Goal: Task Accomplishment & Management: Use online tool/utility

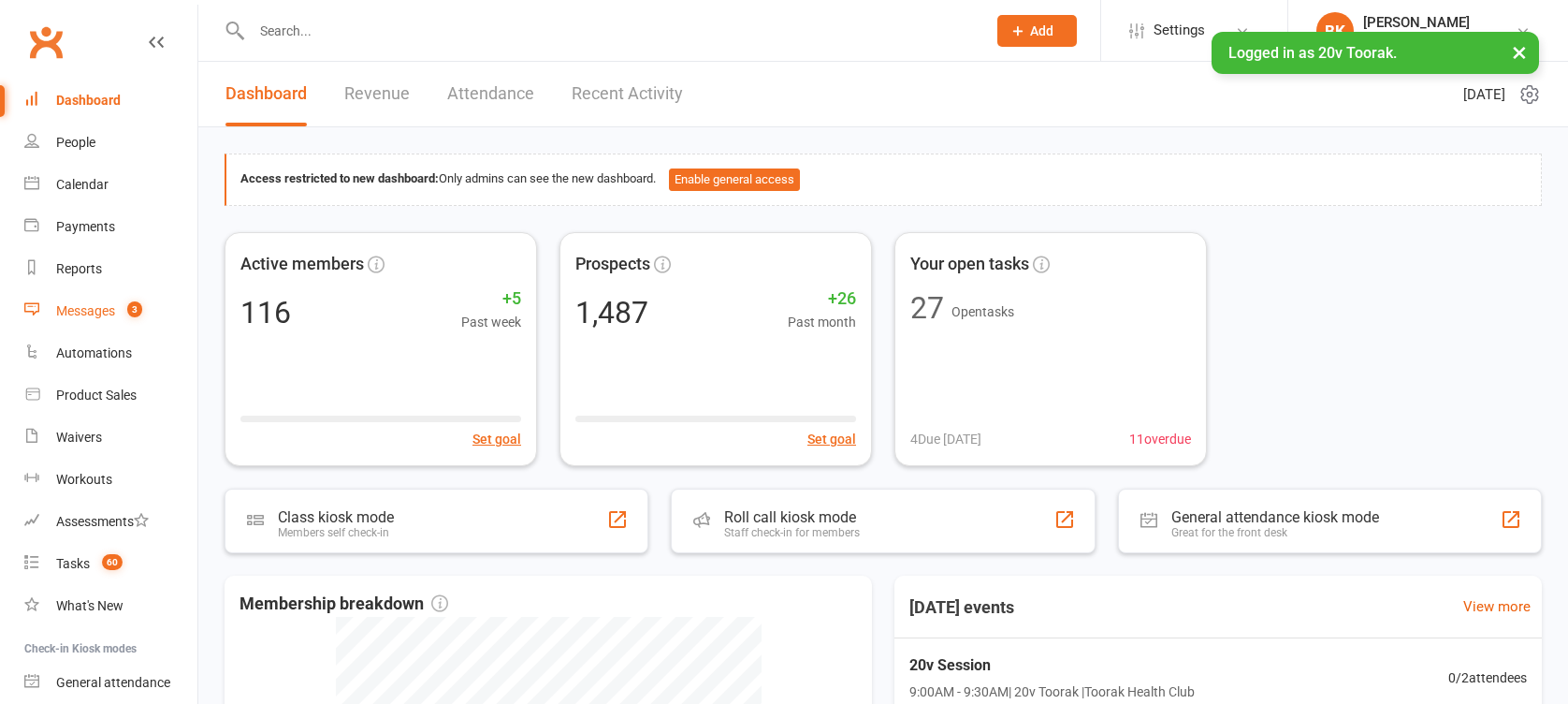
click at [111, 298] on link "Messages 3" at bounding box center [111, 311] width 173 height 42
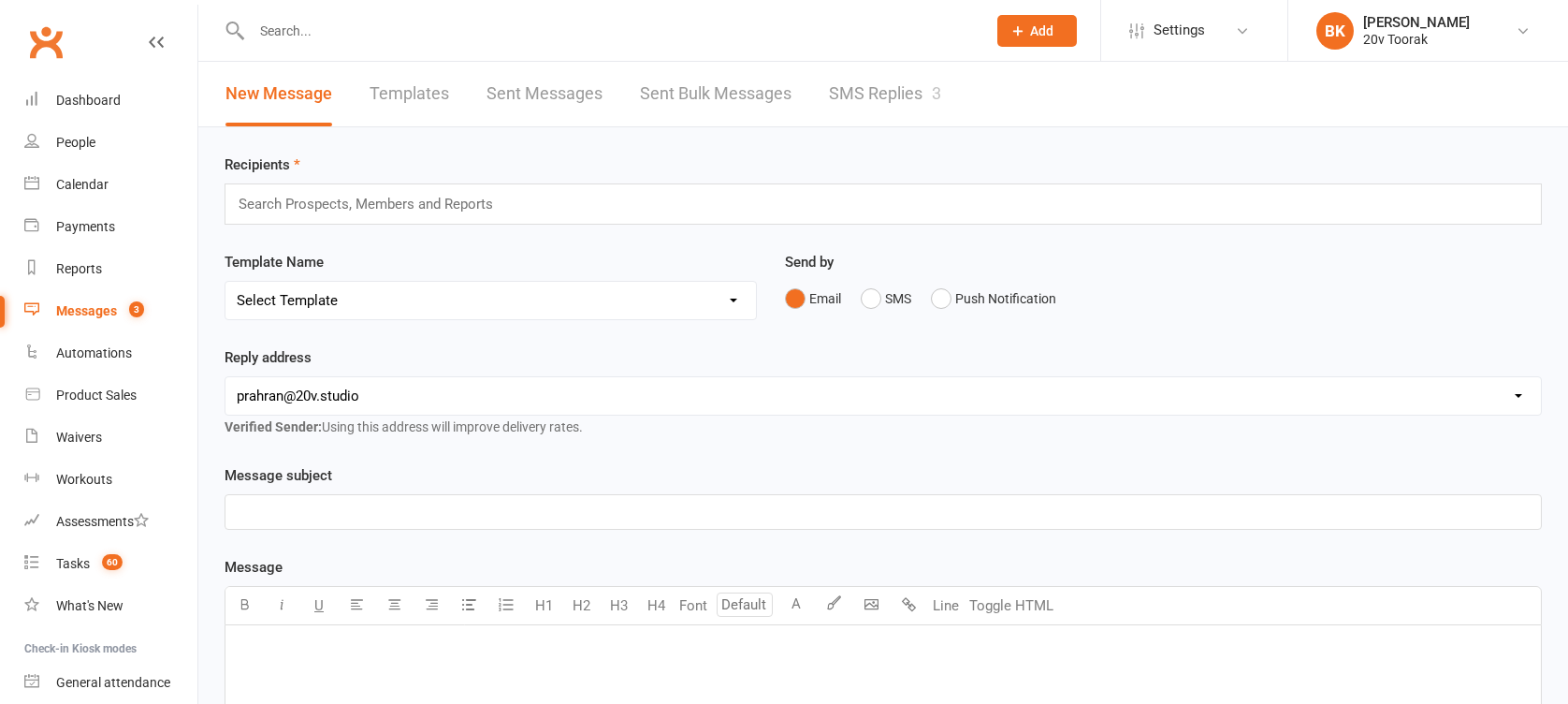
click at [893, 103] on link "SMS Replies 3" at bounding box center [885, 94] width 112 height 64
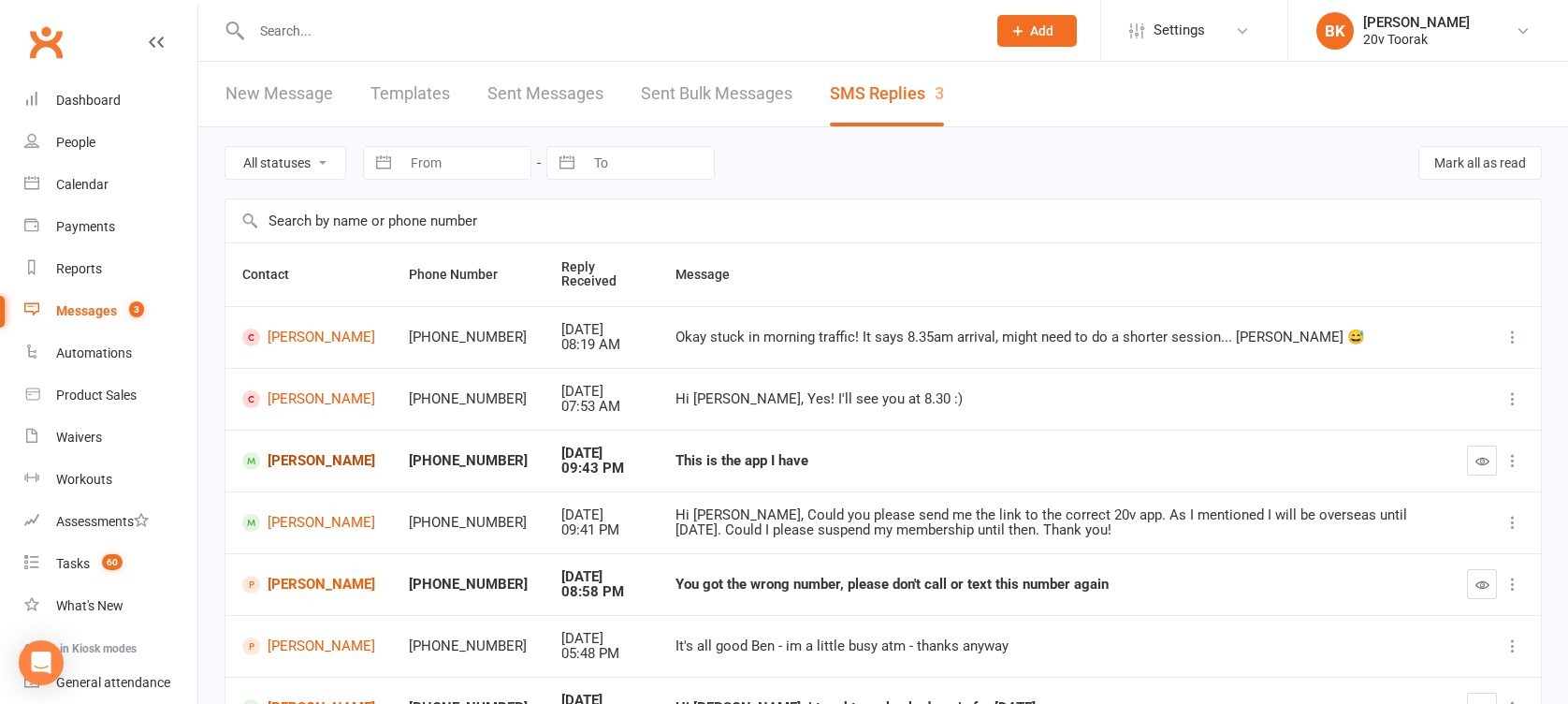
click at [292, 459] on link "[PERSON_NAME]" at bounding box center [309, 461] width 133 height 18
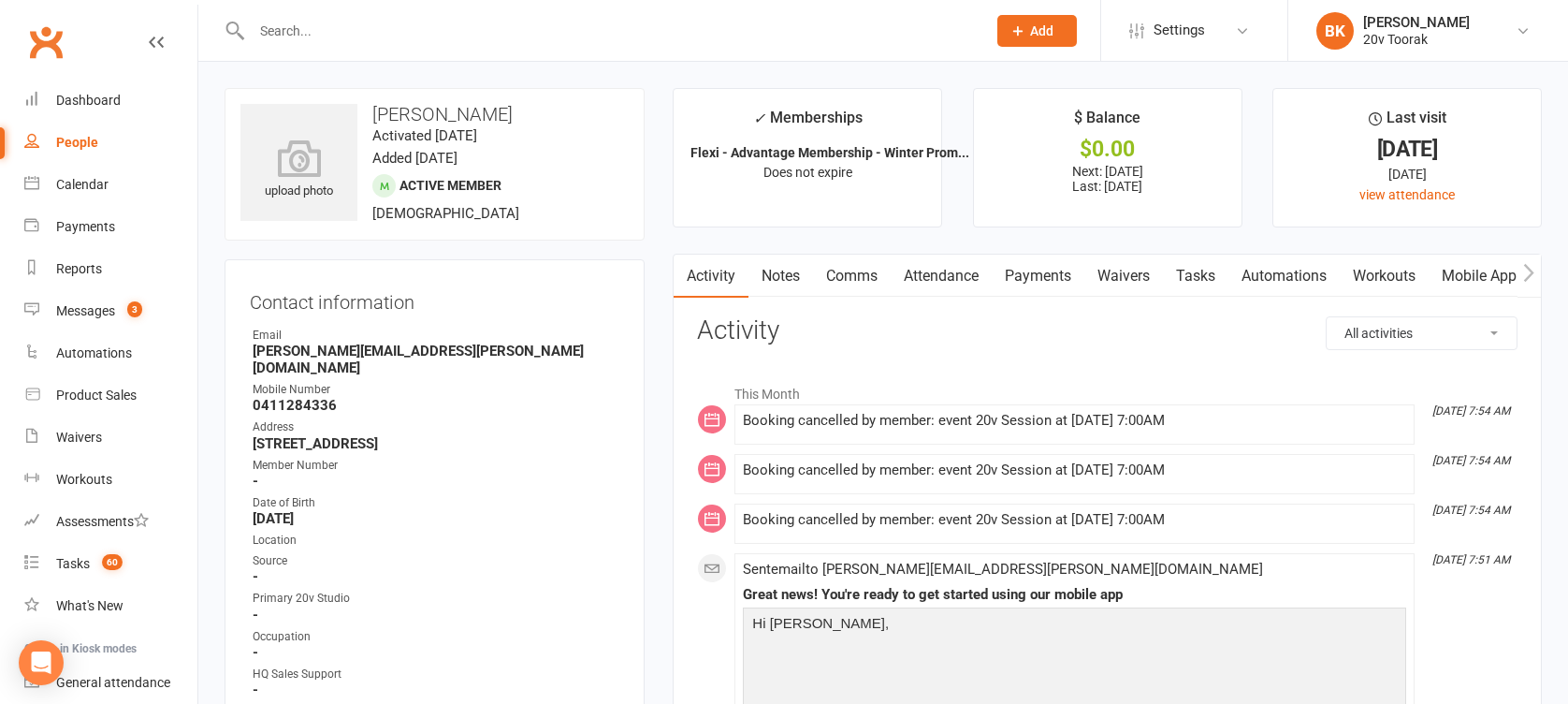
scroll to position [312, 0]
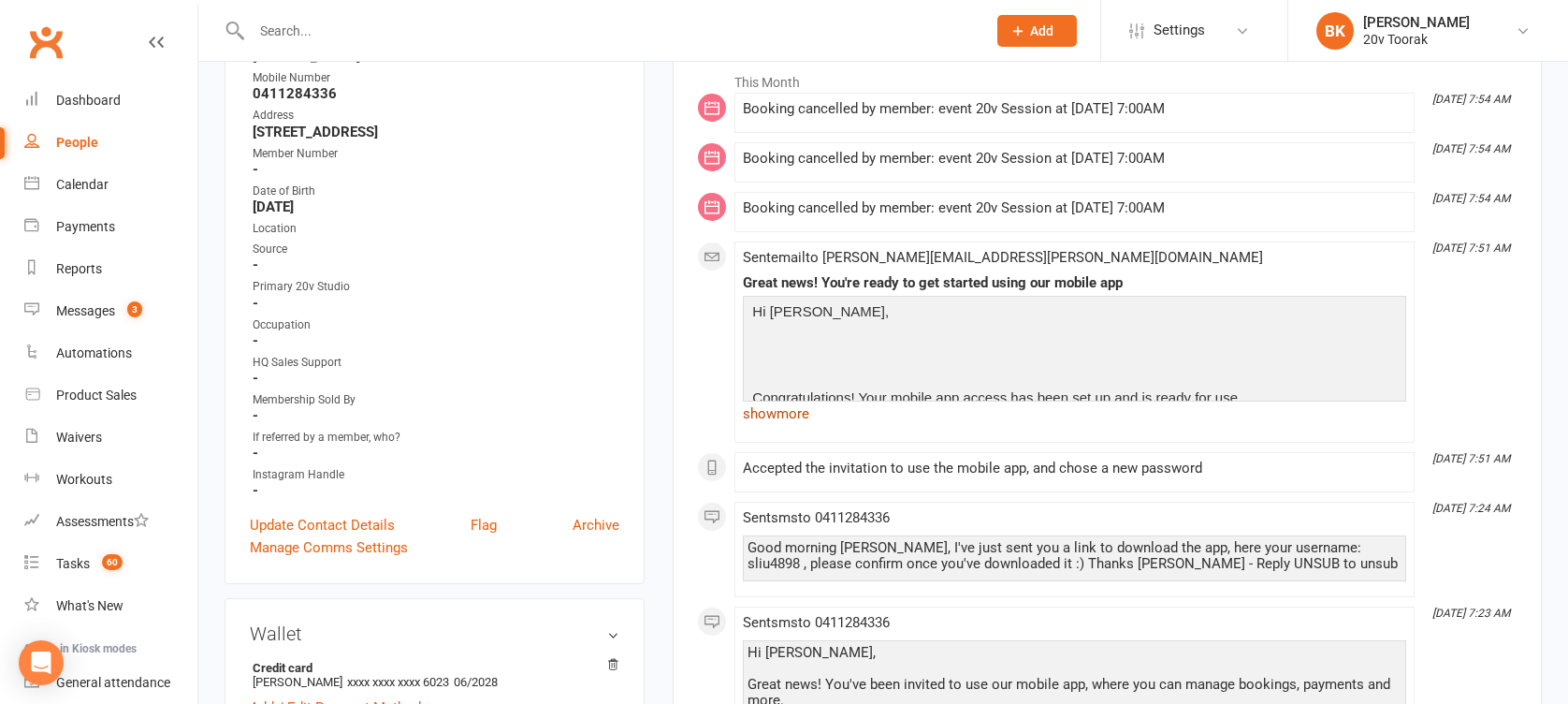
click at [795, 415] on link "show more" at bounding box center [1074, 413] width 664 height 26
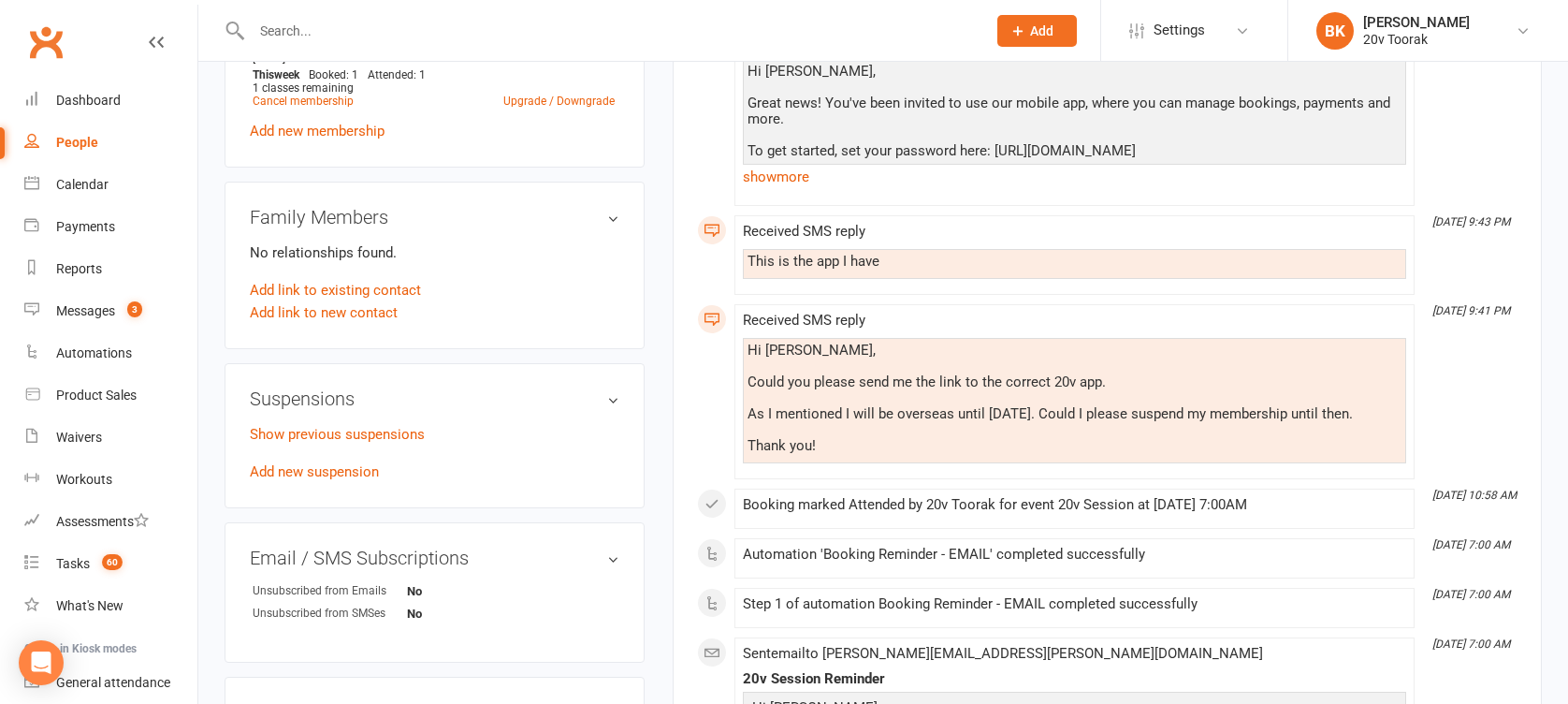
scroll to position [1099, 0]
click at [322, 465] on link "Add new suspension" at bounding box center [314, 473] width 129 height 17
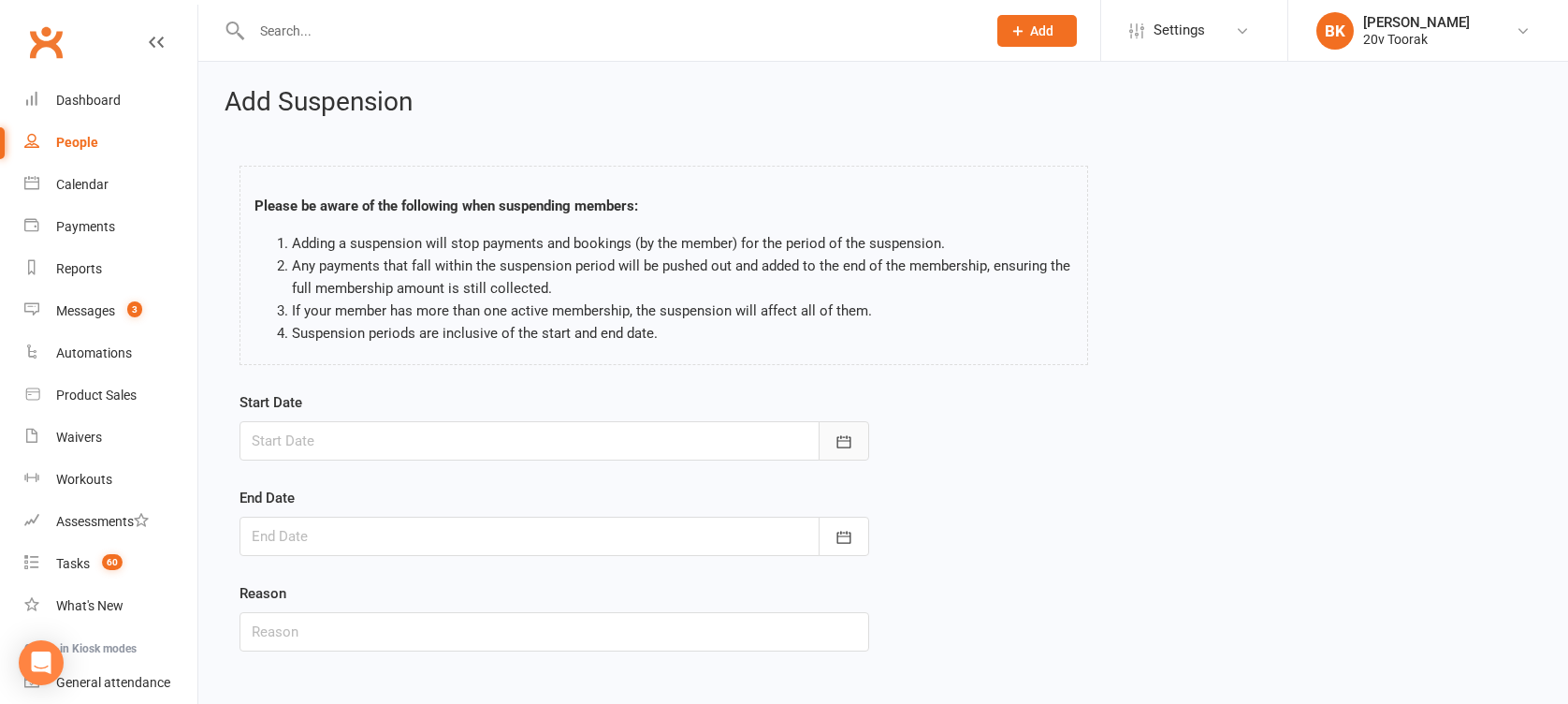
click at [844, 443] on icon "button" at bounding box center [843, 442] width 19 height 19
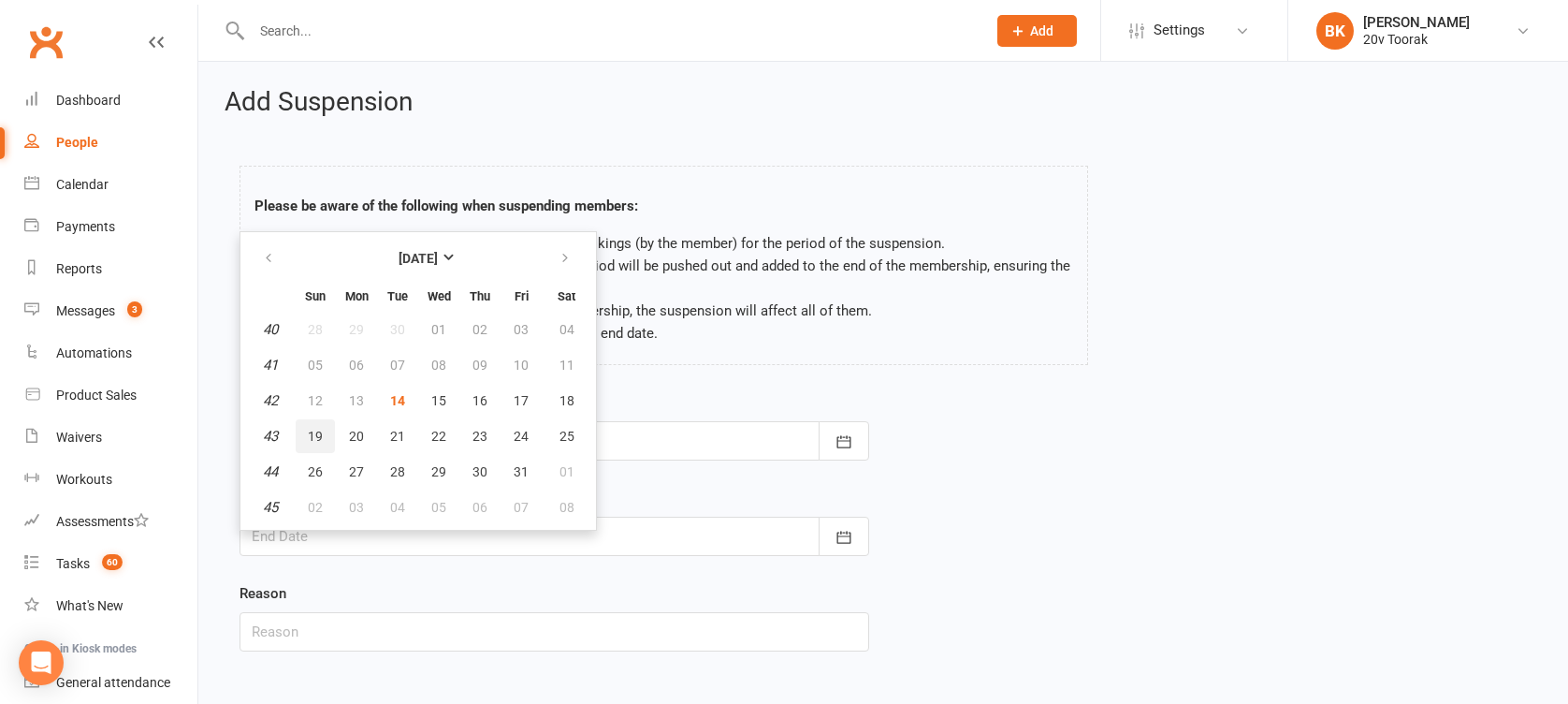
click at [305, 438] on button "19" at bounding box center [315, 436] width 39 height 34
type input "19 Oct 2025"
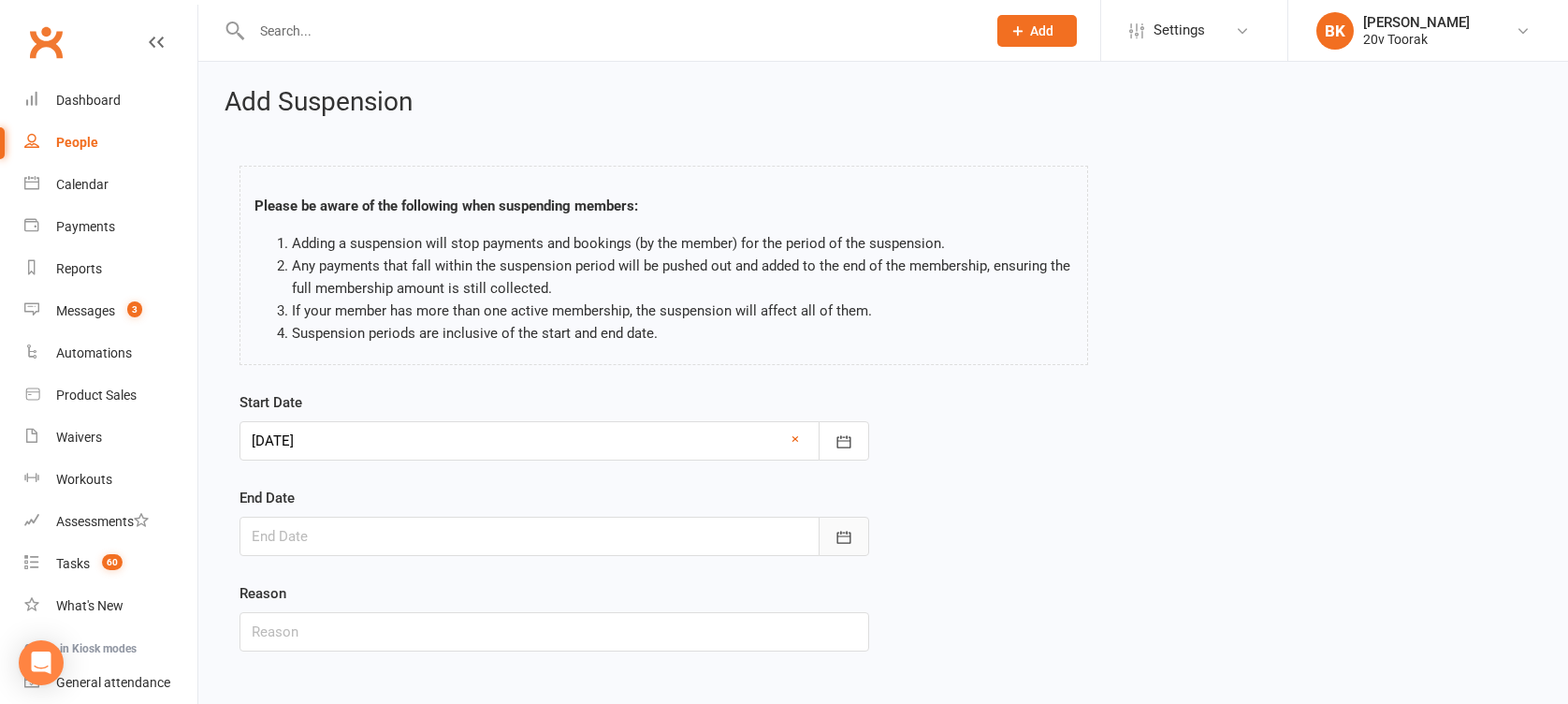
click at [860, 535] on button "button" at bounding box center [844, 536] width 51 height 39
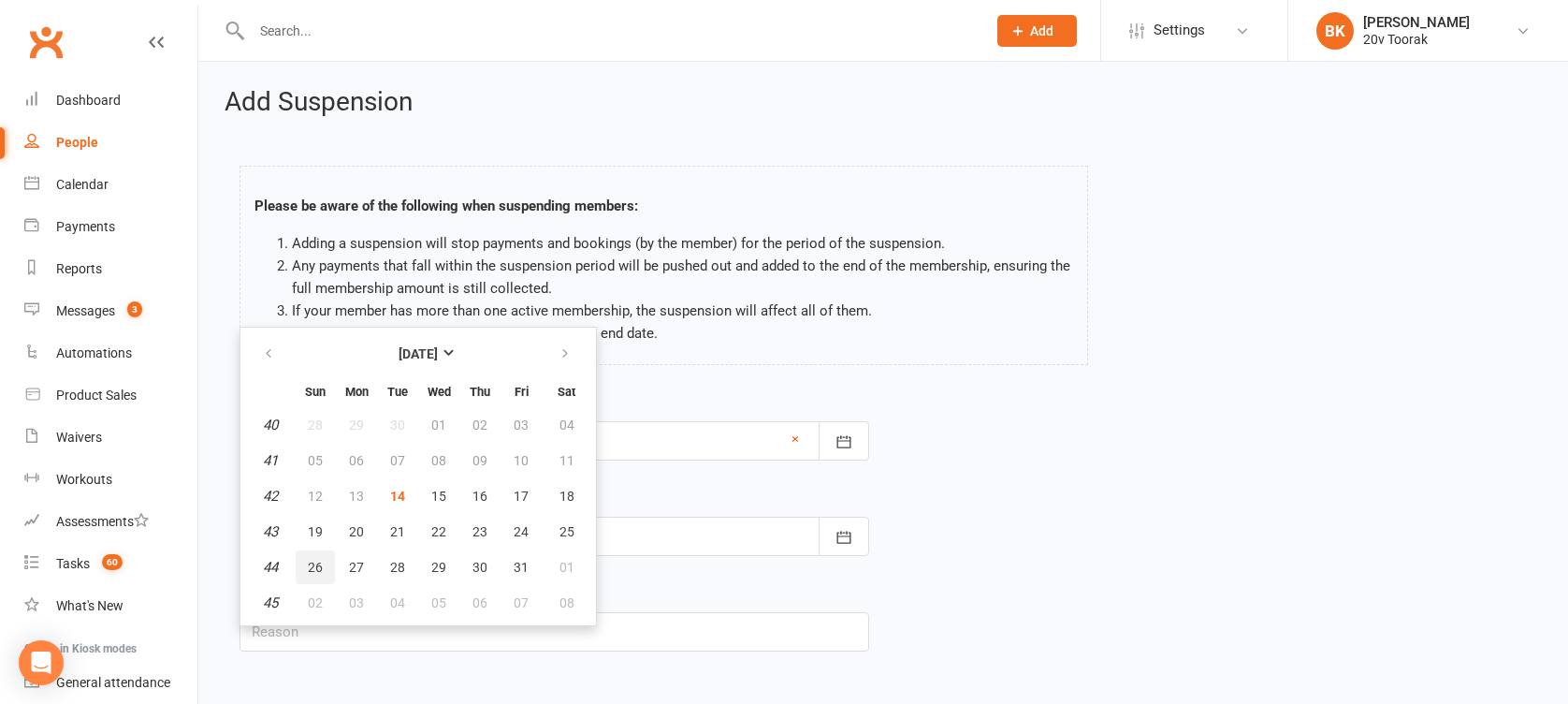
click at [313, 571] on span "26" at bounding box center [315, 567] width 15 height 15
type input "26 Oct 2025"
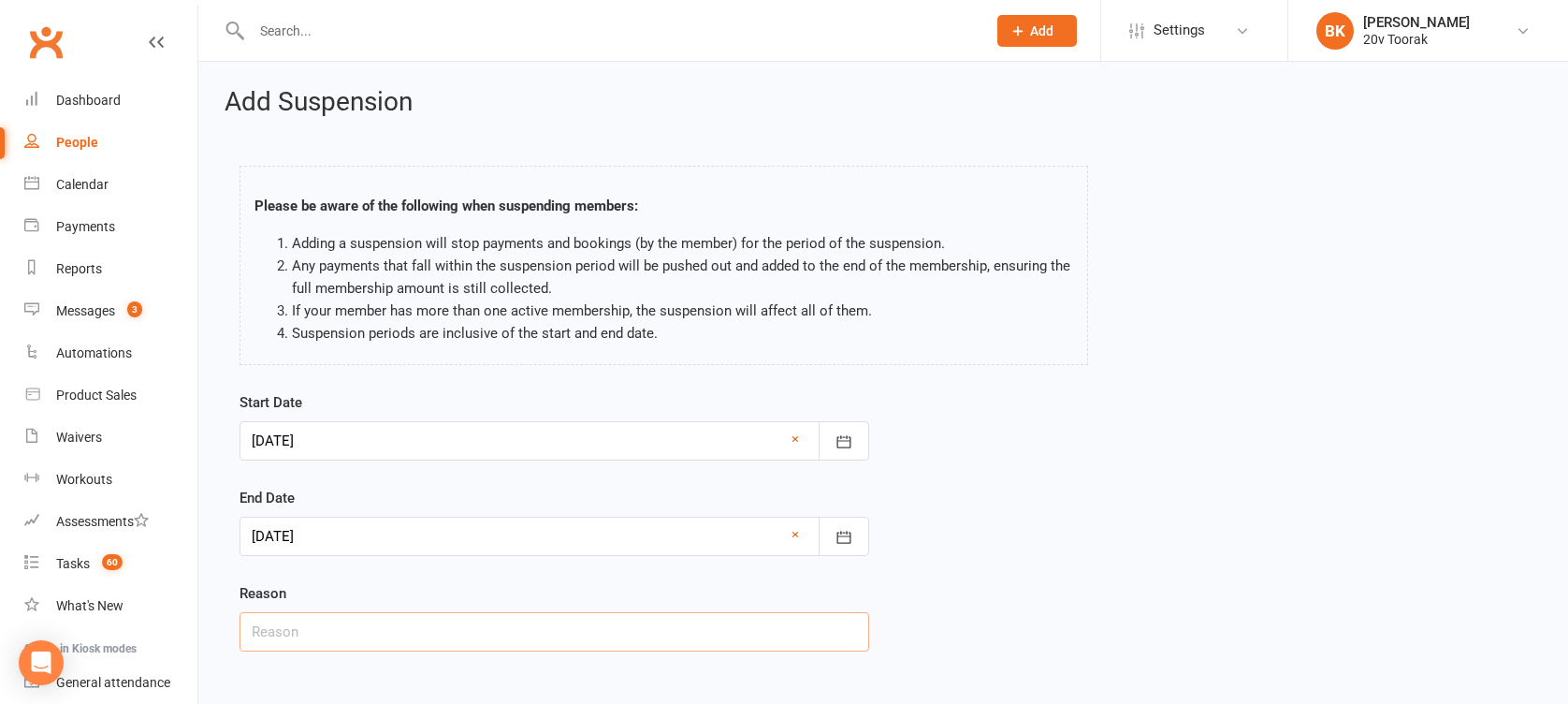
click at [409, 629] on input "text" at bounding box center [555, 632] width 630 height 39
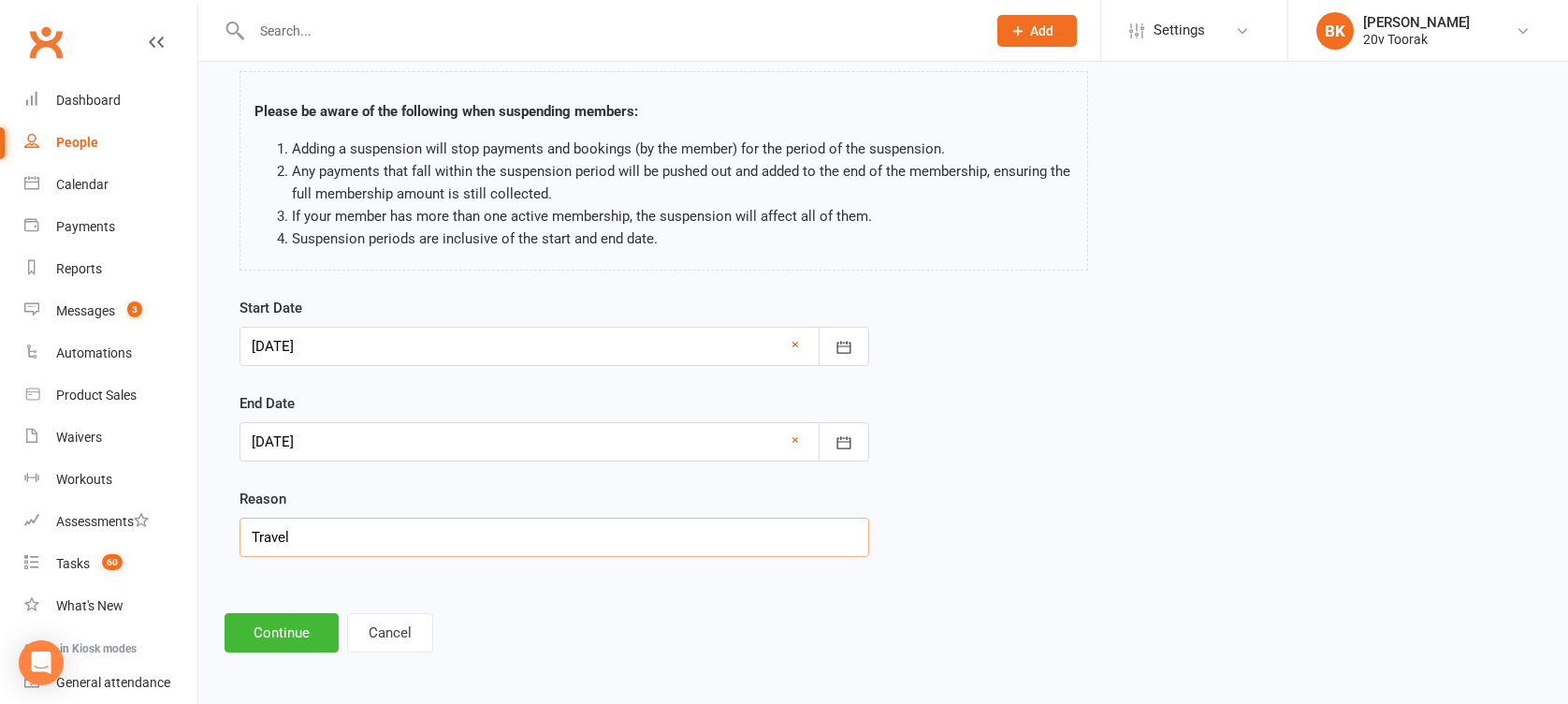
type input "Travel"
click at [470, 620] on footer "Continue Cancel" at bounding box center [883, 633] width 1318 height 39
click at [266, 635] on button "Continue" at bounding box center [281, 633] width 114 height 39
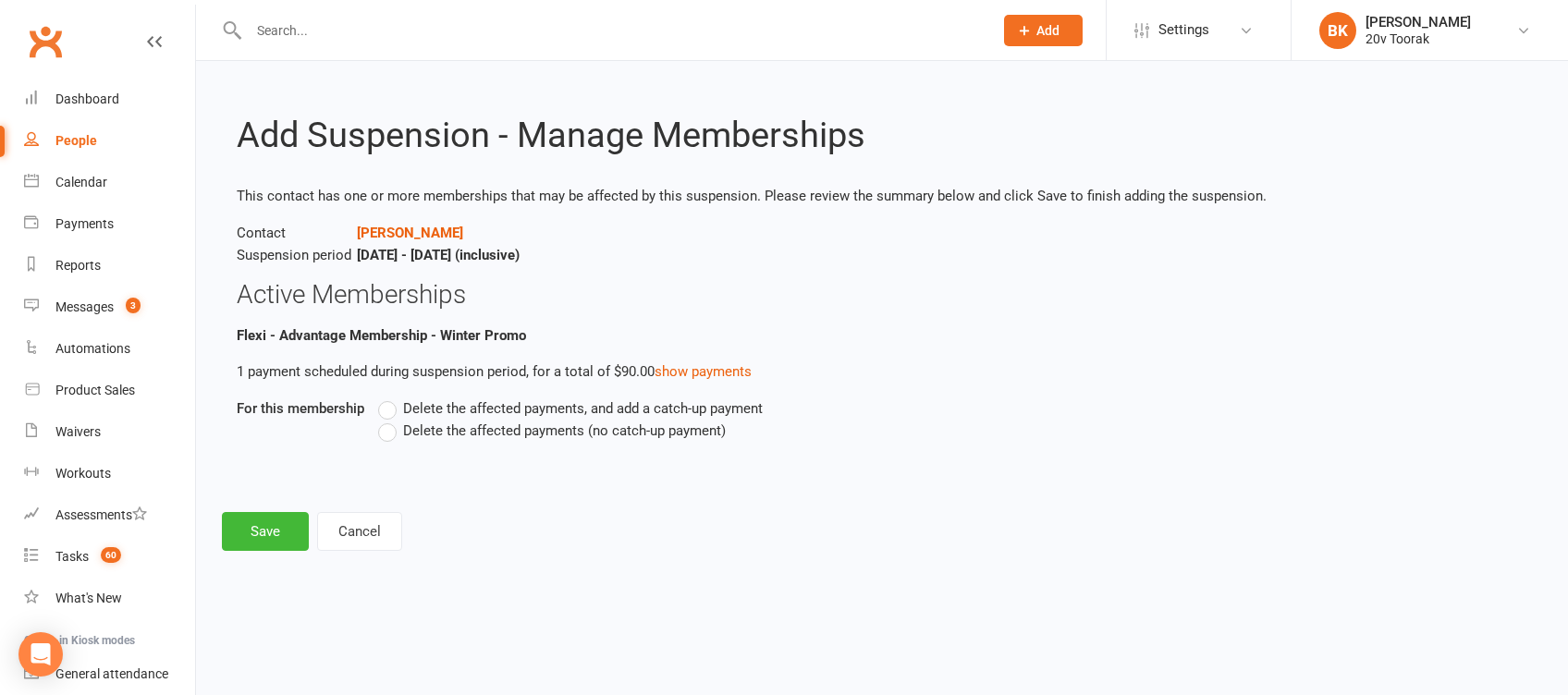
click at [419, 428] on span "Delete the affected payments (no catch-up payment)" at bounding box center [564, 429] width 323 height 19
click at [390, 420] on input "Delete the affected payments (no catch-up payment)" at bounding box center [384, 420] width 12 height 0
click at [272, 520] on button "Save" at bounding box center [265, 531] width 87 height 39
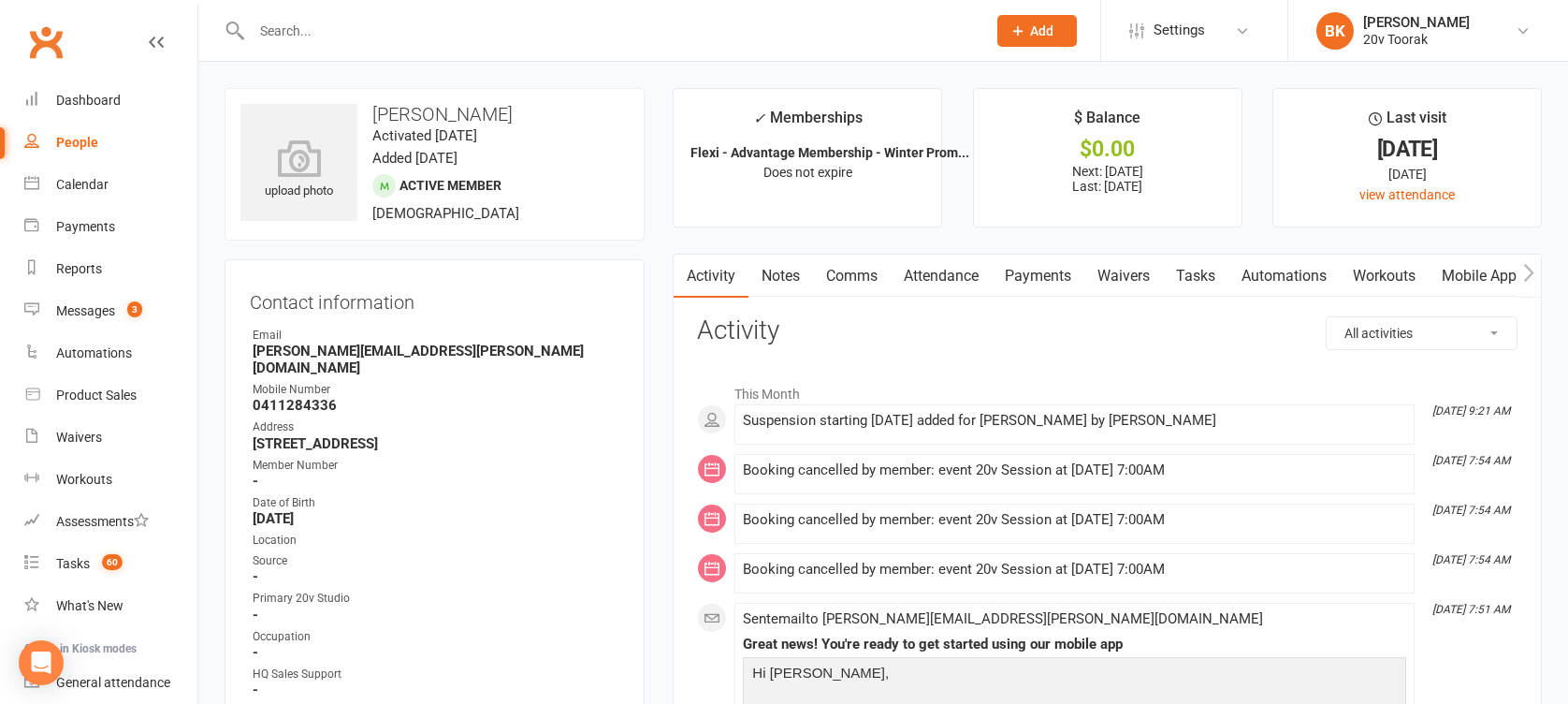
click at [1464, 286] on link "Mobile App" at bounding box center [1479, 276] width 101 height 43
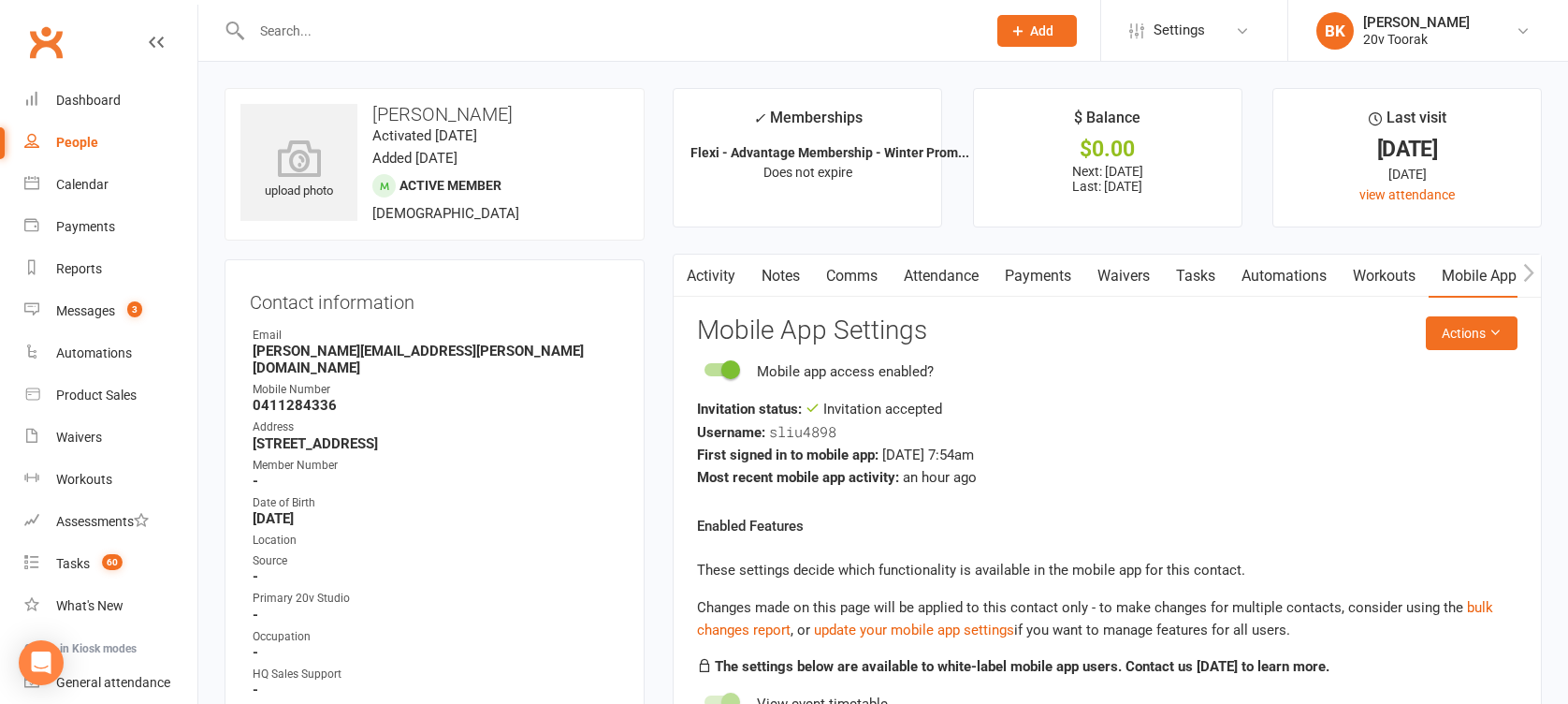
click at [721, 275] on link "Activity" at bounding box center [710, 276] width 75 height 43
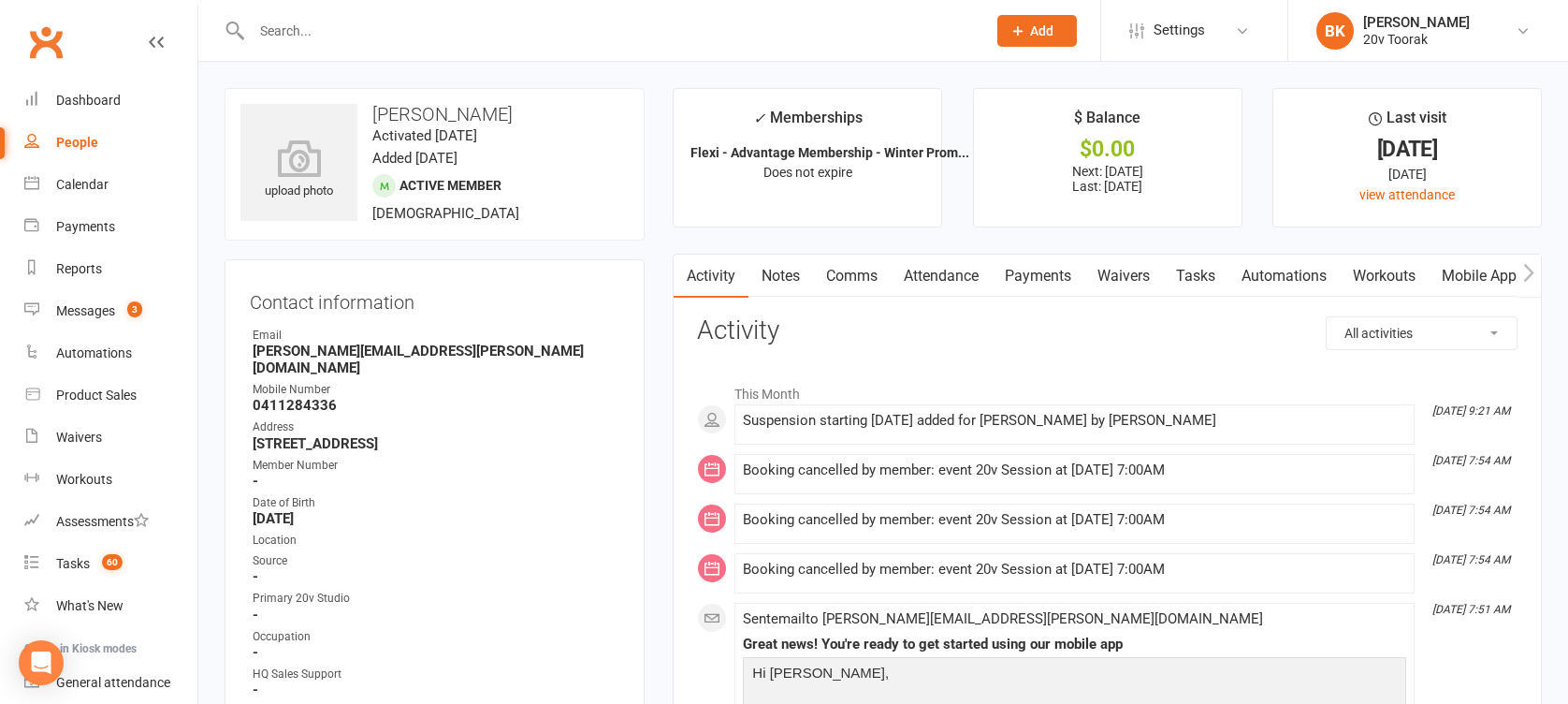
click at [853, 273] on link "Comms" at bounding box center [852, 276] width 78 height 43
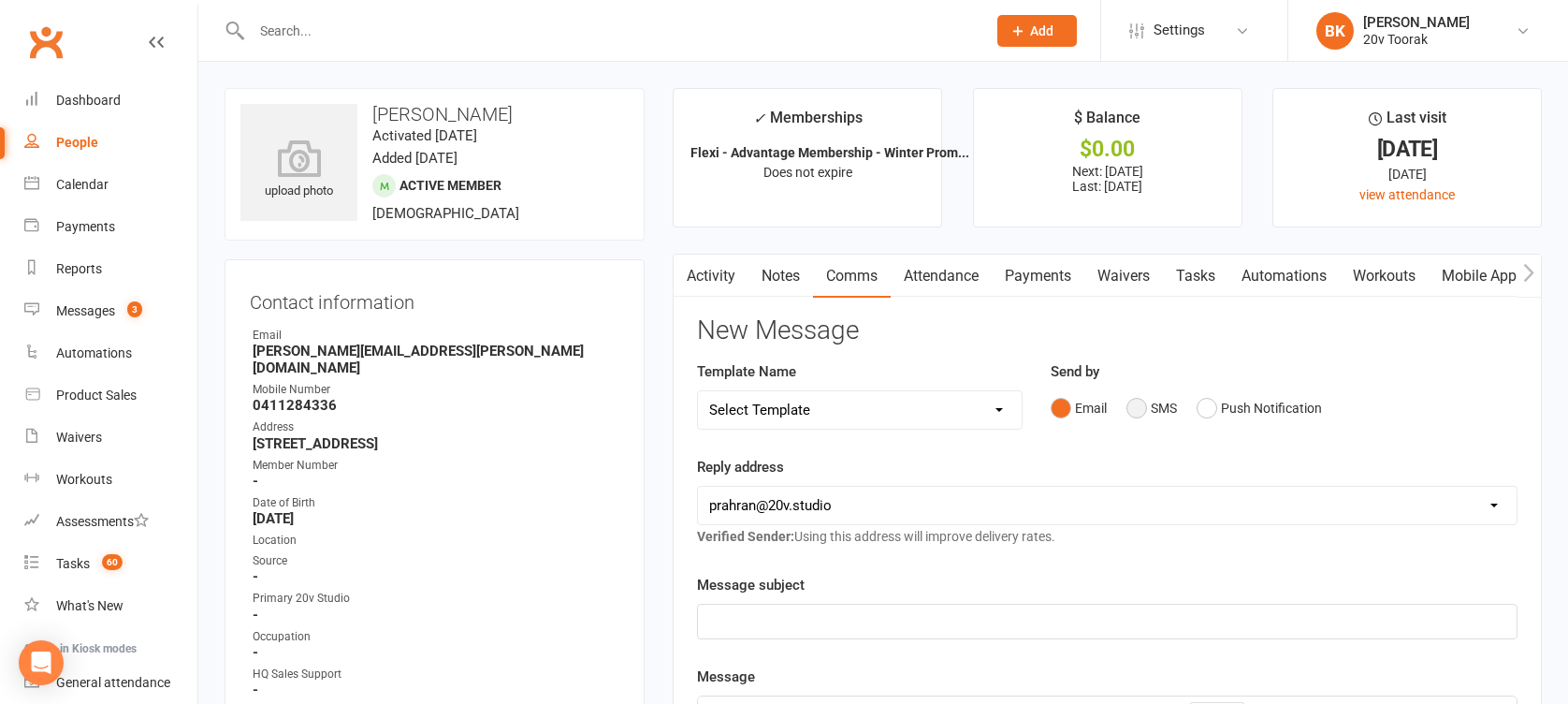
click at [1149, 404] on button "SMS" at bounding box center [1152, 408] width 51 height 35
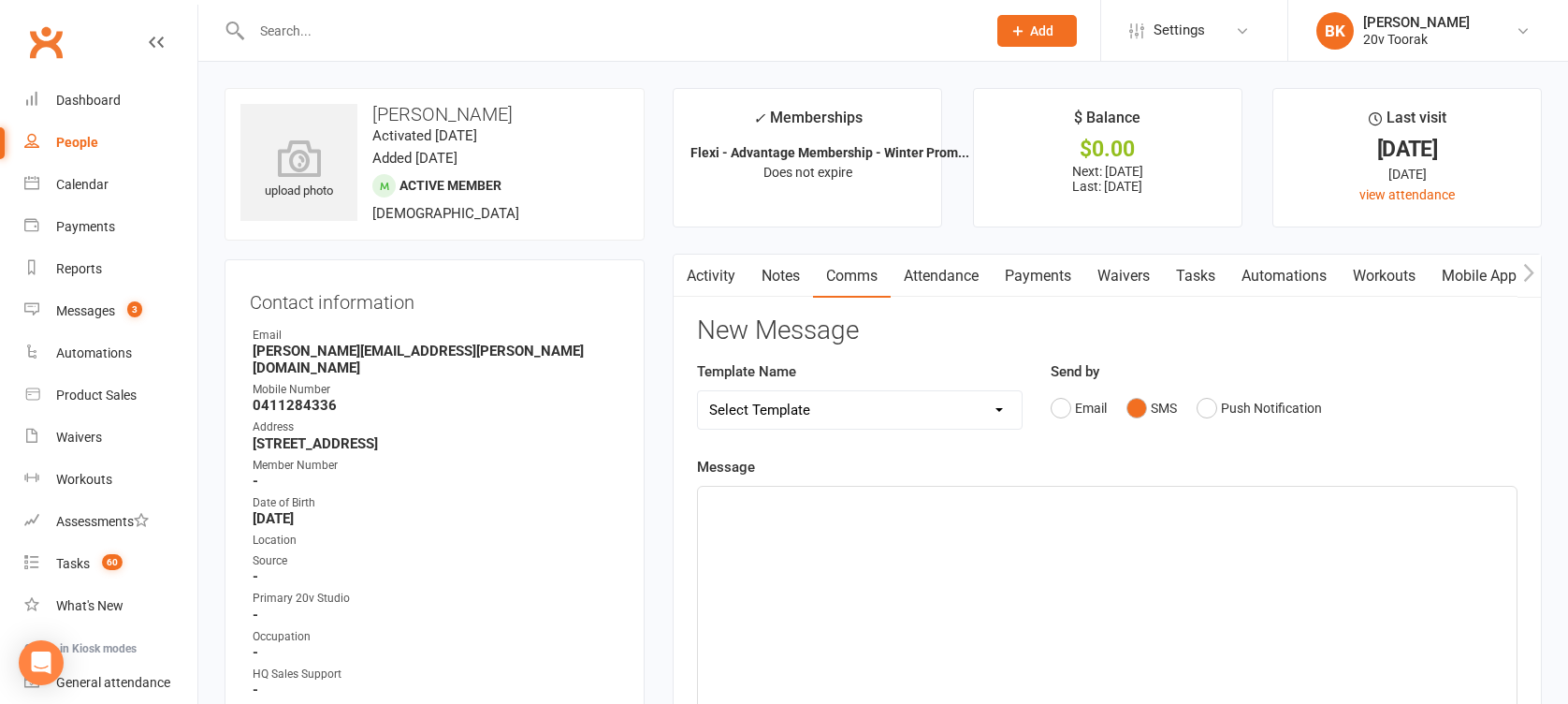
click at [1102, 541] on div "﻿" at bounding box center [1107, 627] width 819 height 281
click at [80, 144] on div "People" at bounding box center [77, 141] width 42 height 15
click at [1225, 505] on p "Morning Sally - Byron here - we've processed your suspension - will you" at bounding box center [1107, 503] width 796 height 22
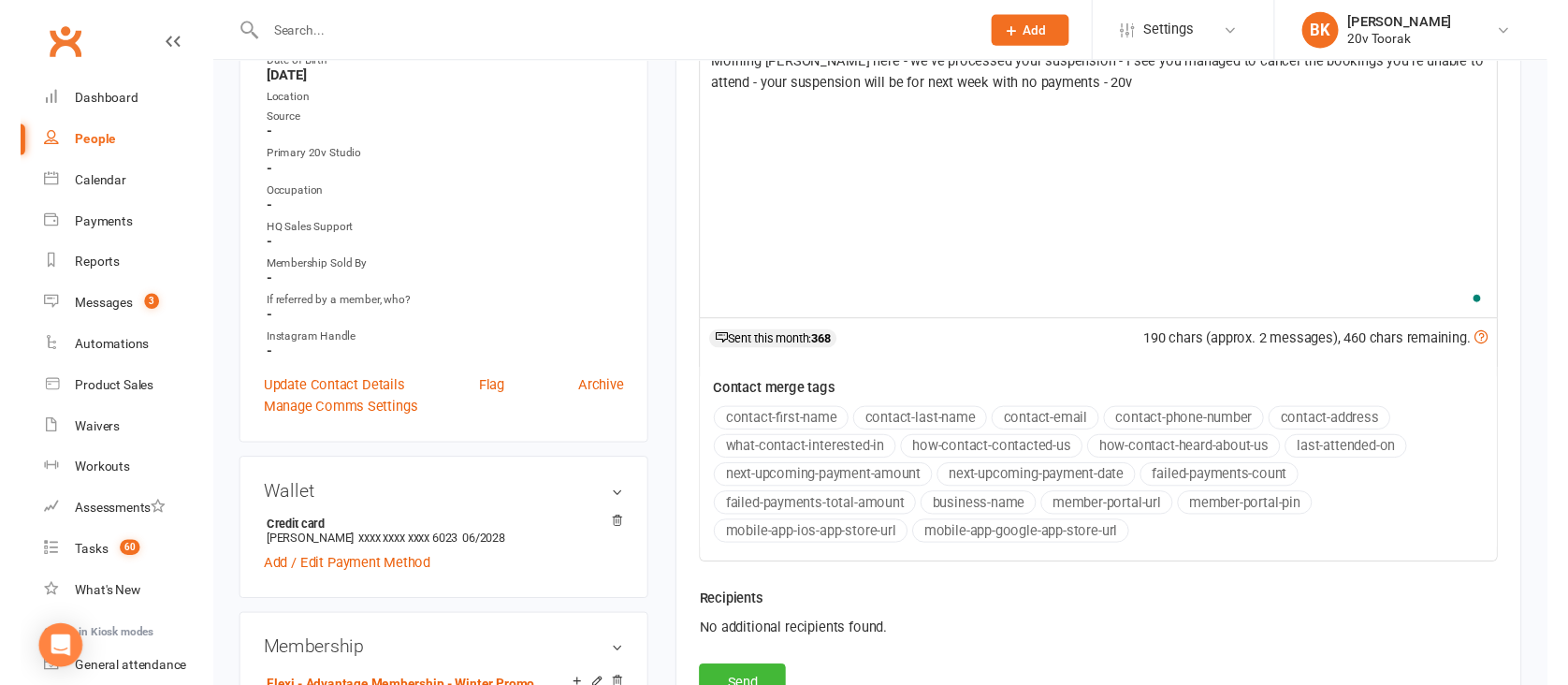
scroll to position [445, 0]
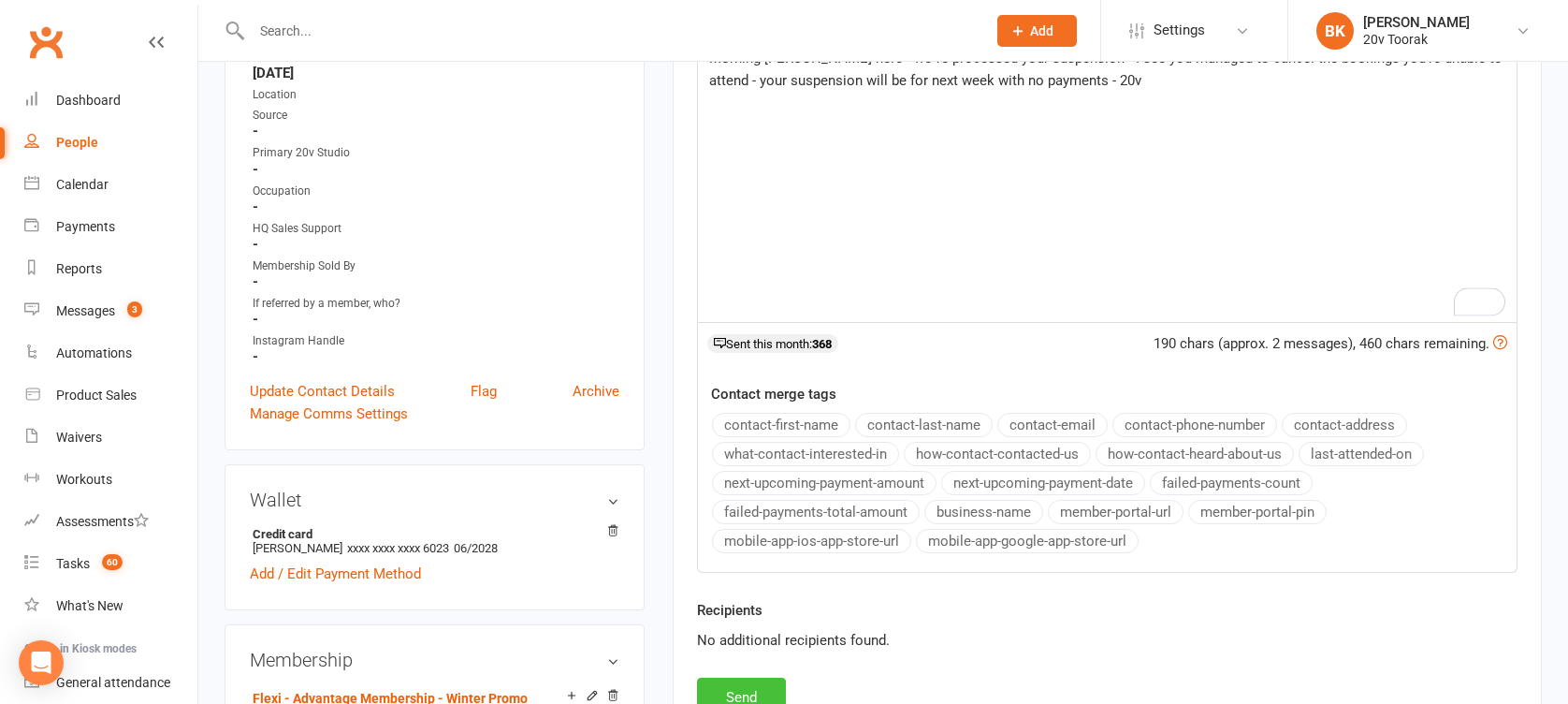
click at [736, 698] on button "Send" at bounding box center [741, 697] width 89 height 39
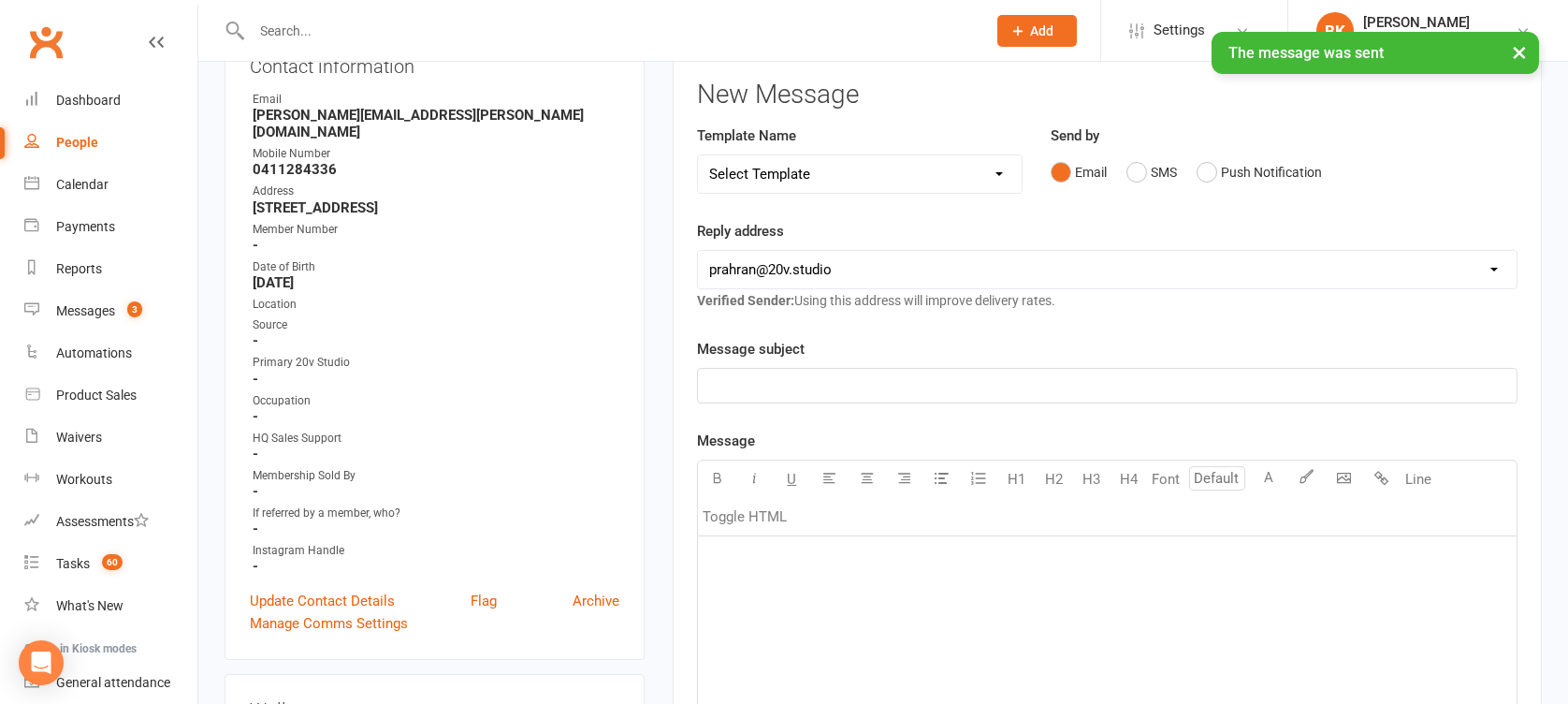
scroll to position [215, 0]
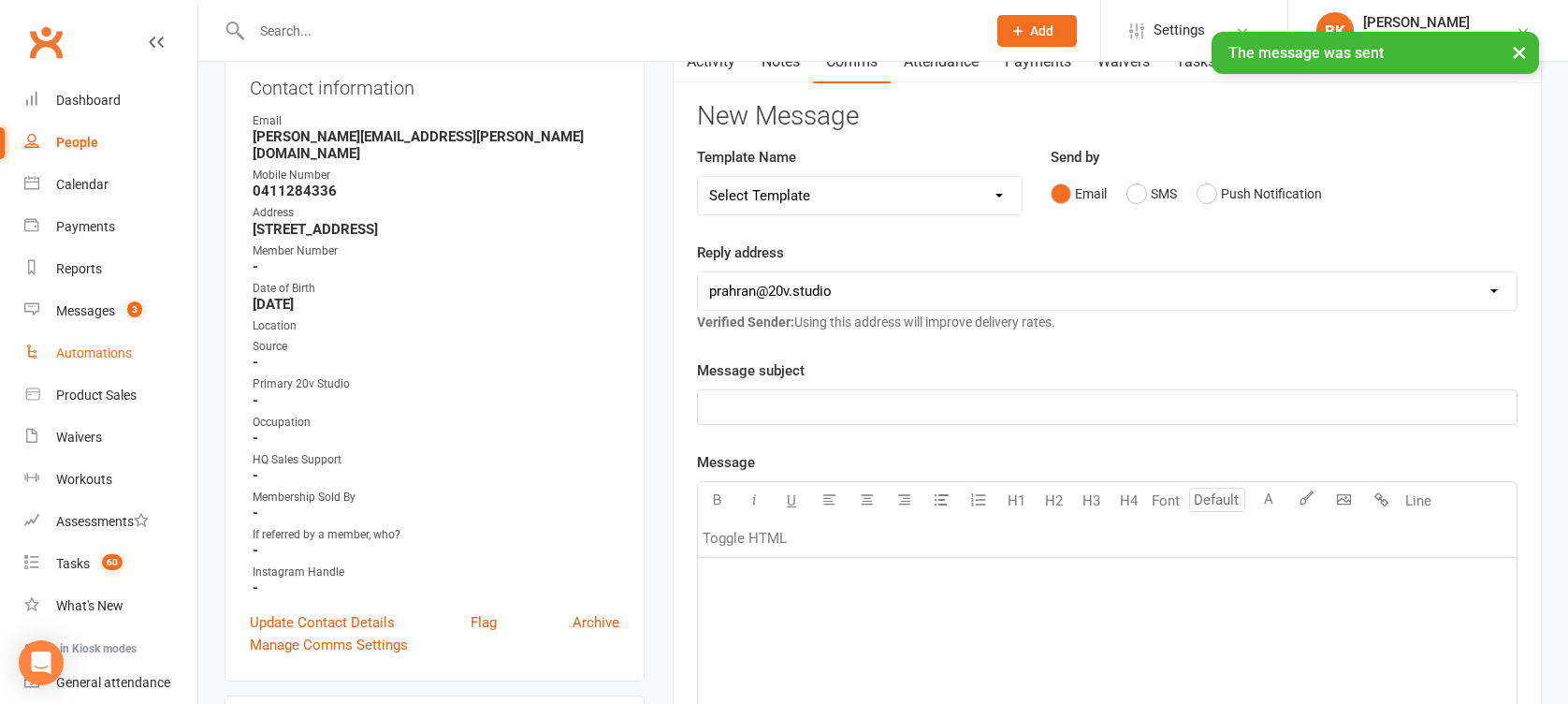
click at [35, 333] on link "Automations" at bounding box center [111, 353] width 173 height 42
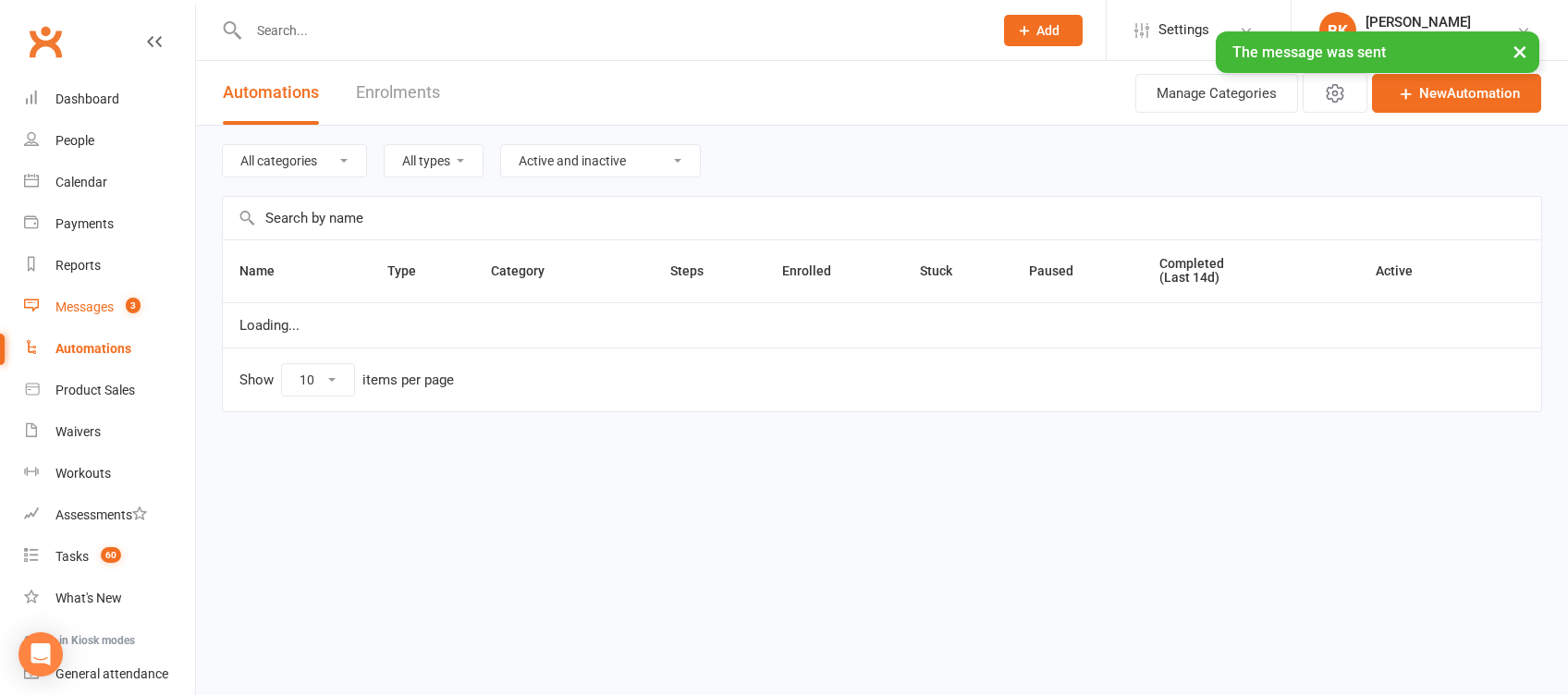
click at [77, 318] on link "Messages 3" at bounding box center [110, 307] width 171 height 41
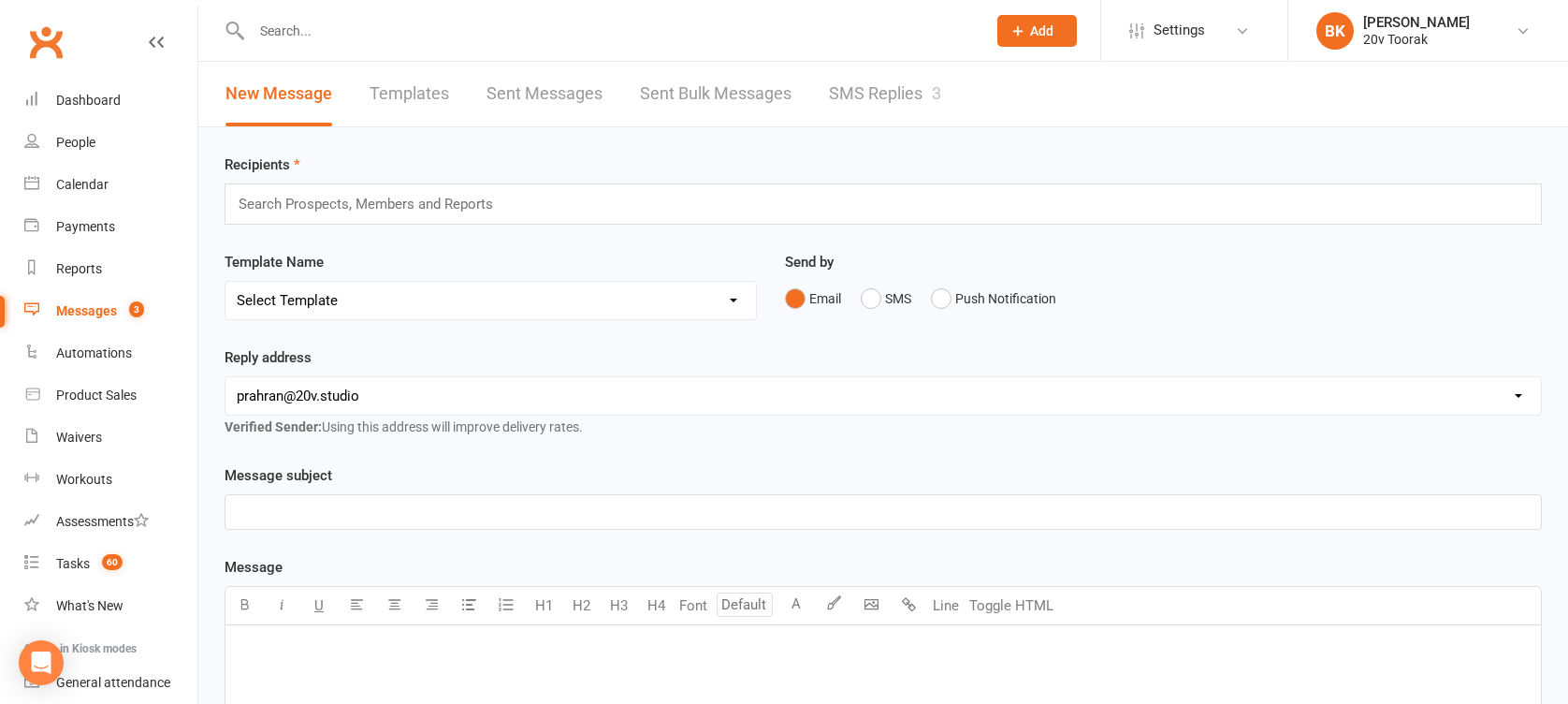
click at [883, 93] on link "SMS Replies 3" at bounding box center [885, 94] width 112 height 64
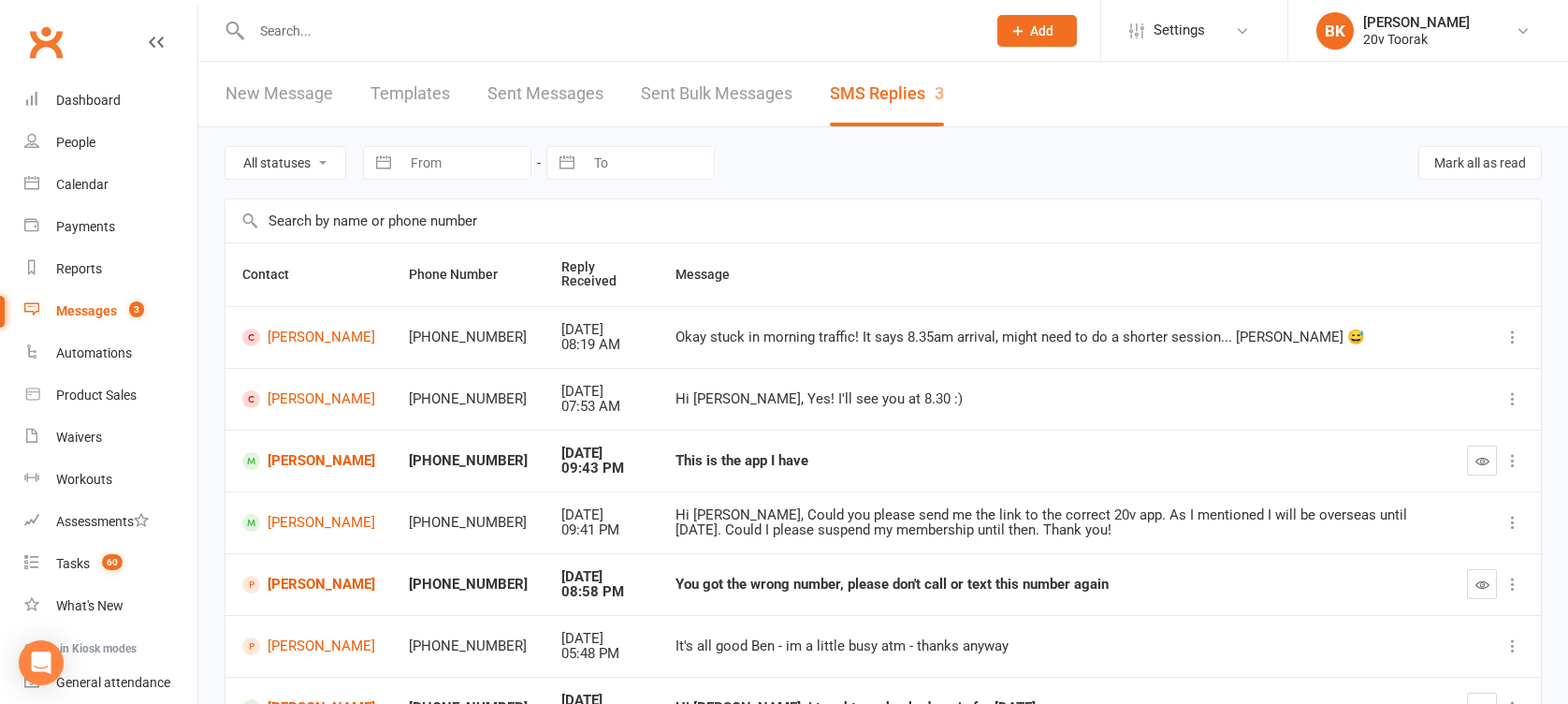
scroll to position [215, 0]
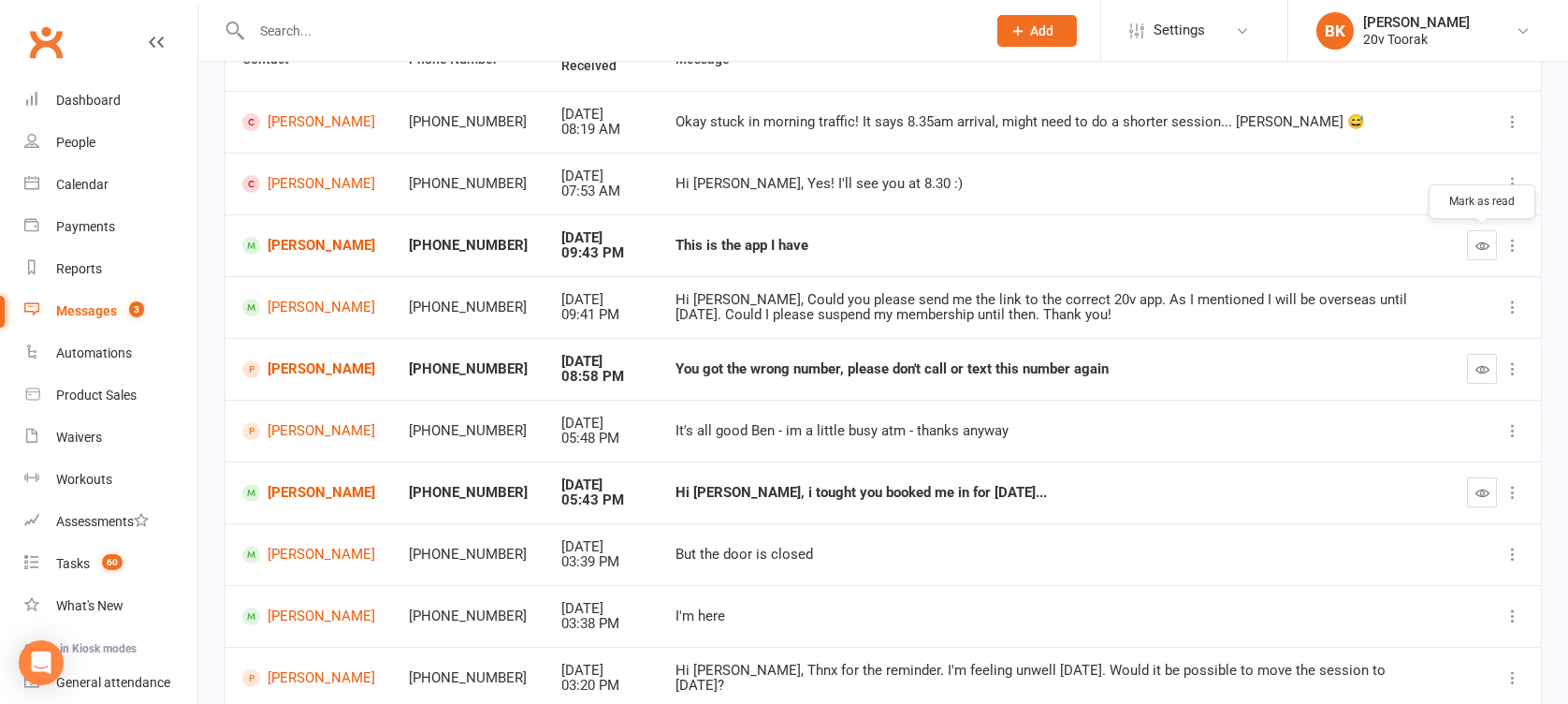
click at [1475, 254] on button "button" at bounding box center [1481, 245] width 30 height 30
click at [307, 499] on link "[PERSON_NAME]" at bounding box center [309, 492] width 133 height 18
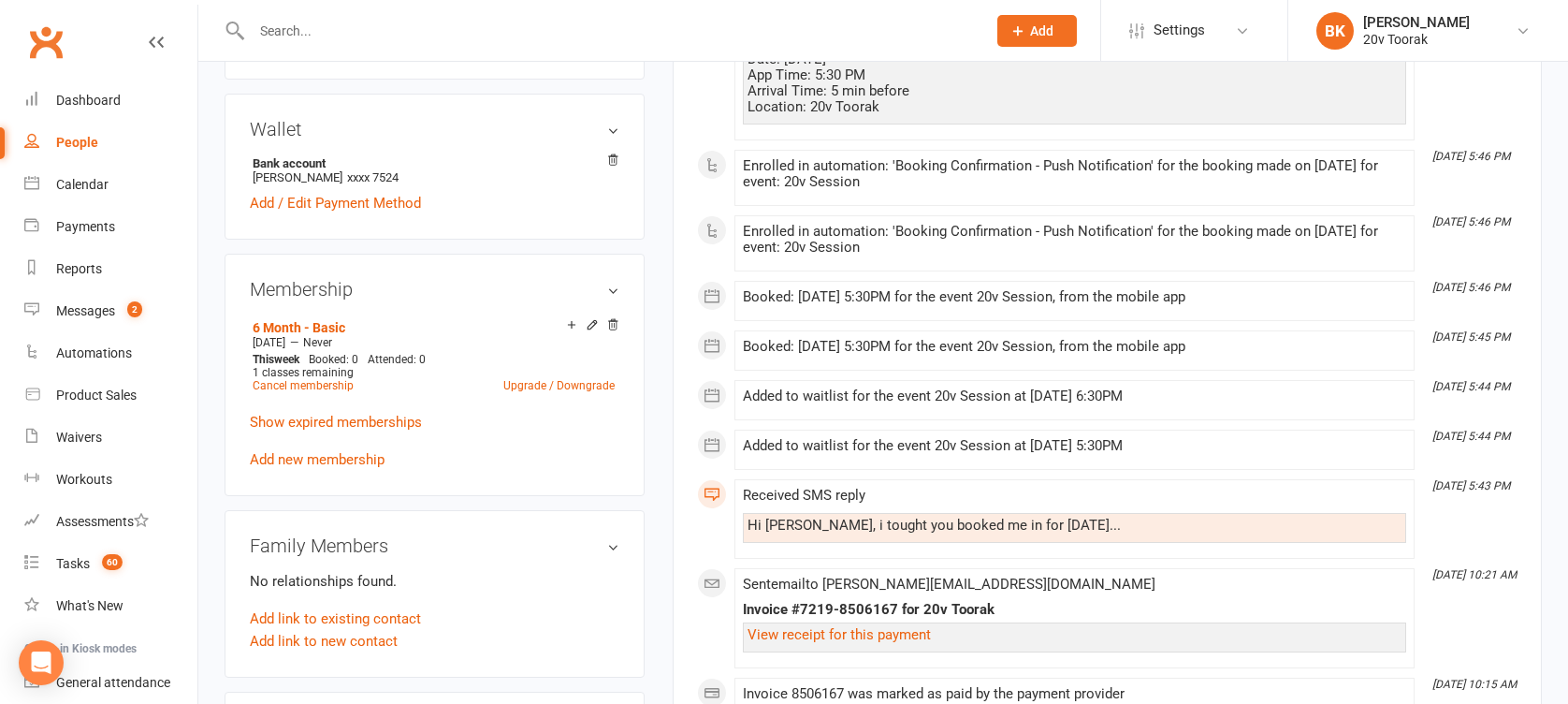
scroll to position [795, 0]
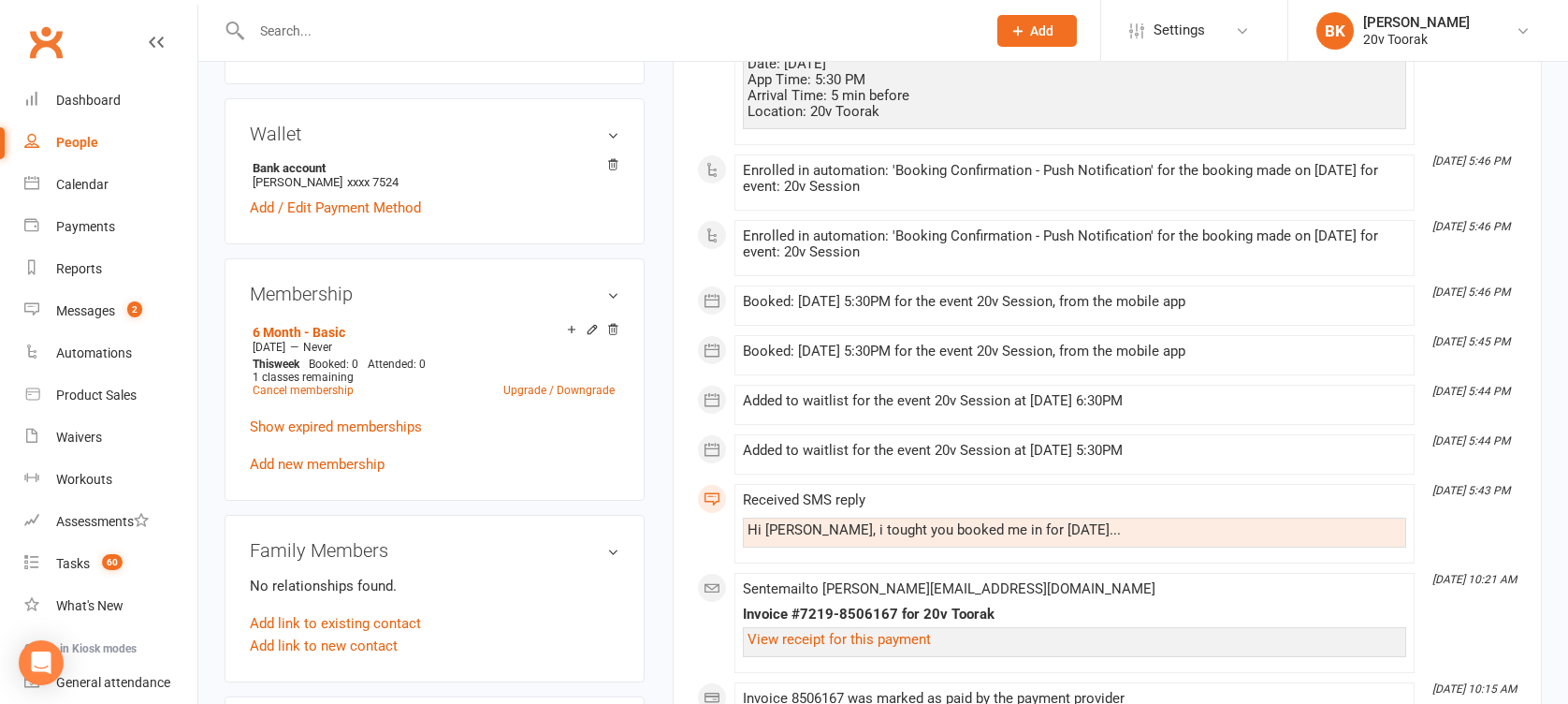
click at [954, 312] on div "Booked: 28 Oct 2025 at 5:30PM for the event 20v Session, from the mobile app" at bounding box center [1074, 305] width 664 height 23
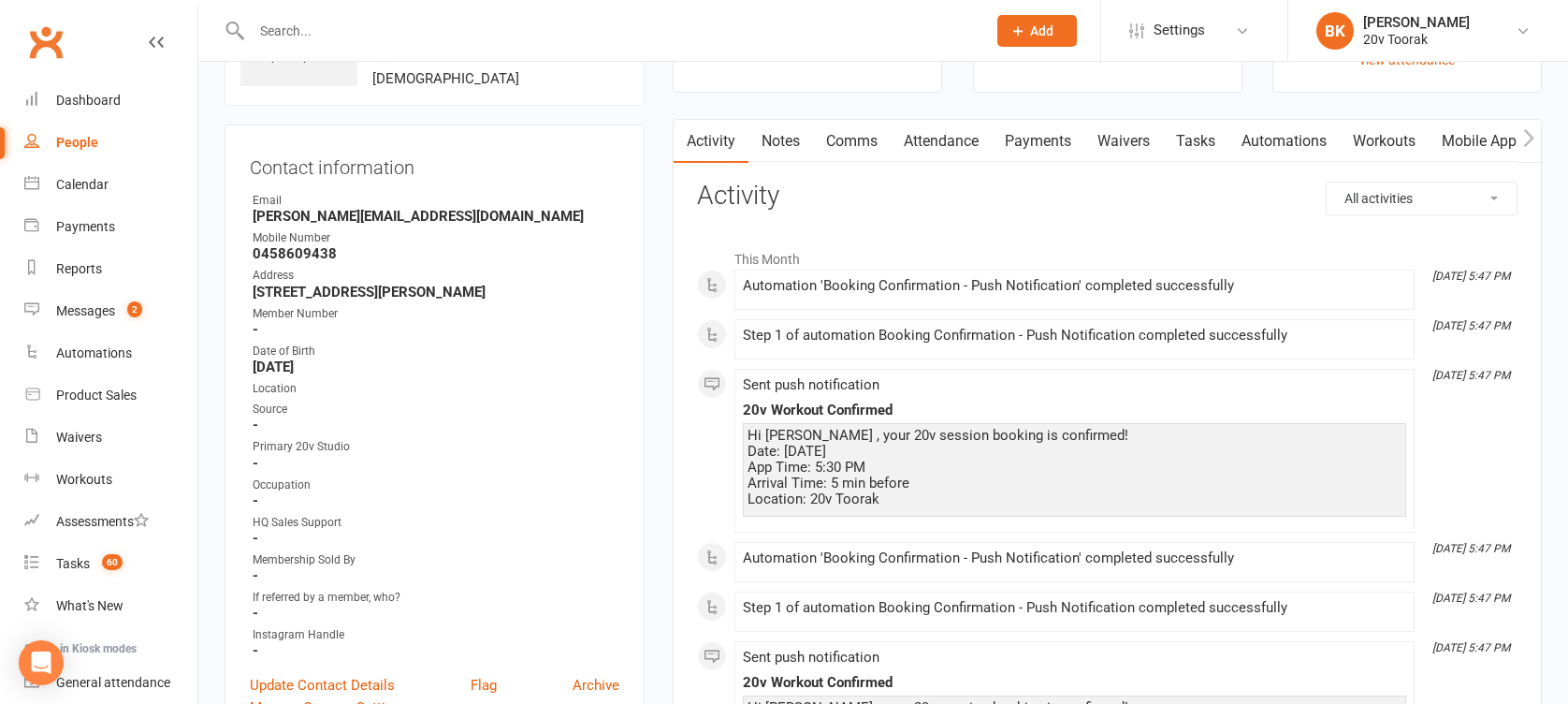
scroll to position [0, 0]
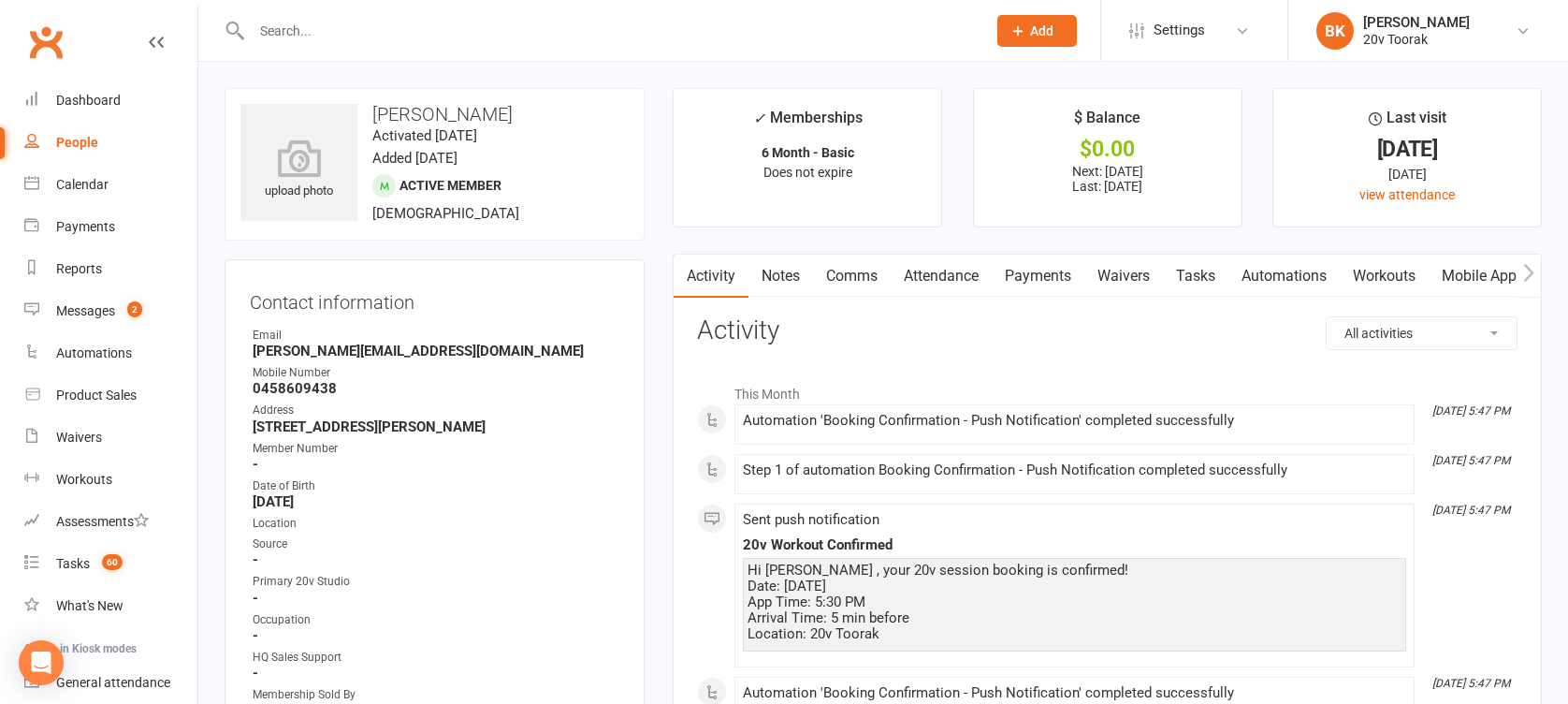
click at [767, 293] on link "Notes" at bounding box center [781, 276] width 64 height 43
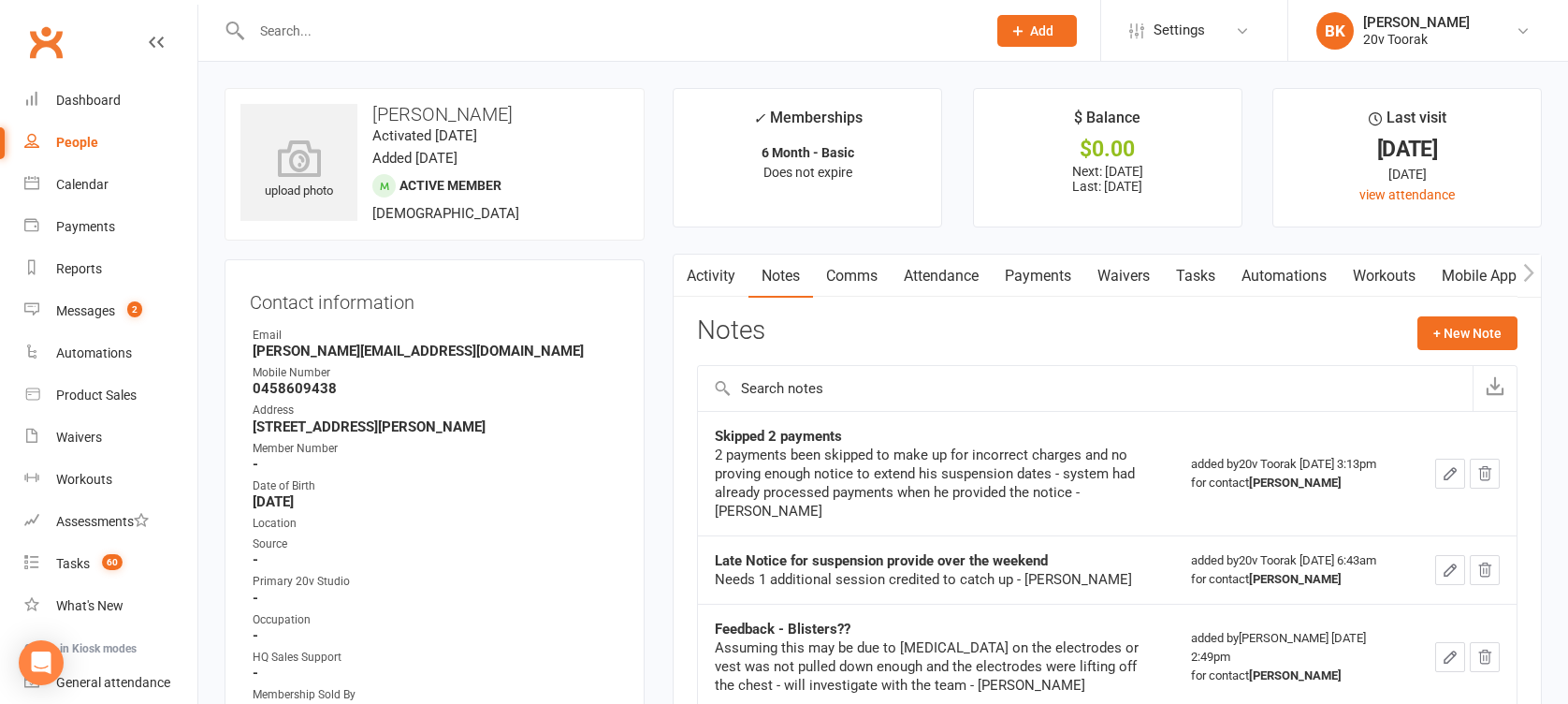
click at [1215, 280] on link "Tasks" at bounding box center [1195, 276] width 65 height 43
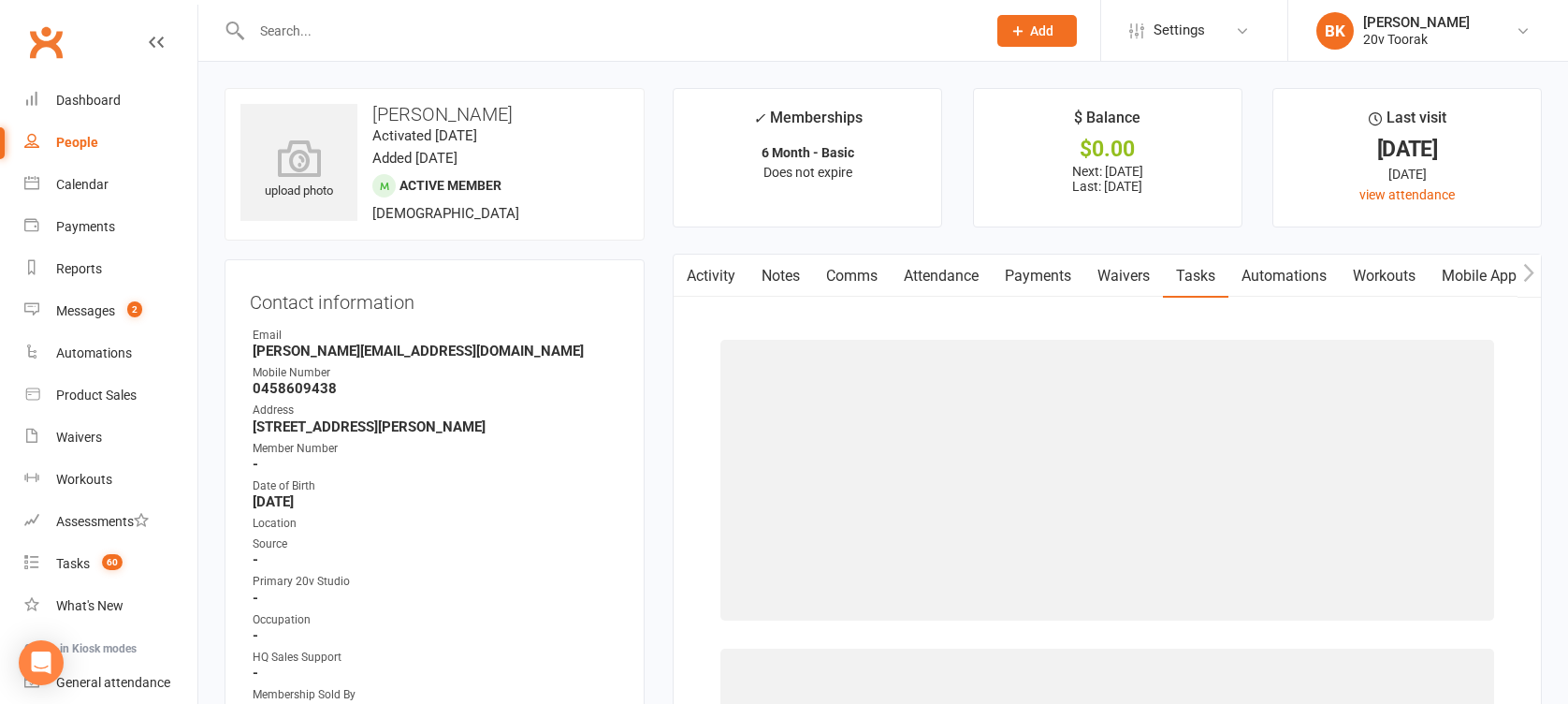
click at [864, 280] on link "Comms" at bounding box center [852, 276] width 78 height 43
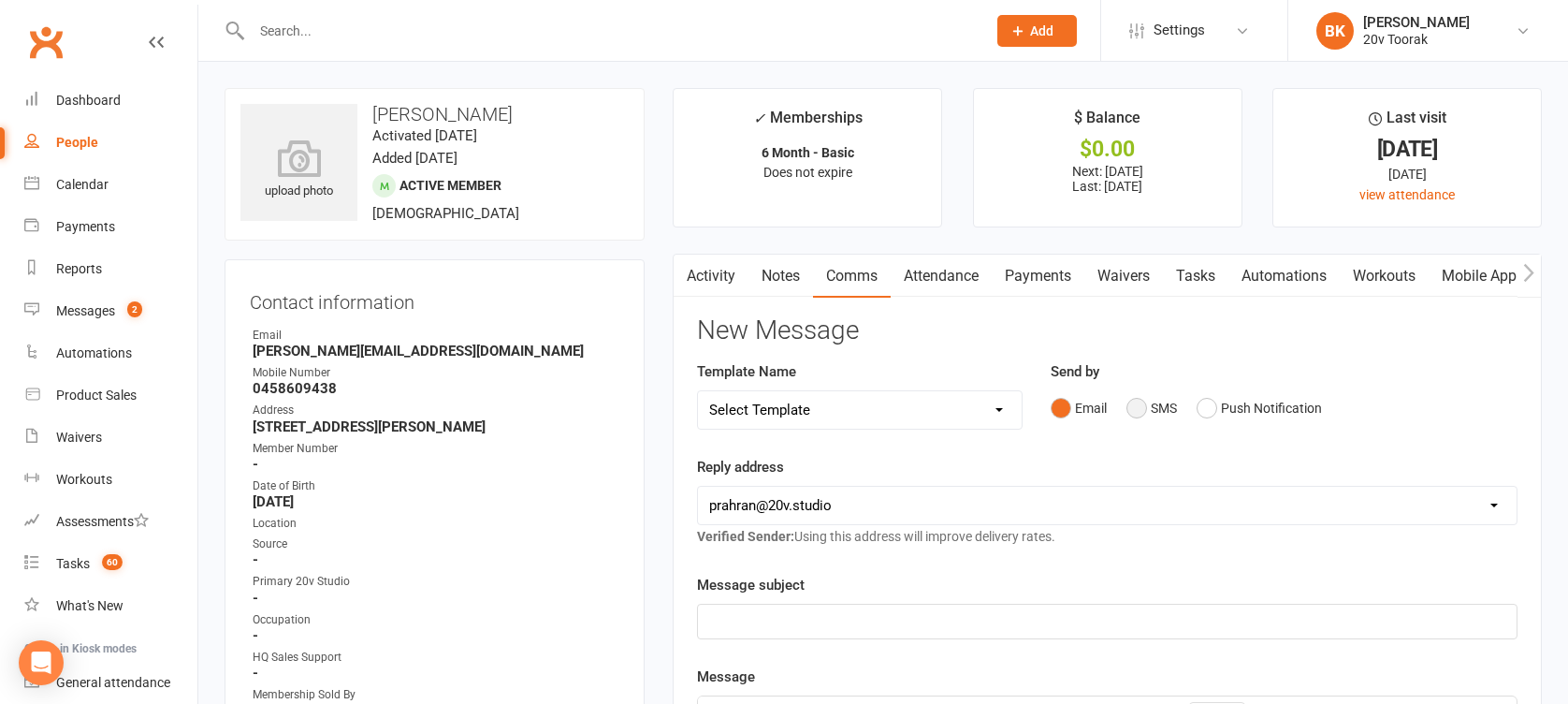
click at [1130, 411] on button "SMS" at bounding box center [1152, 408] width 51 height 35
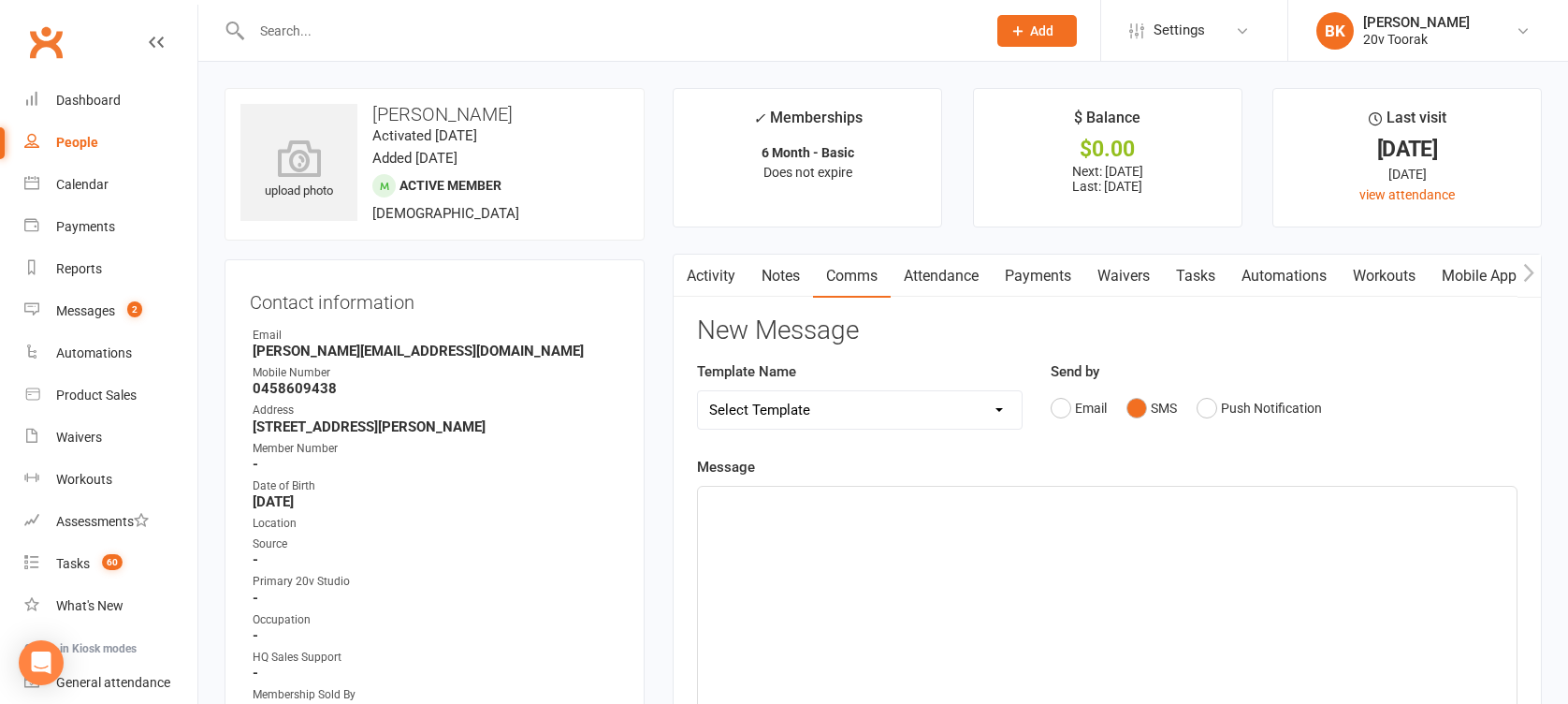
click at [1133, 499] on p "﻿" at bounding box center [1107, 503] width 796 height 22
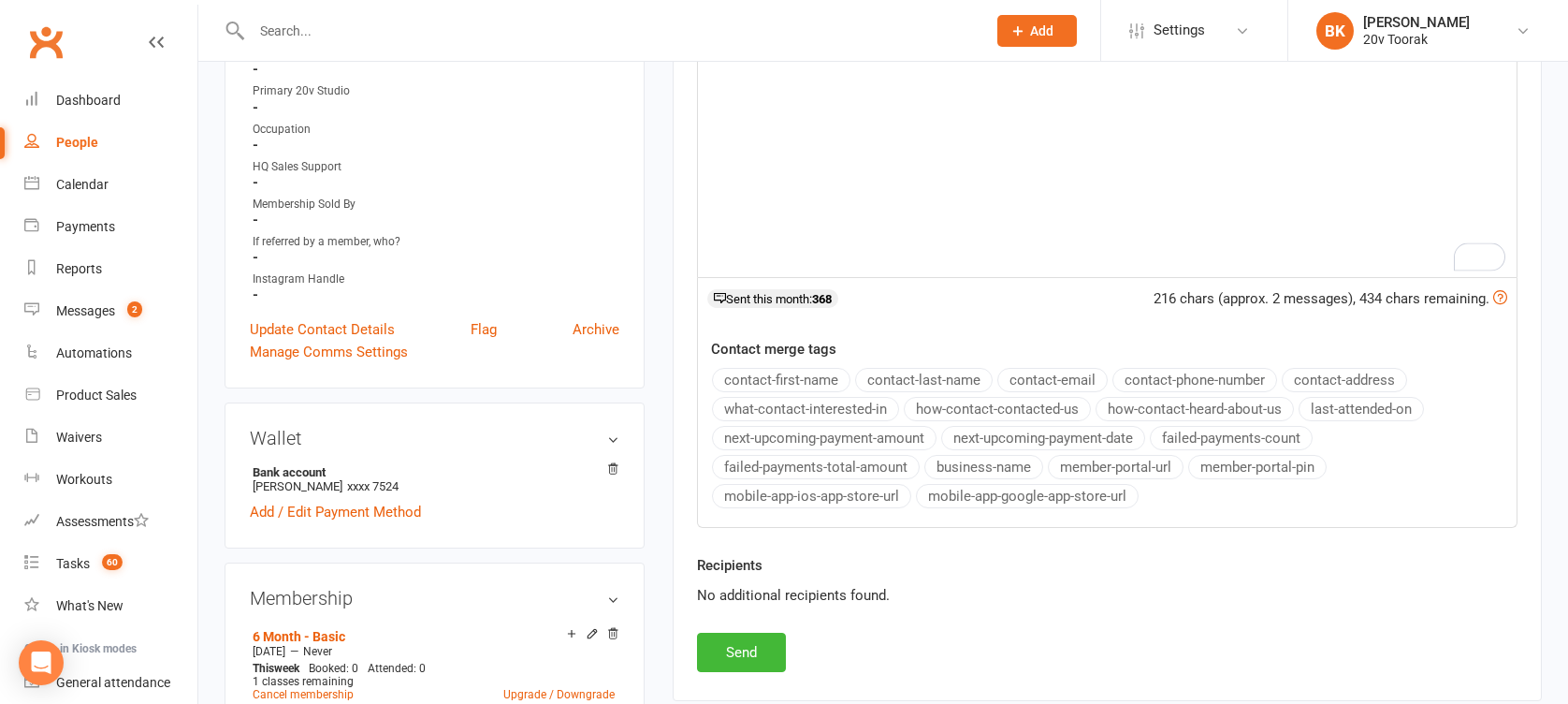
scroll to position [526, 0]
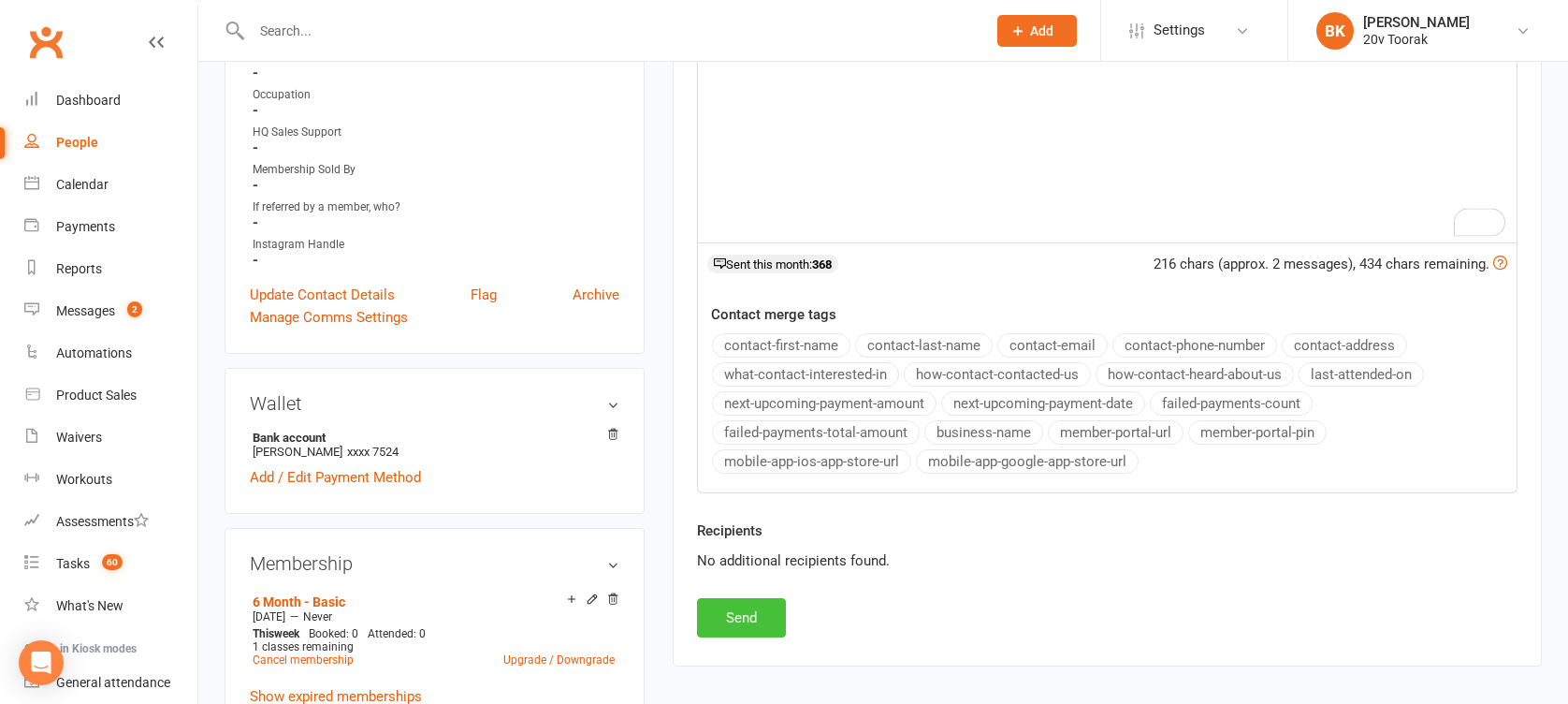
click at [735, 622] on button "Send" at bounding box center [741, 617] width 89 height 39
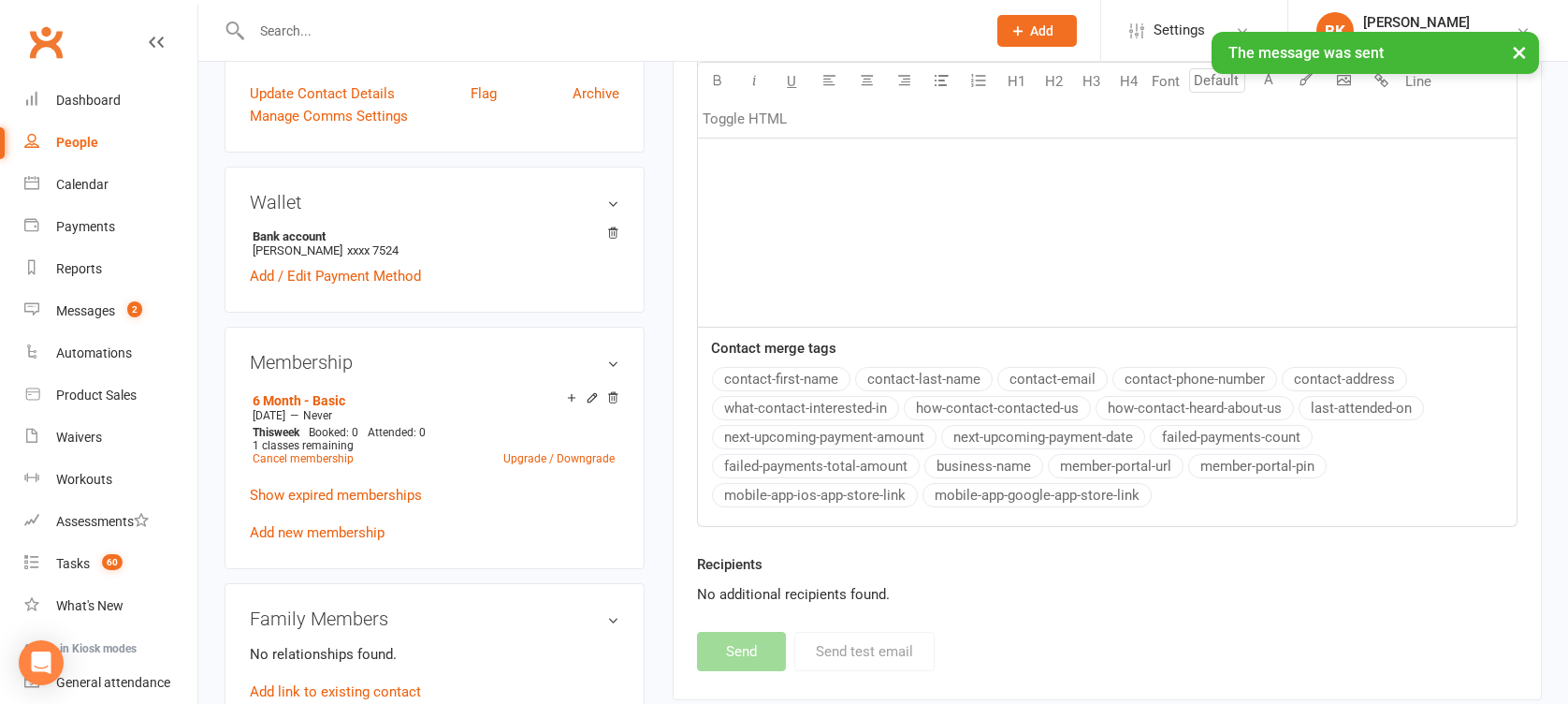
scroll to position [728, 0]
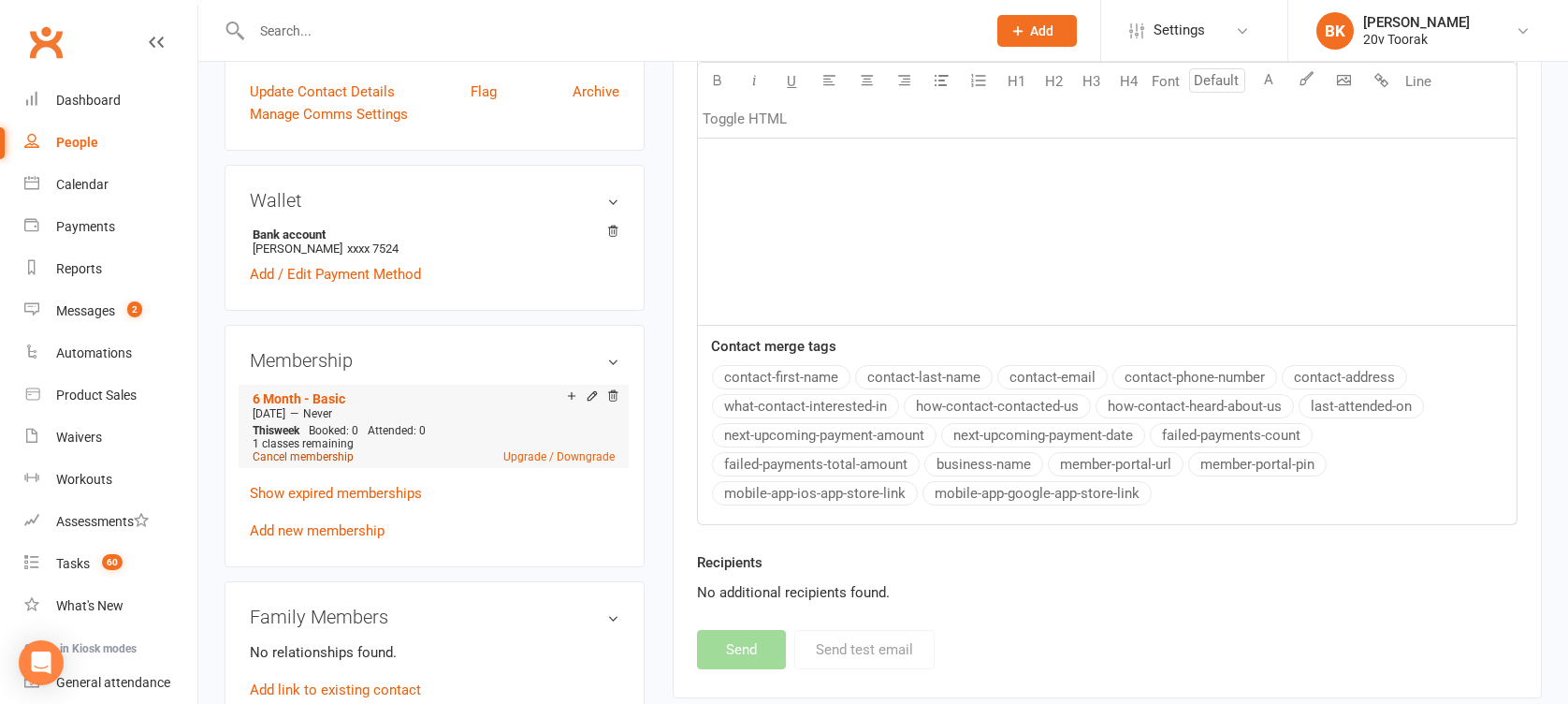
click at [311, 450] on link "Cancel membership" at bounding box center [303, 456] width 101 height 13
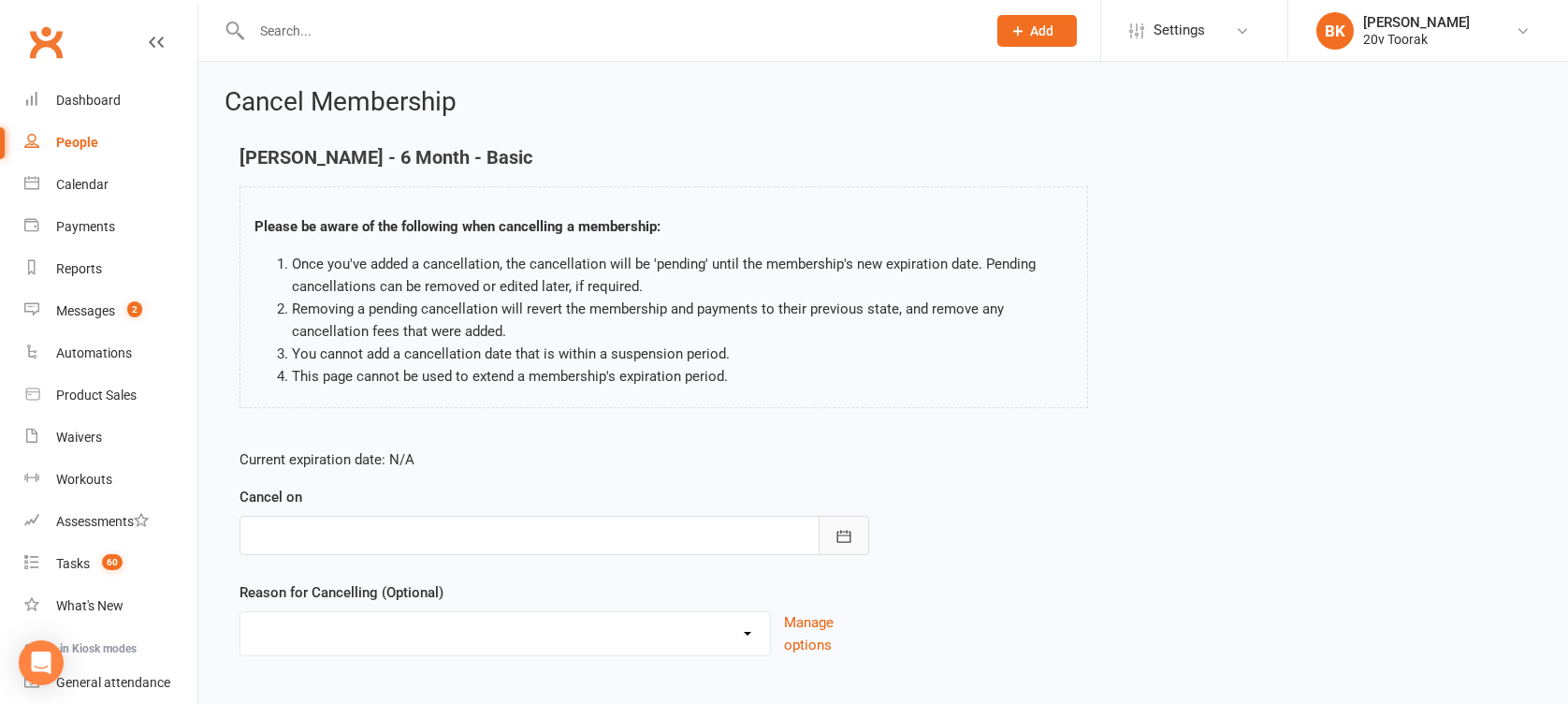
click at [850, 548] on button "button" at bounding box center [844, 535] width 51 height 39
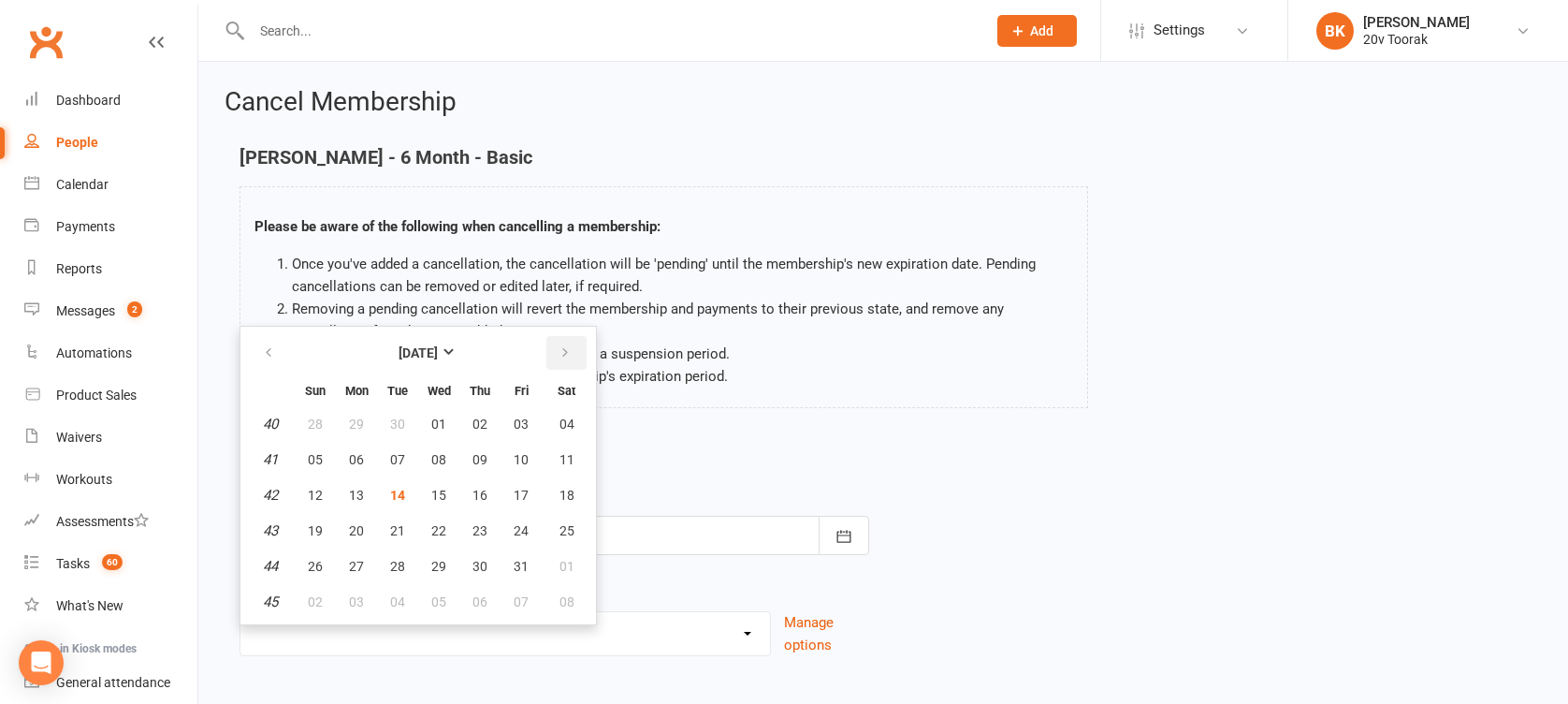
click at [567, 342] on button "button" at bounding box center [566, 353] width 40 height 34
click at [302, 570] on button "23" at bounding box center [315, 567] width 39 height 34
type input "23 Nov 2025"
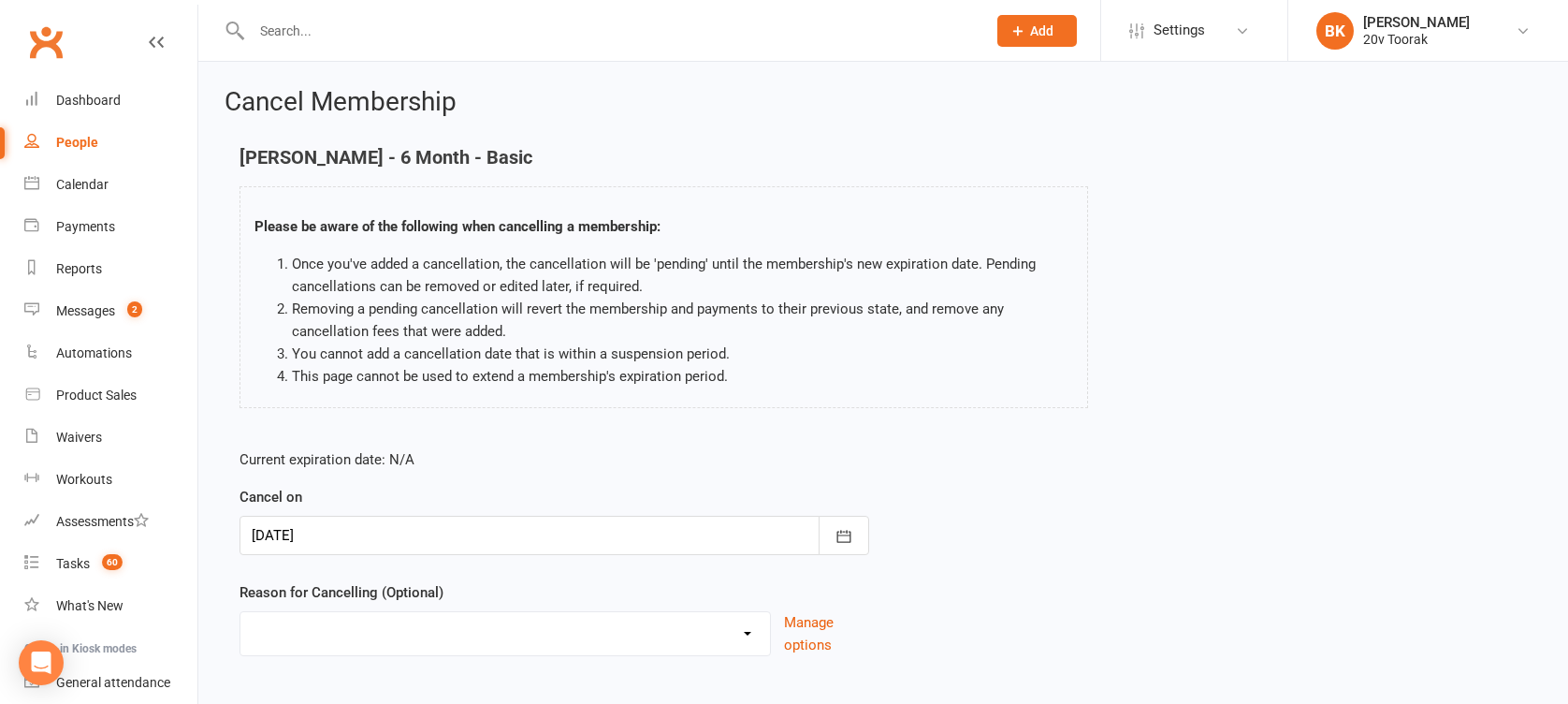
click at [359, 642] on select "Holiday Injury Not Renewing Other reason" at bounding box center [505, 631] width 529 height 37
select select "2"
click at [241, 612] on select "Holiday Injury Not Renewing Other reason" at bounding box center [505, 631] width 529 height 37
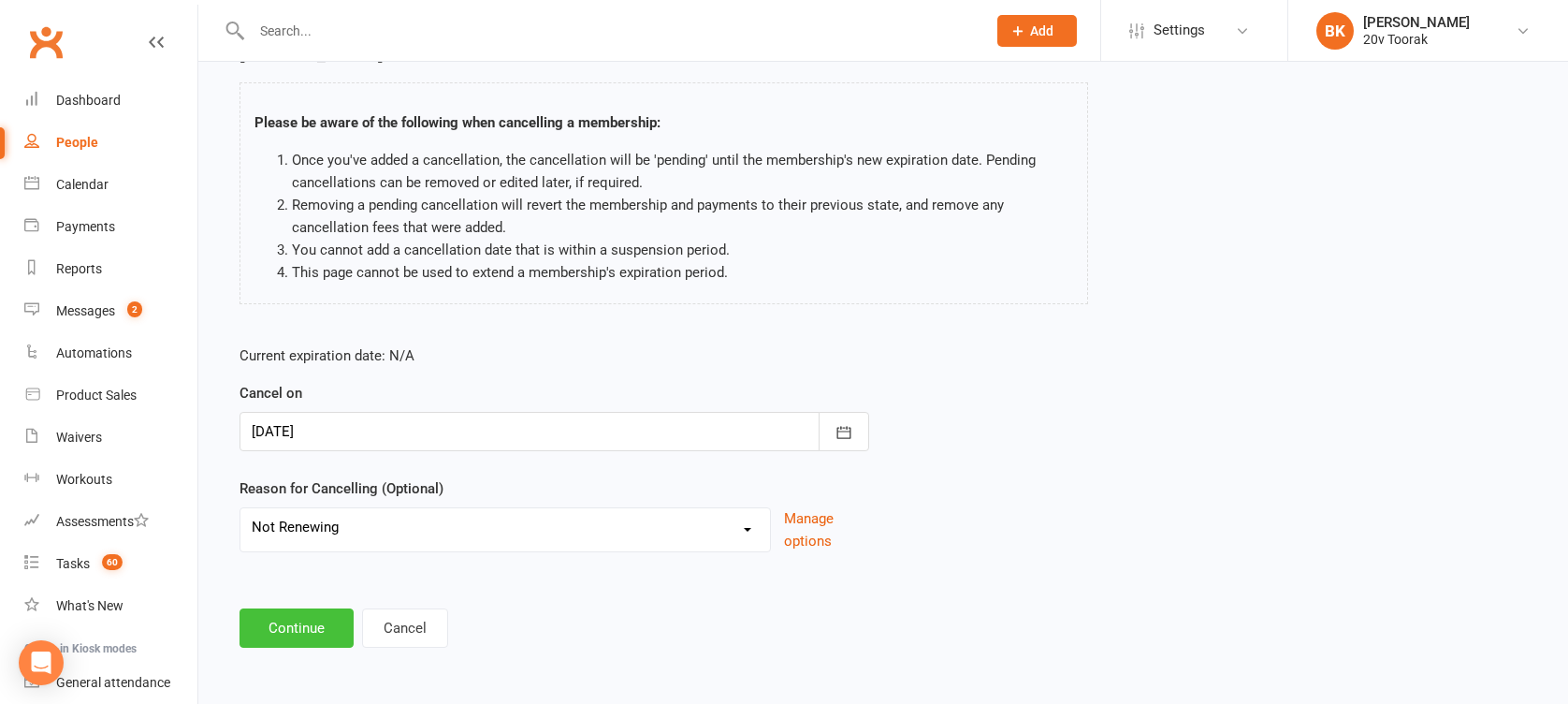
click at [296, 623] on button "Continue" at bounding box center [296, 628] width 114 height 39
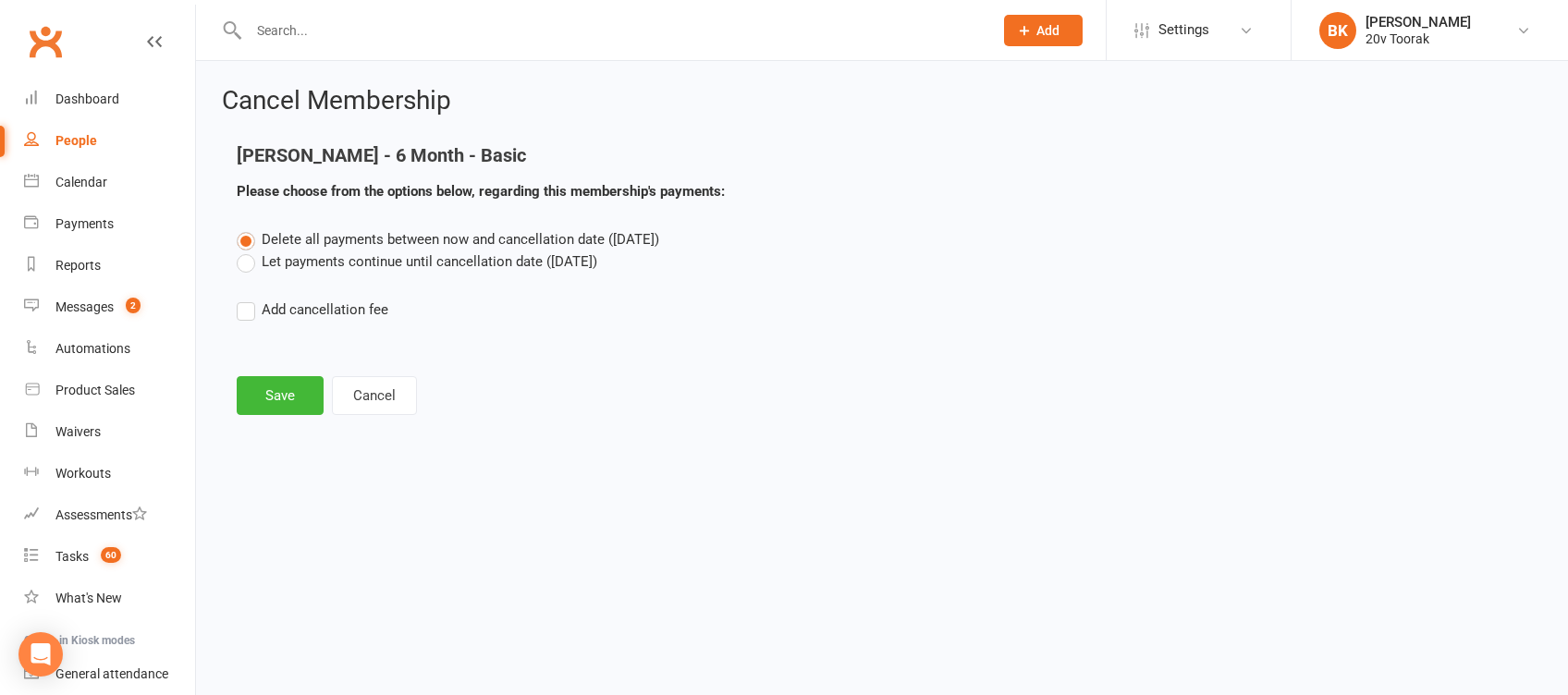
click at [334, 270] on label "Let payments continue until cancellation date (Nov 23, 2025)" at bounding box center [417, 261] width 360 height 22
click at [248, 250] on input "Let payments continue until cancellation date (Nov 23, 2025)" at bounding box center [243, 250] width 12 height 0
click at [263, 384] on button "Save" at bounding box center [280, 396] width 87 height 39
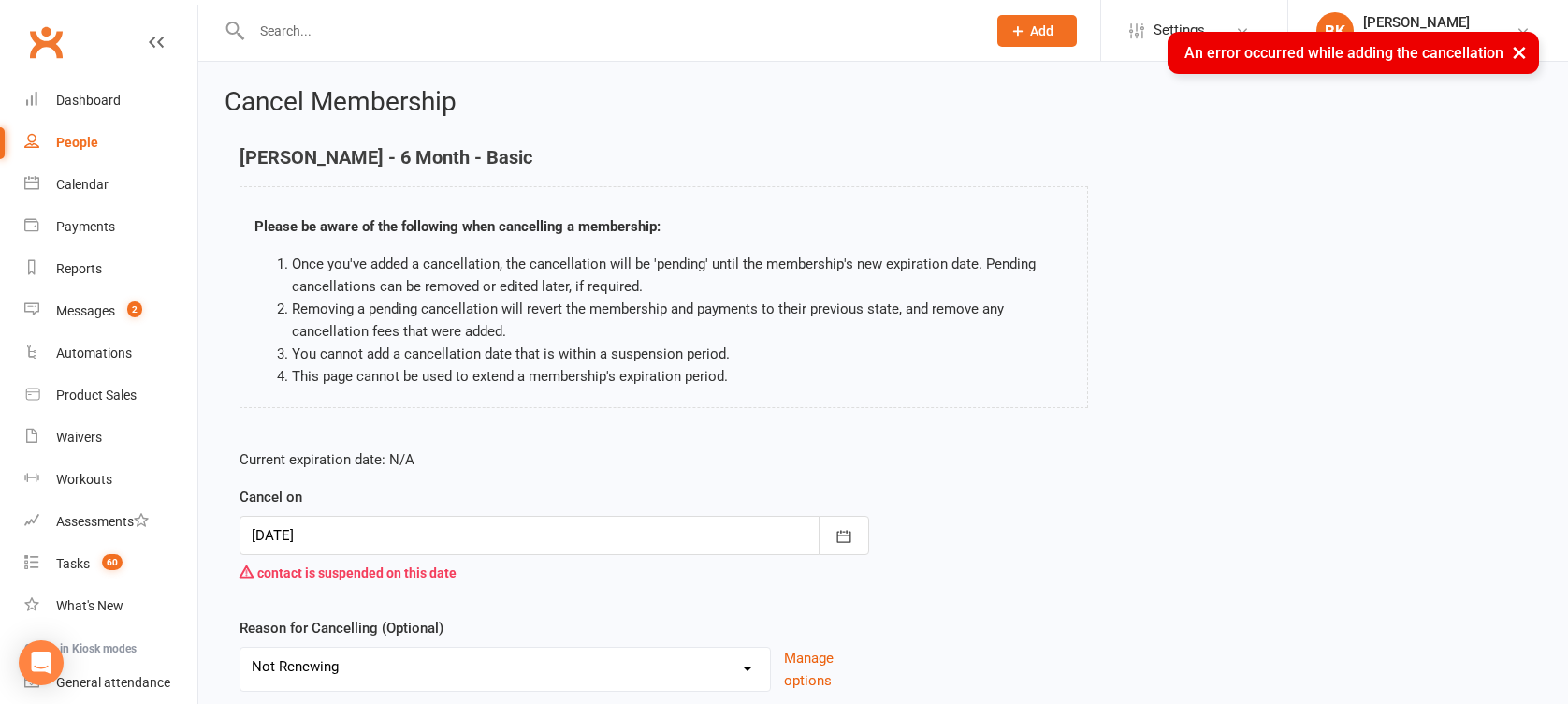
scroll to position [139, 0]
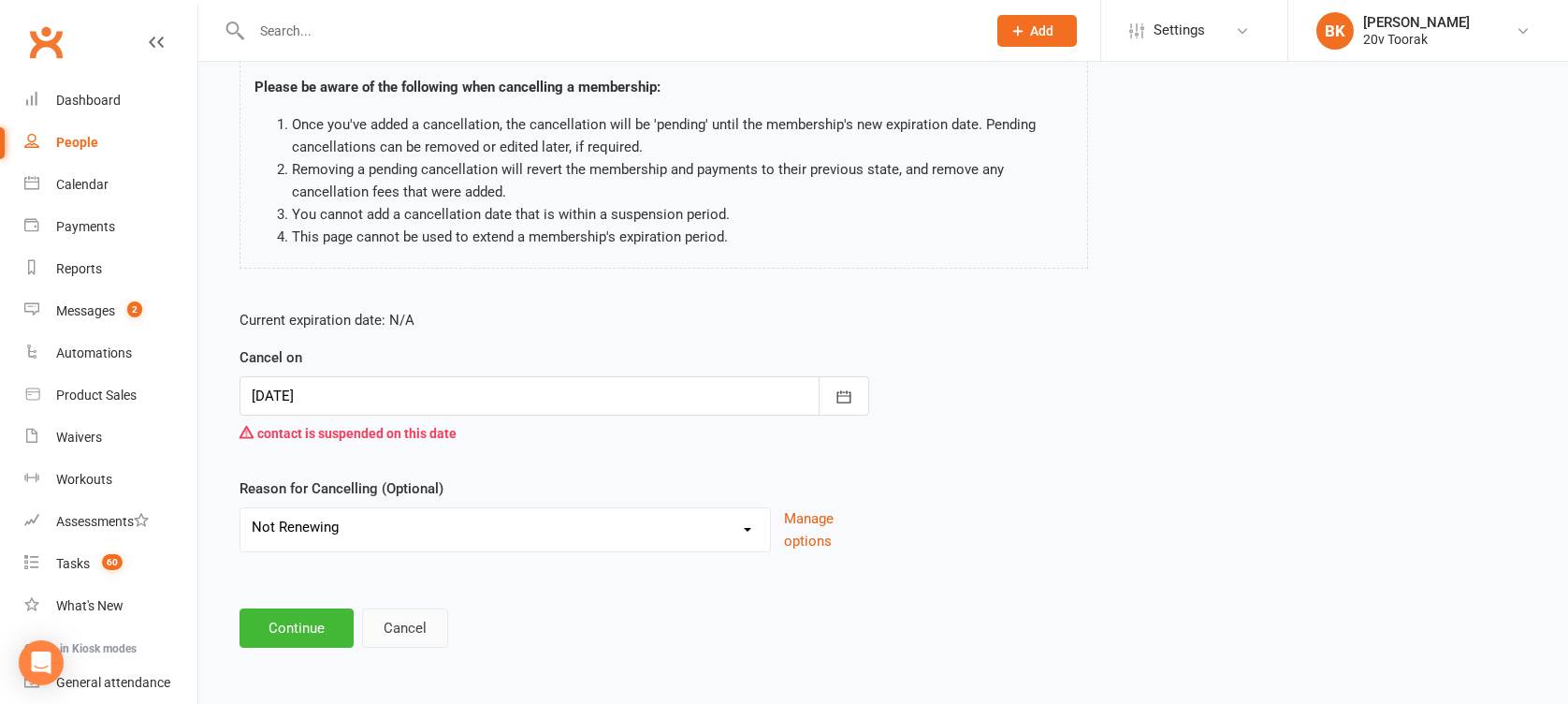
click at [409, 639] on button "Cancel" at bounding box center [405, 628] width 86 height 39
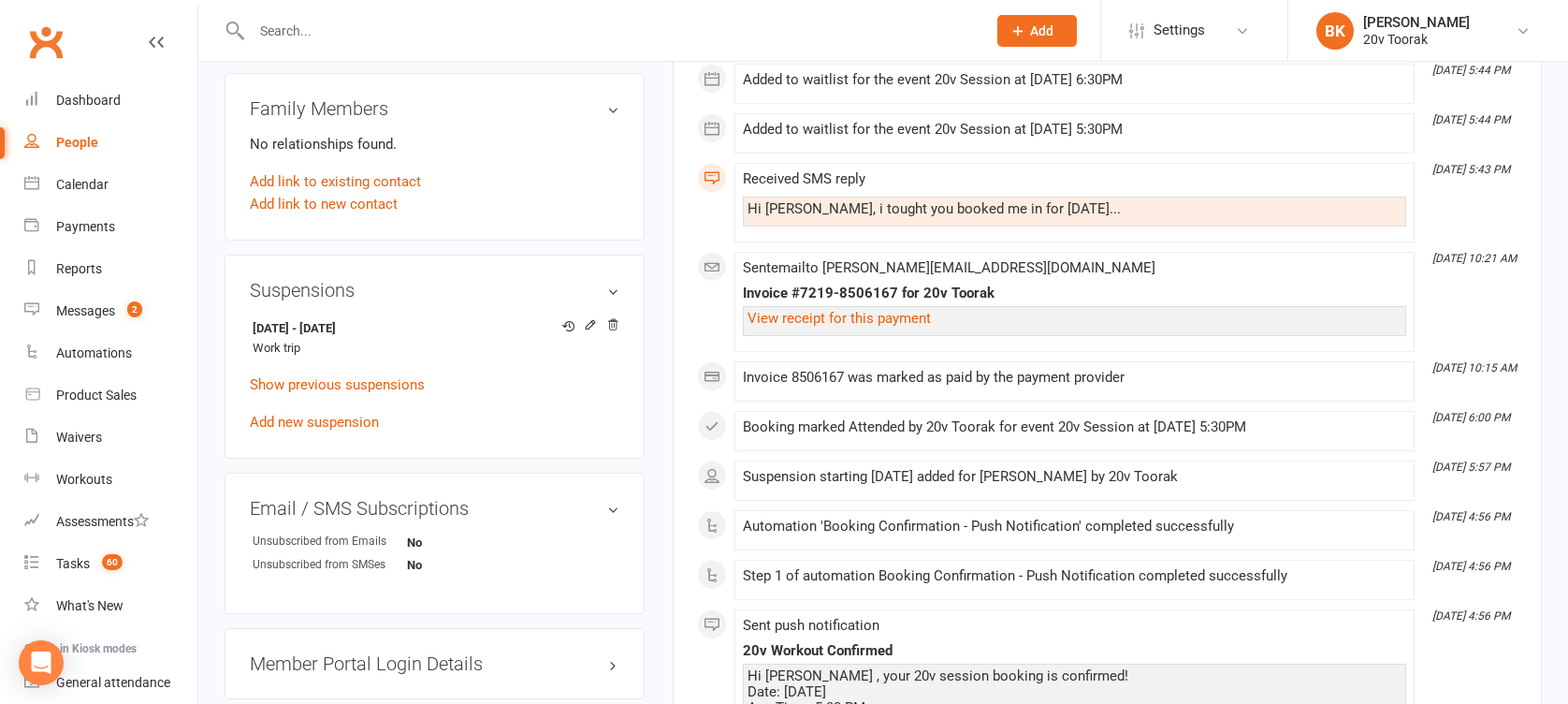
scroll to position [1172, 0]
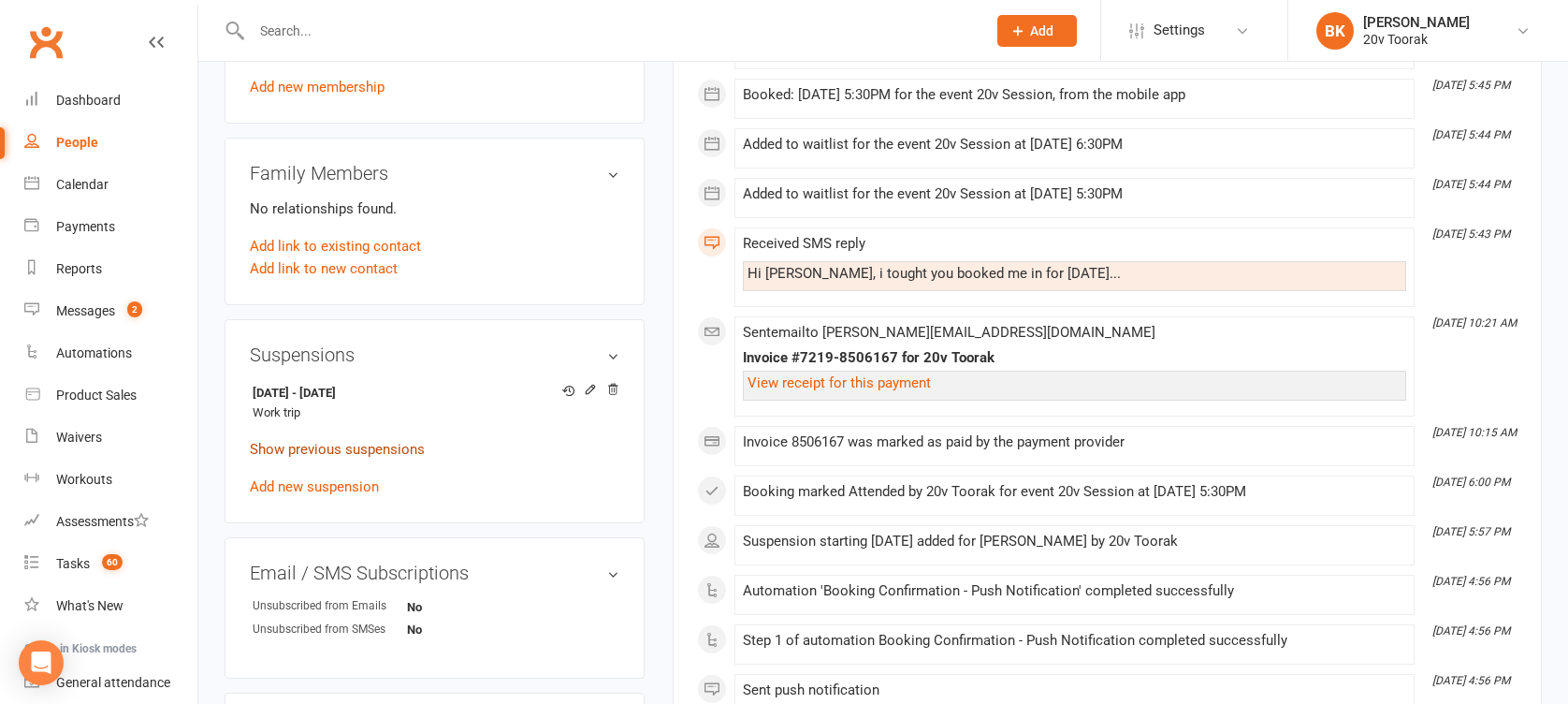
click at [362, 447] on link "Show previous suspensions" at bounding box center [337, 449] width 175 height 17
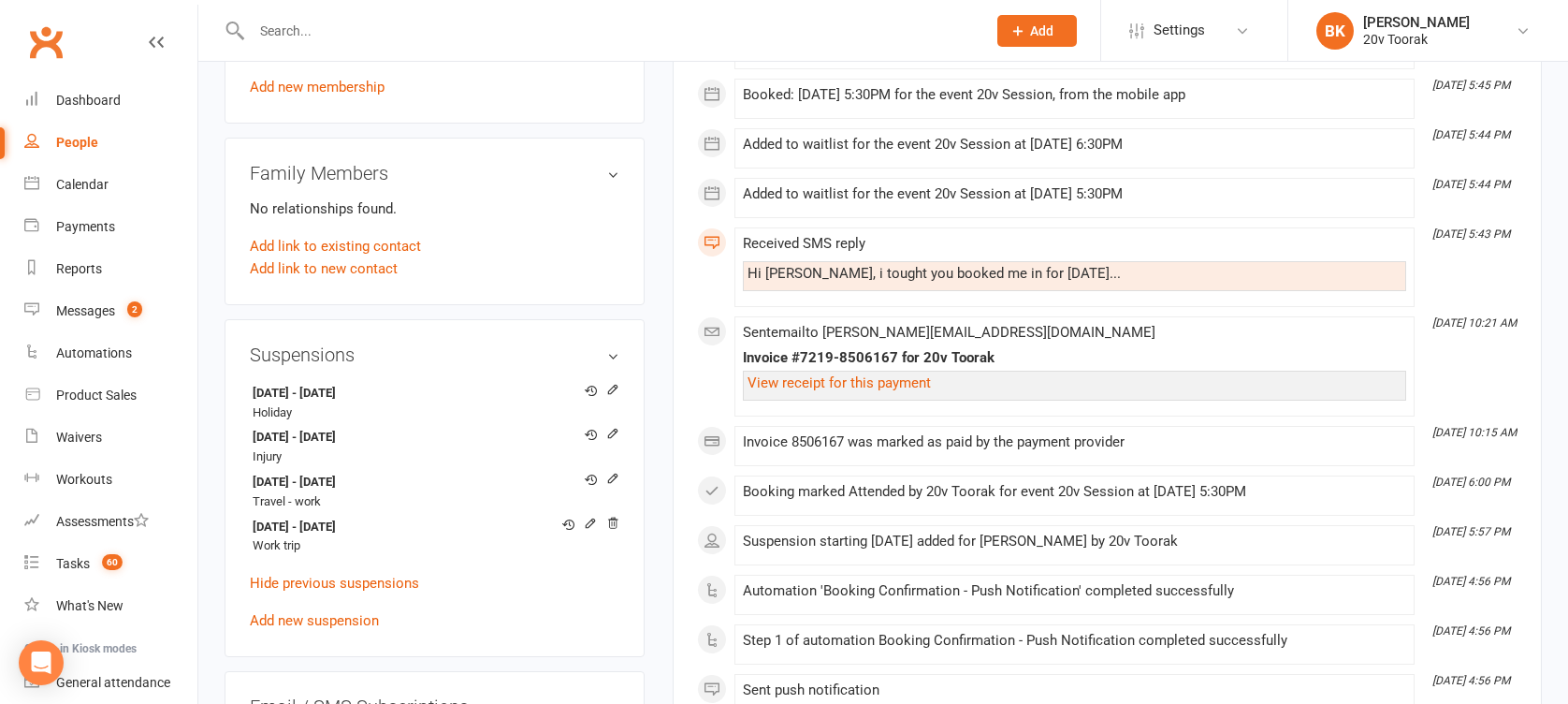
click at [649, 400] on div "upload photo Massimiliano Terenzi Activated 10 February, 2025 Added 29 January,…" at bounding box center [435, 233] width 448 height 2636
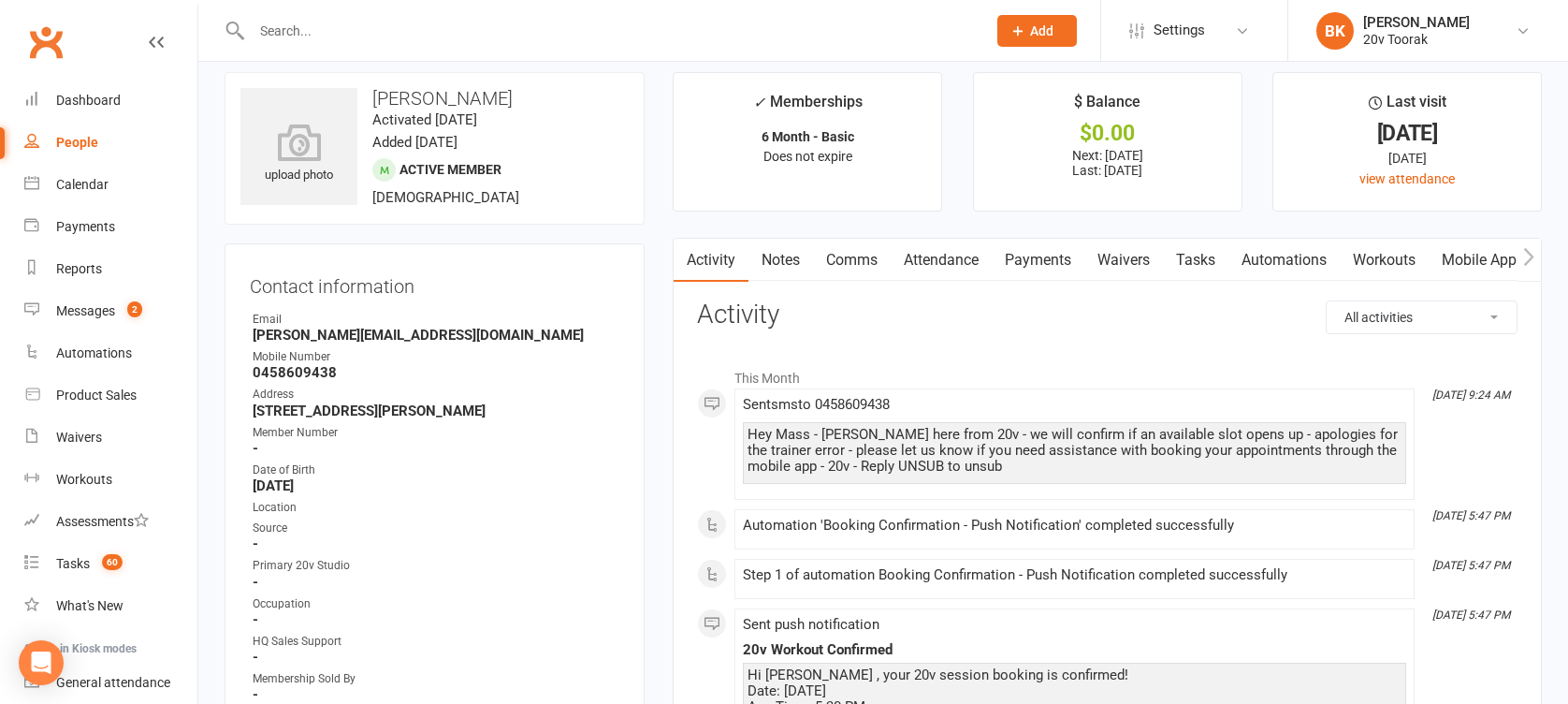
scroll to position [0, 0]
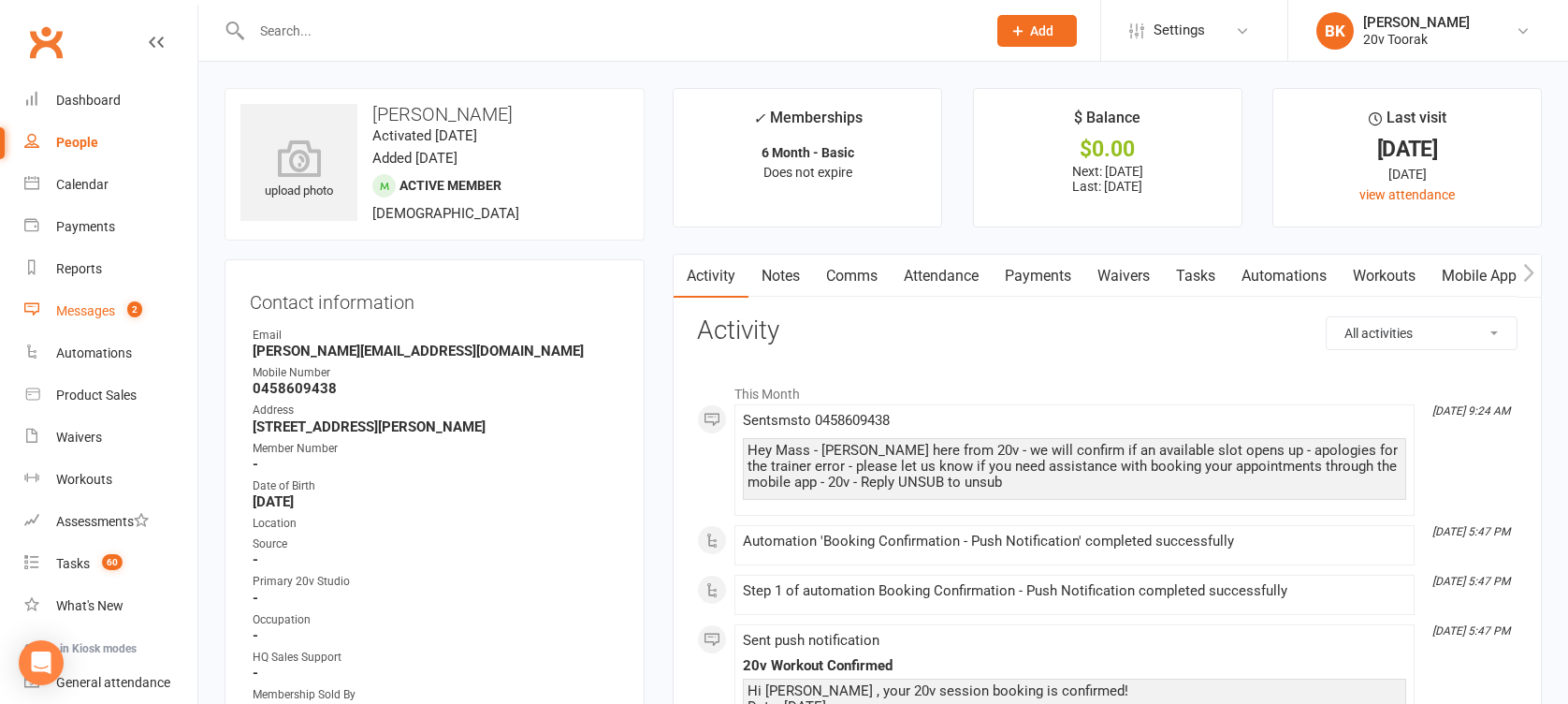
click at [74, 298] on link "Messages 2" at bounding box center [111, 311] width 173 height 42
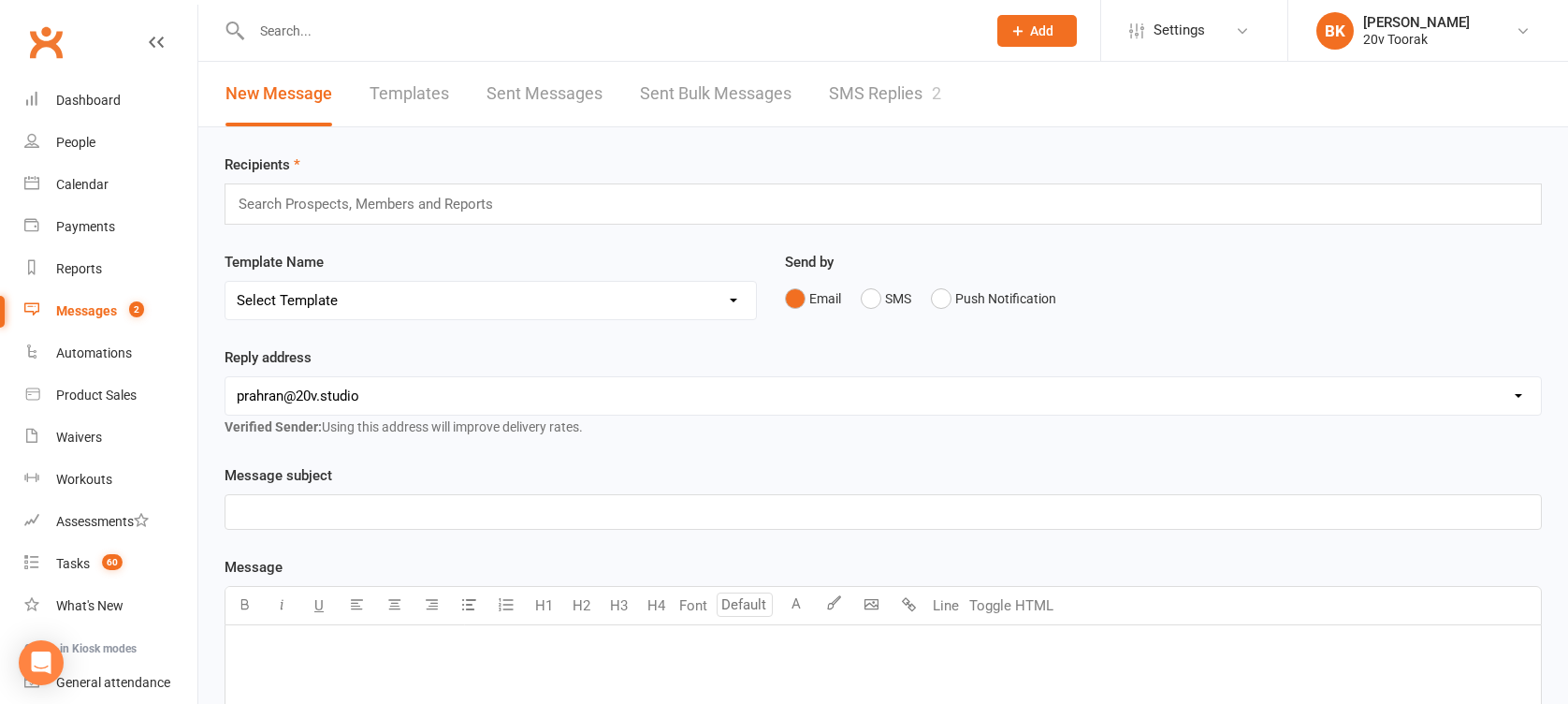
click at [940, 49] on div at bounding box center [598, 30] width 748 height 60
click at [911, 86] on link "SMS Replies 2" at bounding box center [885, 94] width 112 height 64
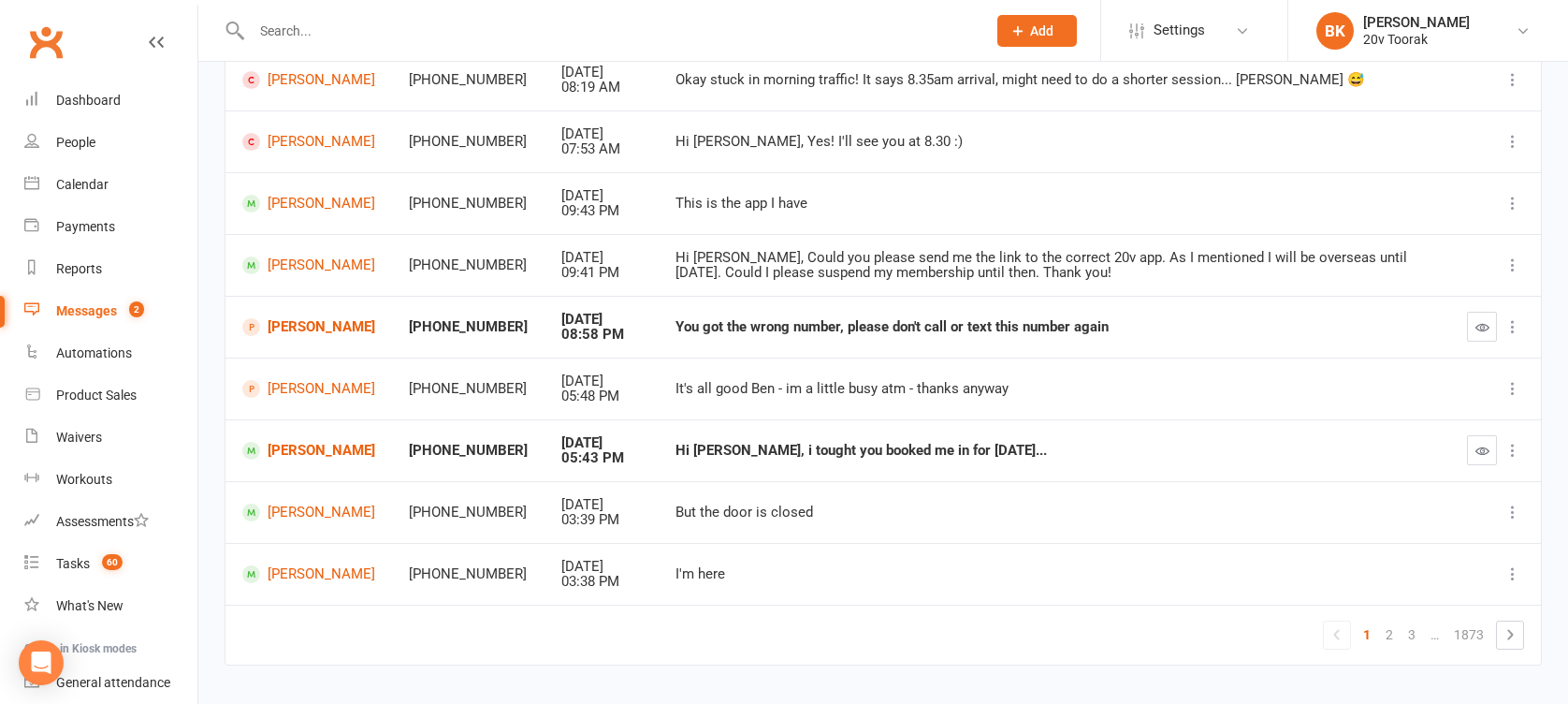
scroll to position [320, 0]
click at [1476, 450] on icon "button" at bounding box center [1482, 450] width 14 height 14
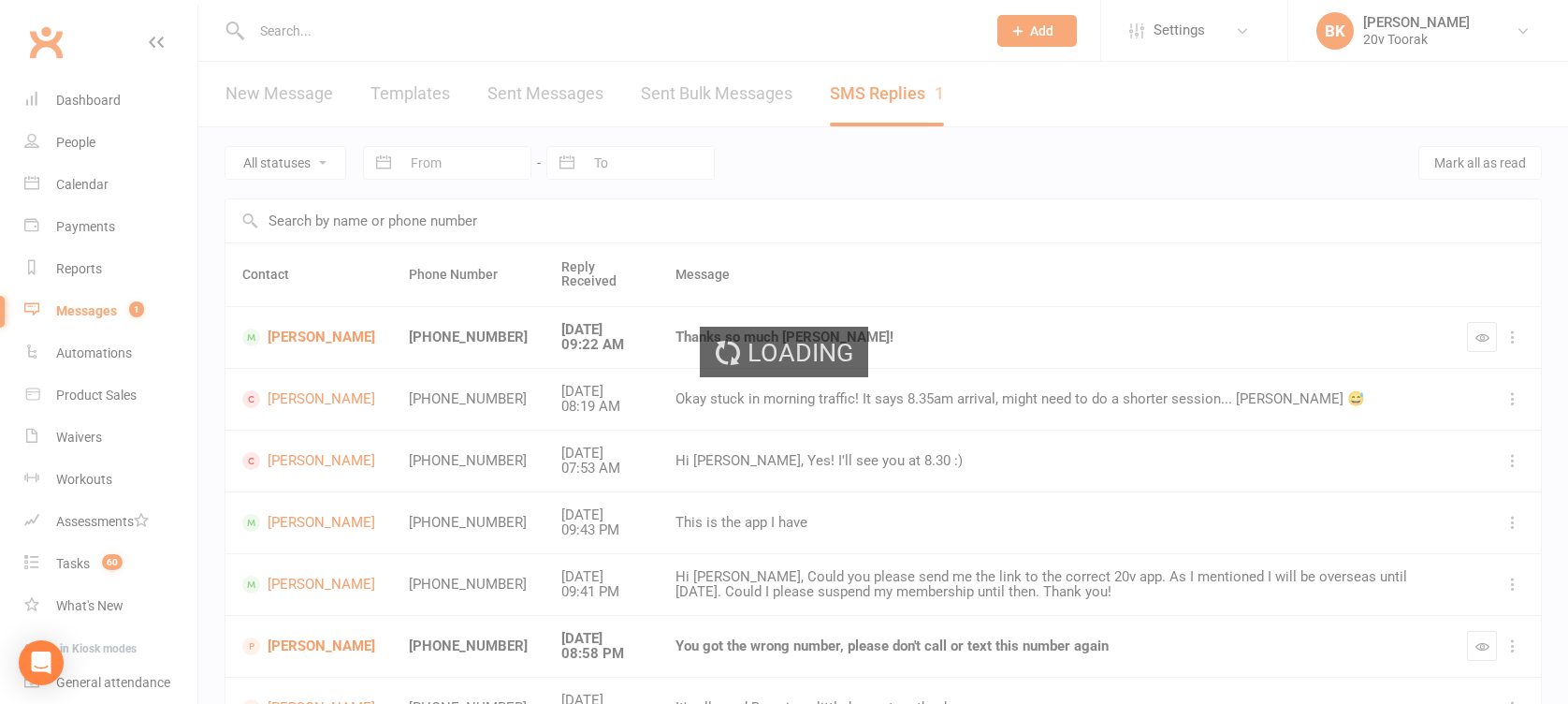
click at [1459, 332] on div "Loading" at bounding box center [784, 352] width 1568 height 704
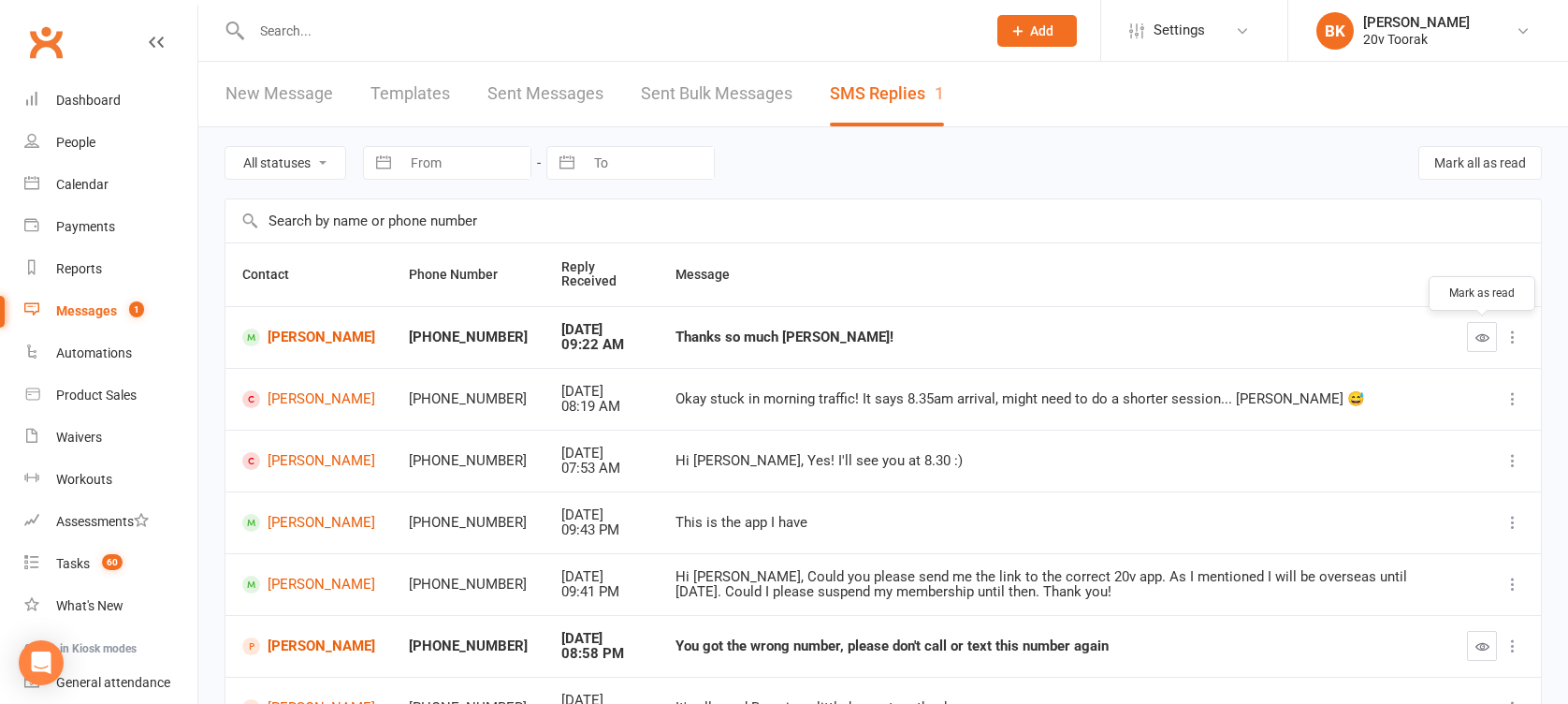
click at [1476, 333] on icon "button" at bounding box center [1482, 337] width 14 height 14
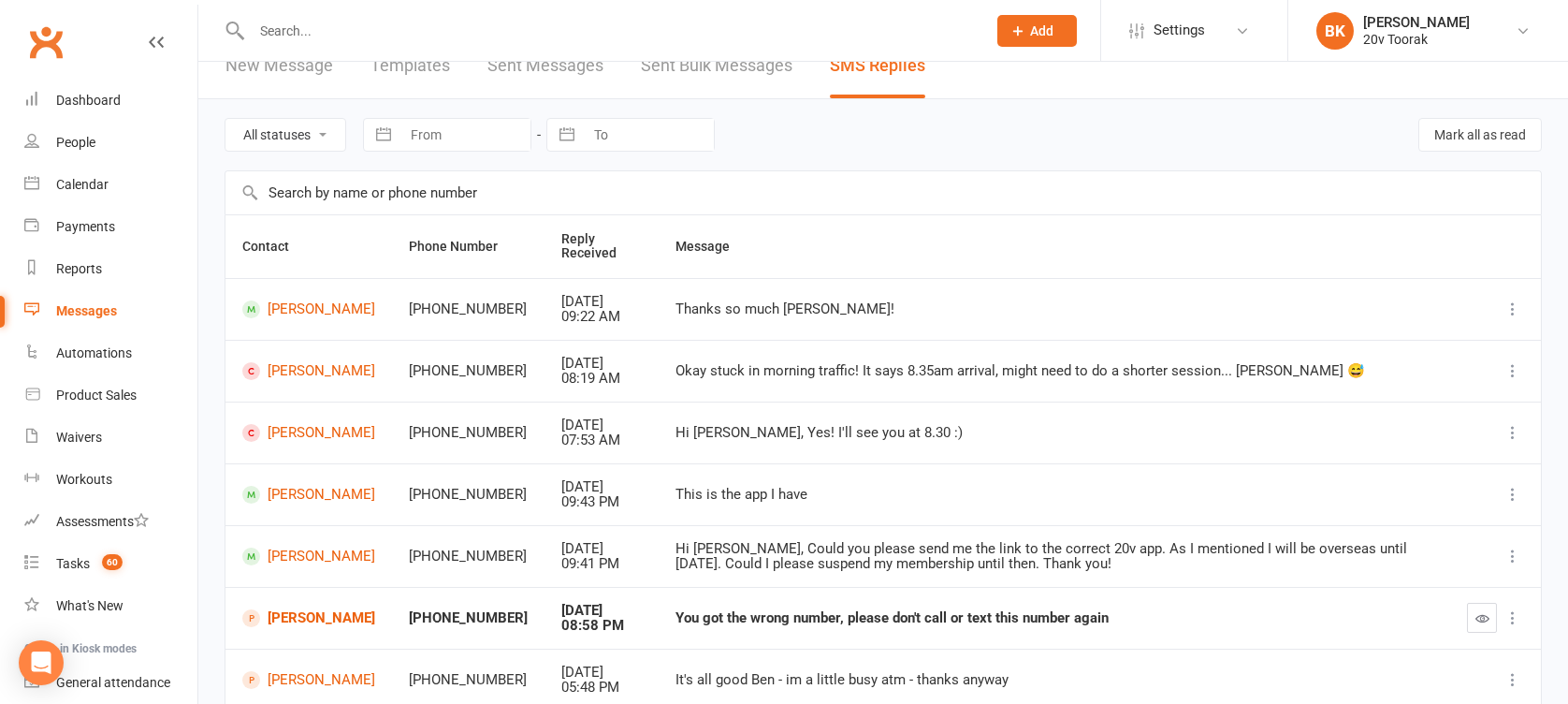
scroll to position [24, 0]
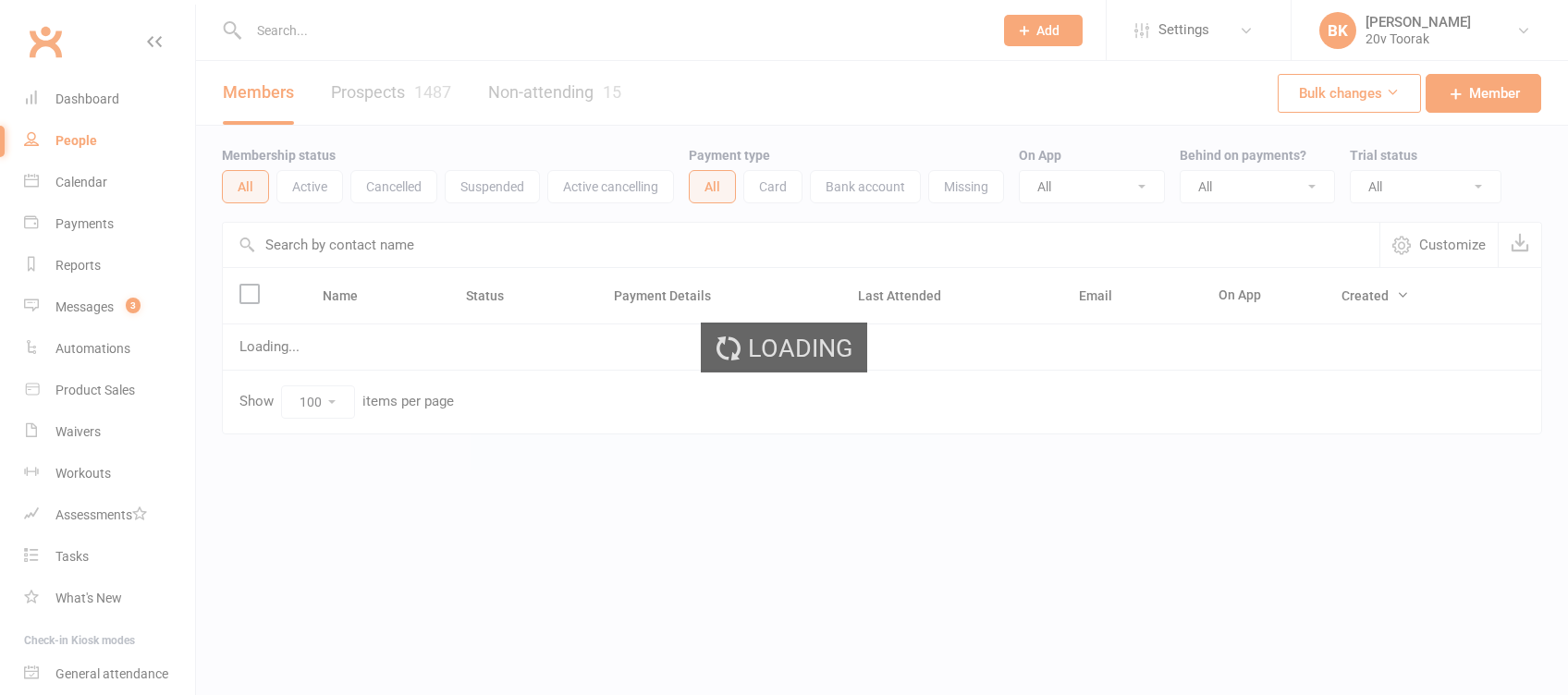
select select "100"
click at [281, 26] on input "text" at bounding box center [611, 30] width 737 height 26
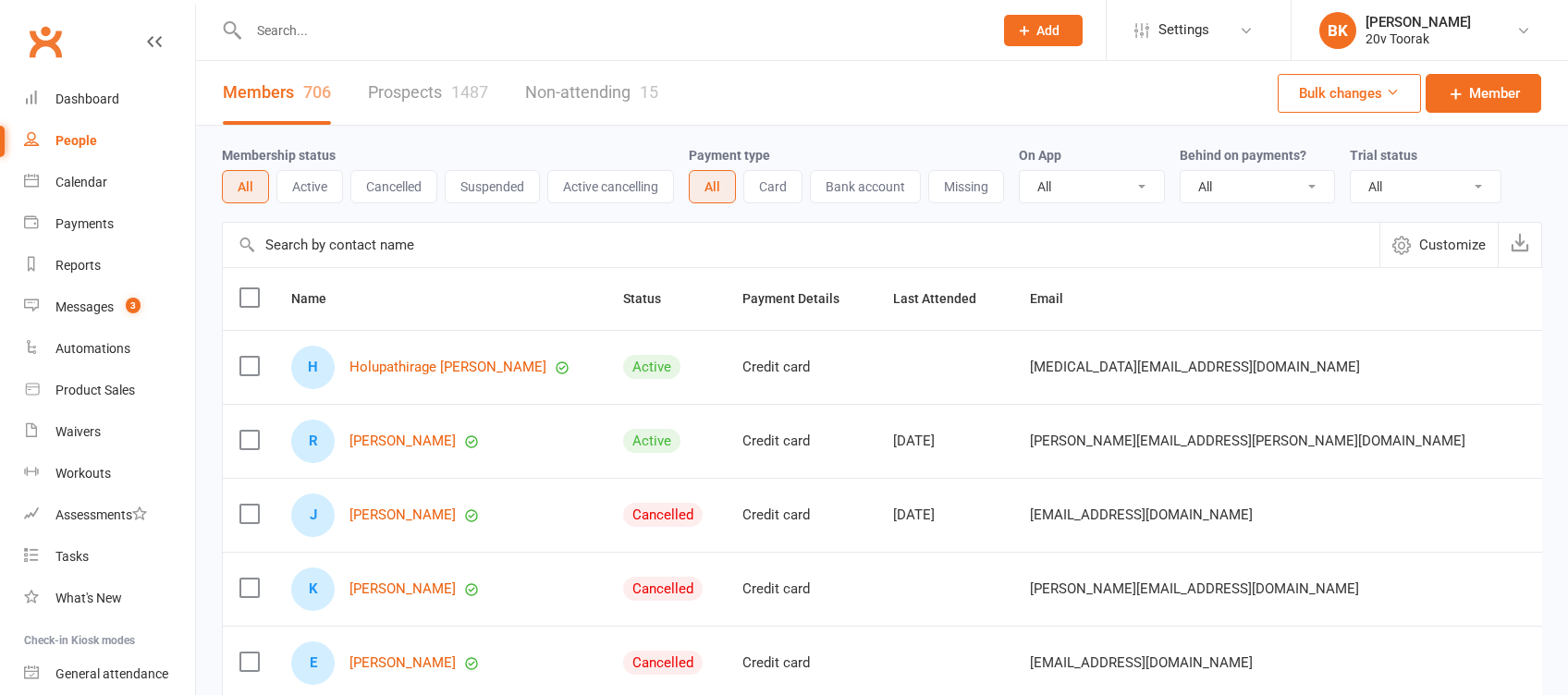
click at [296, 33] on input "text" at bounding box center [611, 30] width 737 height 26
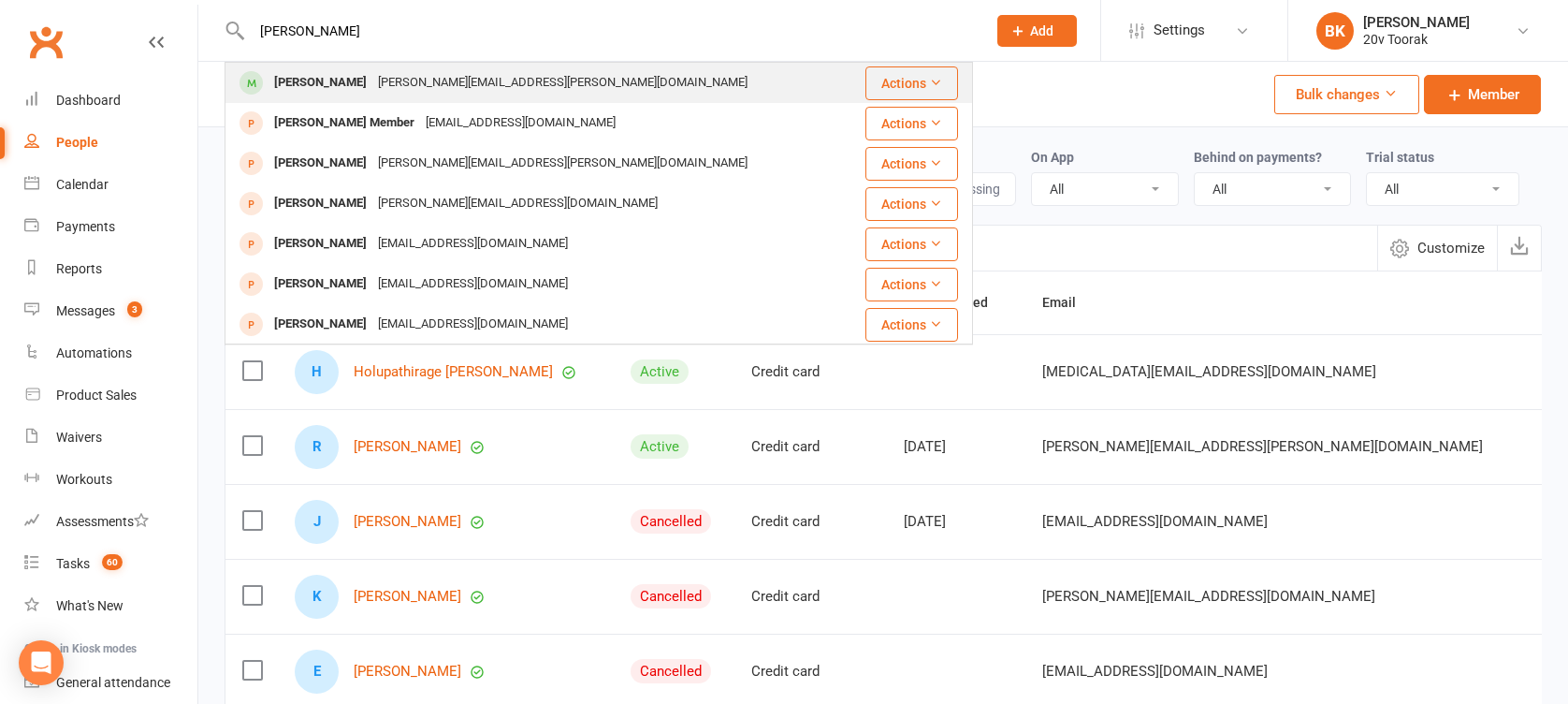
type input "Sally"
click at [323, 82] on div "[PERSON_NAME]" at bounding box center [321, 83] width 104 height 27
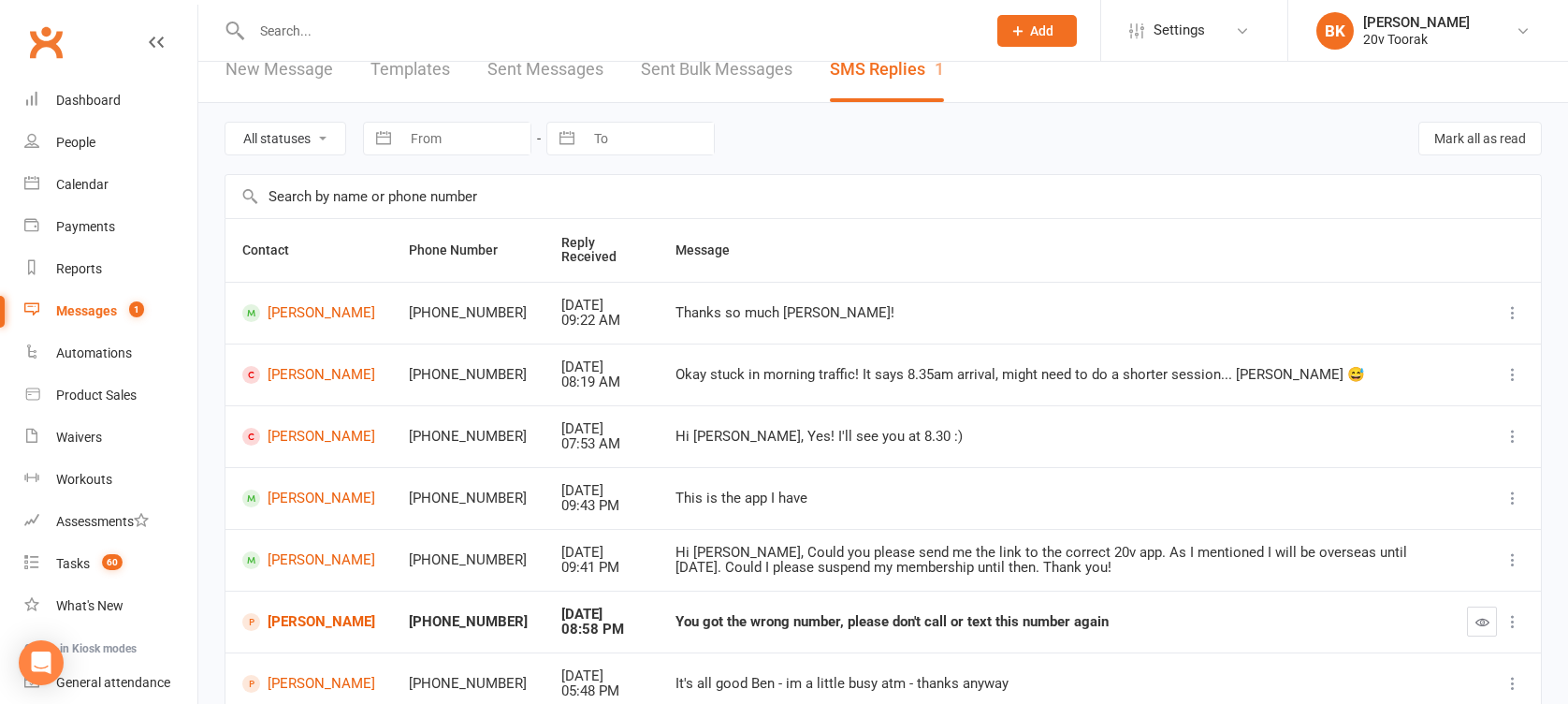
click at [92, 314] on div "Messages" at bounding box center [87, 310] width 60 height 15
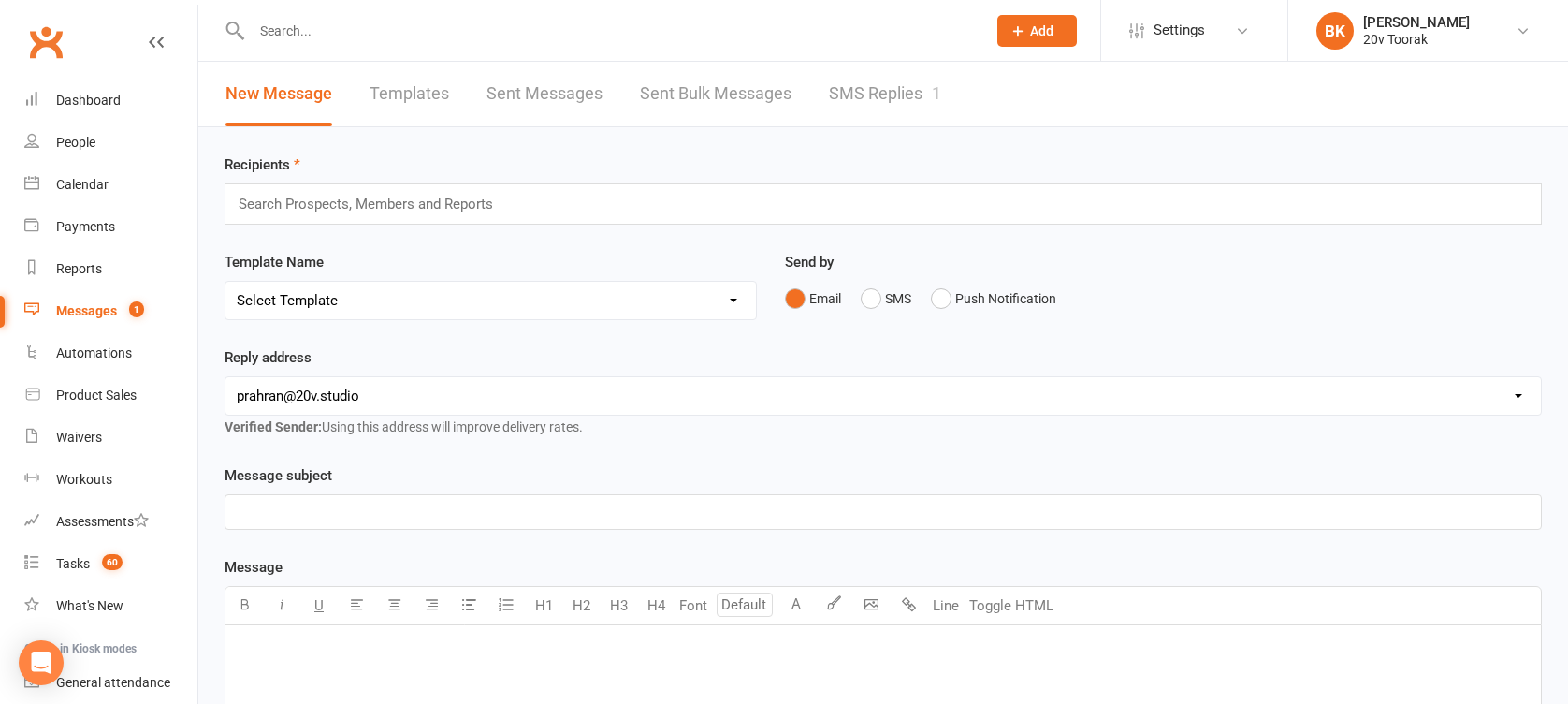
click at [873, 85] on link "SMS Replies 1" at bounding box center [885, 94] width 112 height 64
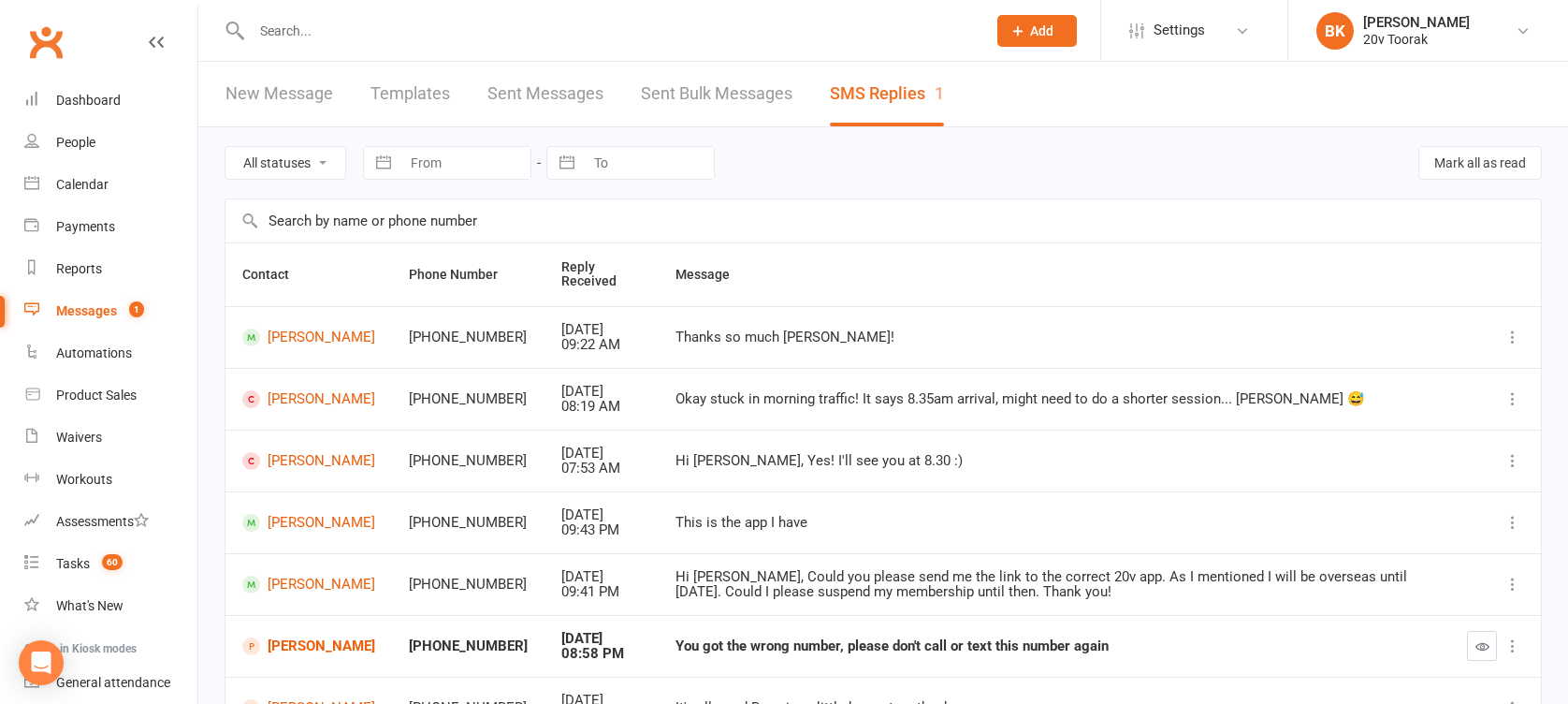
scroll to position [146, 0]
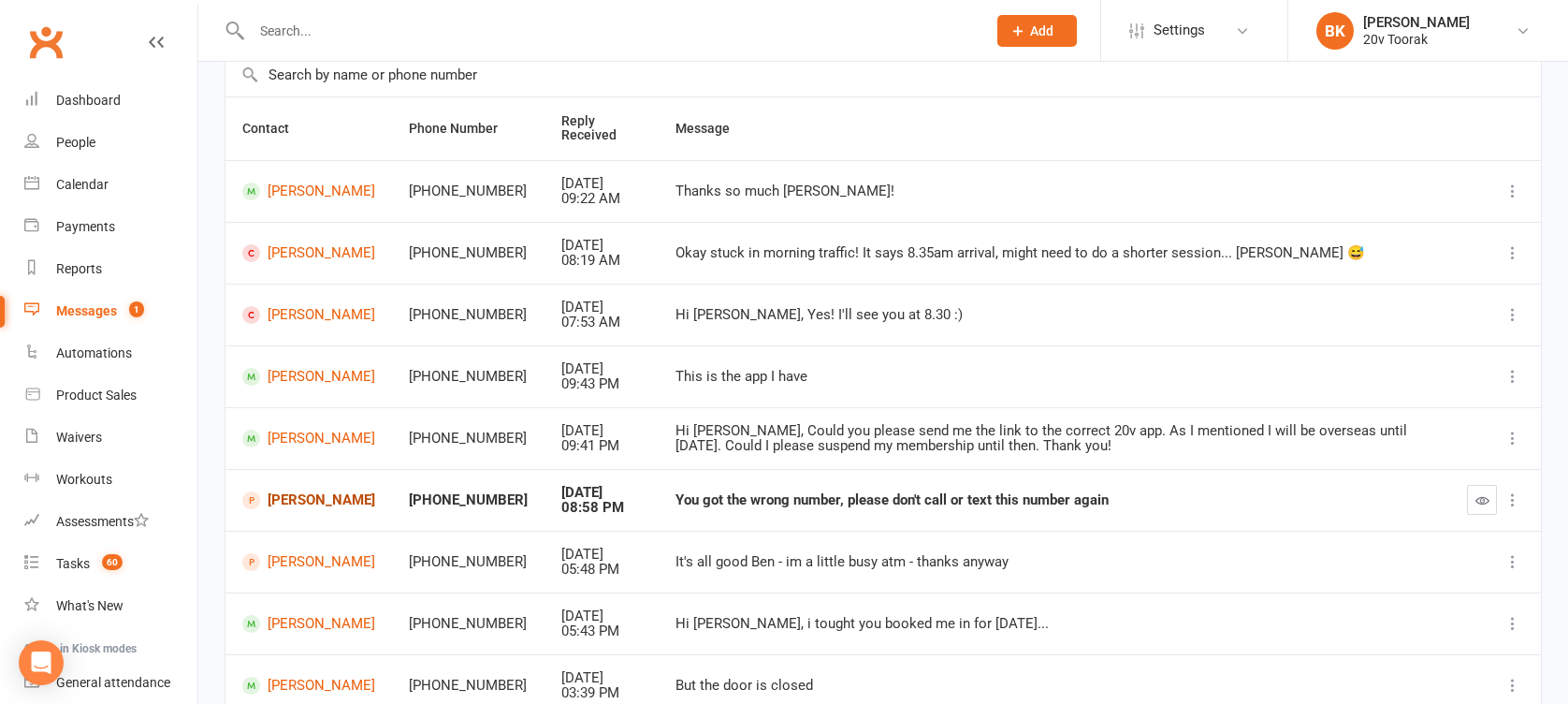
click at [326, 494] on link "[PERSON_NAME]" at bounding box center [309, 500] width 133 height 18
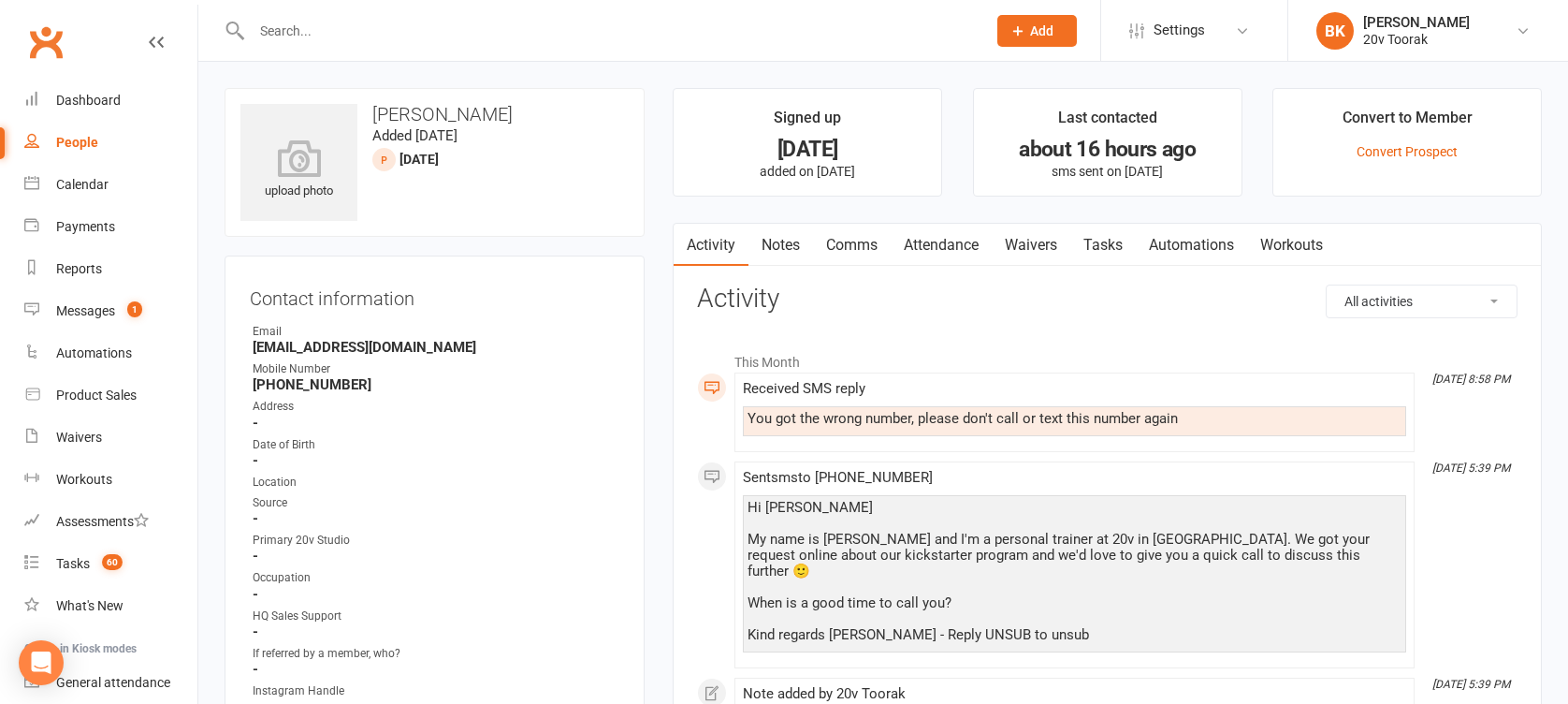
click at [844, 253] on link "Comms" at bounding box center [852, 245] width 78 height 43
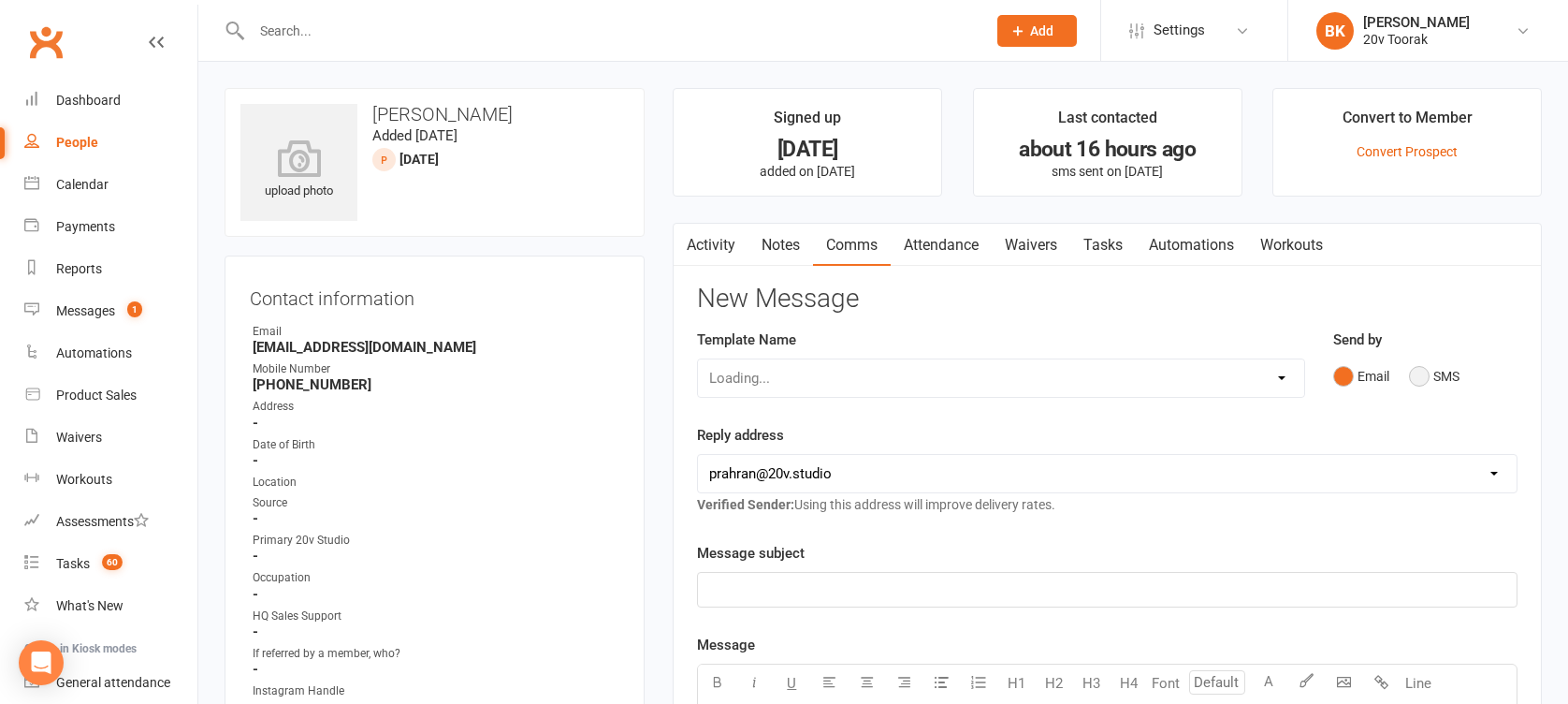
click at [1437, 384] on button "SMS" at bounding box center [1434, 376] width 51 height 35
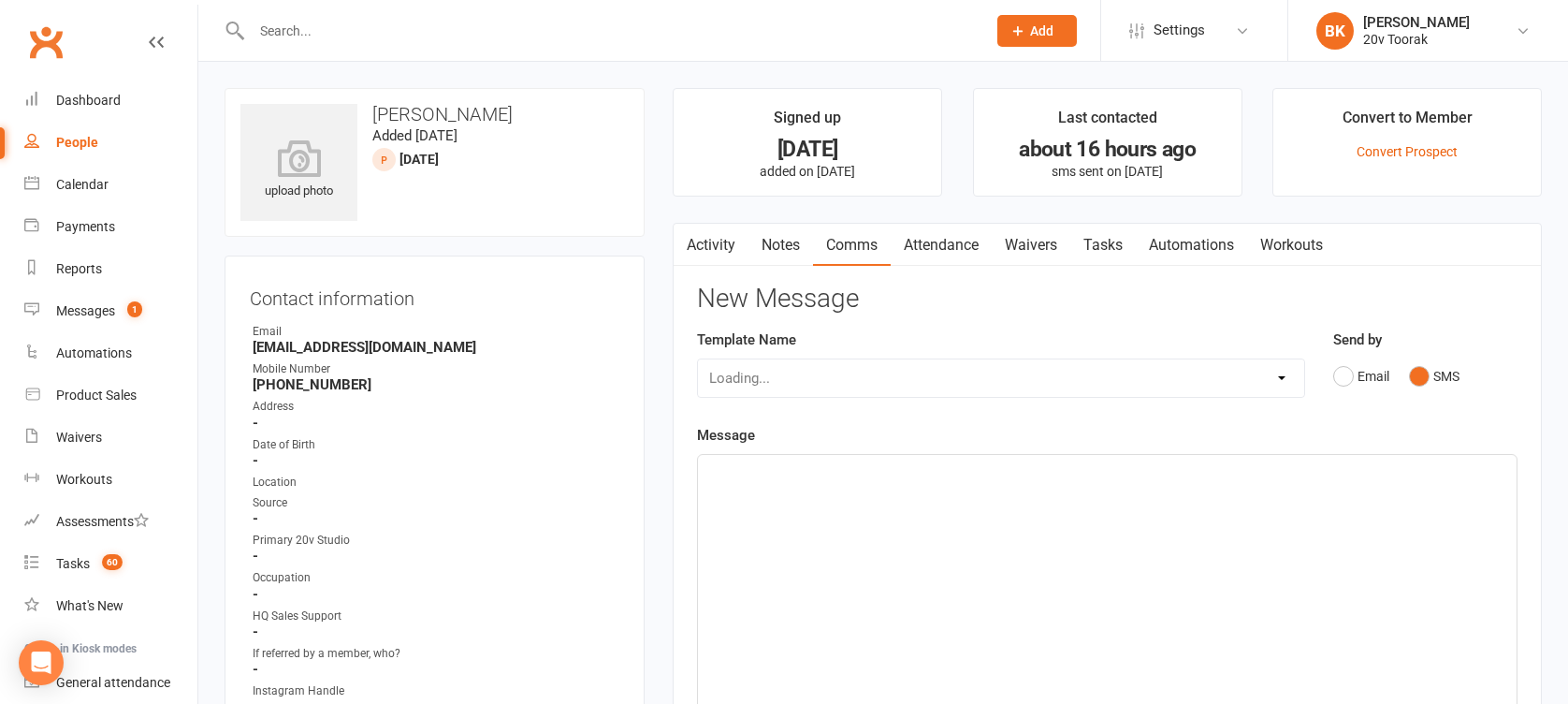
click at [1158, 573] on div "﻿" at bounding box center [1107, 596] width 819 height 281
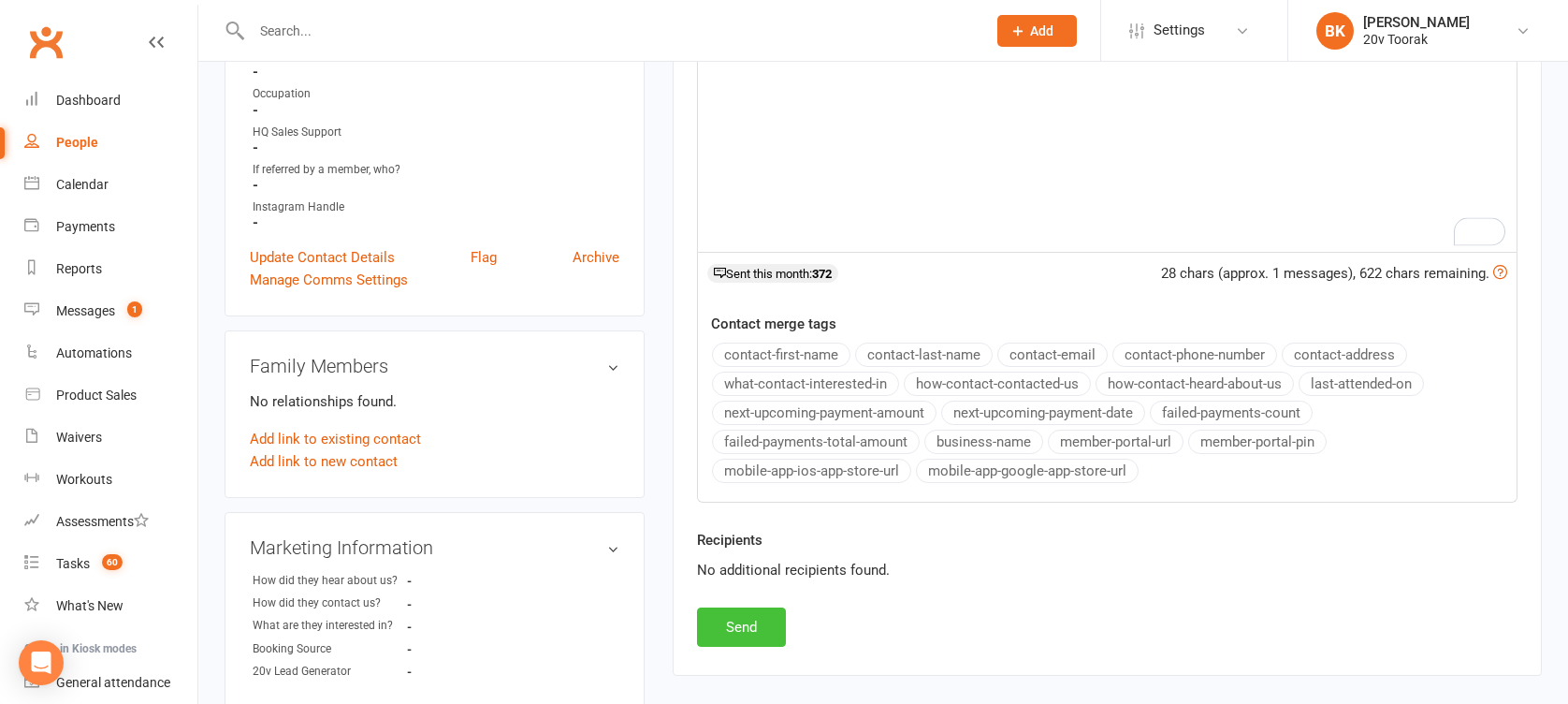
click at [714, 623] on button "Send" at bounding box center [741, 627] width 89 height 39
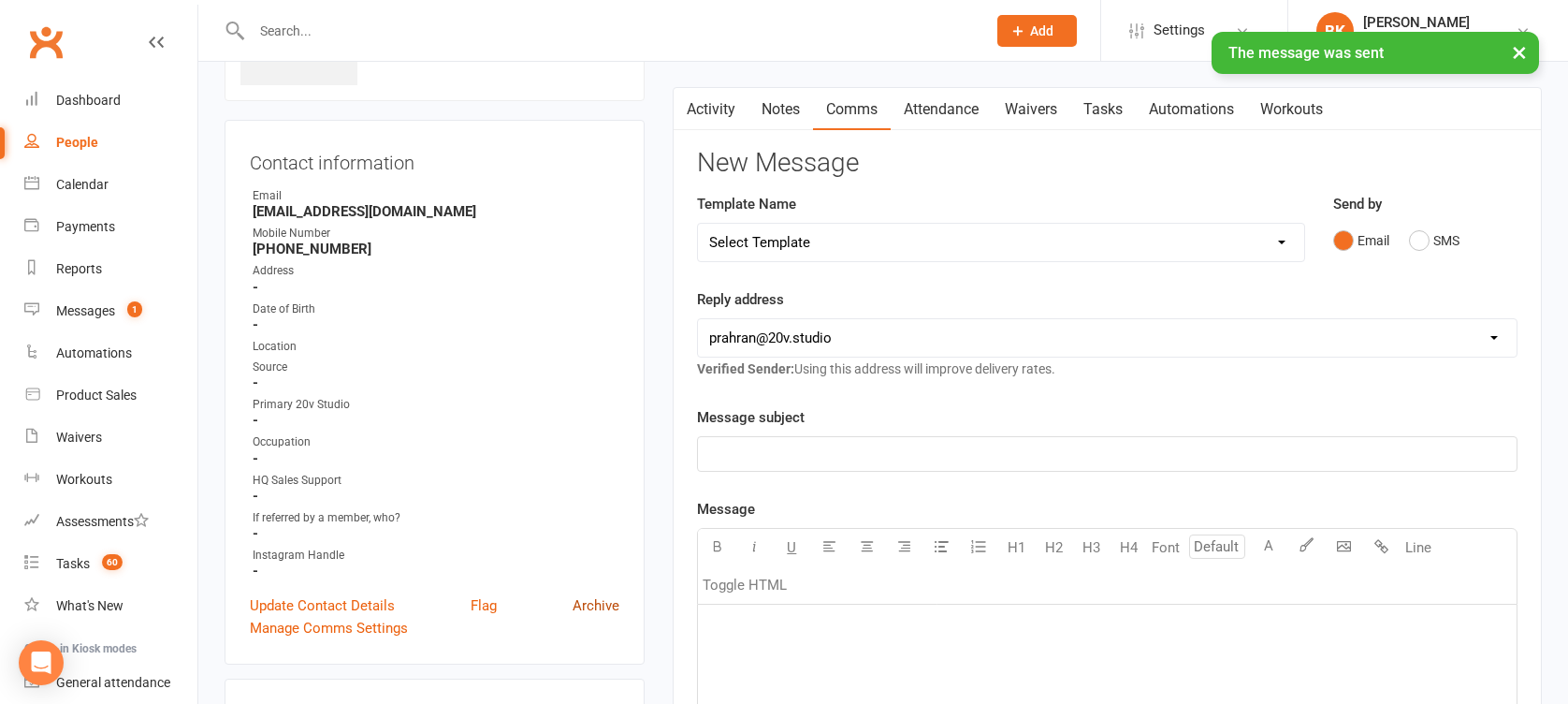
scroll to position [135, 0]
click at [605, 603] on link "Archive" at bounding box center [596, 606] width 47 height 22
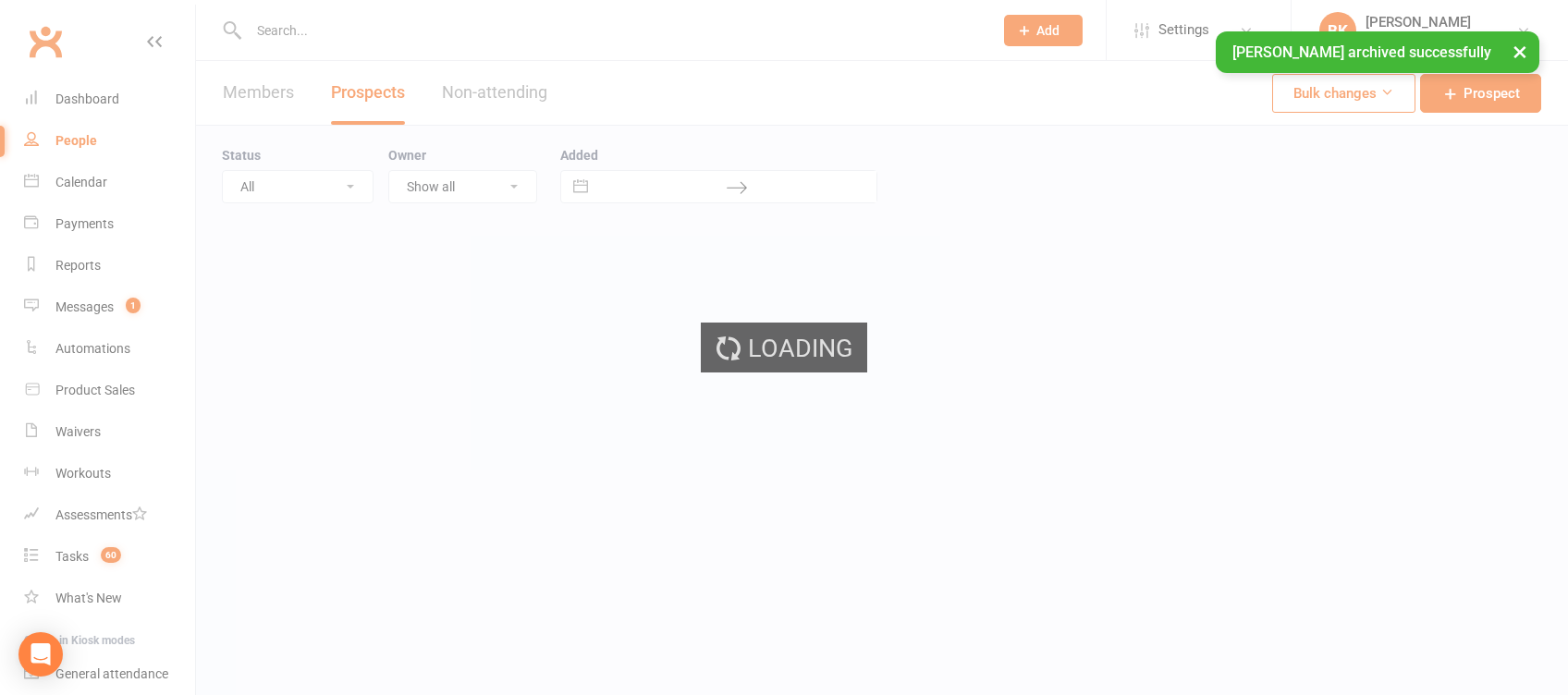
select select "100"
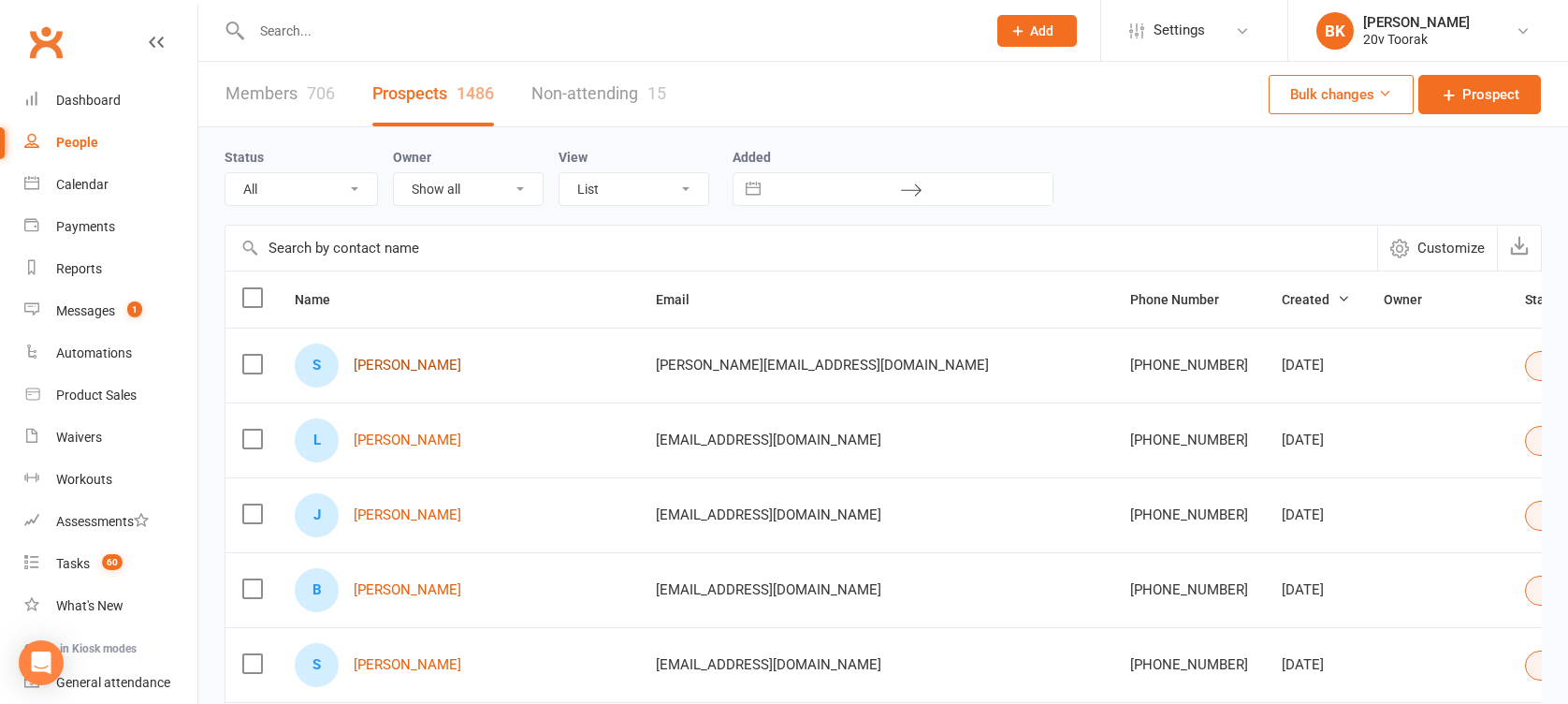
click at [382, 363] on link "[PERSON_NAME]" at bounding box center [407, 366] width 107 height 16
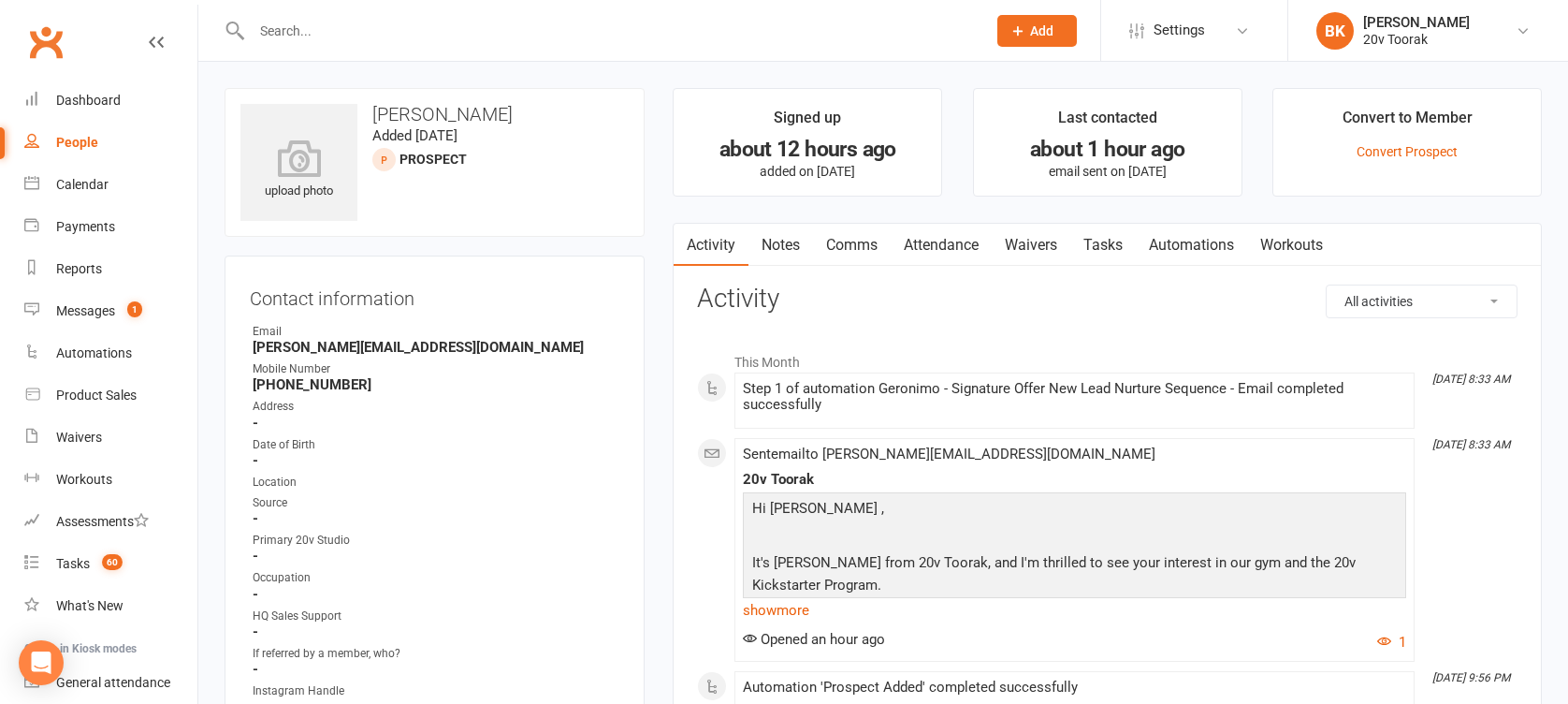
click at [1107, 243] on link "Tasks" at bounding box center [1102, 245] width 65 height 43
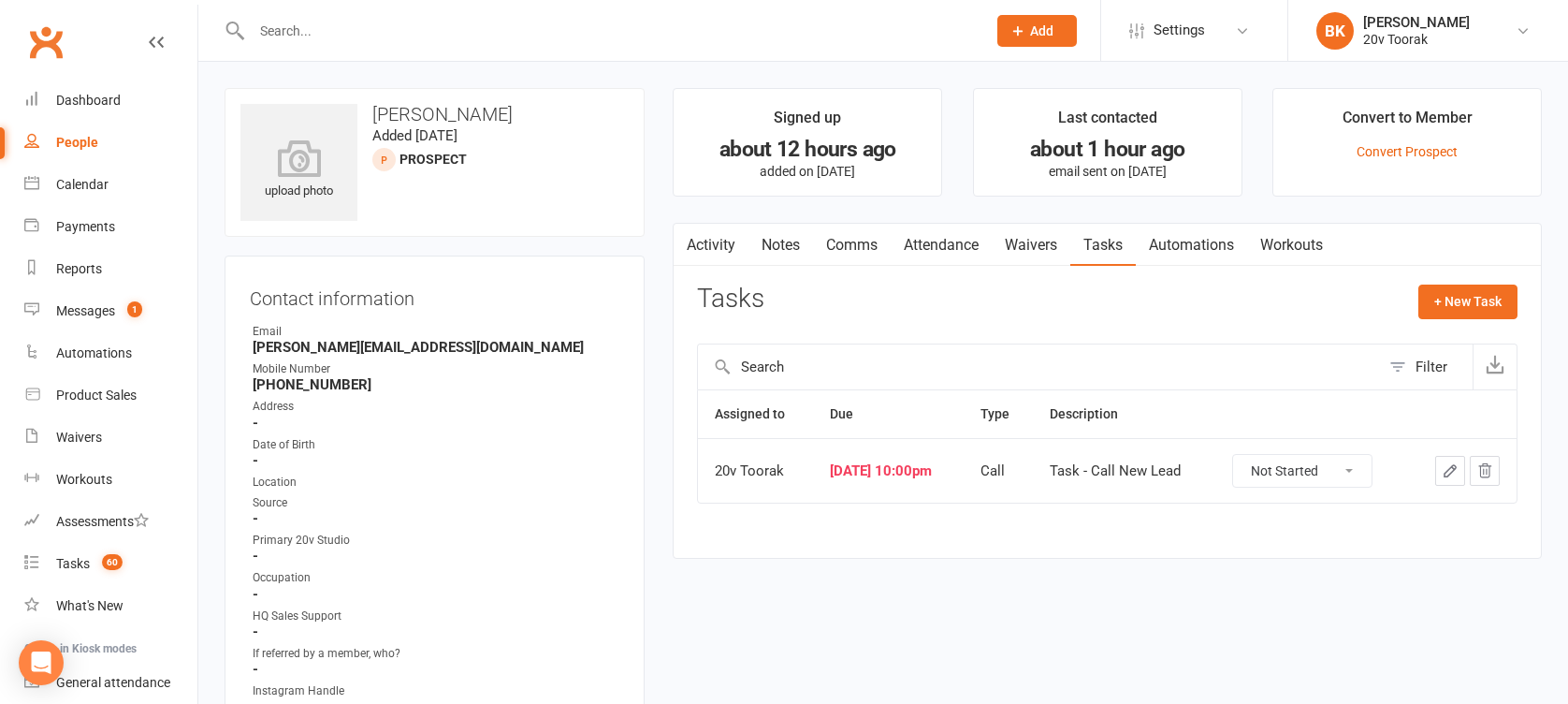
click at [1371, 464] on select "Not Started In Progress Waiting Complete" at bounding box center [1302, 471] width 138 height 32
click at [1246, 455] on select "Not Started In Progress Waiting Complete" at bounding box center [1302, 471] width 138 height 32
select select "unstarted"
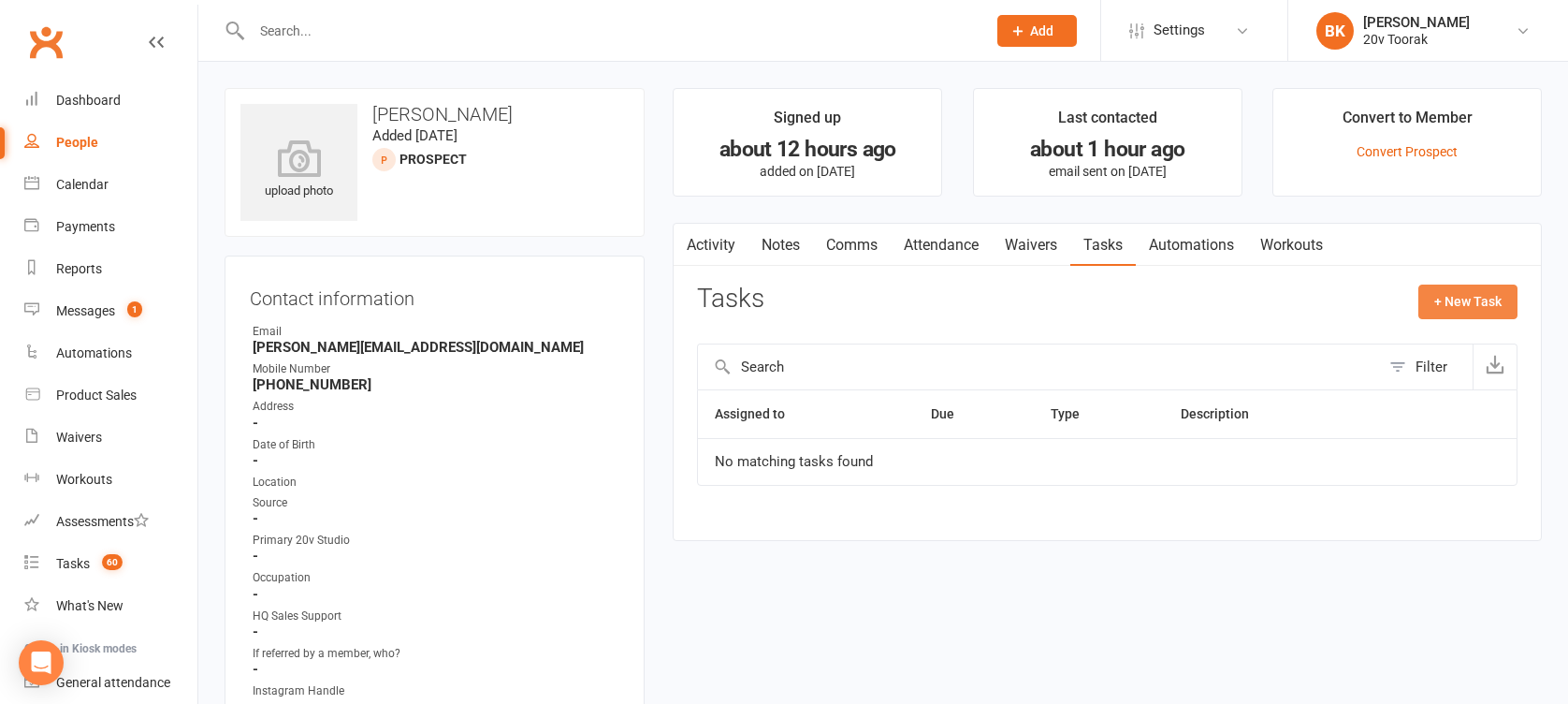
click at [1482, 298] on button "+ New Task" at bounding box center [1468, 301] width 99 height 34
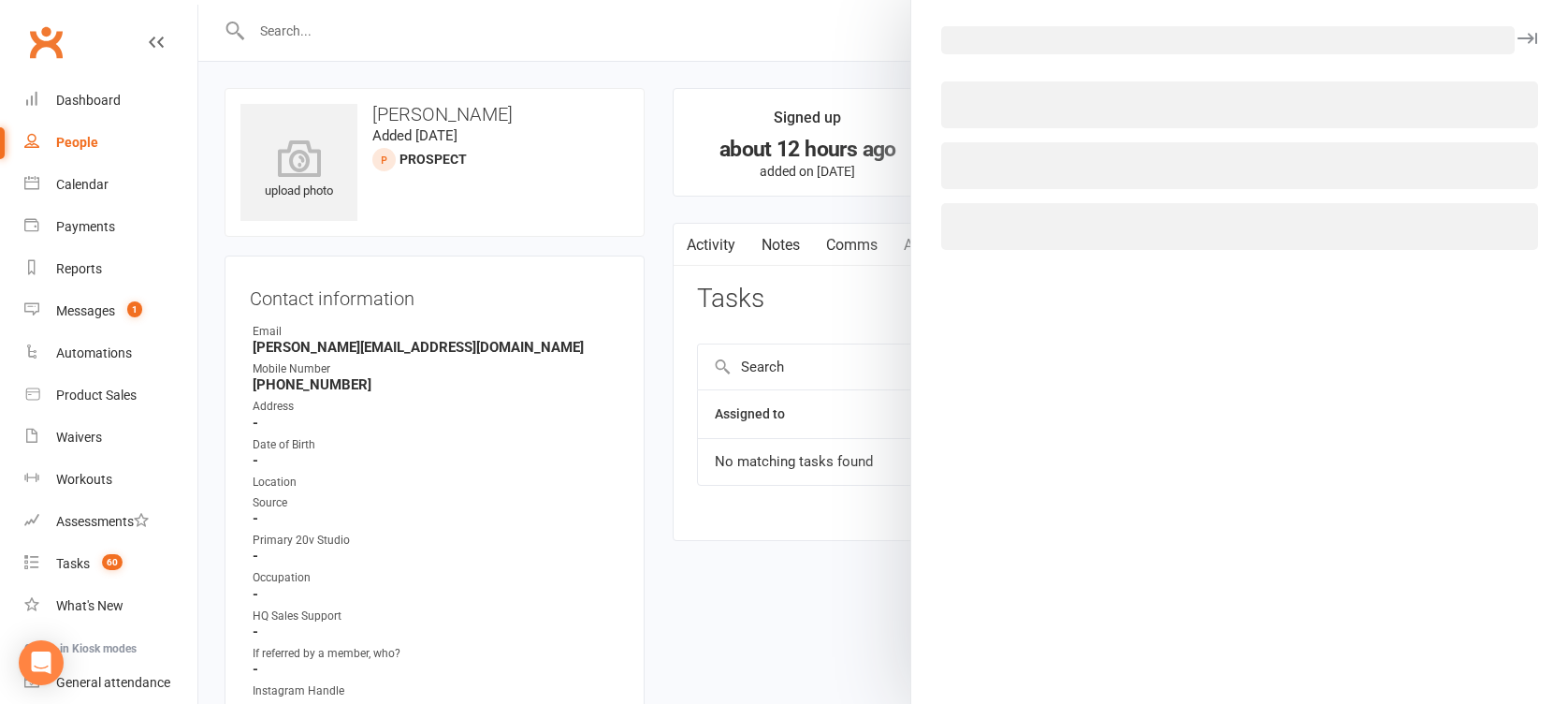
select select "46005"
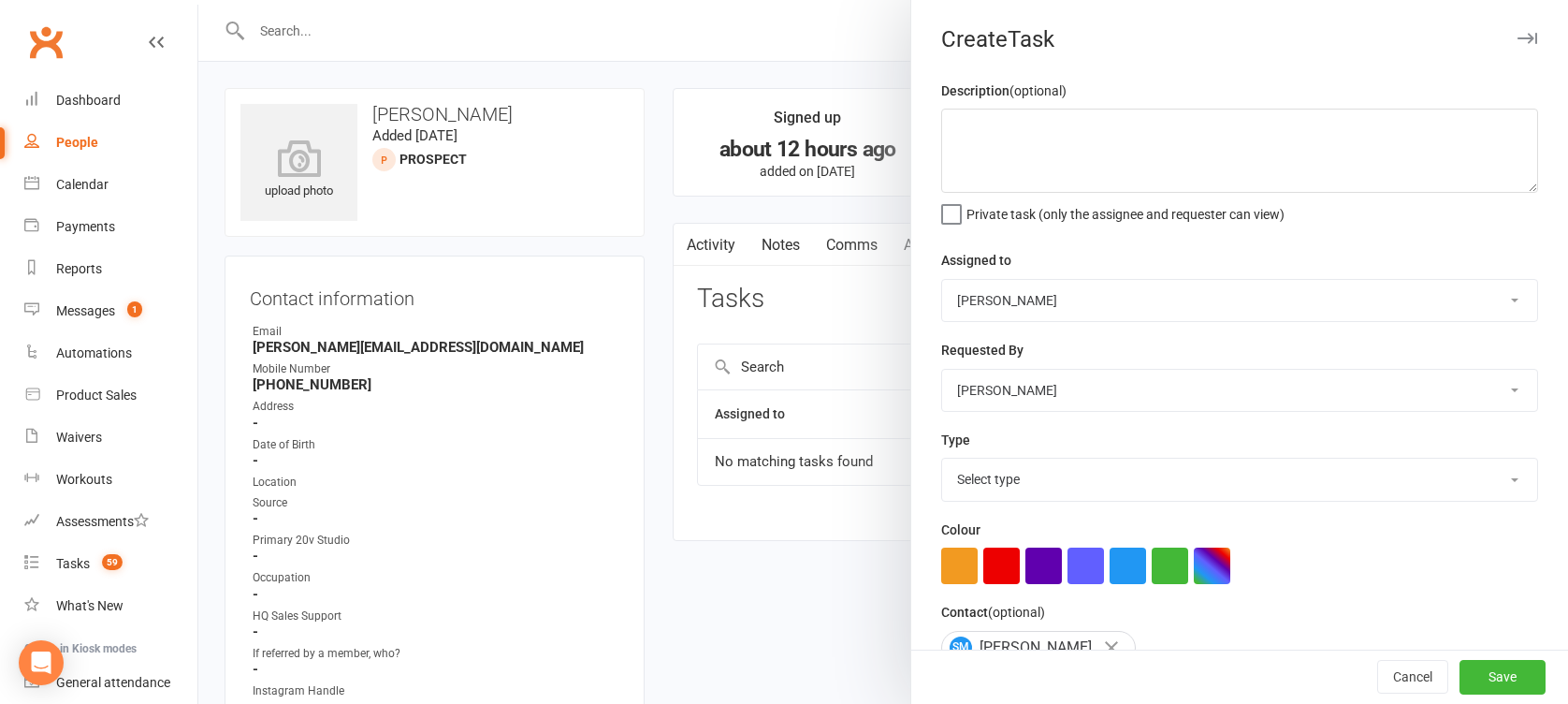
click at [1138, 307] on select "[PERSON_NAME] 20v Toorak [PERSON_NAME] [PERSON_NAME]" at bounding box center [1240, 300] width 595 height 41
select select "45736"
click at [942, 280] on select "[PERSON_NAME] 20v Toorak [PERSON_NAME] [PERSON_NAME]" at bounding box center [1240, 300] width 595 height 41
click at [1029, 480] on select "Select type Call Call - to book trial Confirm session attendance Confirm trial …" at bounding box center [1240, 479] width 595 height 41
select select "32301"
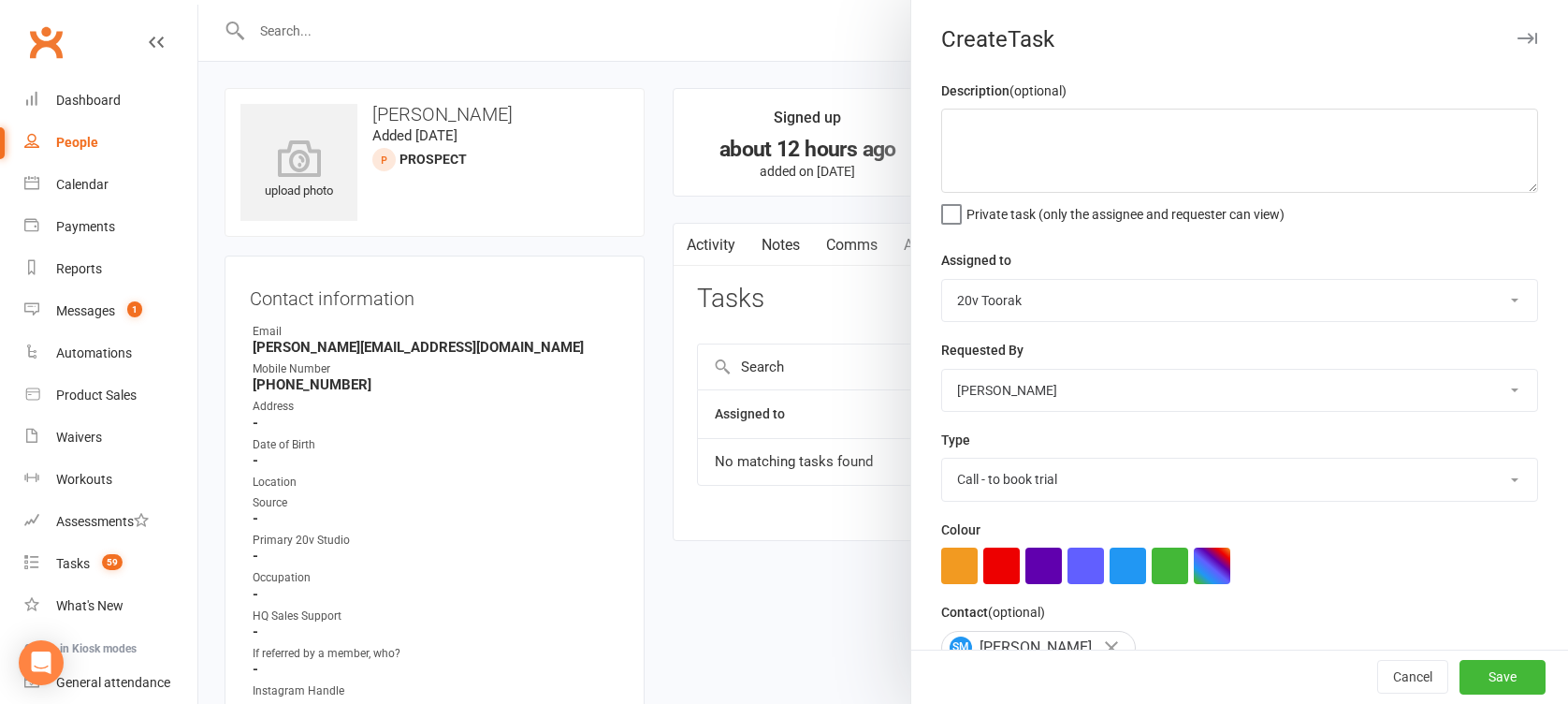
click at [942, 458] on select "Select type Call Call - to book trial Confirm session attendance Confirm trial …" at bounding box center [1240, 479] width 595 height 41
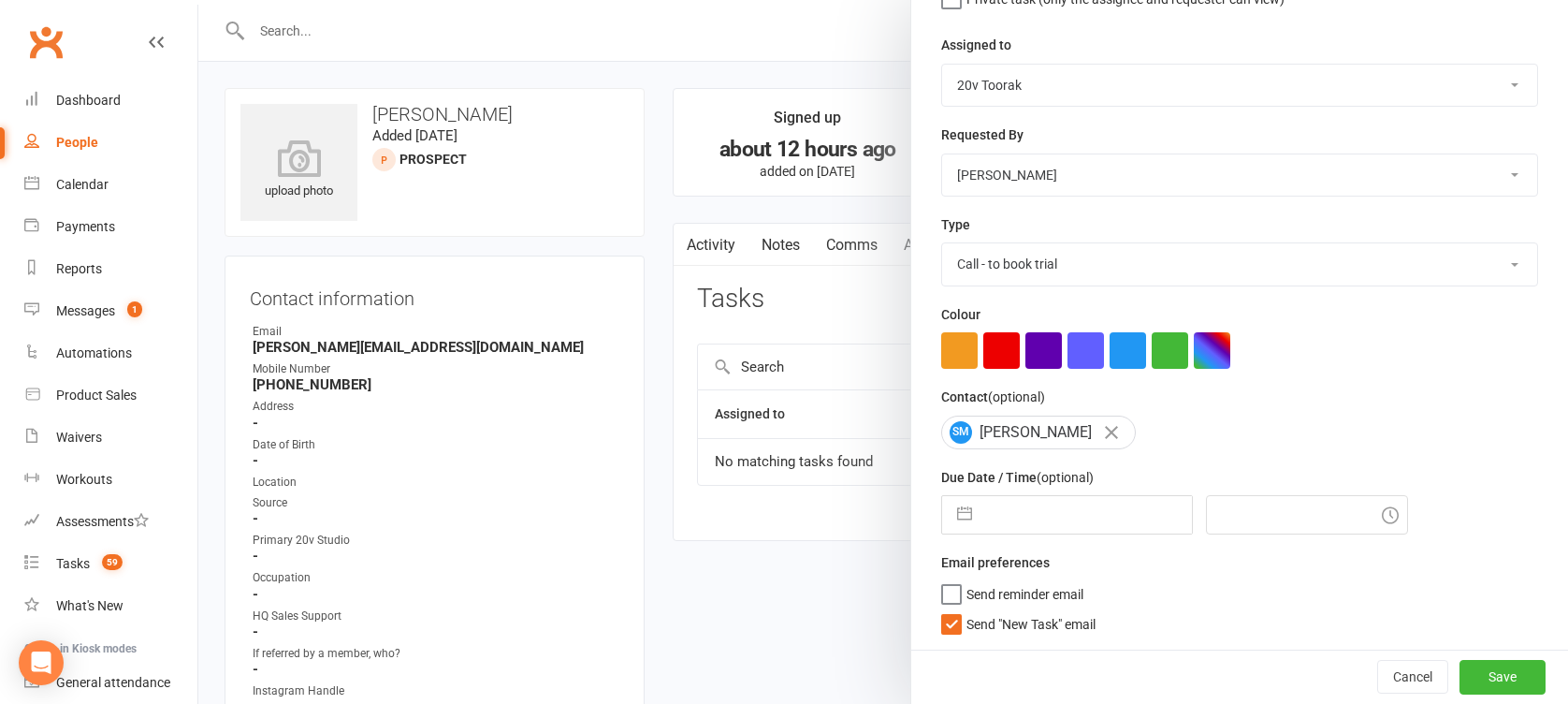
click at [967, 511] on button "button" at bounding box center [965, 515] width 34 height 37
select select "8"
select select "2025"
select select "9"
select select "2025"
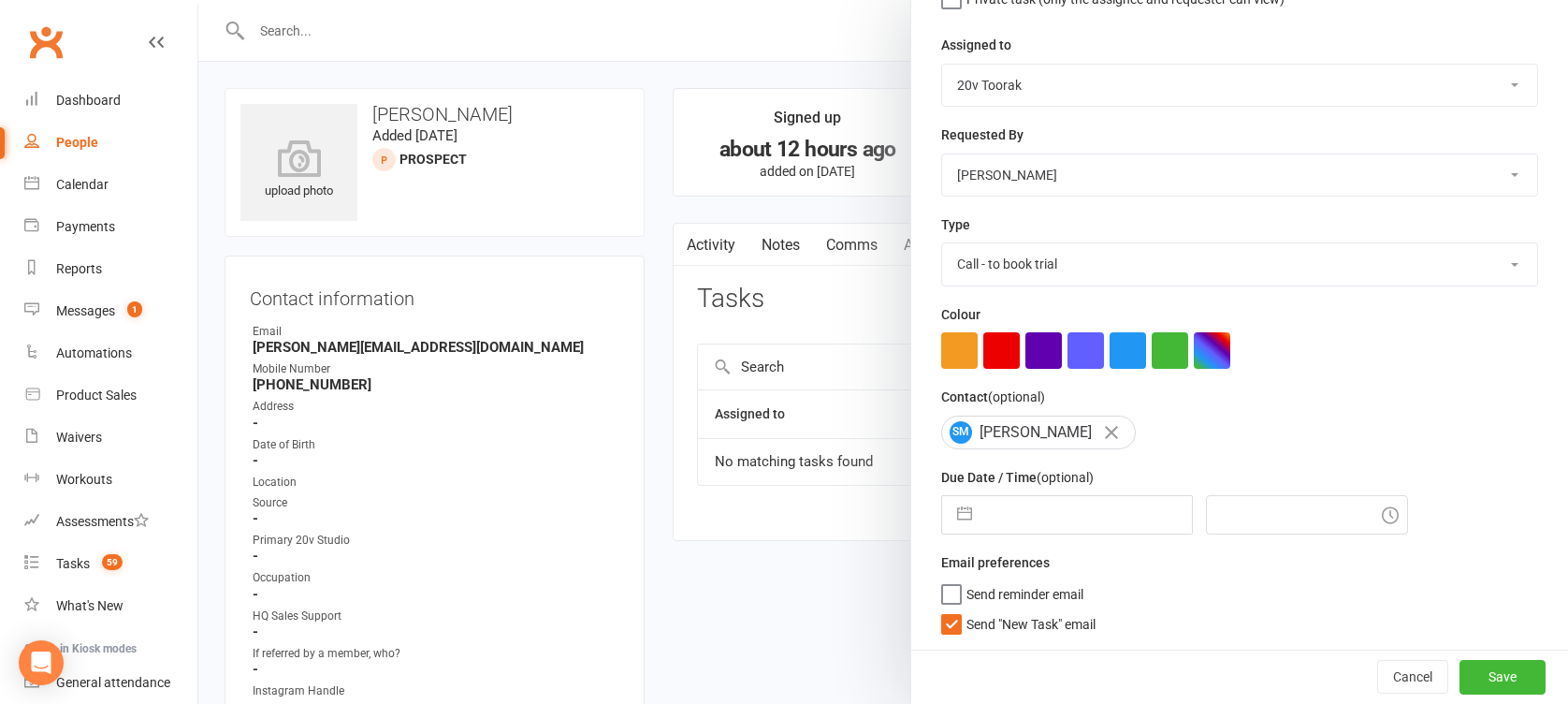
select select "10"
select select "2025"
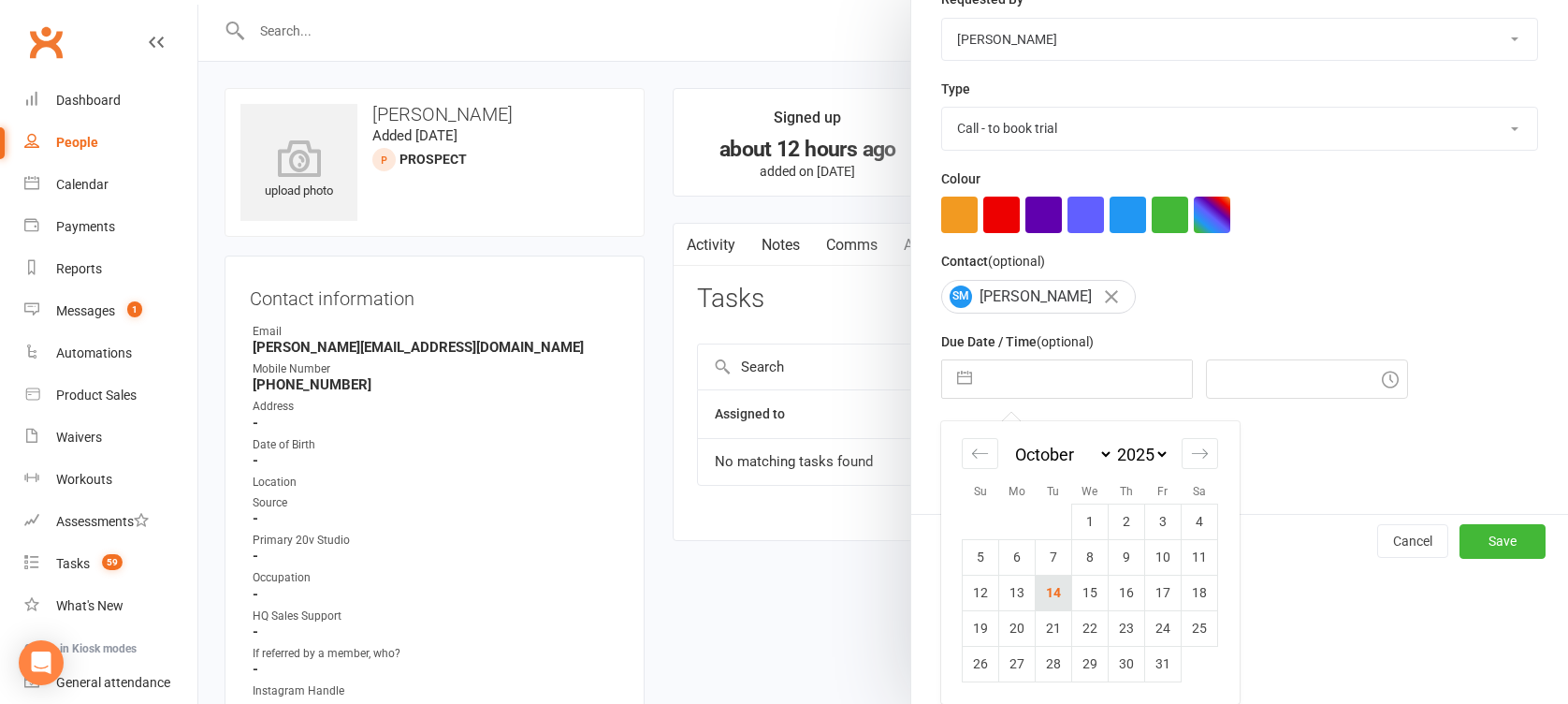
click at [1036, 592] on td "14" at bounding box center [1053, 592] width 36 height 35
type input "[DATE]"
type input "9:45am"
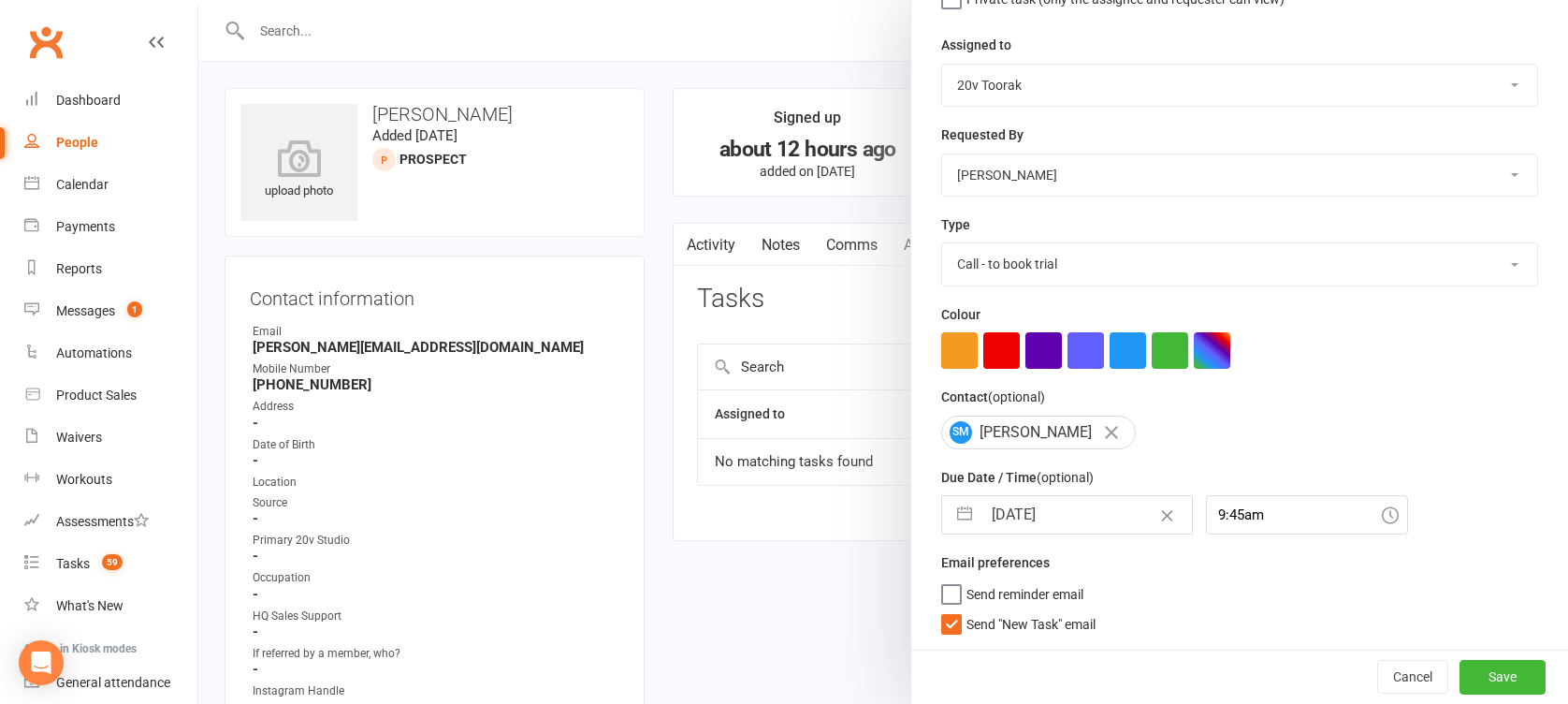
click at [1027, 620] on span "Send "New Task" email" at bounding box center [1031, 621] width 129 height 21
click at [1027, 610] on input "Send "New Task" email" at bounding box center [1018, 610] width 154 height 0
click at [1478, 668] on button "Save" at bounding box center [1503, 677] width 86 height 34
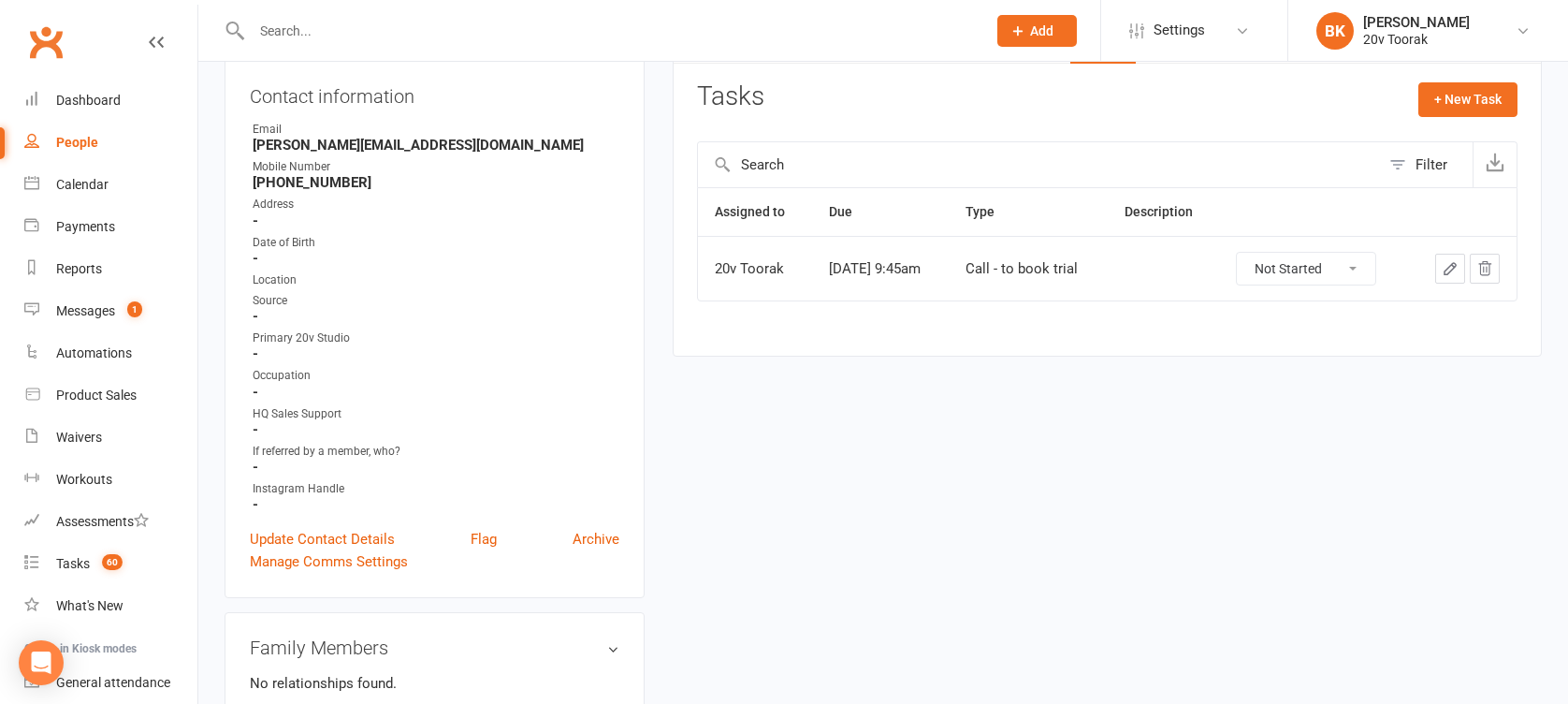
scroll to position [254, 0]
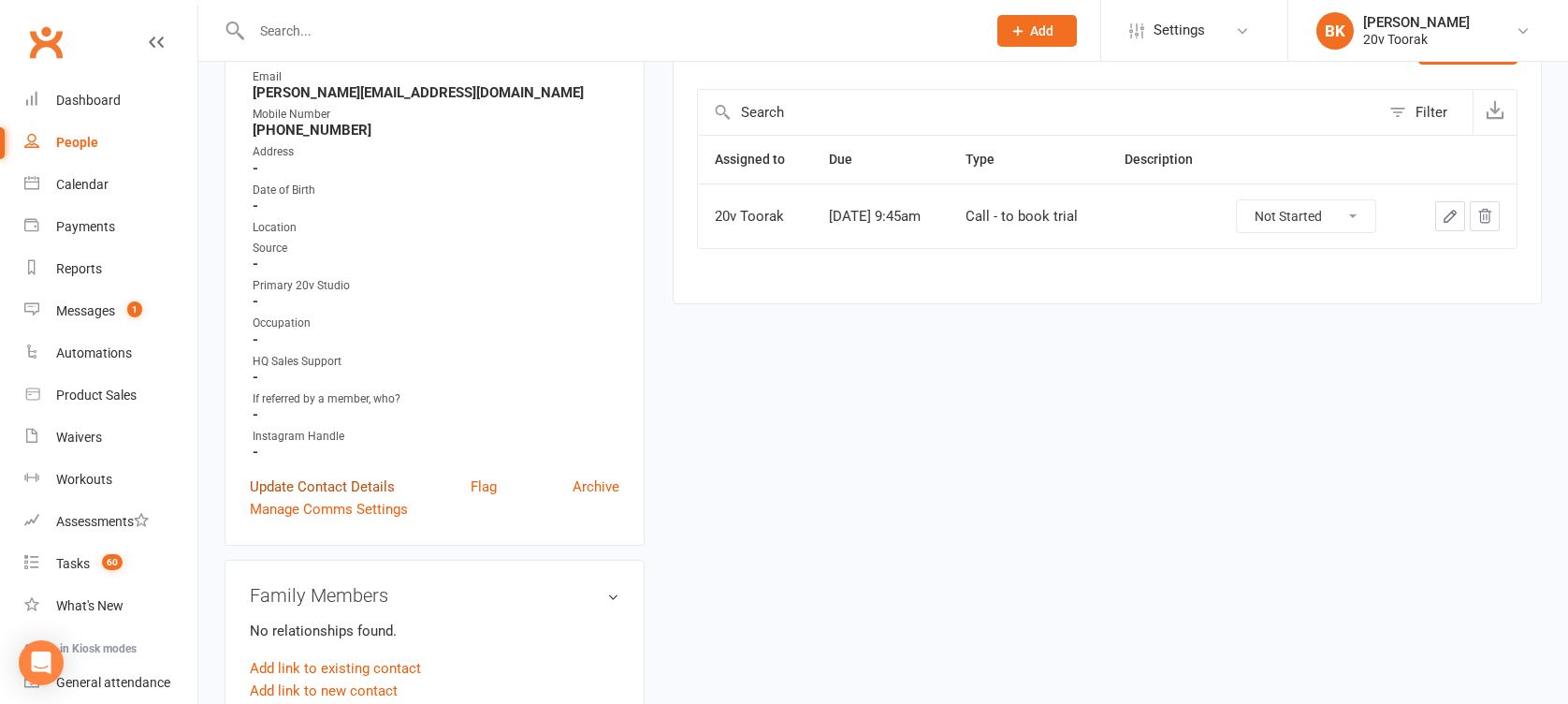
click at [364, 481] on link "Update Contact Details" at bounding box center [322, 487] width 145 height 22
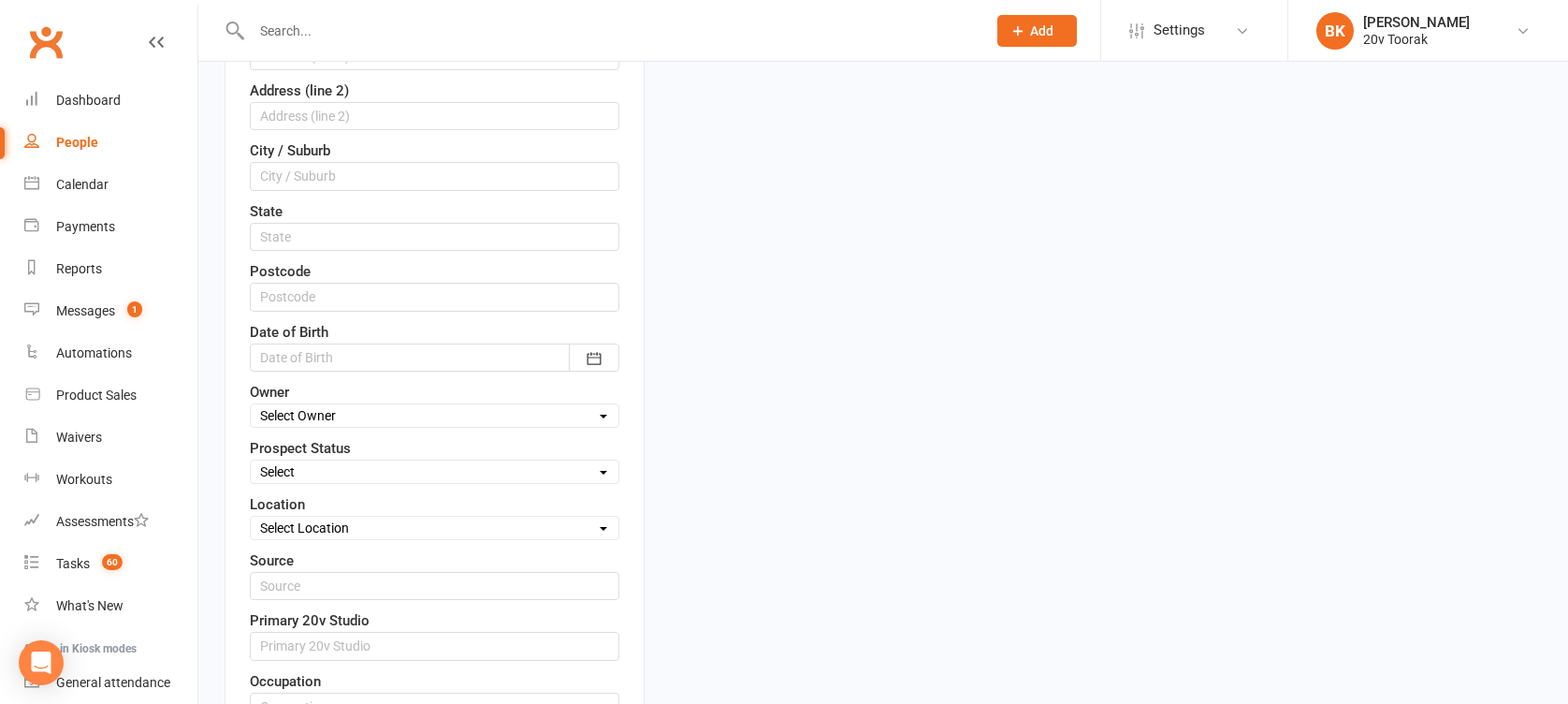
scroll to position [531, 0]
click at [385, 466] on select "Select Parachute Referrals In Communication Call Lter Task Comms [DATE] [DATE] …" at bounding box center [434, 470] width 367 height 20
select select "In Communication"
click at [250, 460] on select "Select Parachute Referrals In Communication Call Lter Task Comms [DATE] [DATE] …" at bounding box center [434, 470] width 367 height 20
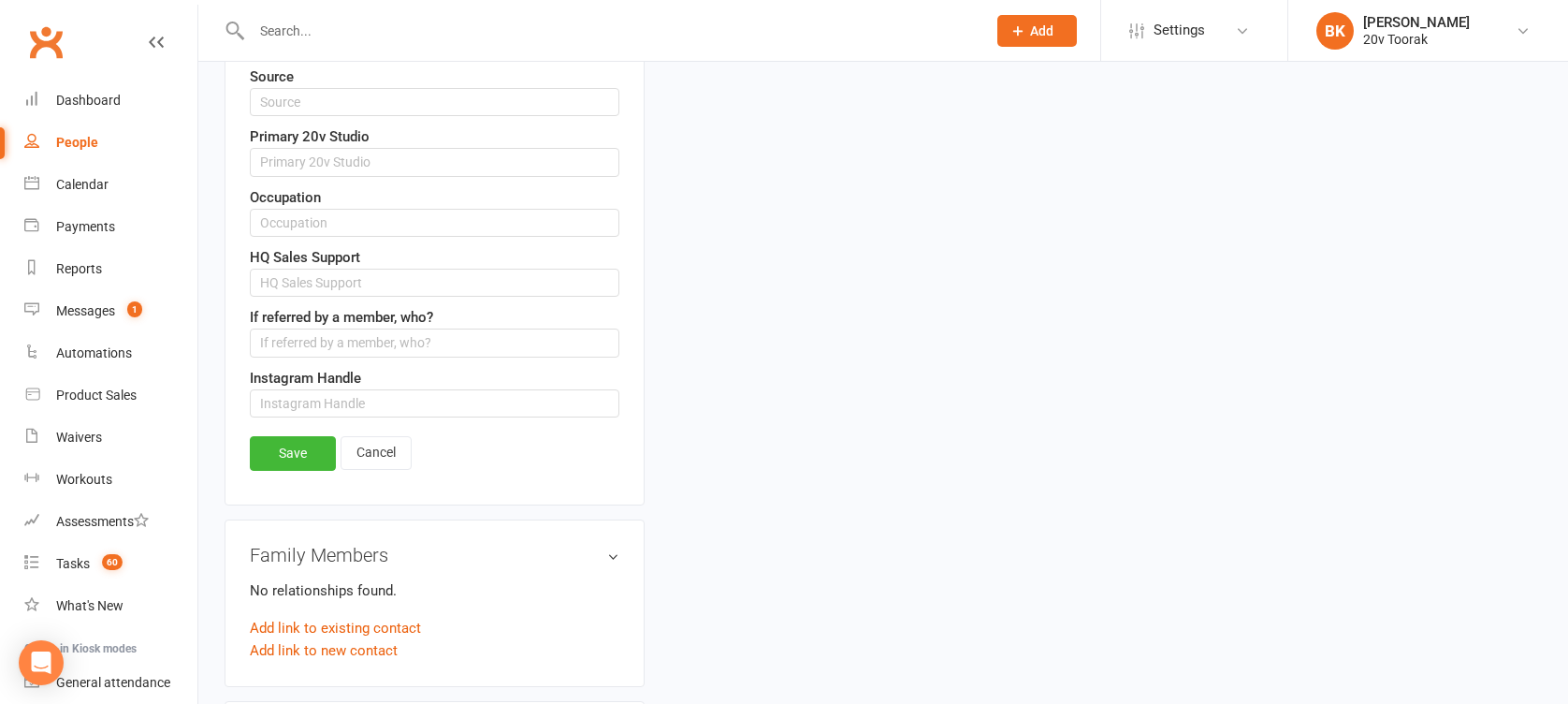
scroll to position [1021, 0]
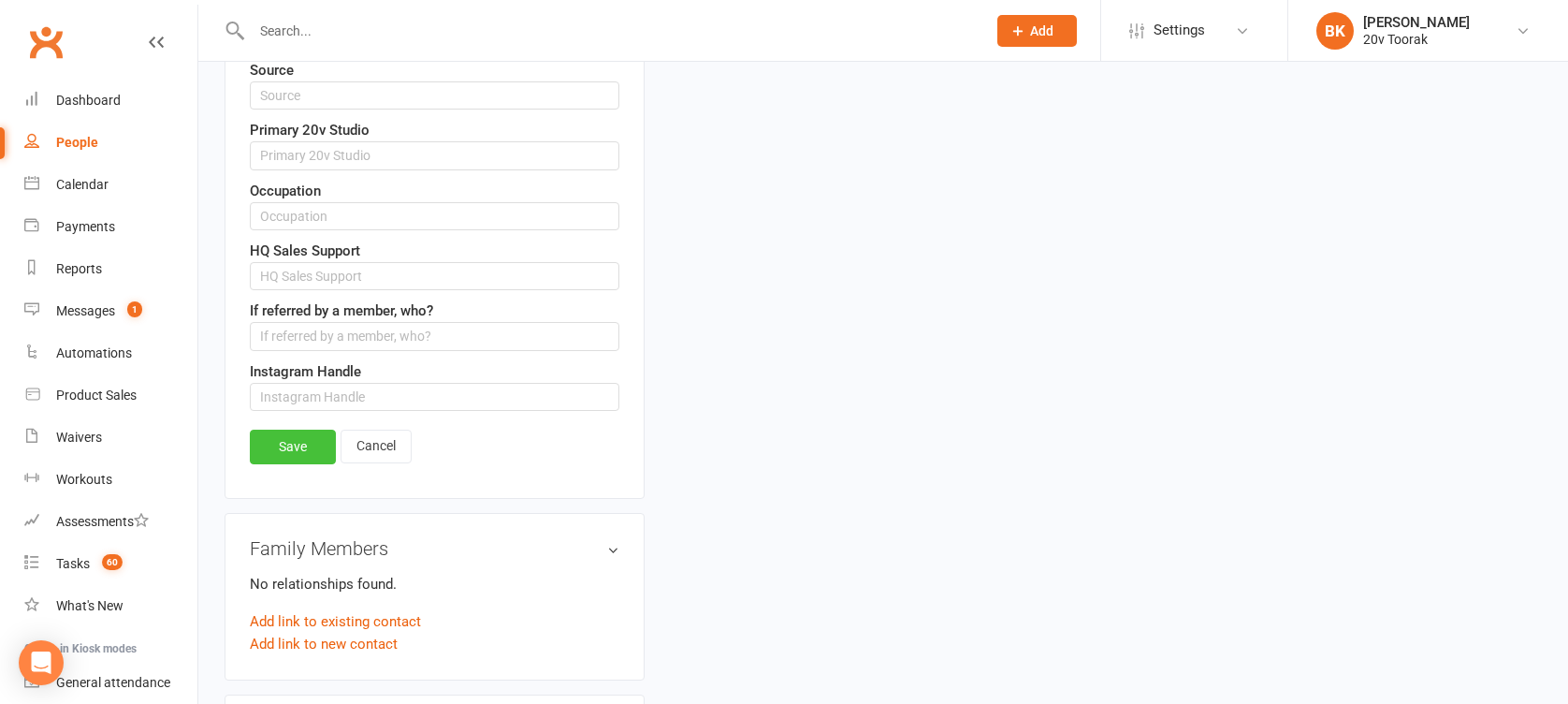
click at [317, 452] on link "Save" at bounding box center [292, 447] width 86 height 34
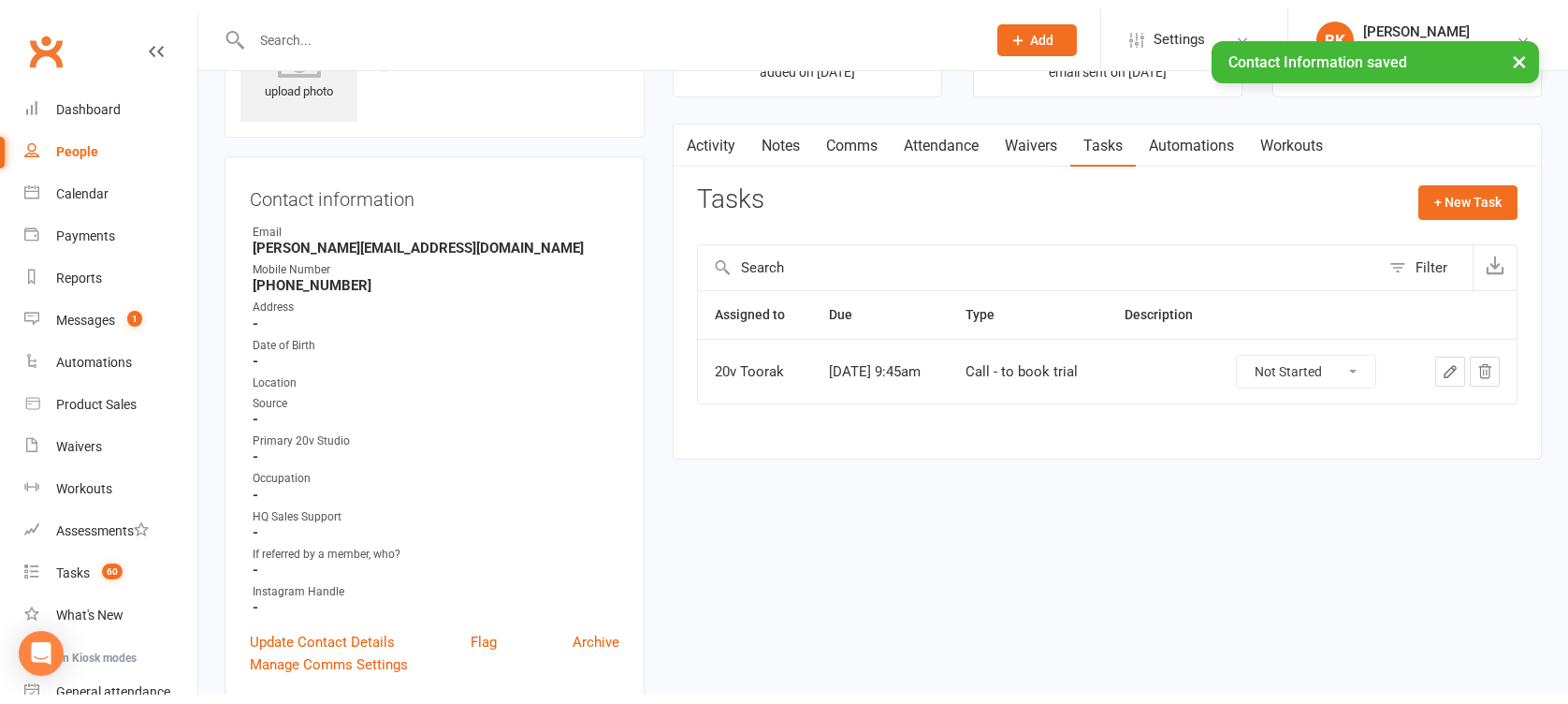
scroll to position [0, 0]
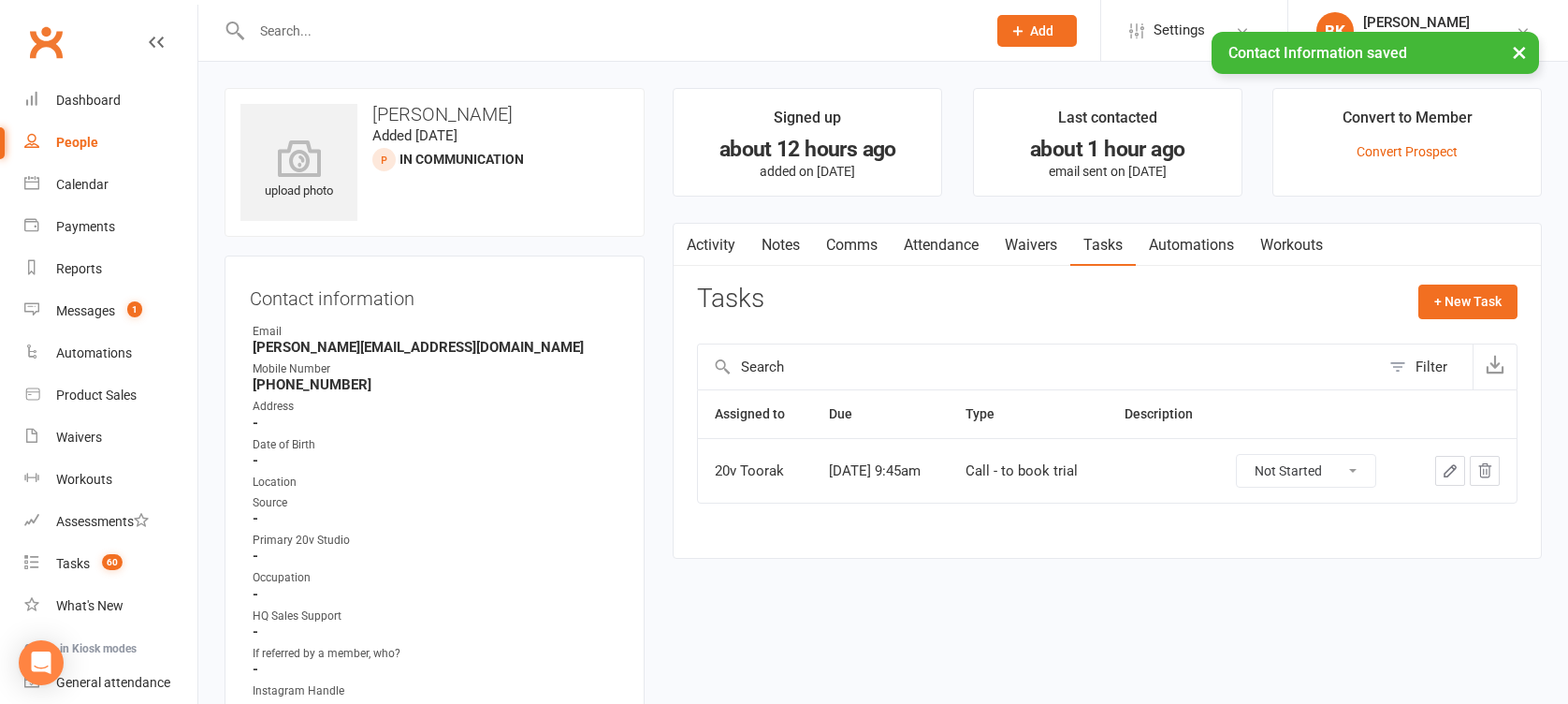
click at [712, 232] on link "Activity" at bounding box center [710, 245] width 75 height 43
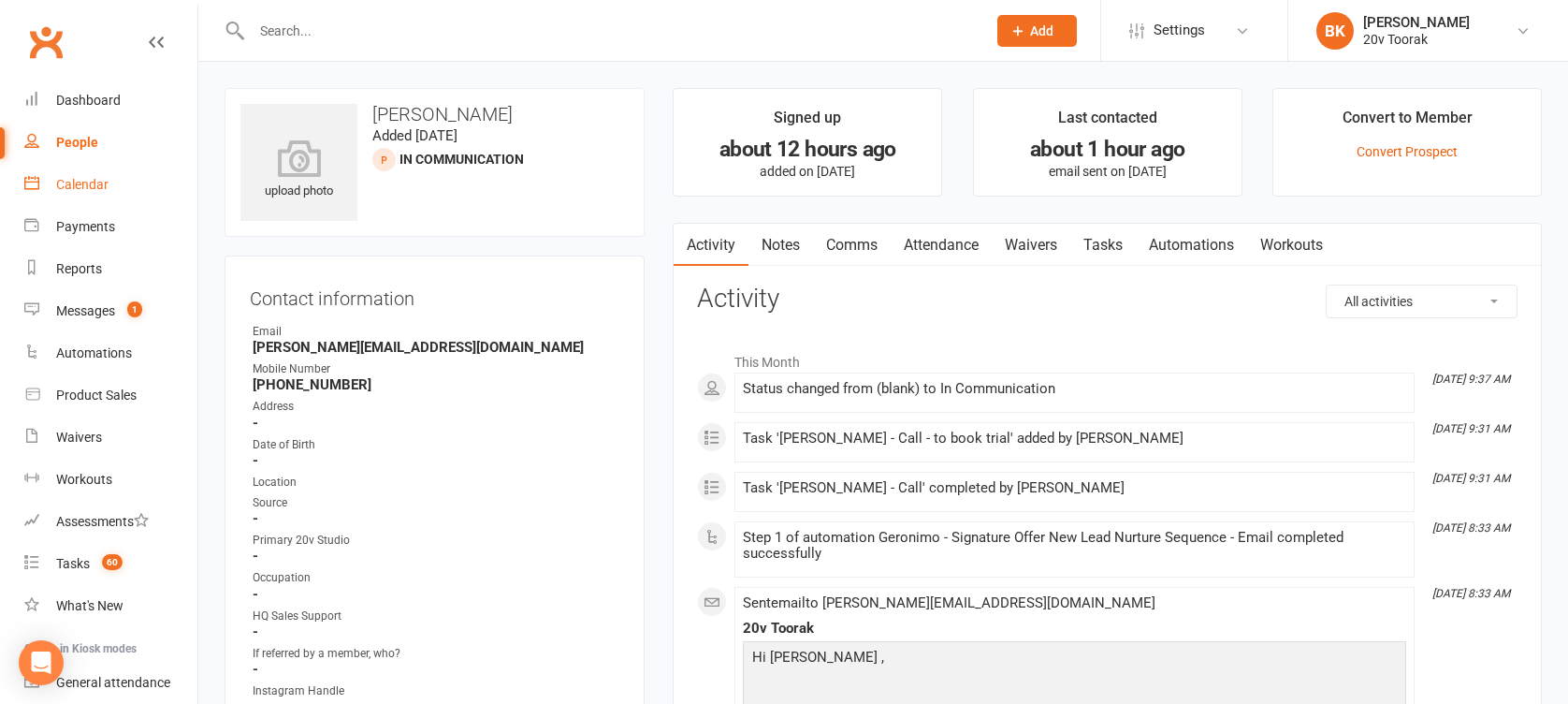
click at [66, 193] on link "Calendar" at bounding box center [111, 184] width 173 height 42
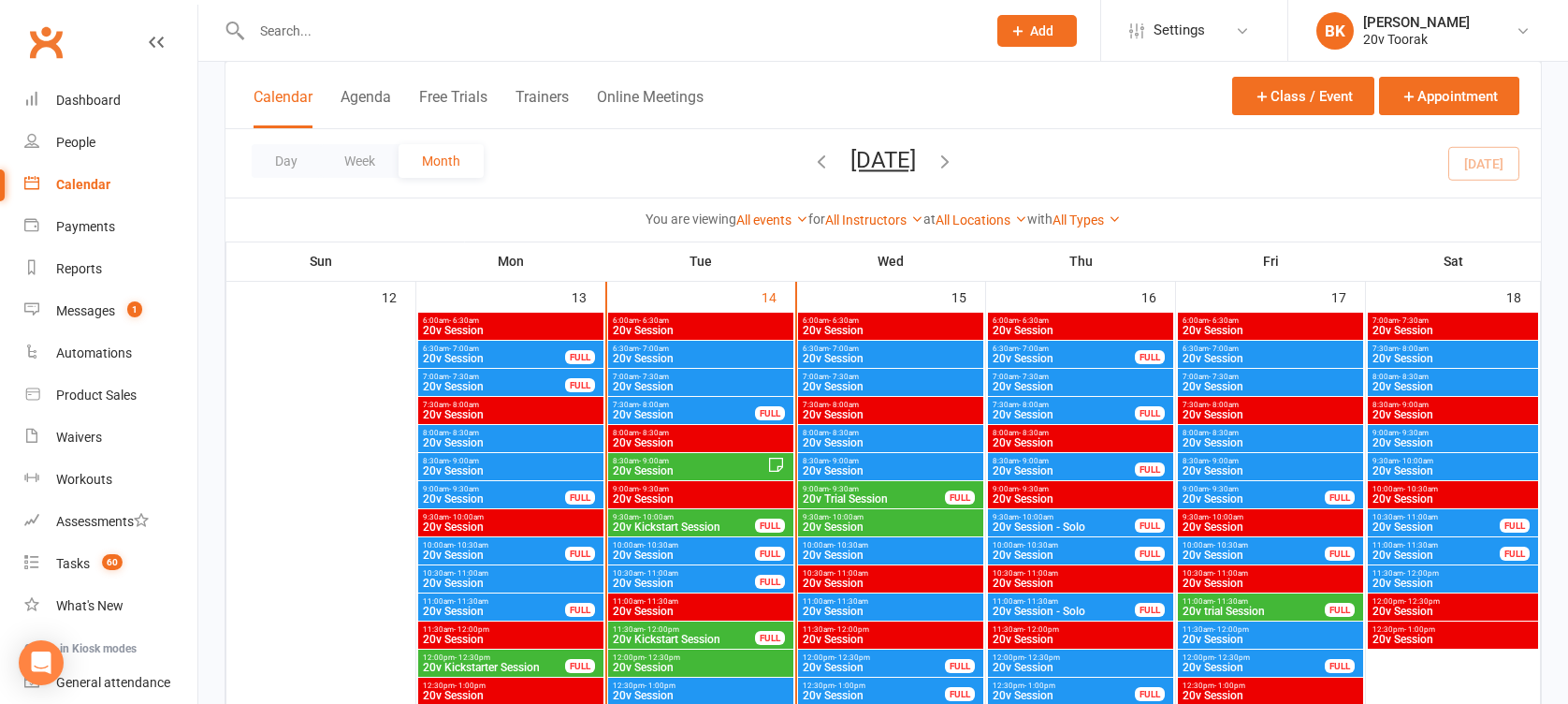
scroll to position [1757, 0]
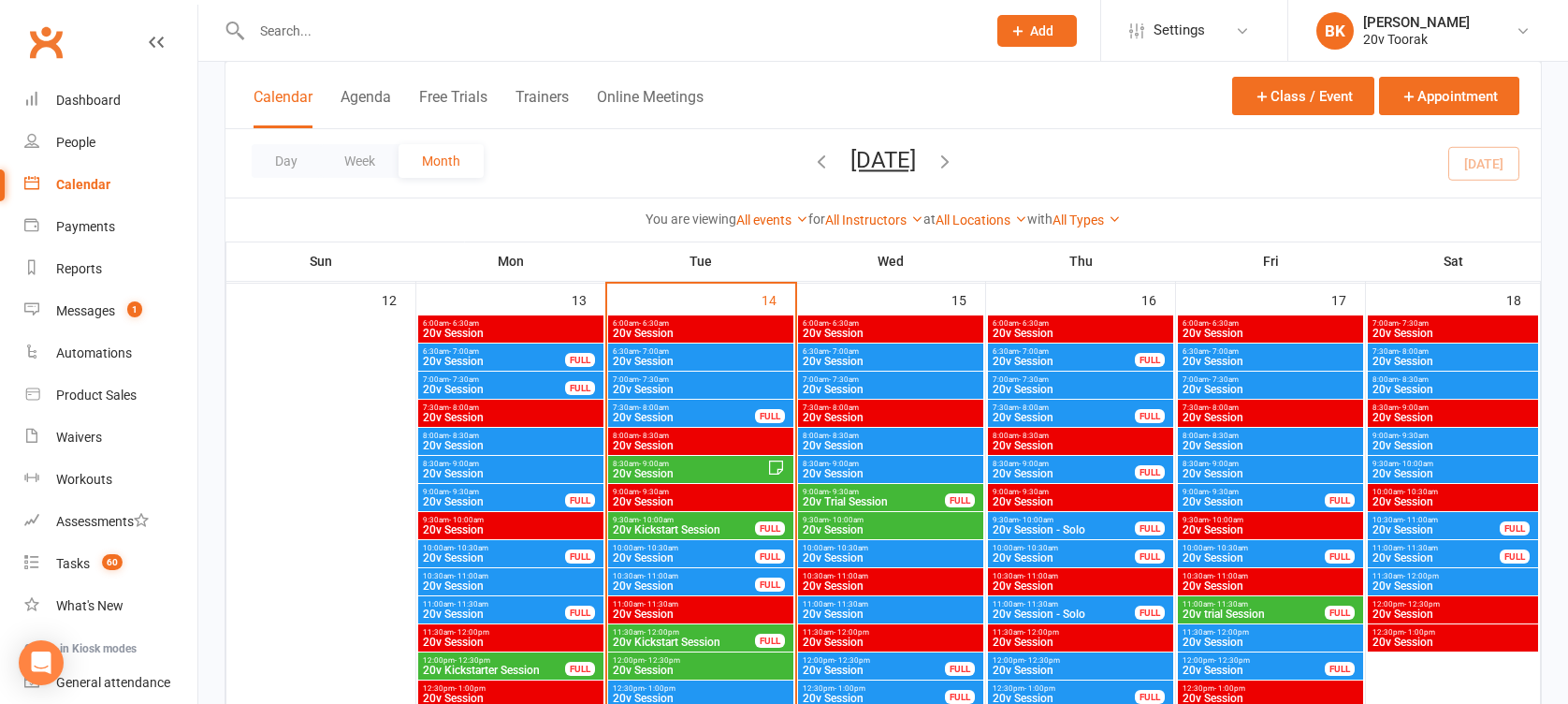
click at [899, 438] on span "8:00am - 8:30am" at bounding box center [891, 436] width 177 height 9
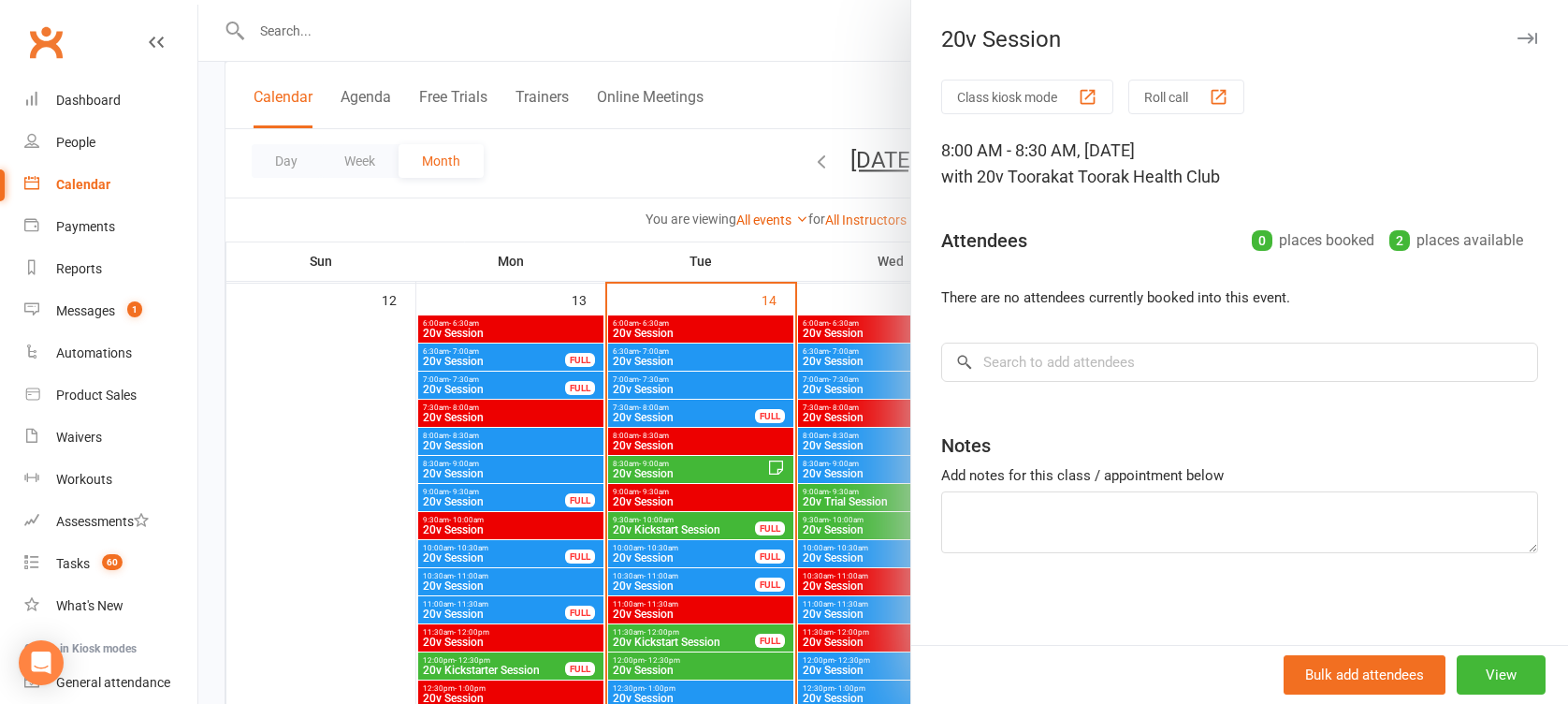
click at [831, 449] on div at bounding box center [883, 352] width 1369 height 704
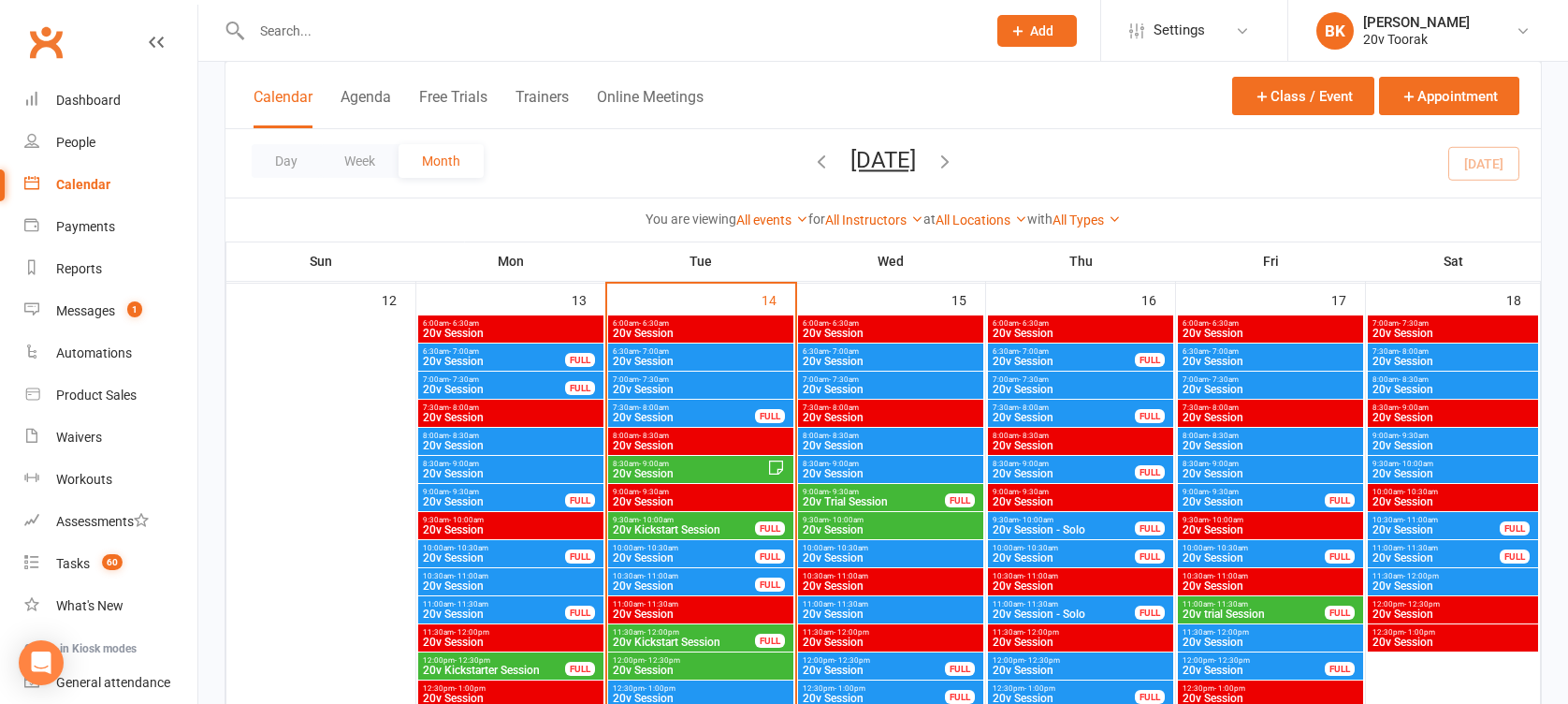
click at [839, 473] on span "20v Session" at bounding box center [891, 474] width 177 height 12
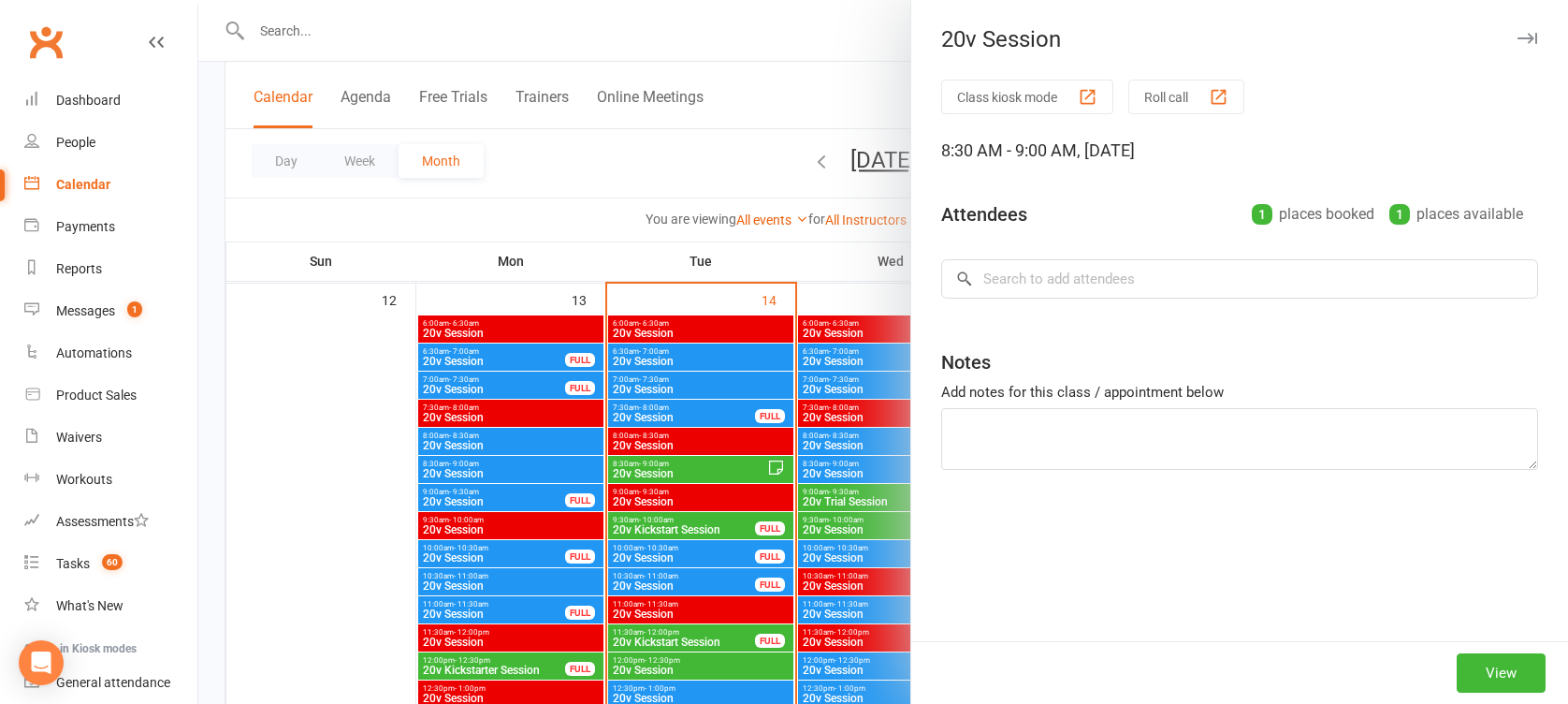
click at [839, 473] on div at bounding box center [883, 352] width 1369 height 704
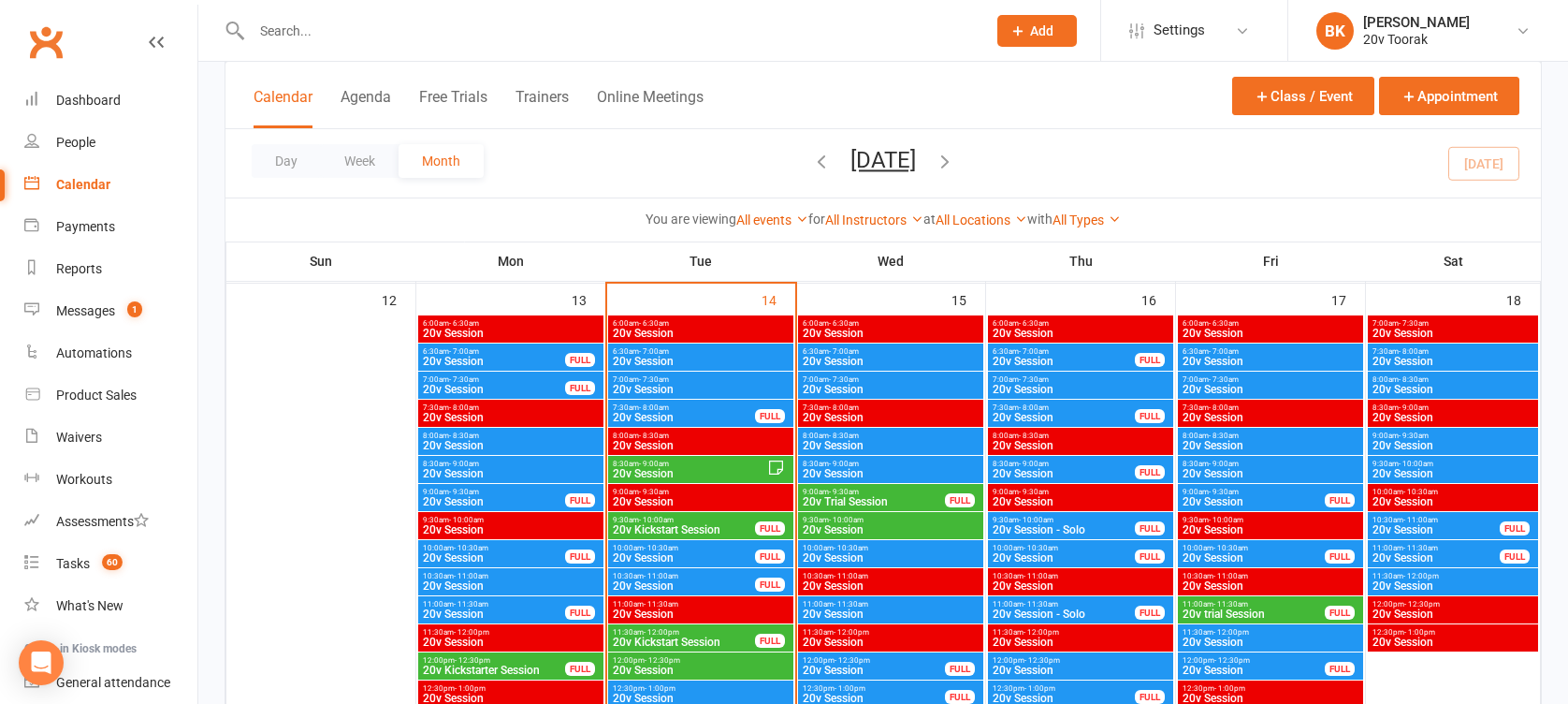
click at [894, 389] on span "20v Session" at bounding box center [891, 390] width 177 height 12
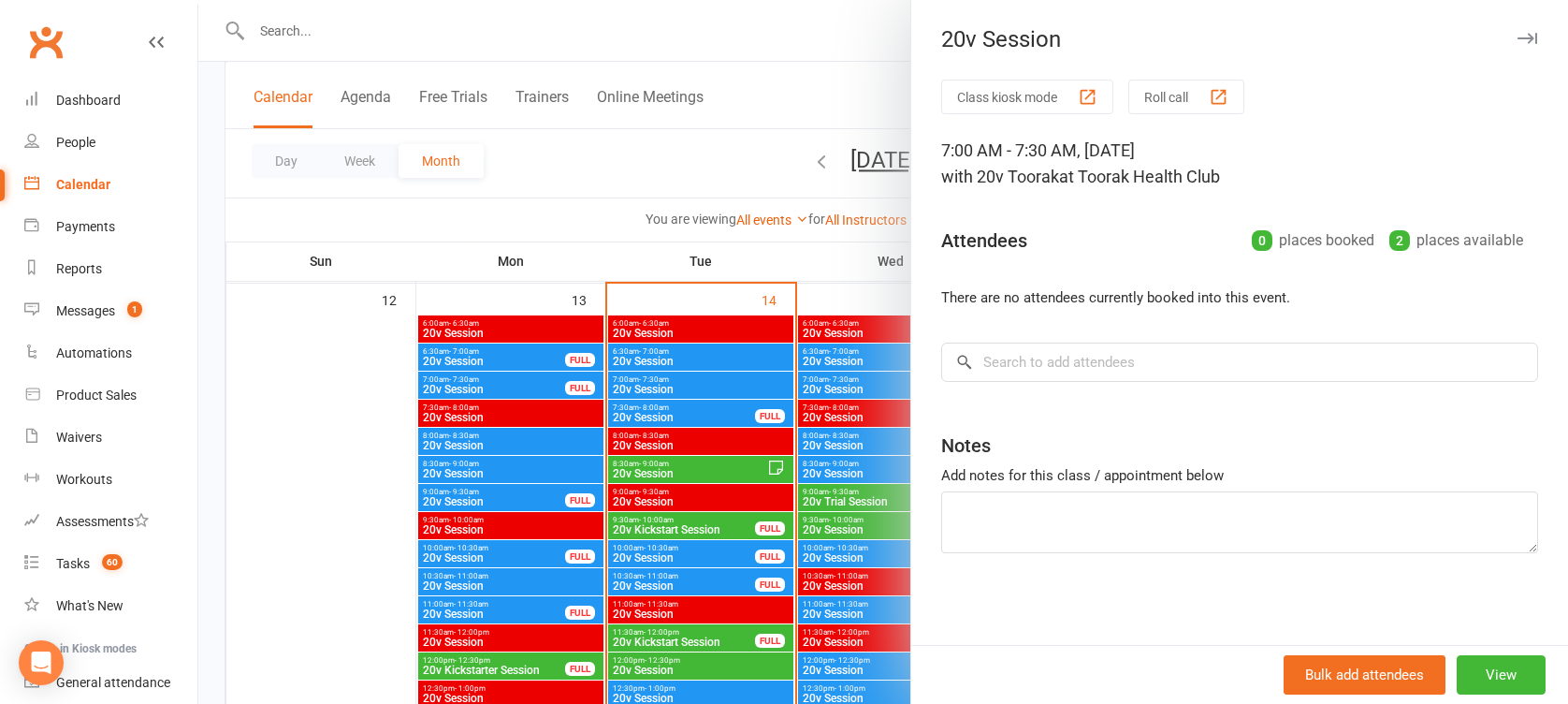
click at [894, 389] on div at bounding box center [883, 352] width 1369 height 704
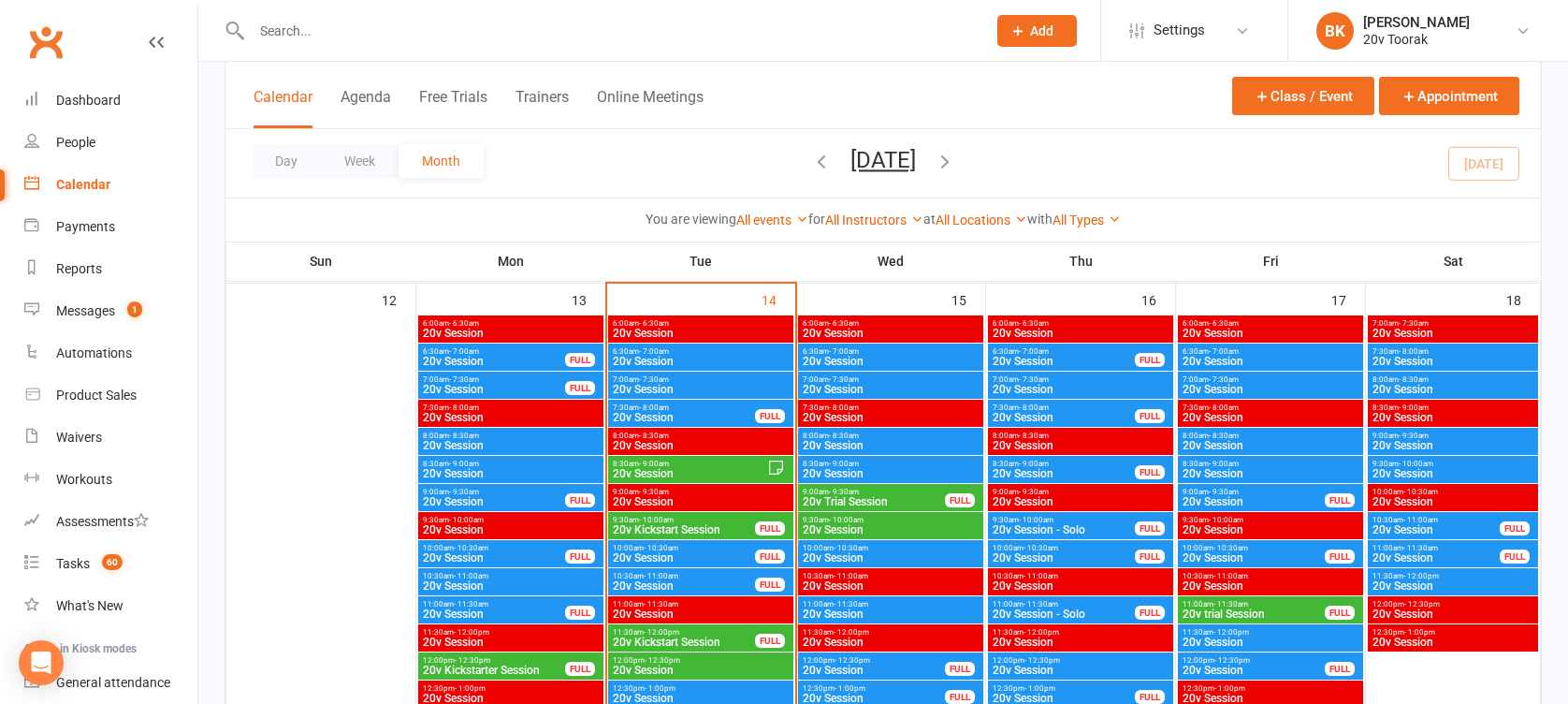
click at [878, 368] on div "6:30am - 7:00am 20v Session" at bounding box center [891, 357] width 185 height 27
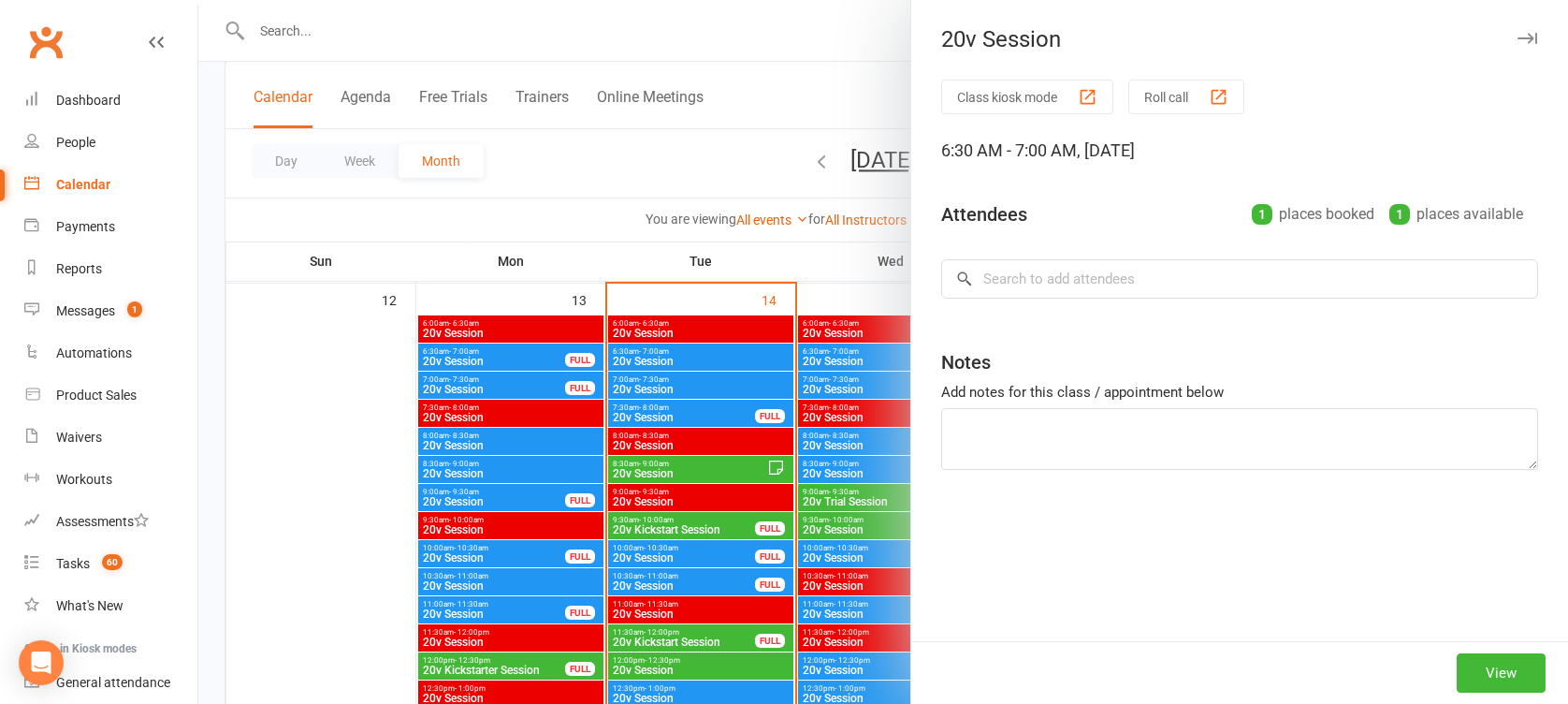
click at [876, 367] on div at bounding box center [883, 352] width 1369 height 704
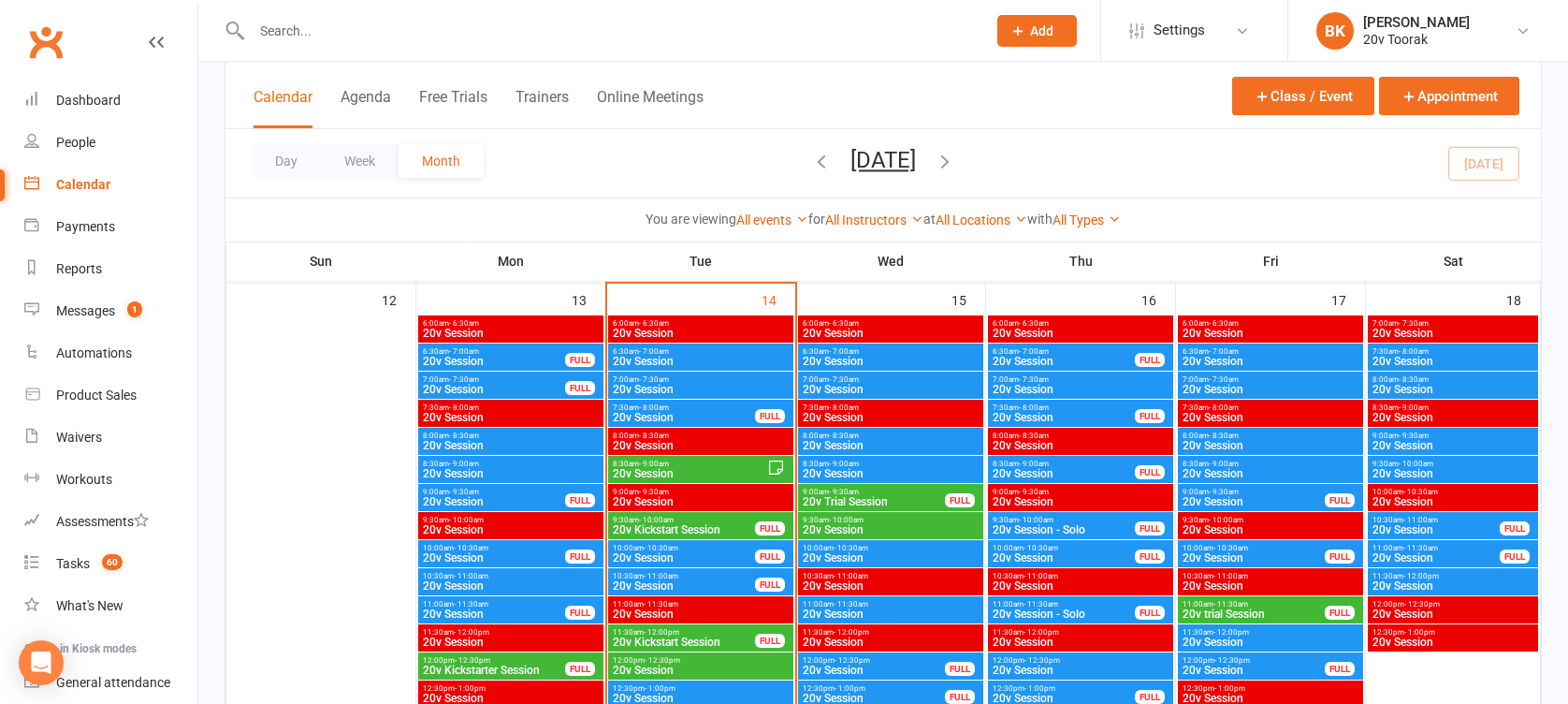
click at [865, 361] on span "20v Session" at bounding box center [891, 362] width 177 height 12
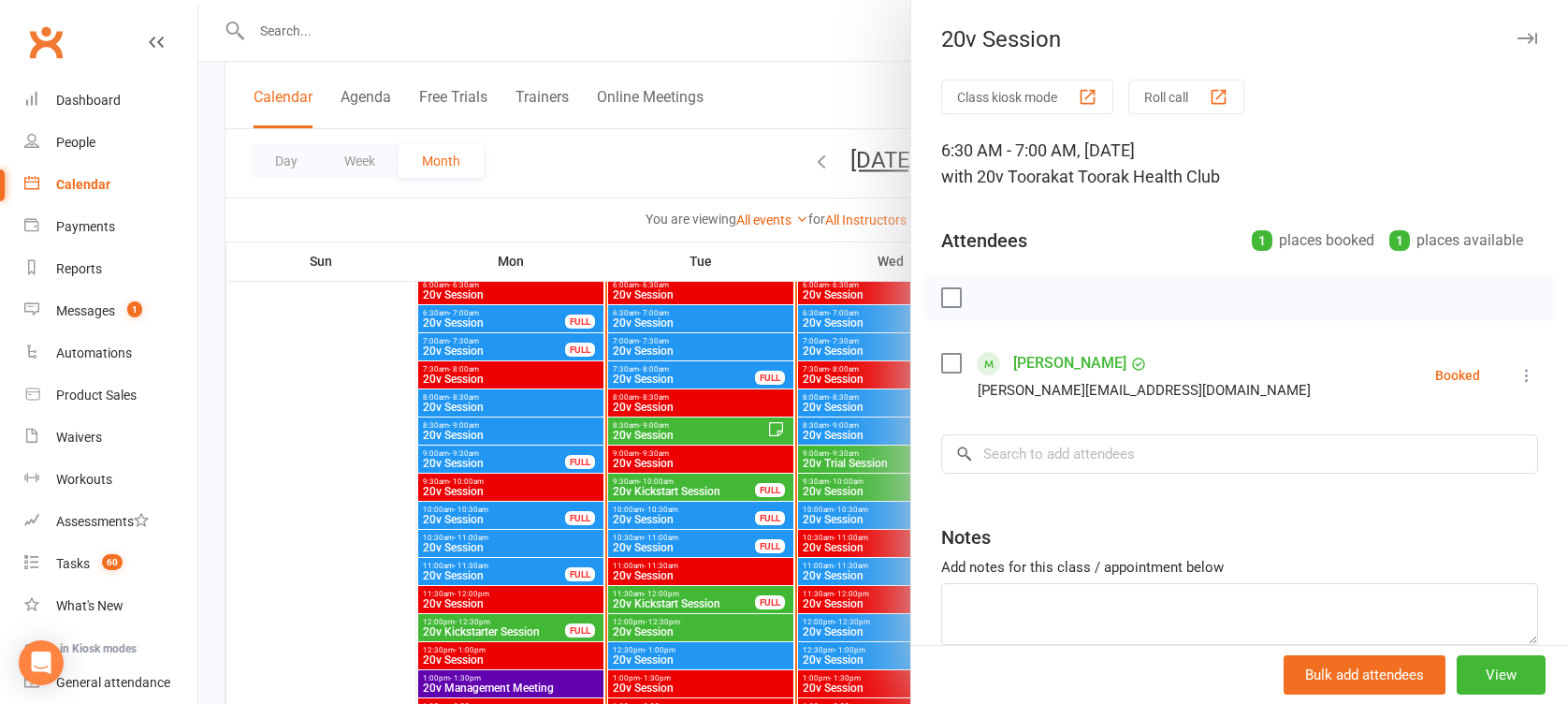
scroll to position [1797, 0]
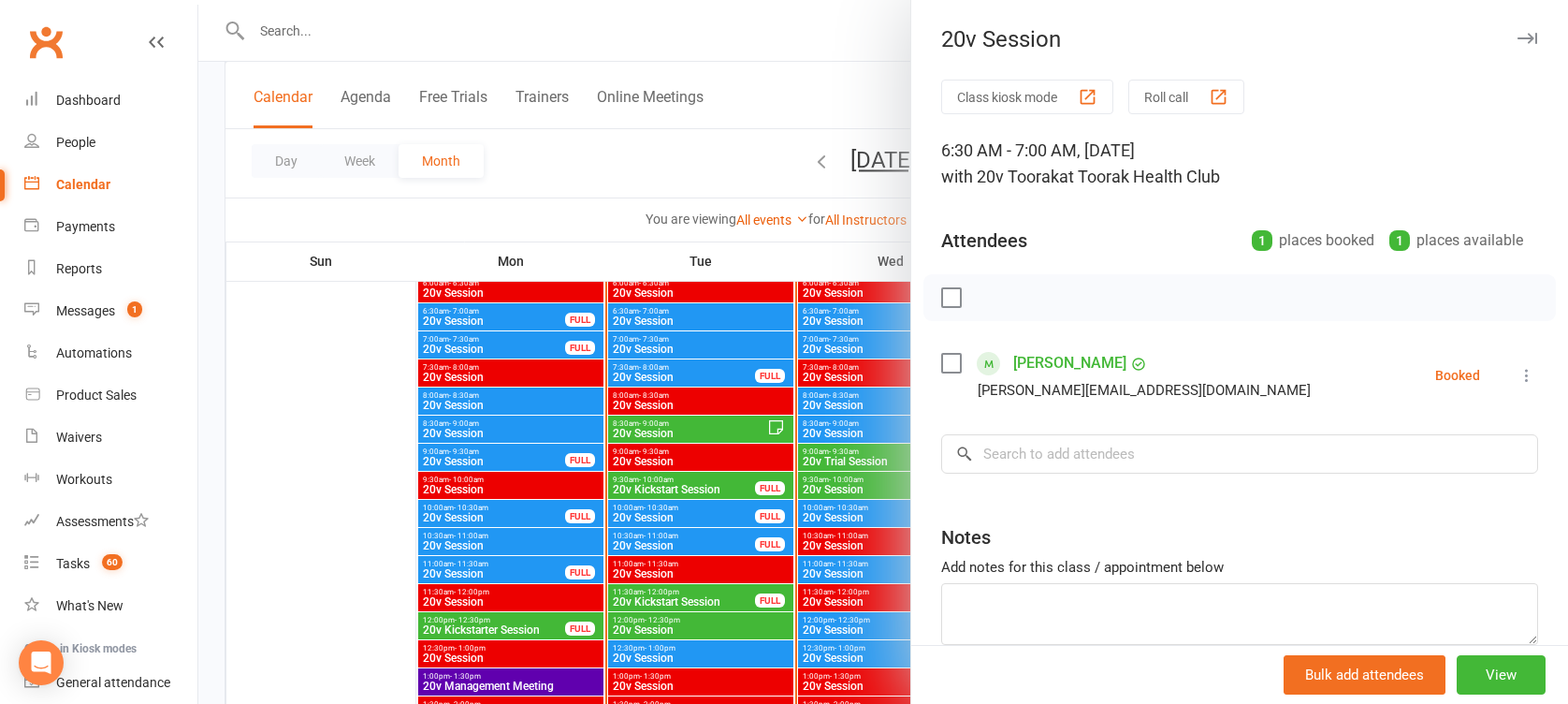
click at [871, 365] on div at bounding box center [883, 352] width 1369 height 704
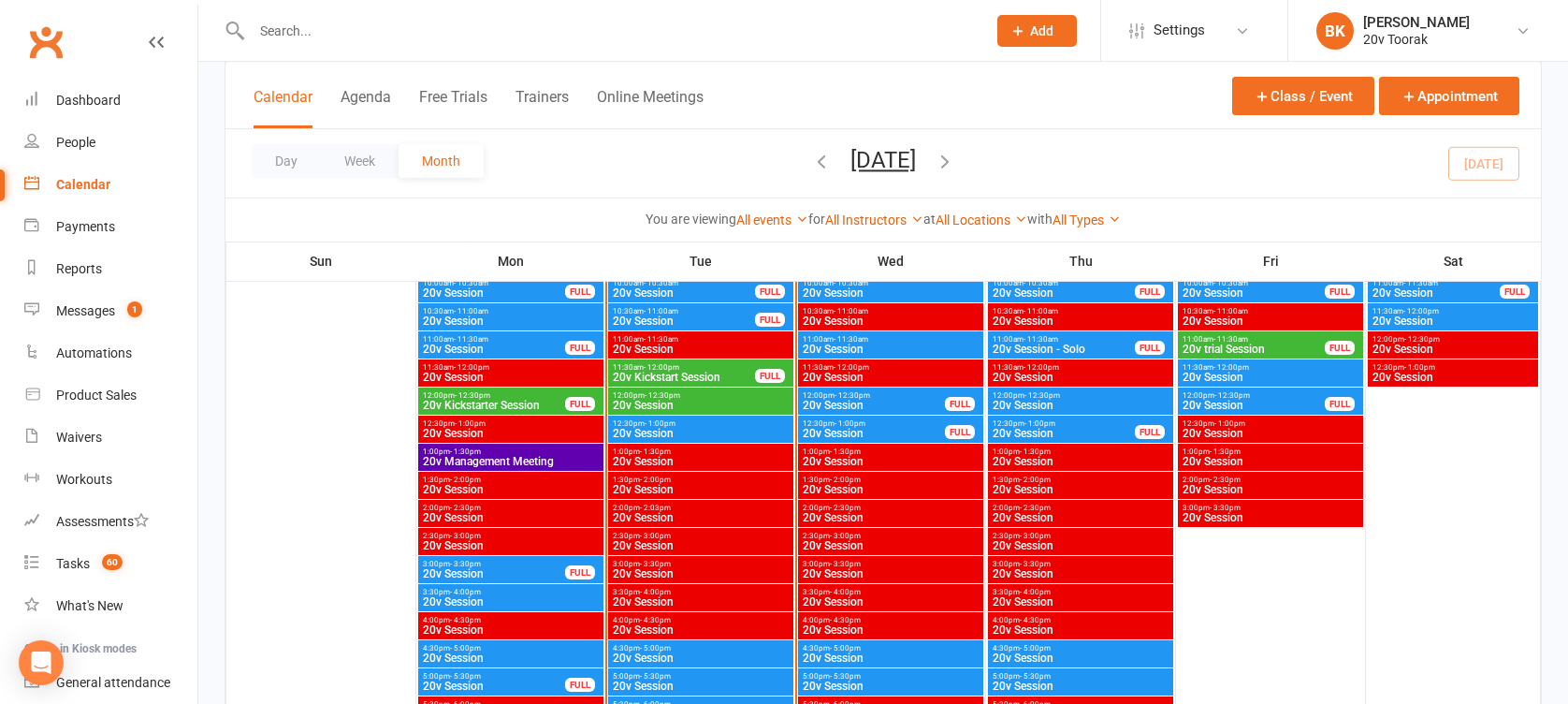
scroll to position [2009, 0]
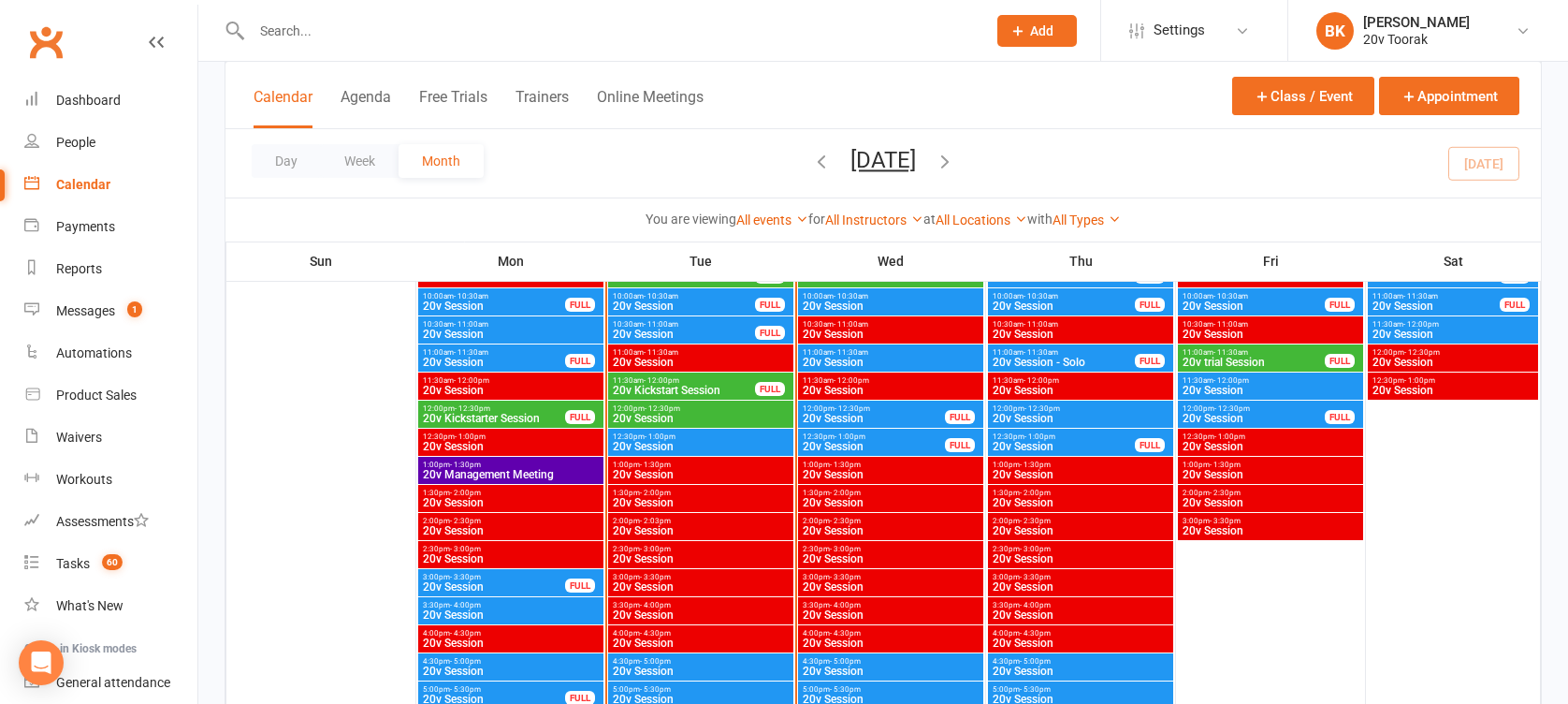
click at [693, 445] on span "20v Session" at bounding box center [701, 447] width 177 height 12
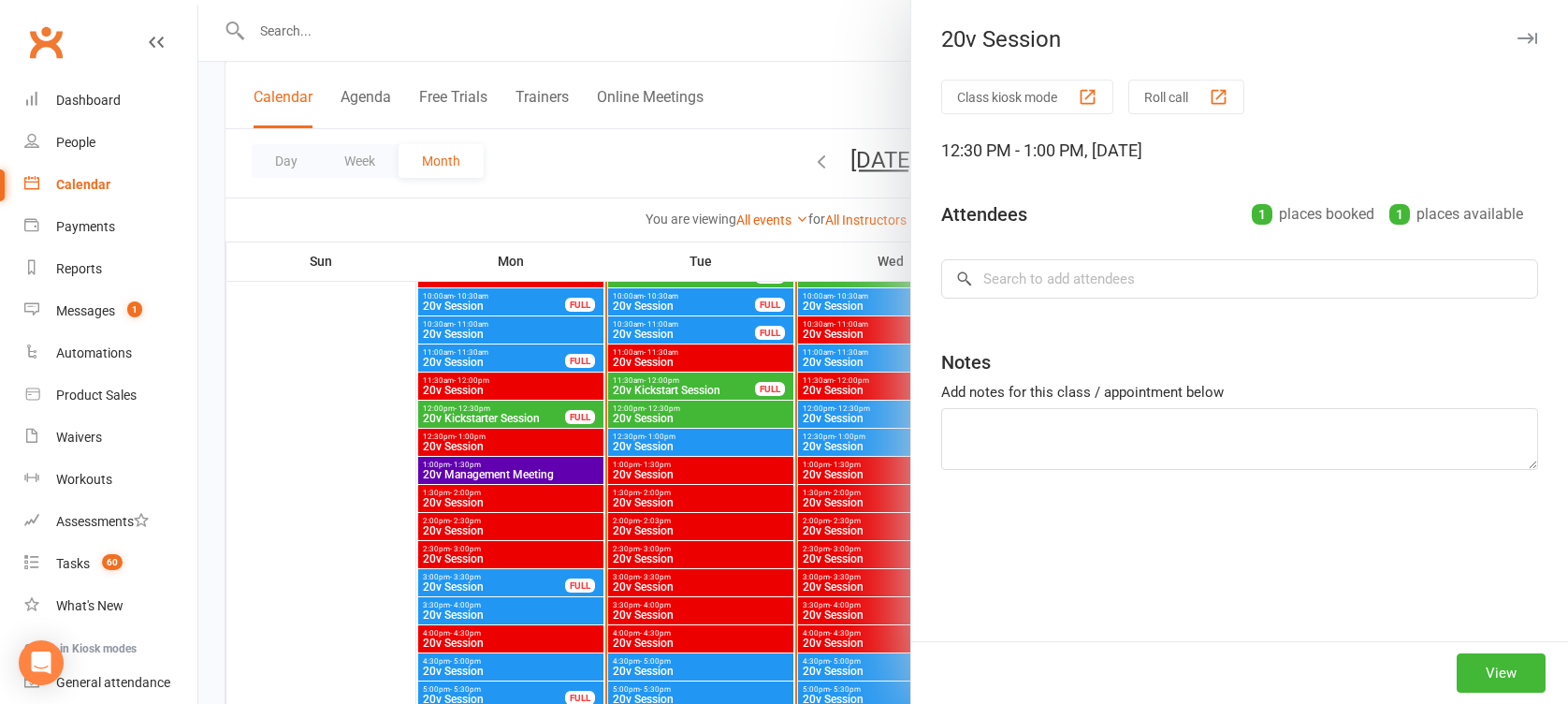
click at [693, 445] on div at bounding box center [883, 352] width 1369 height 704
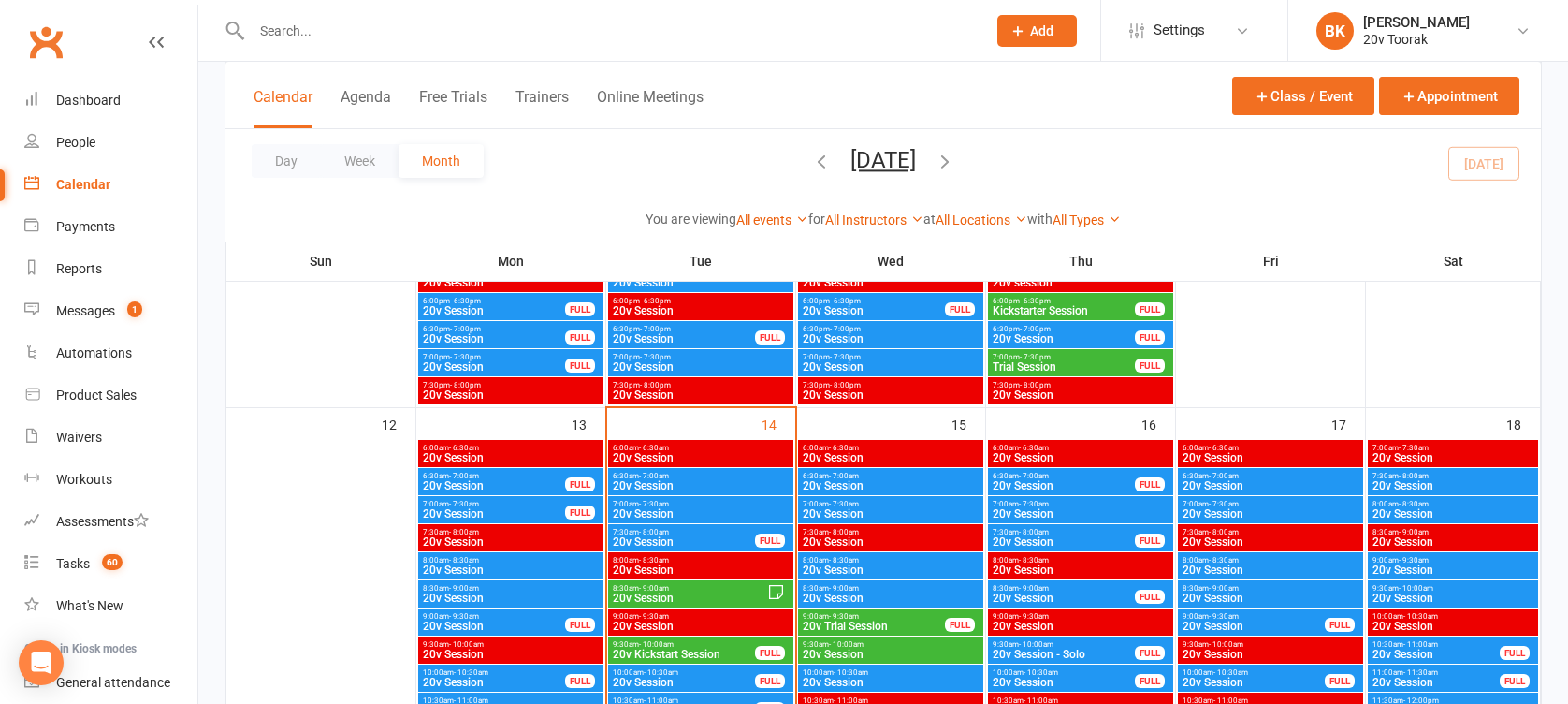
scroll to position [1628, 0]
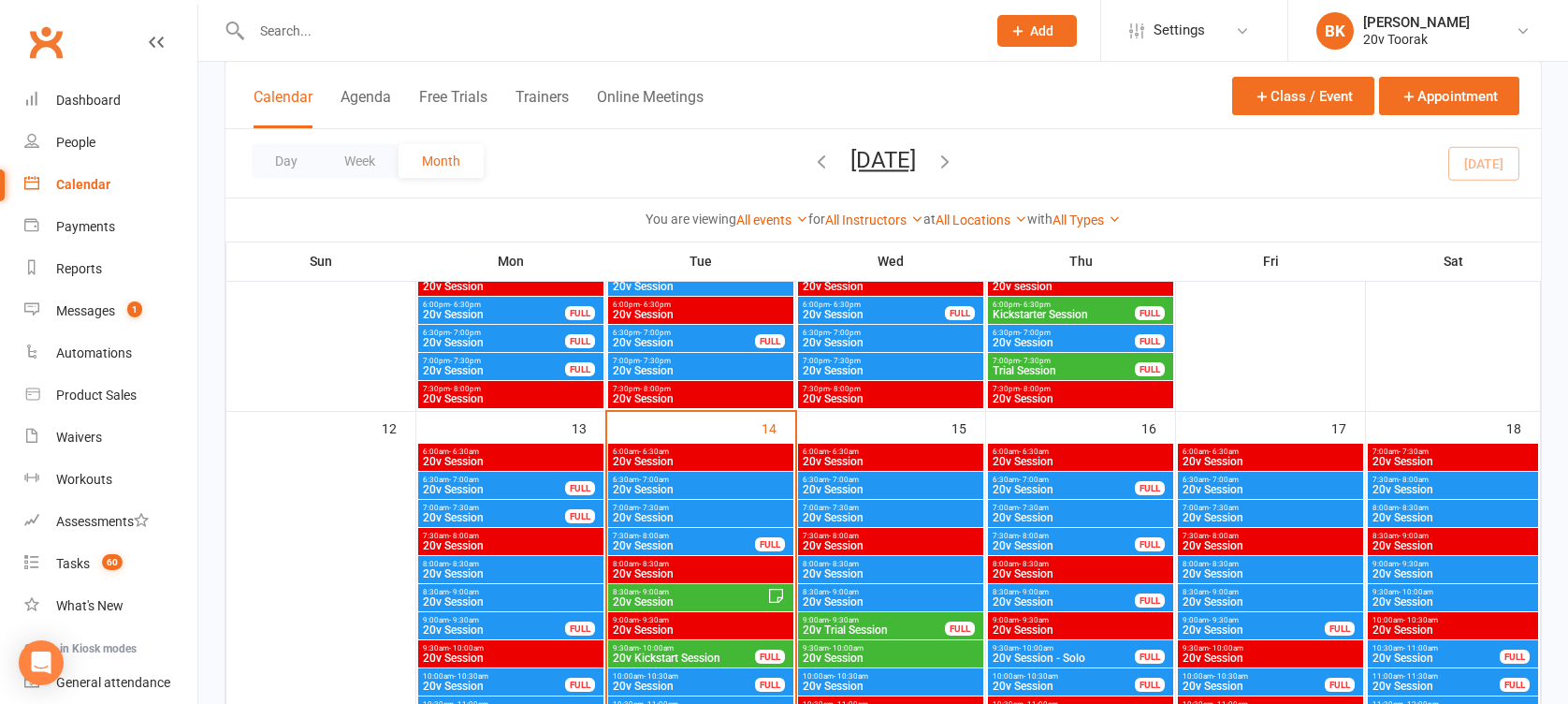
click at [850, 506] on span "- 7:30am" at bounding box center [844, 507] width 30 height 9
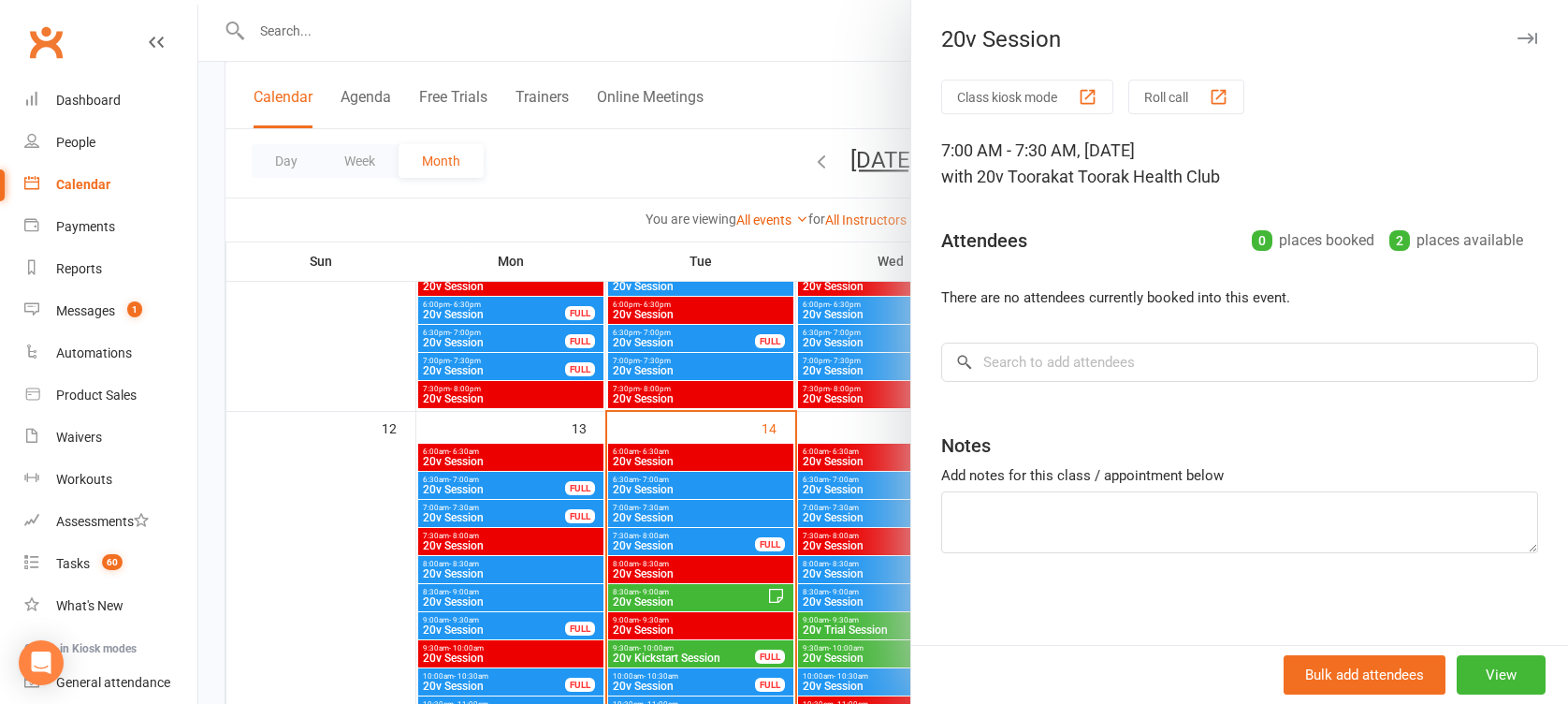
click at [832, 508] on div at bounding box center [883, 352] width 1369 height 704
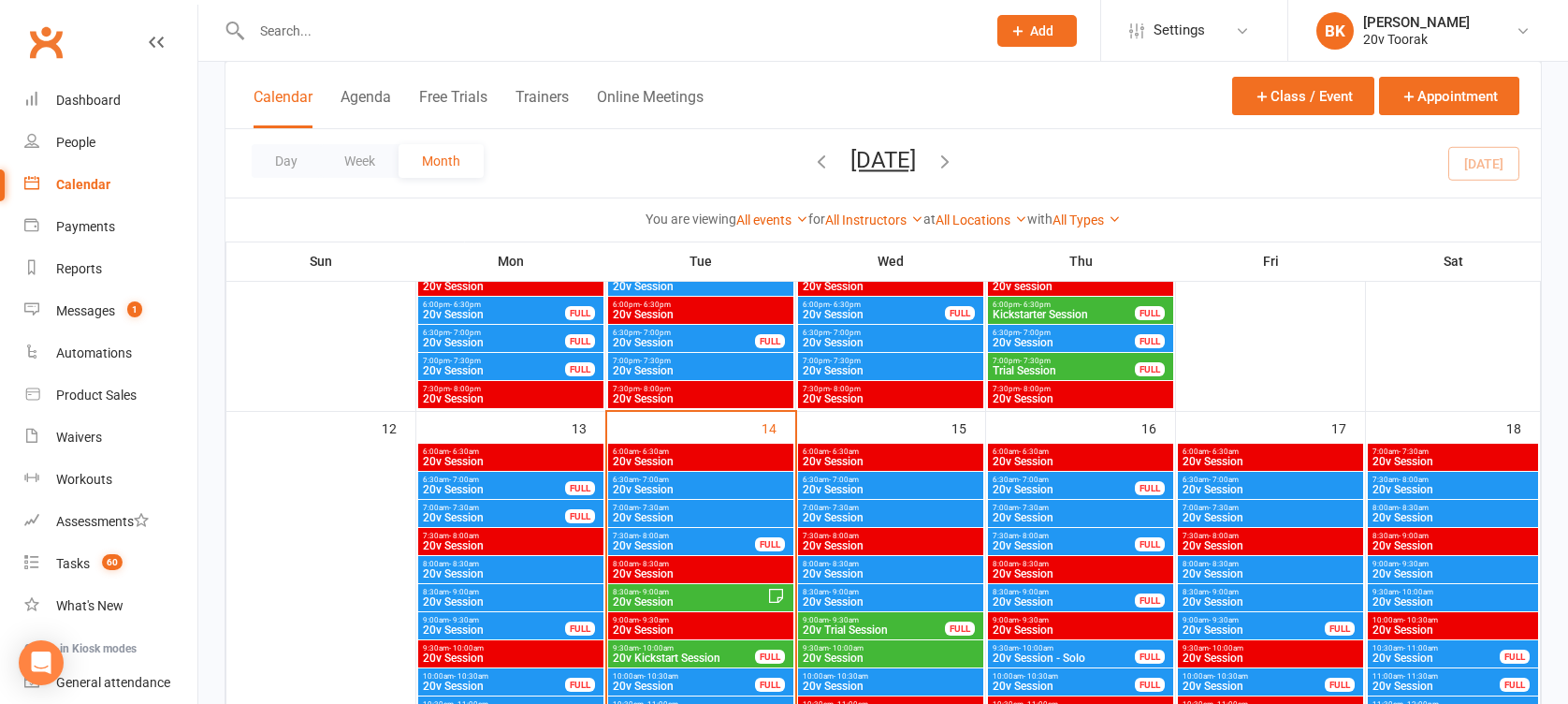
click at [849, 560] on span "- 8:30am" at bounding box center [844, 564] width 30 height 9
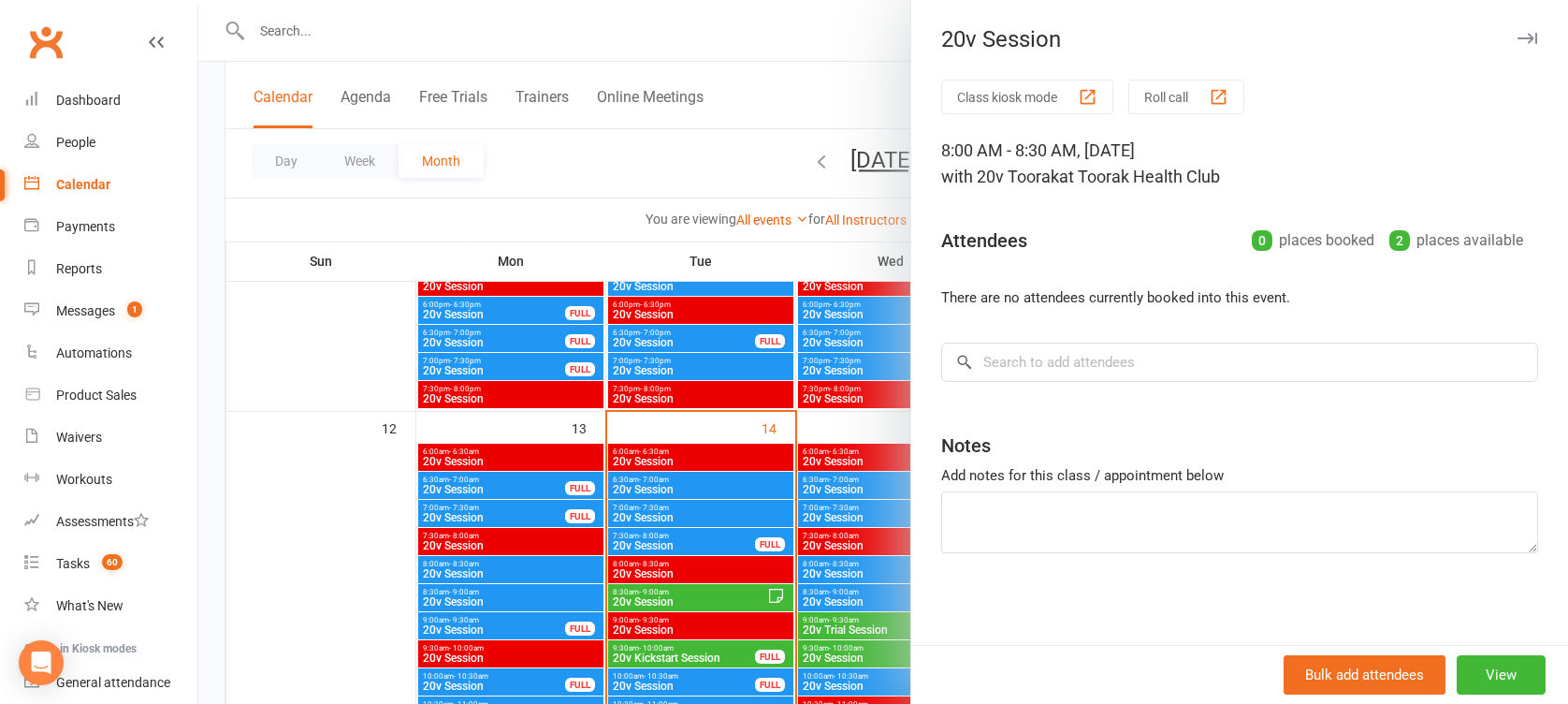
click at [849, 560] on div at bounding box center [883, 352] width 1369 height 704
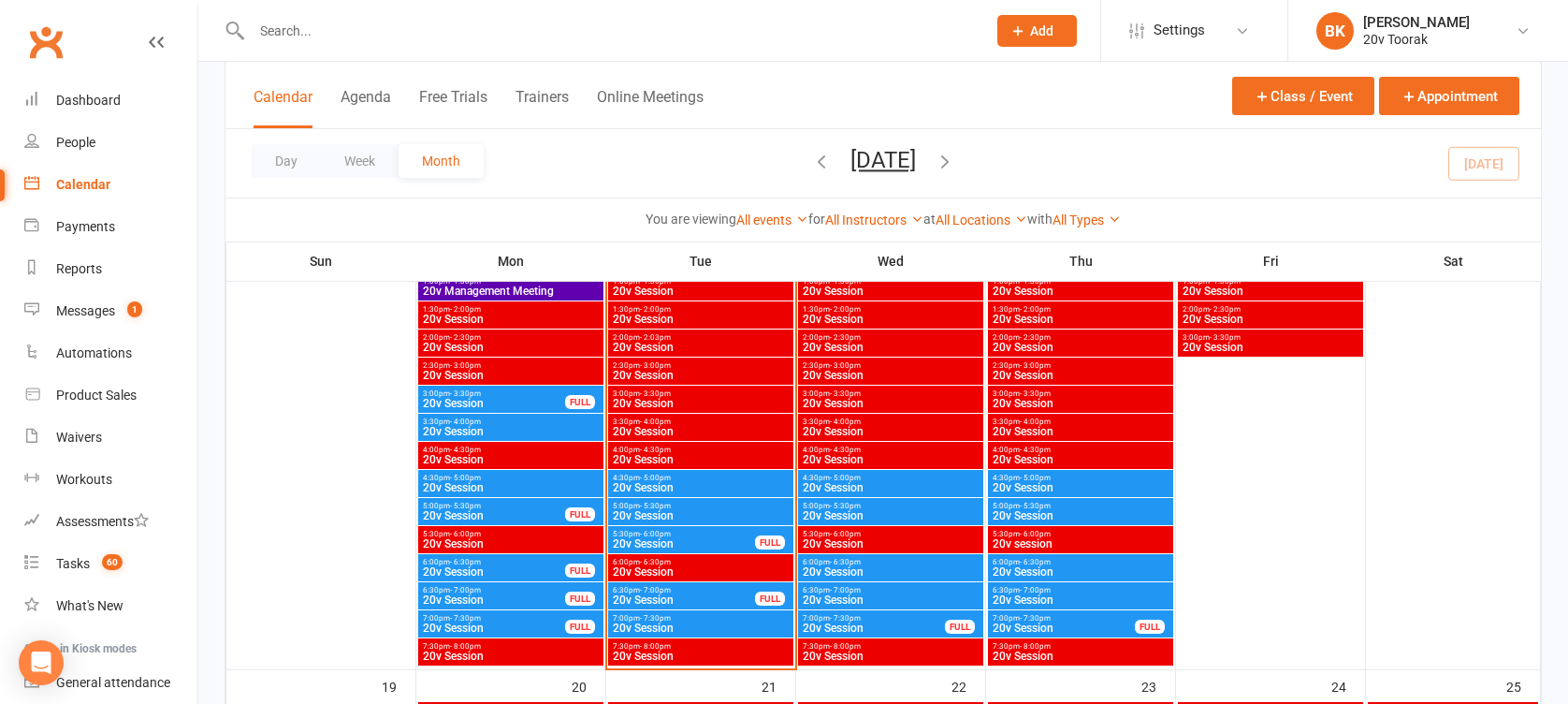
scroll to position [2195, 0]
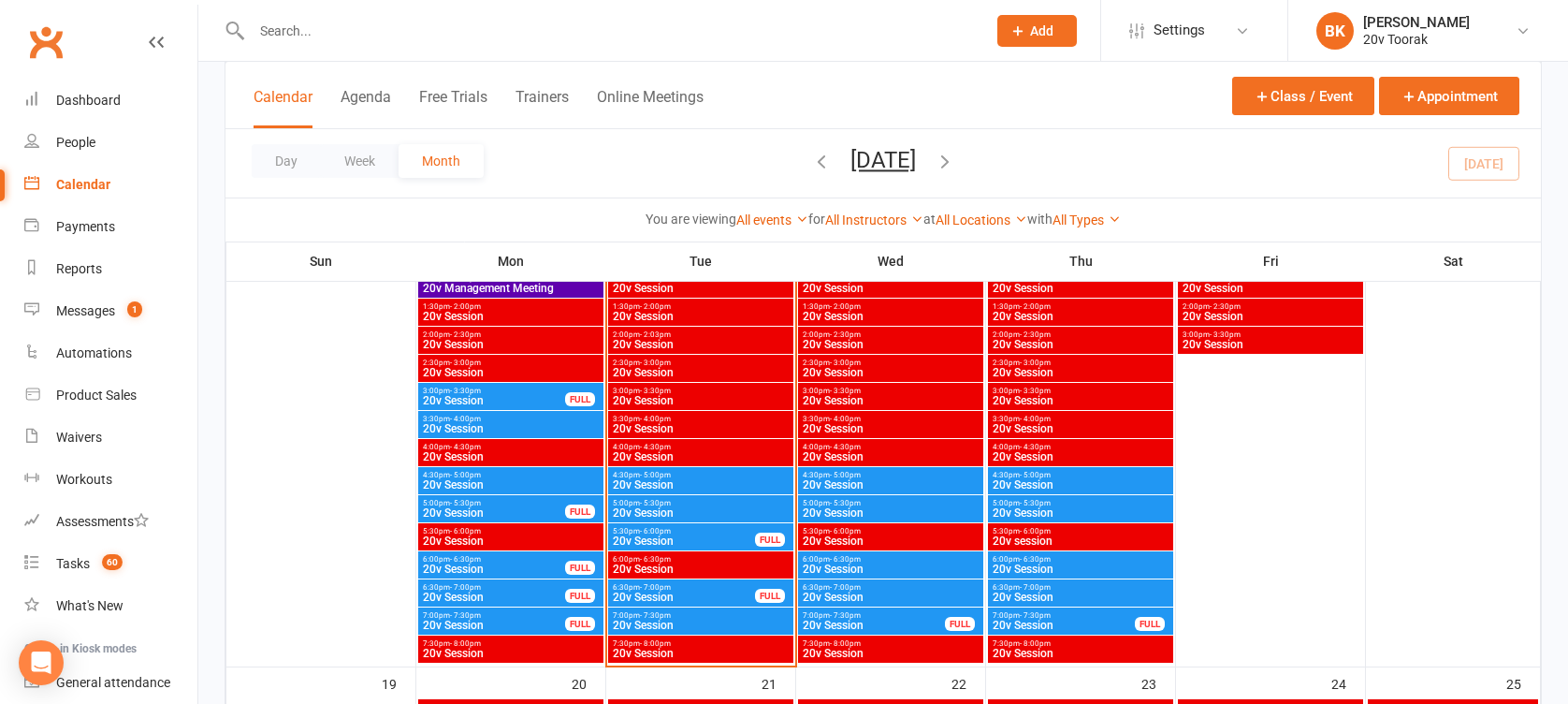
click at [883, 489] on span "20v Session" at bounding box center [891, 486] width 177 height 12
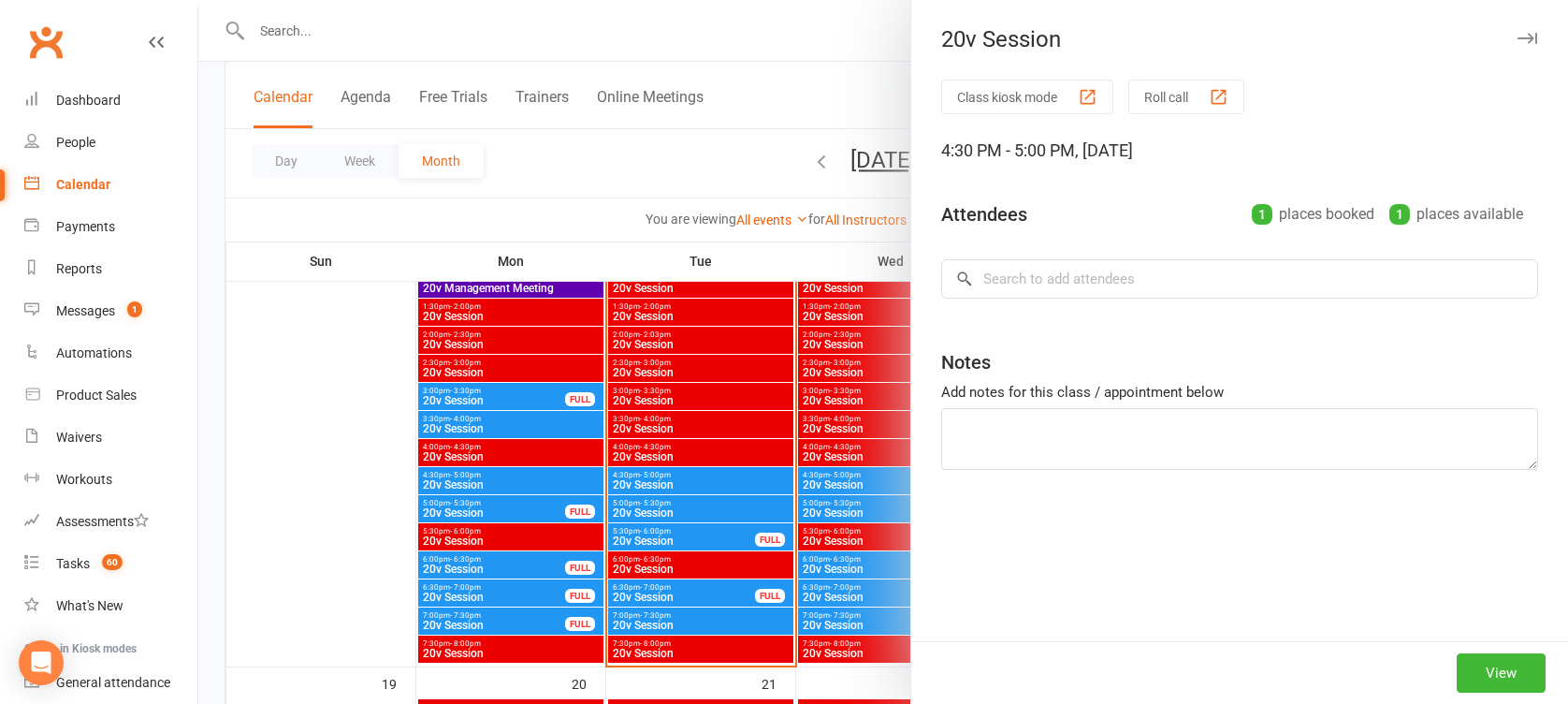
click at [856, 481] on div at bounding box center [883, 352] width 1369 height 704
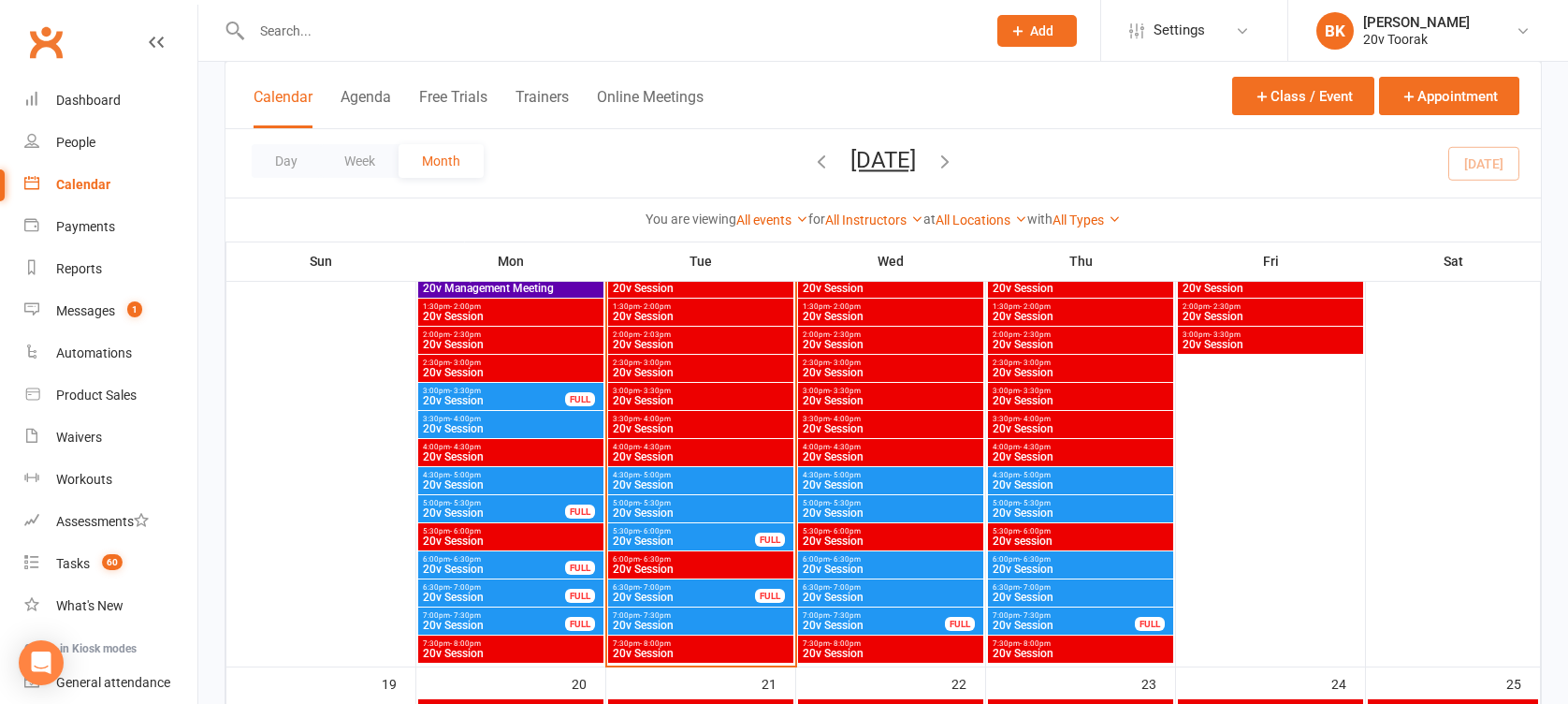
click at [856, 508] on span "20v Session" at bounding box center [891, 513] width 177 height 12
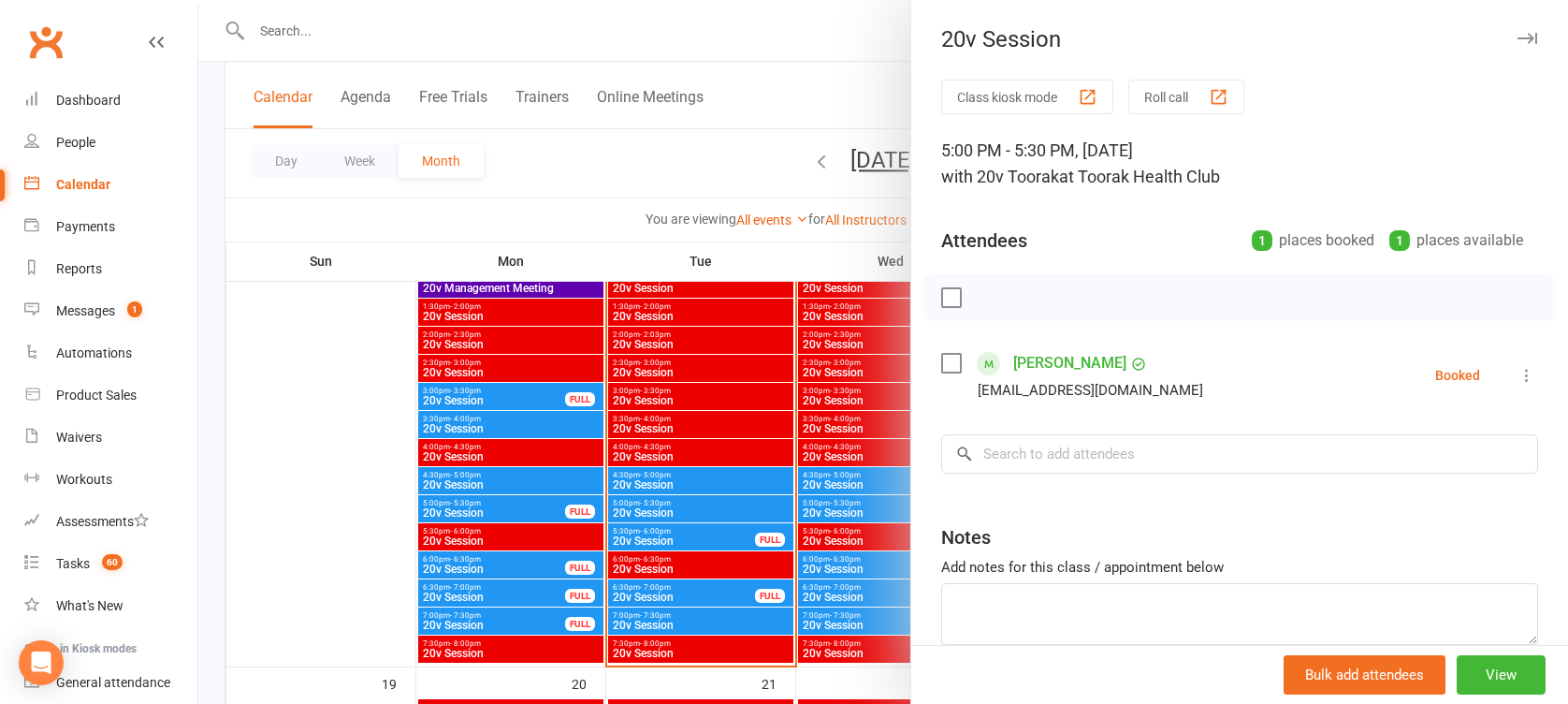
click at [856, 508] on div at bounding box center [883, 352] width 1369 height 704
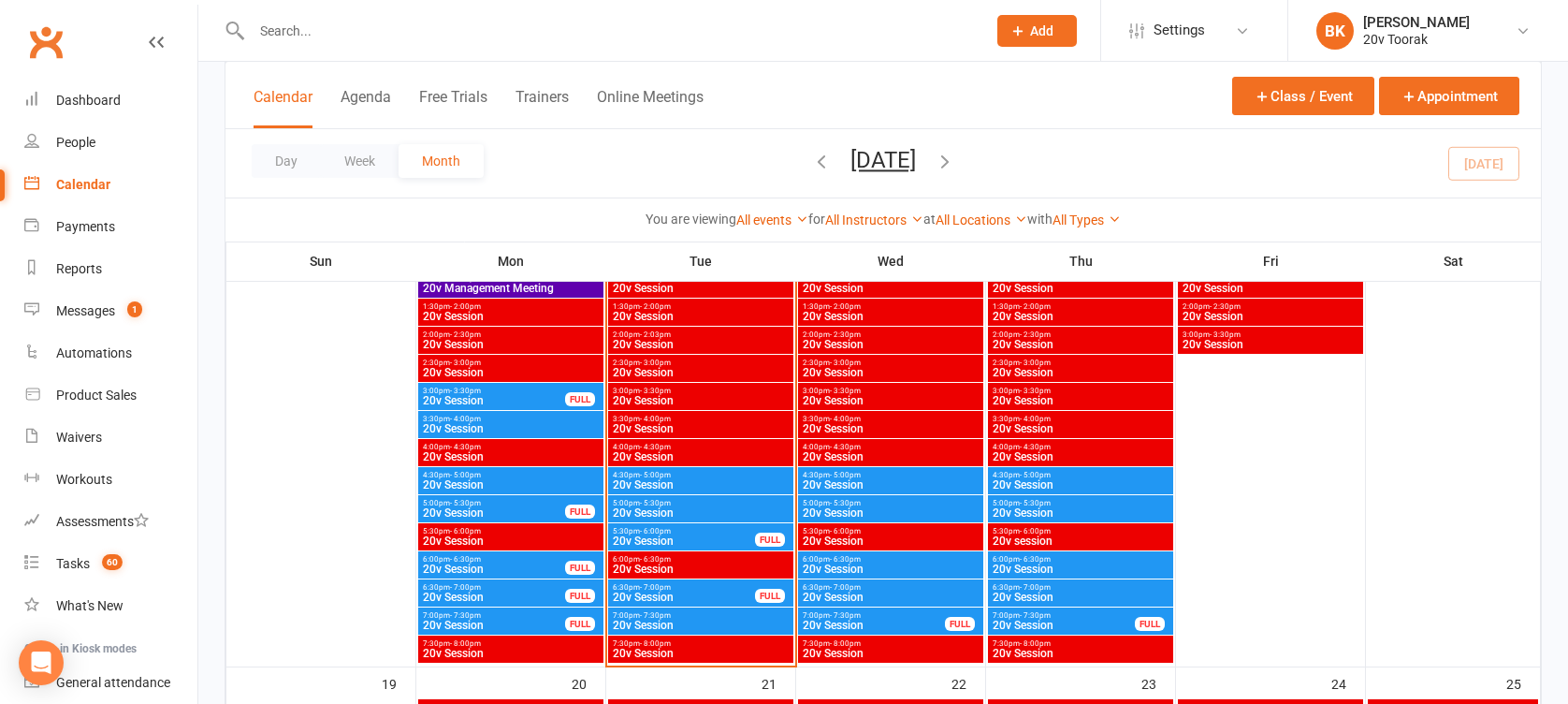
click at [854, 564] on span "20v Session" at bounding box center [891, 569] width 177 height 12
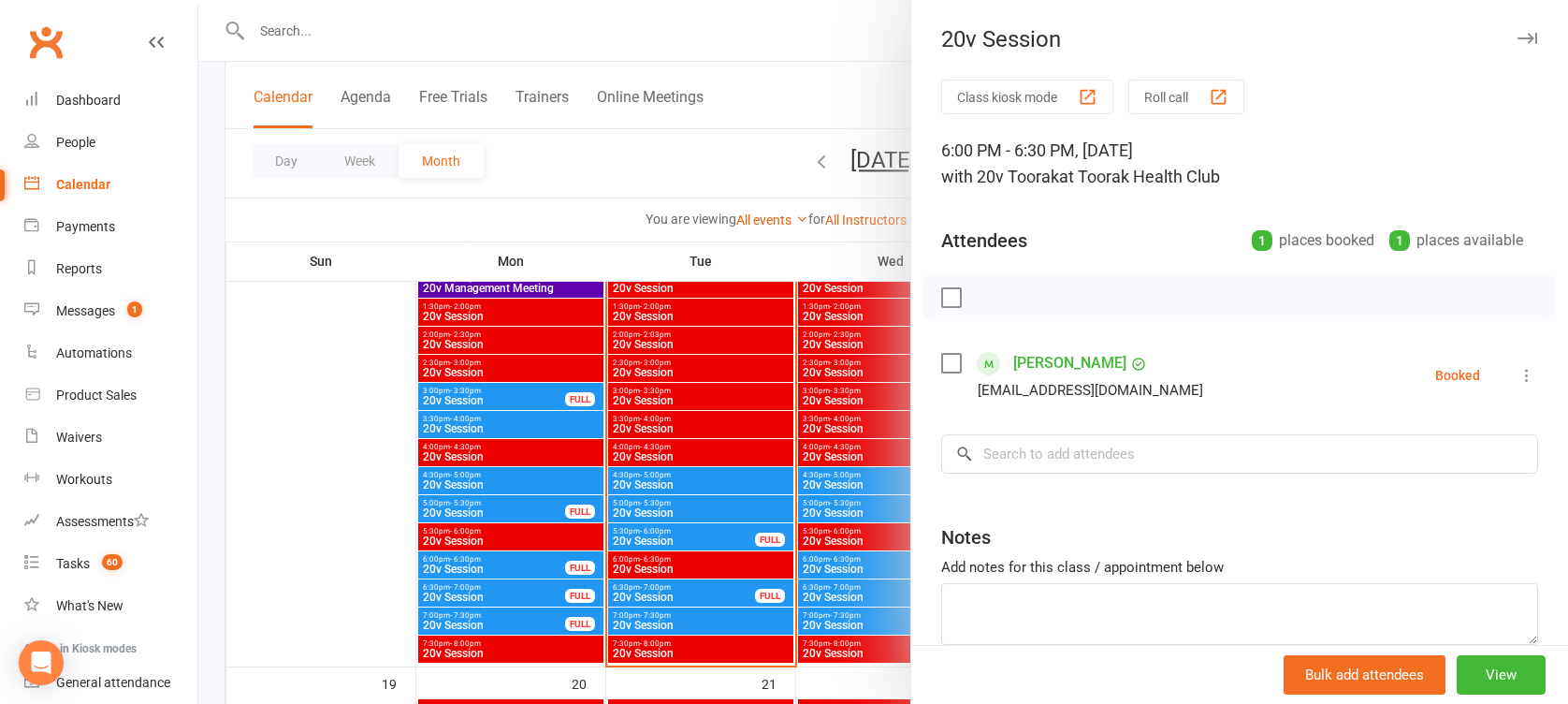
click at [854, 564] on div at bounding box center [883, 352] width 1369 height 704
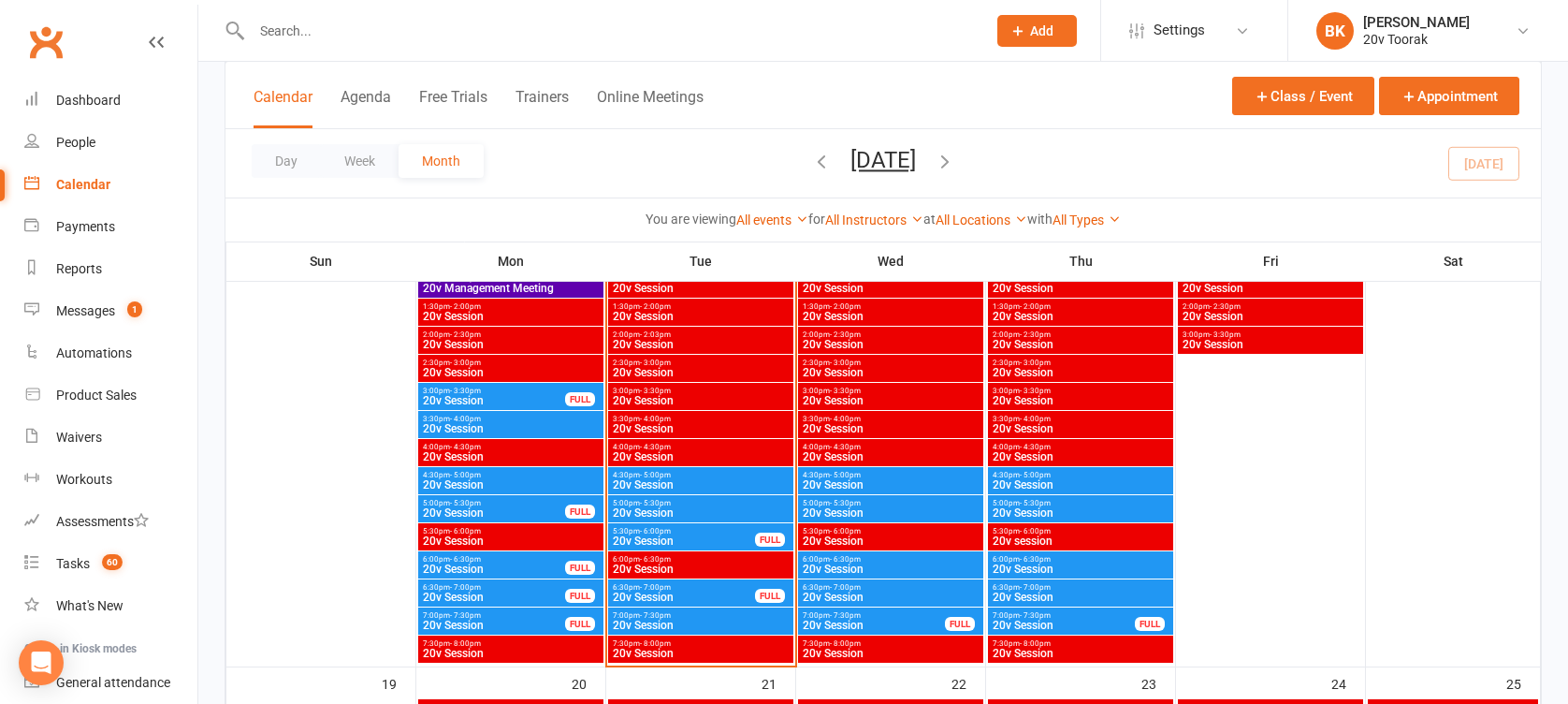
click at [854, 583] on span "- 7:00pm" at bounding box center [846, 587] width 31 height 9
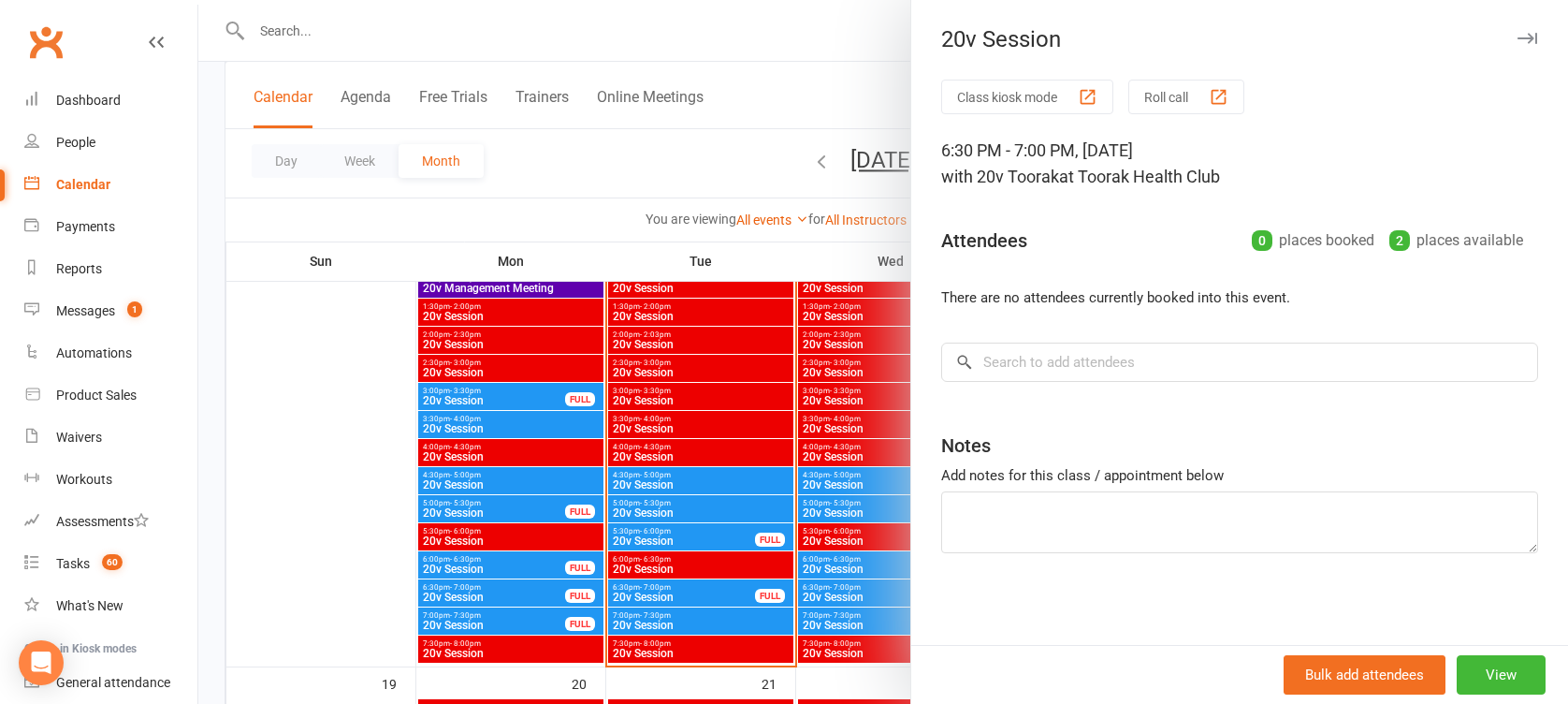
click at [854, 582] on div at bounding box center [883, 352] width 1369 height 704
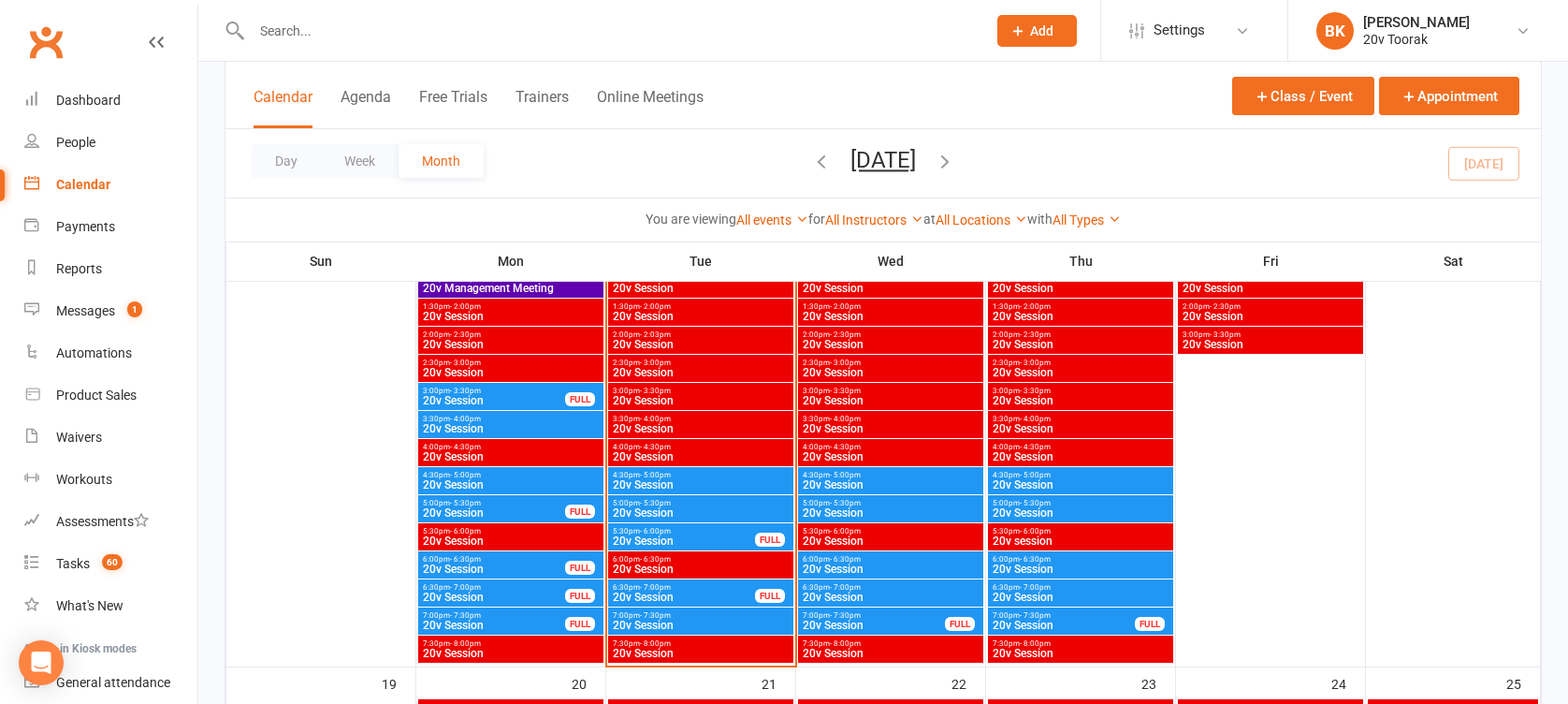
click at [1040, 566] on span "20v Session" at bounding box center [1081, 569] width 177 height 12
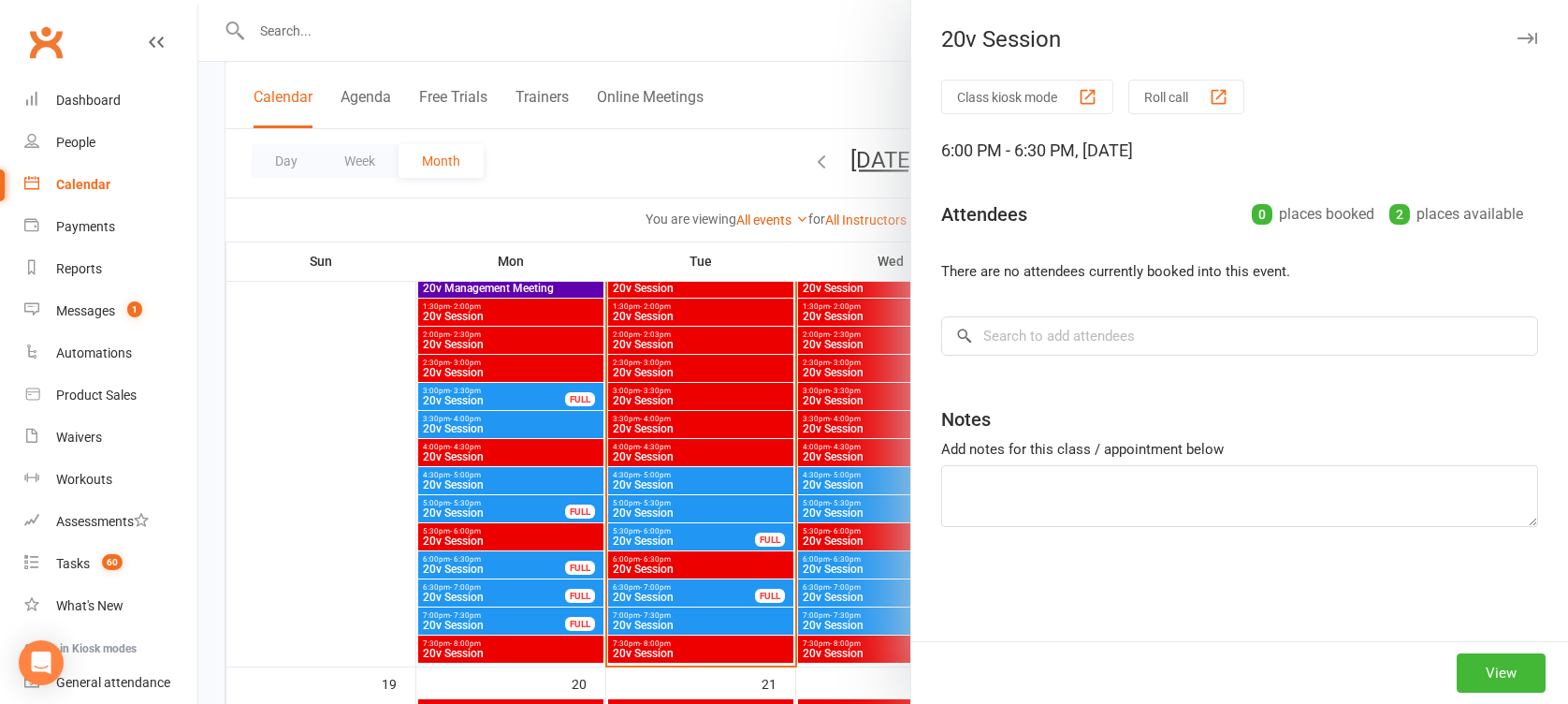
click at [875, 565] on div at bounding box center [883, 352] width 1369 height 704
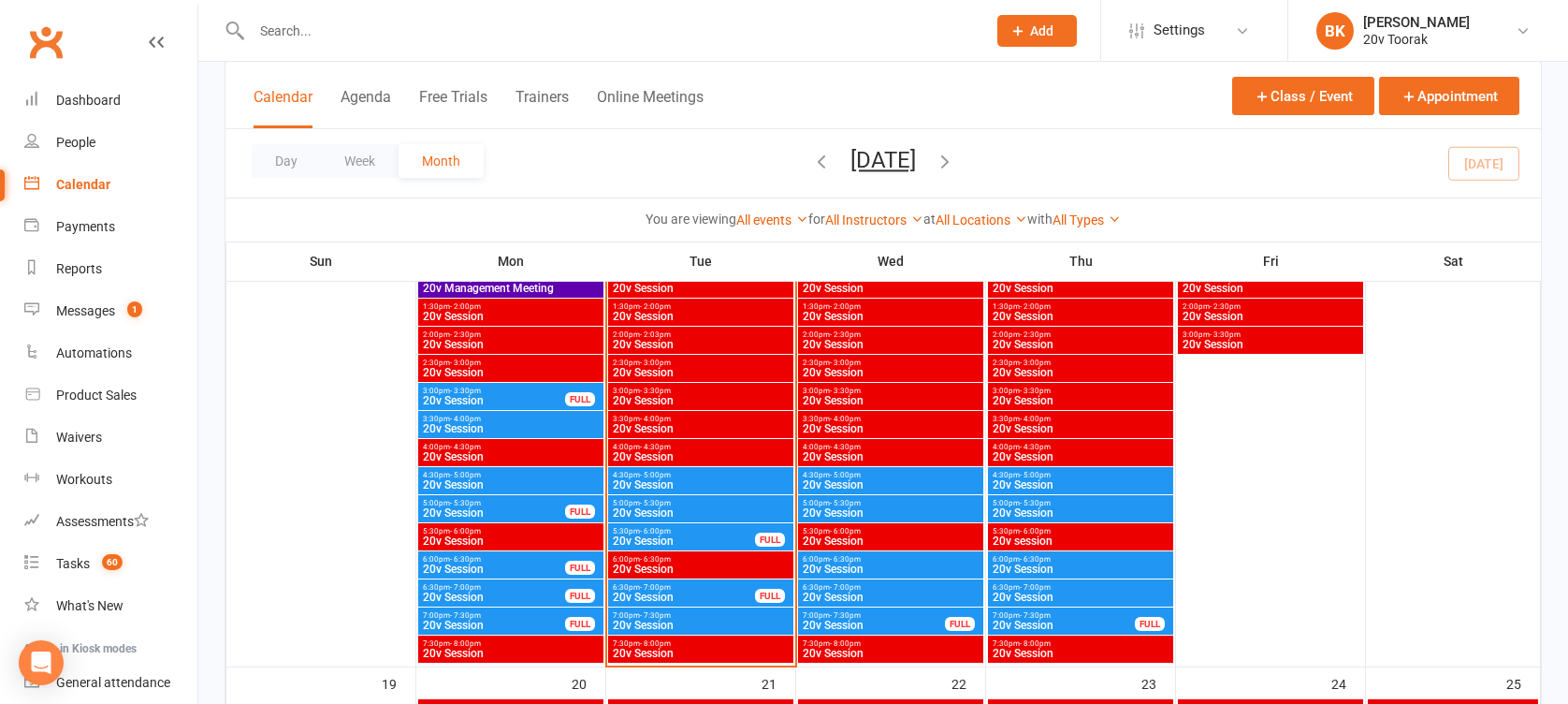
click at [1054, 503] on span "5:00pm - 5:30pm" at bounding box center [1081, 503] width 177 height 9
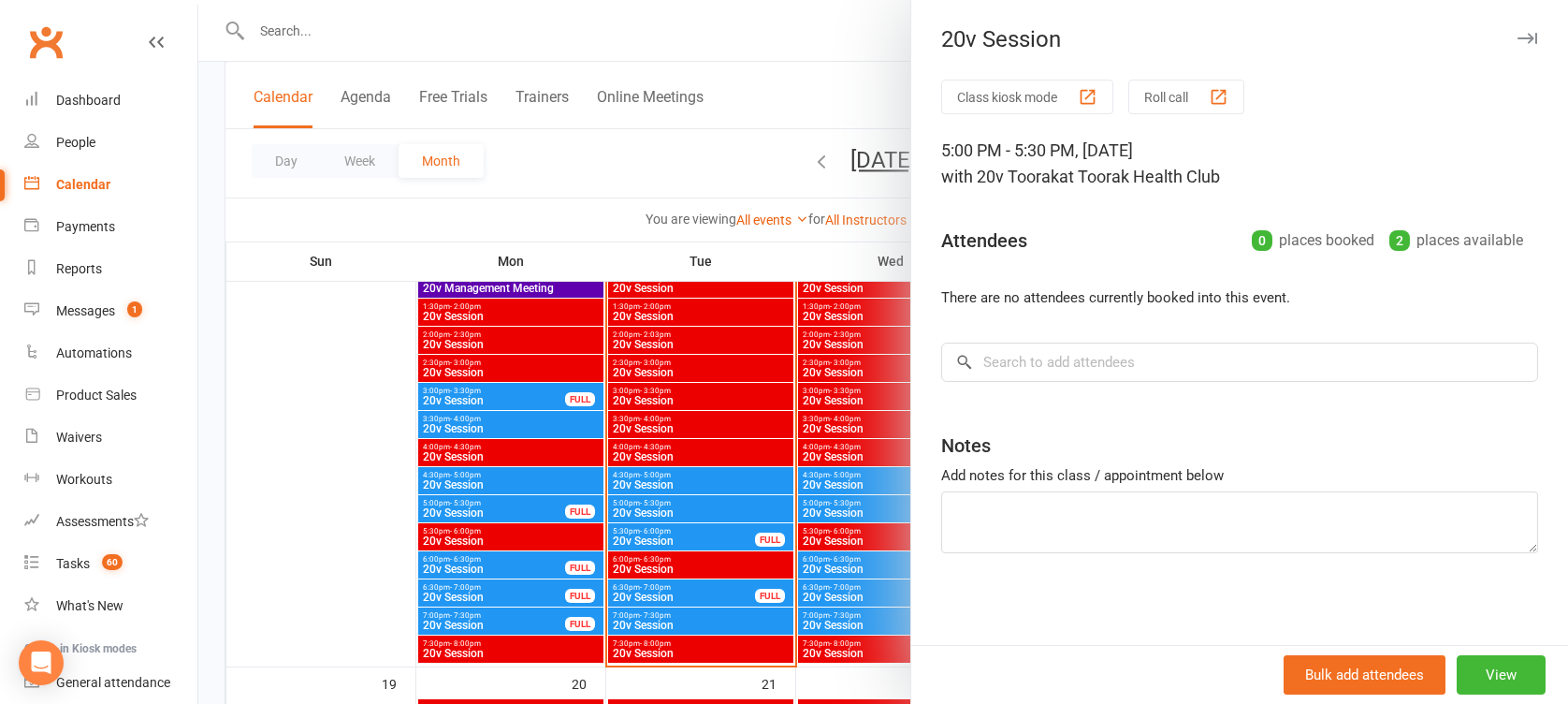
click at [861, 534] on div at bounding box center [883, 352] width 1369 height 704
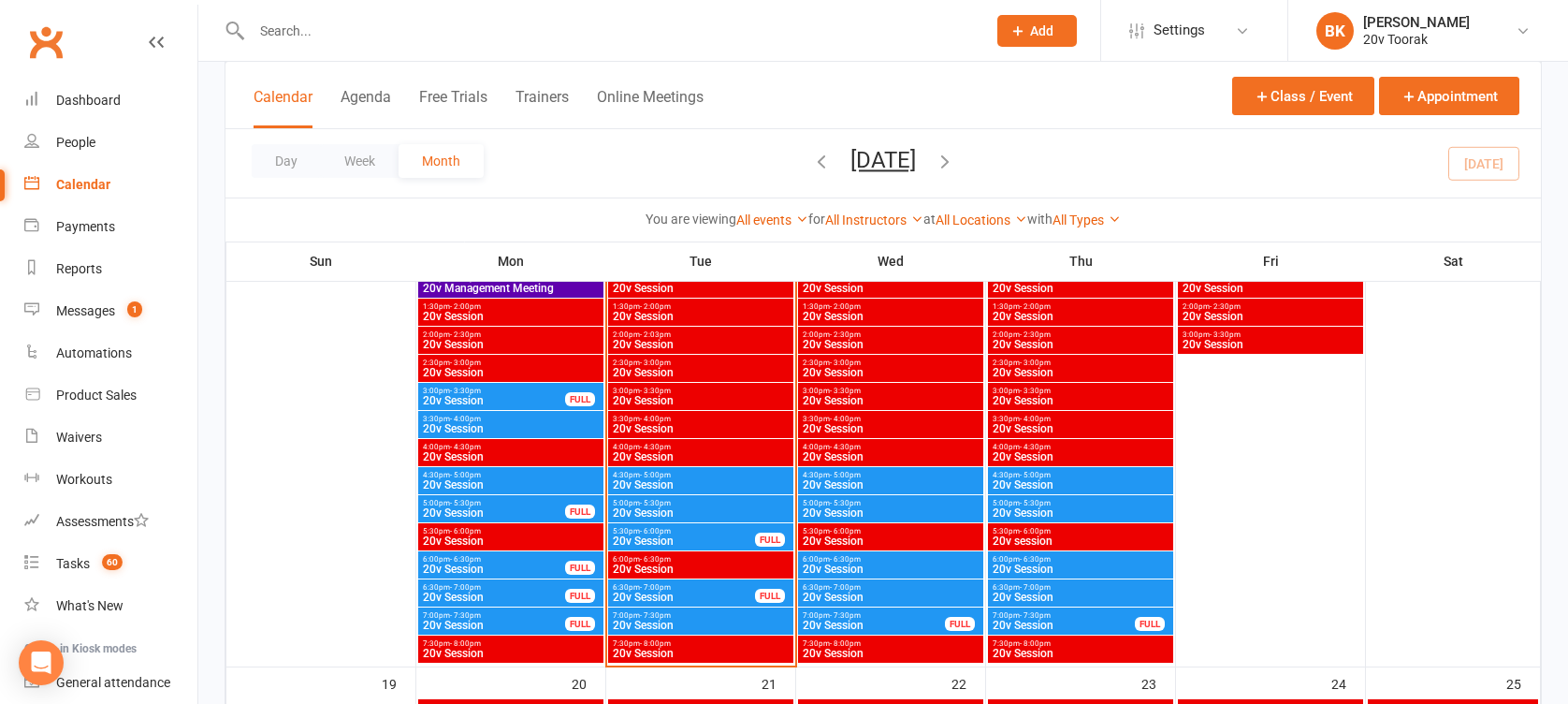
click at [1023, 485] on span "20v Session" at bounding box center [1081, 486] width 177 height 12
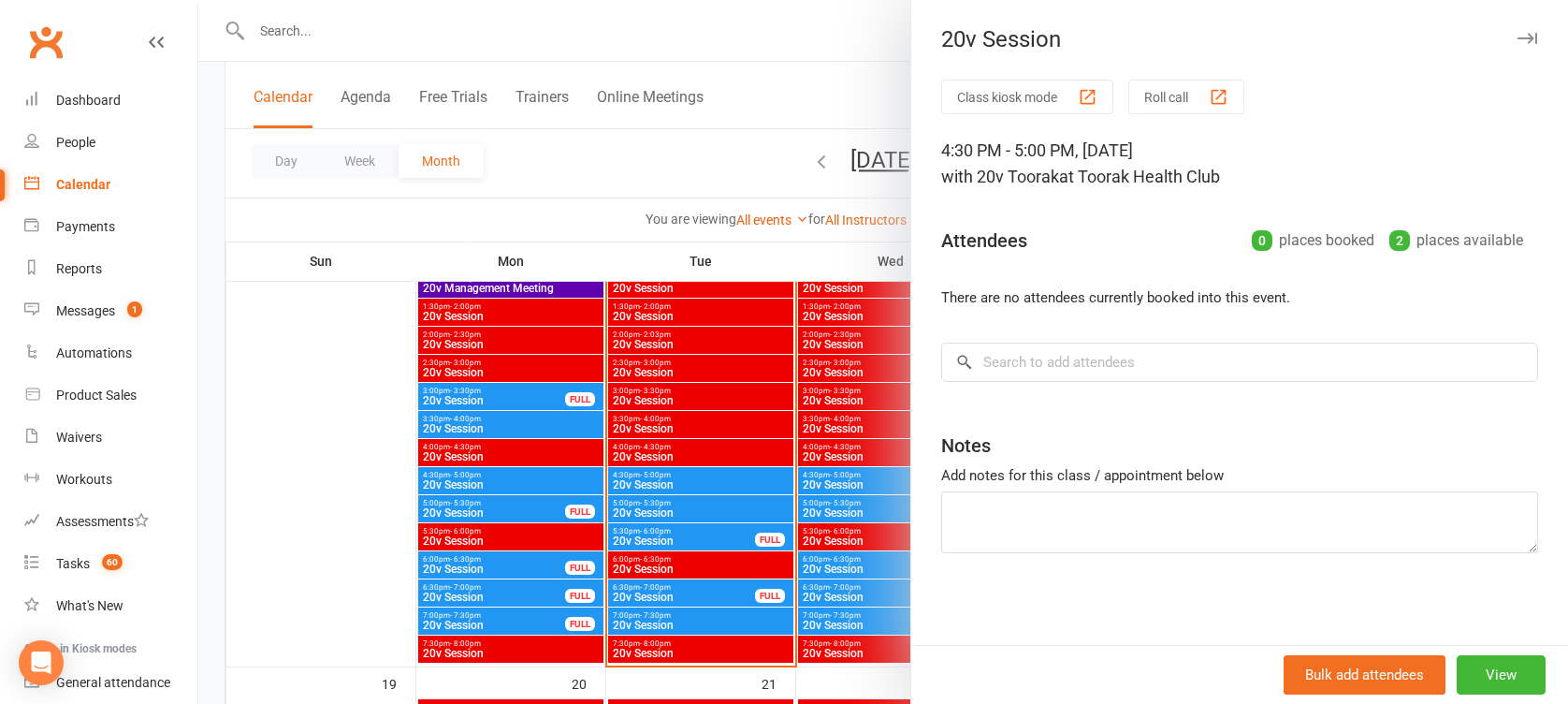
click at [878, 525] on div at bounding box center [883, 352] width 1369 height 704
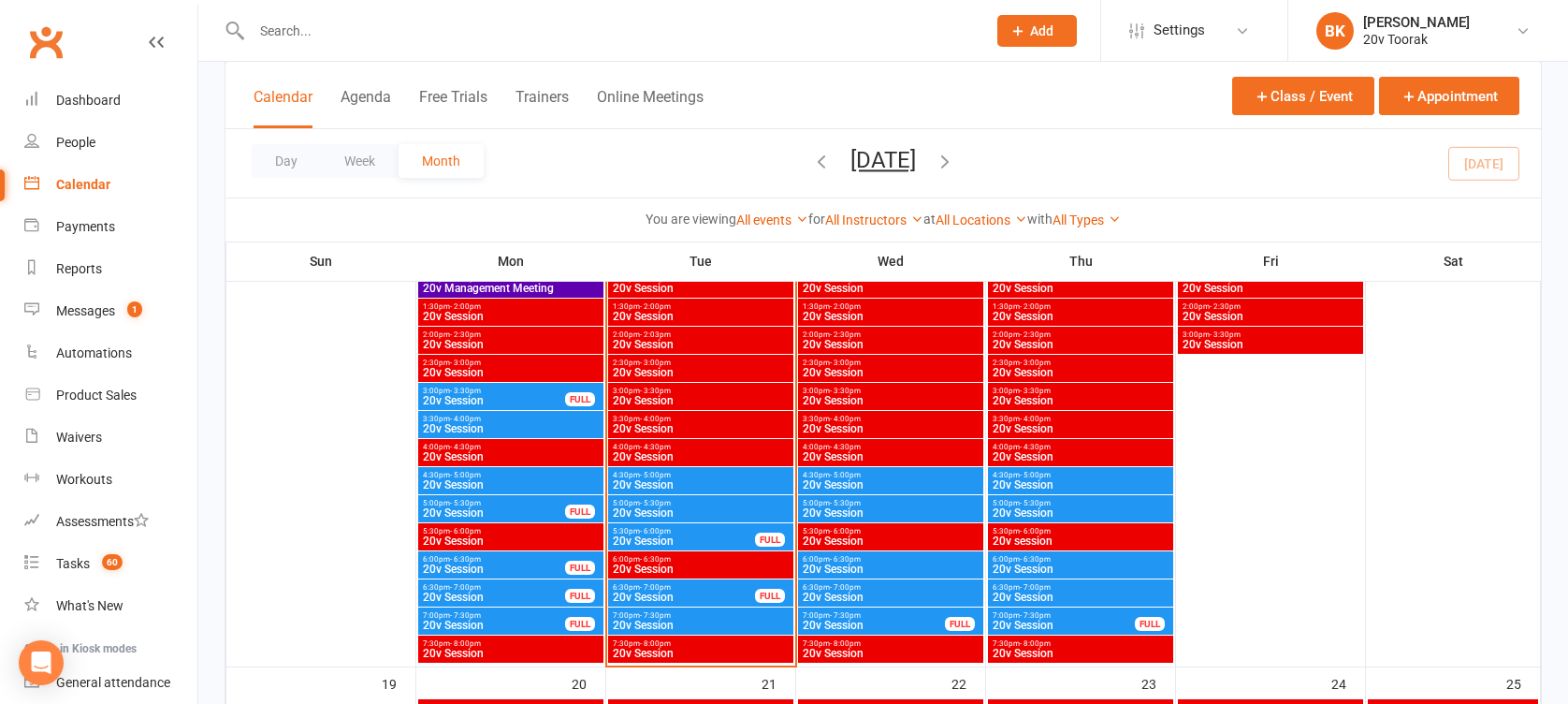
click at [699, 621] on span "20v Session" at bounding box center [701, 626] width 177 height 12
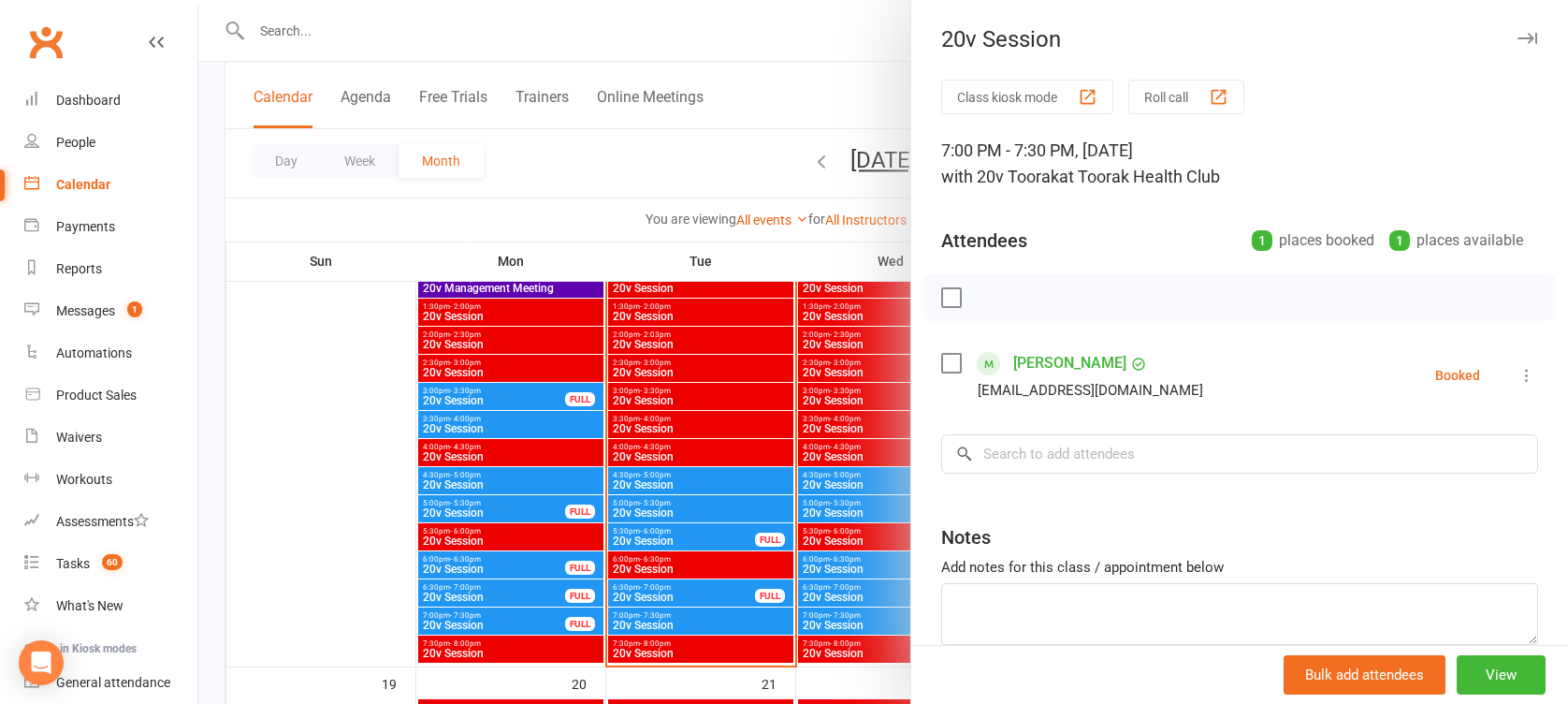
click at [699, 621] on div at bounding box center [883, 352] width 1369 height 704
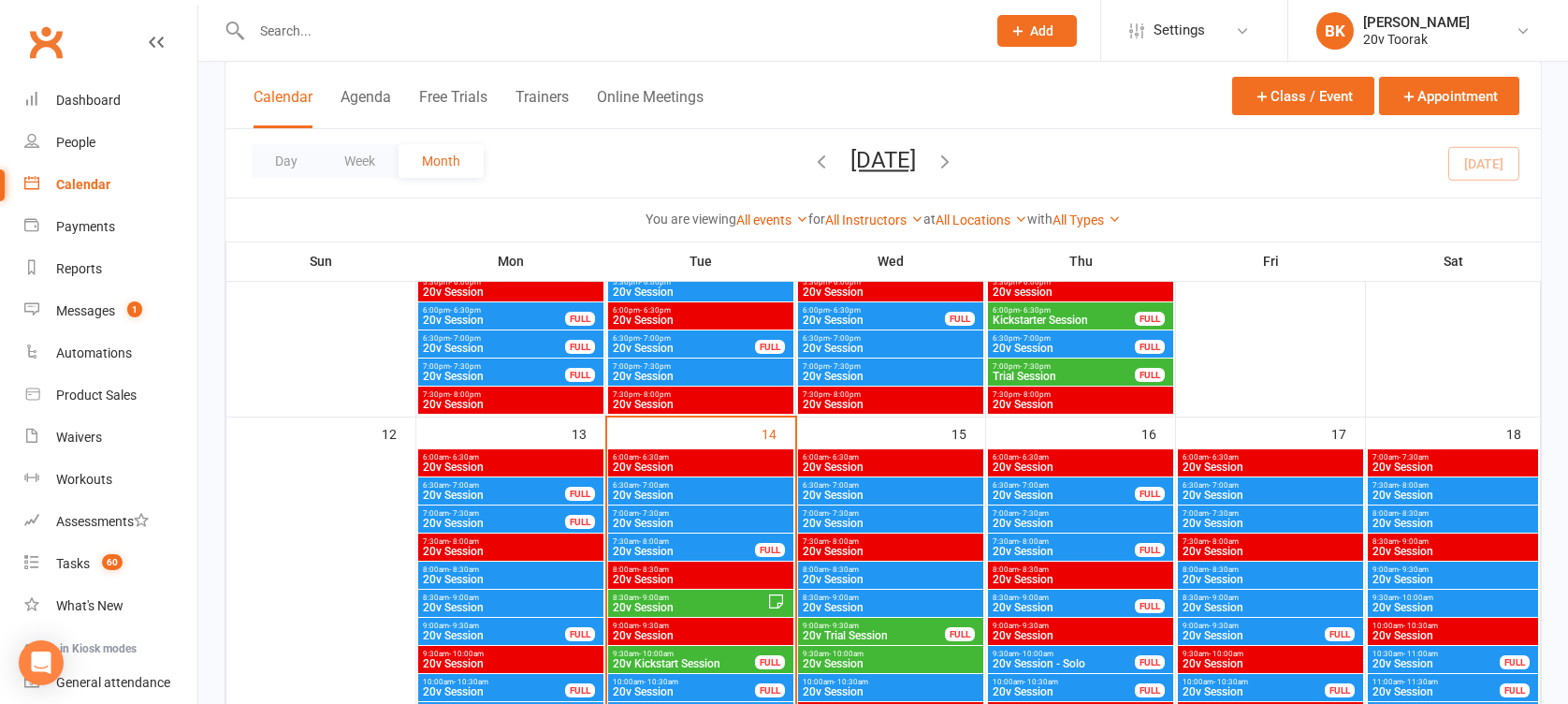
scroll to position [1780, 0]
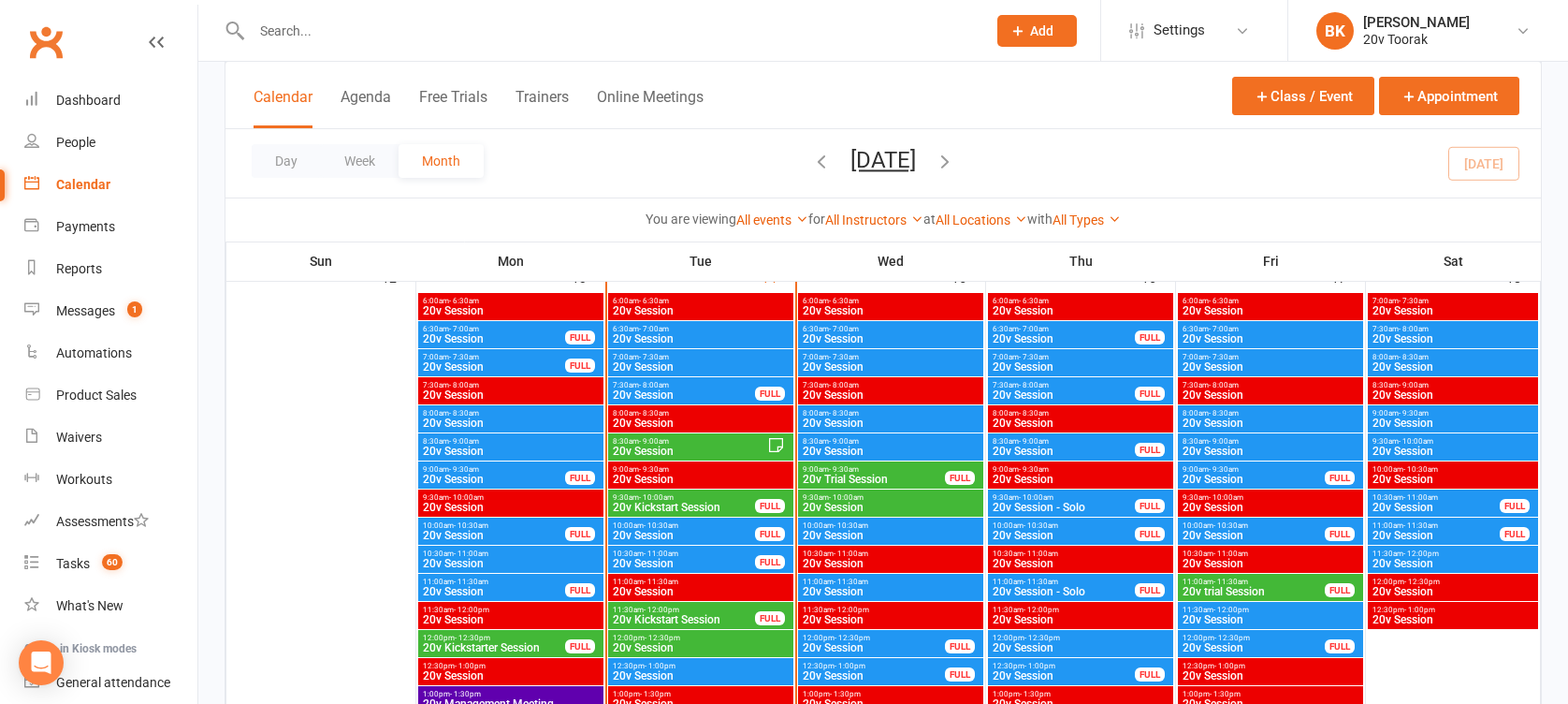
click at [884, 331] on span "6:30am - 7:00am" at bounding box center [891, 329] width 177 height 9
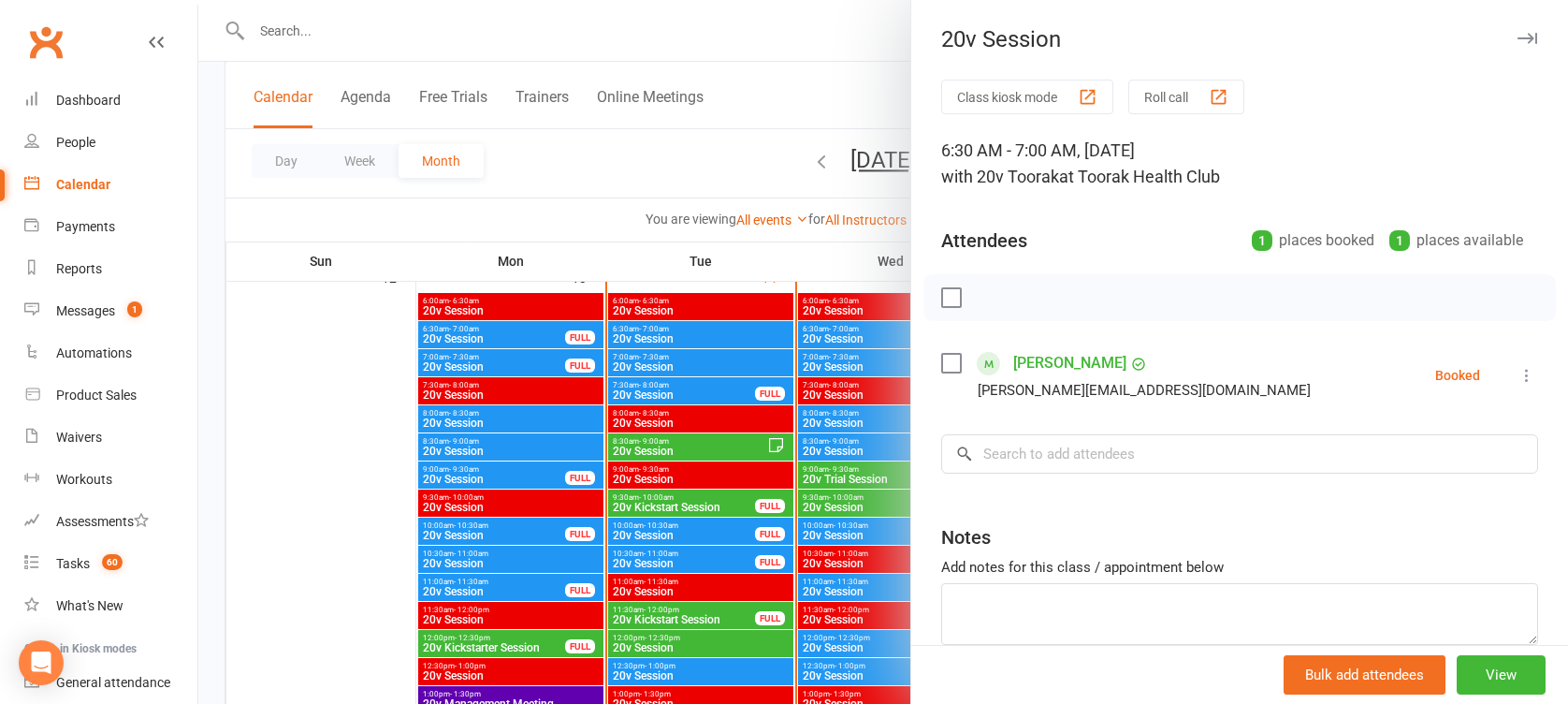
click at [863, 336] on div at bounding box center [883, 352] width 1369 height 704
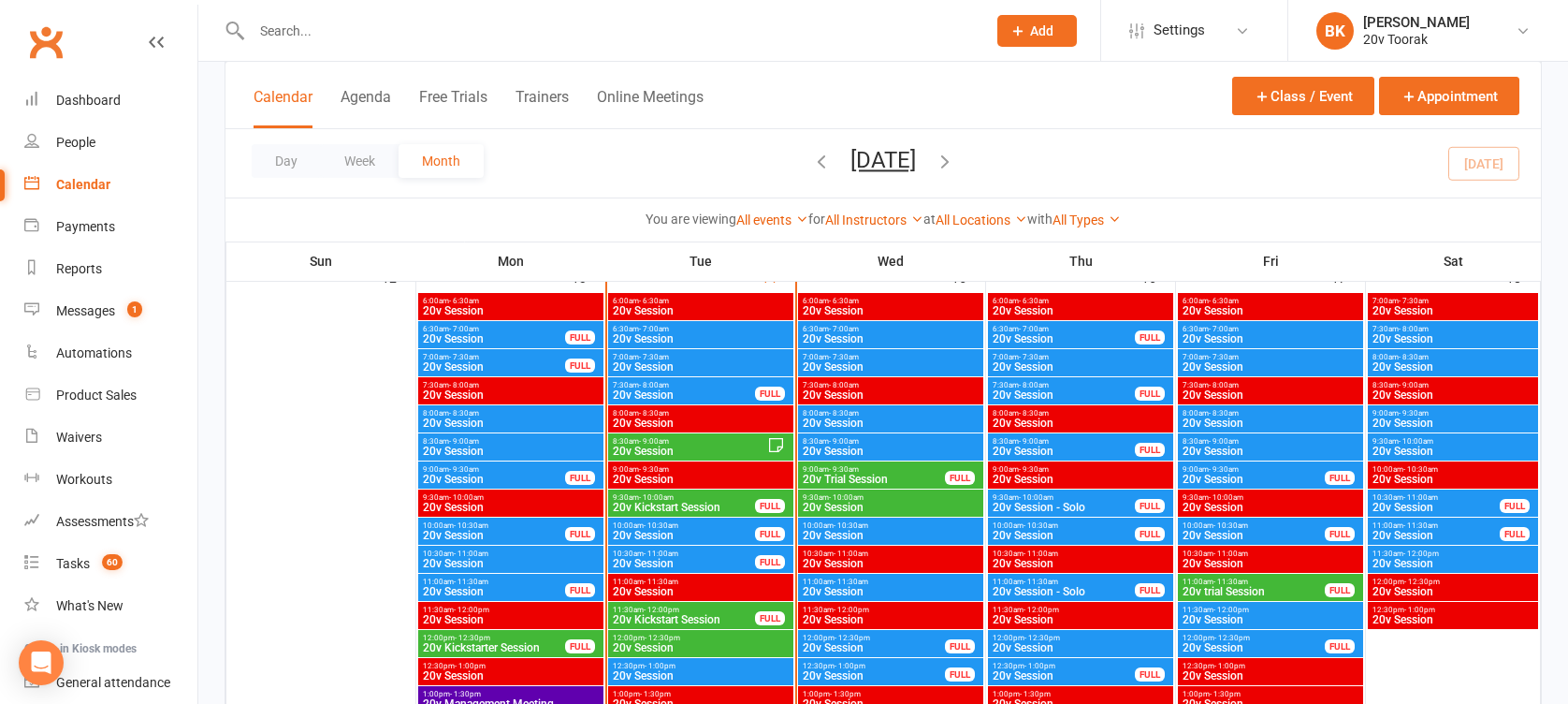
click at [864, 353] on span "7:00am - 7:30am" at bounding box center [891, 357] width 177 height 9
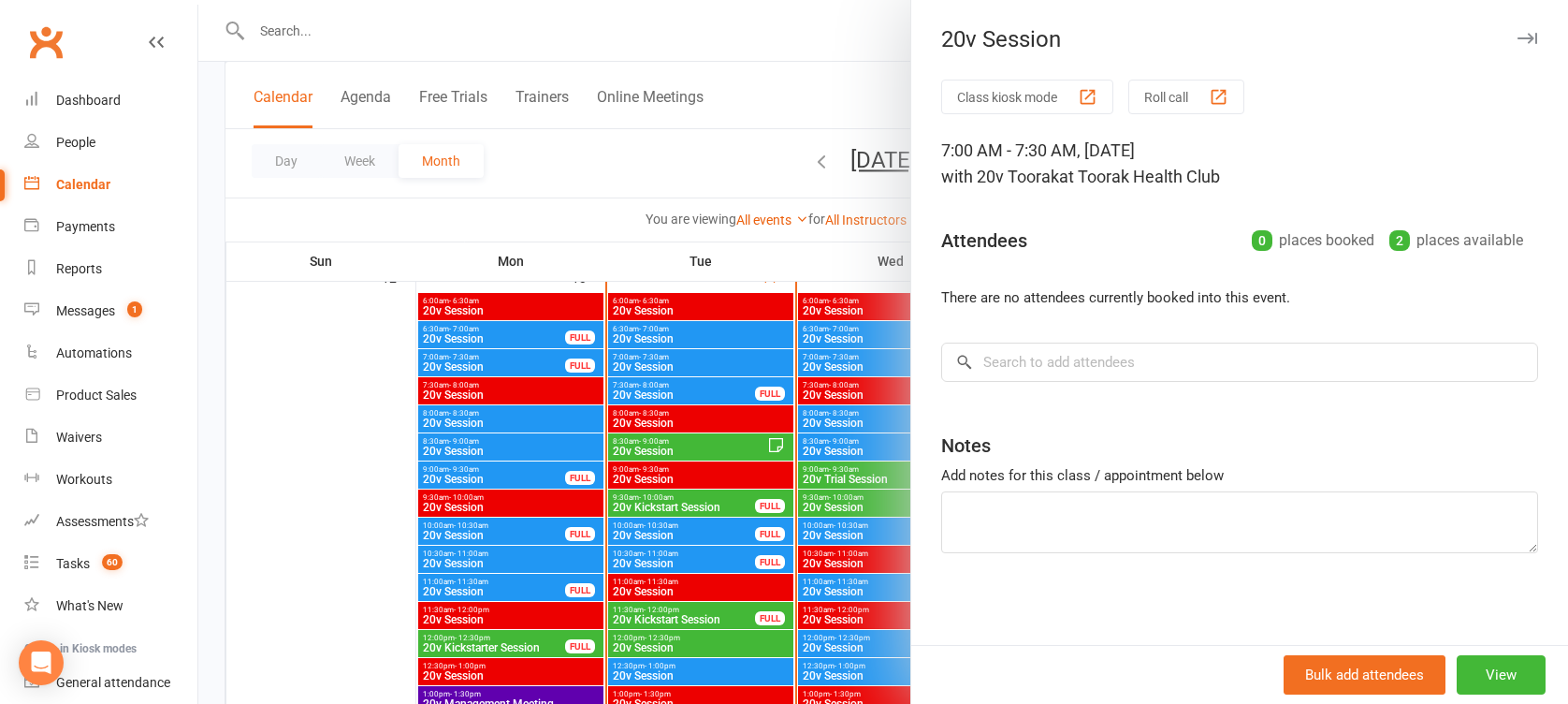
click at [864, 353] on div at bounding box center [883, 352] width 1369 height 704
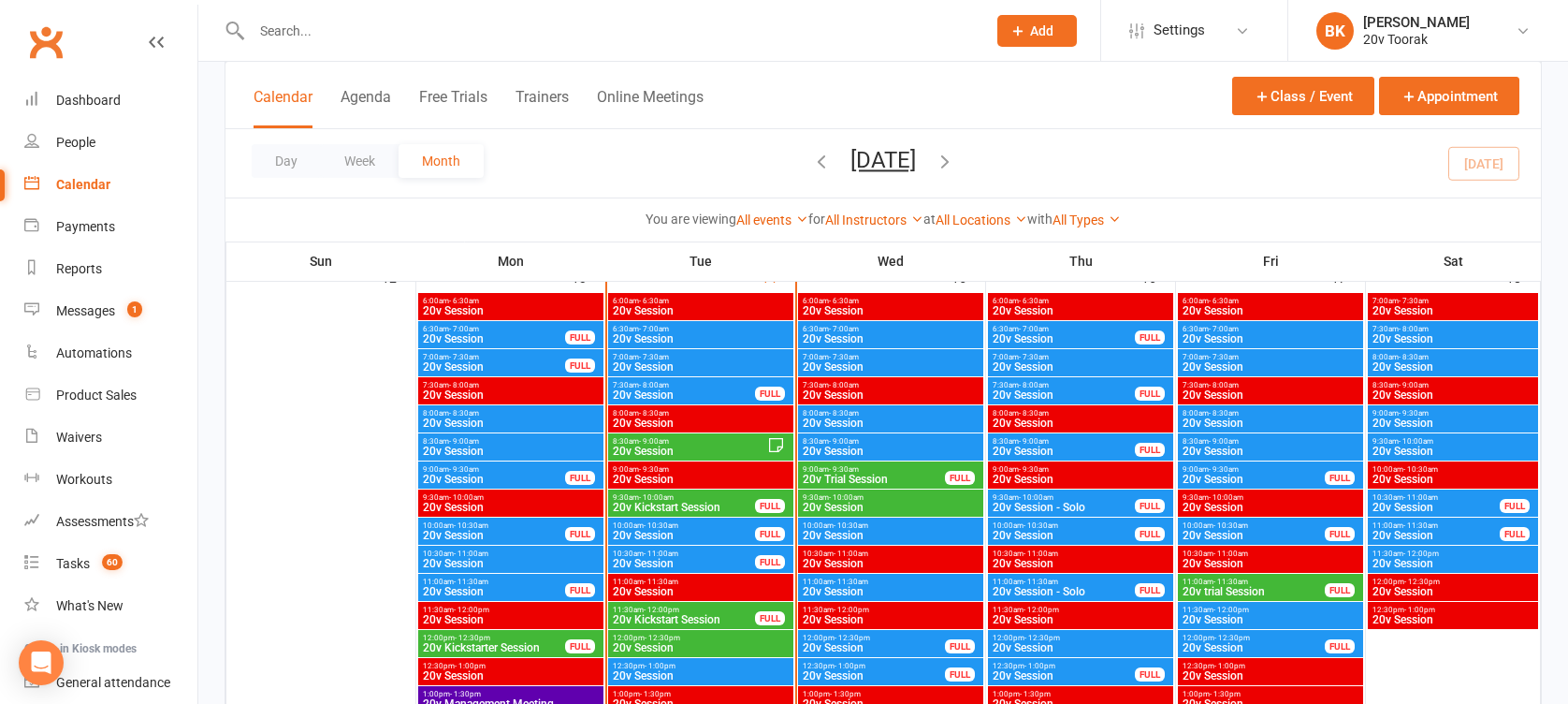
click at [856, 418] on span "20v Session" at bounding box center [891, 423] width 177 height 12
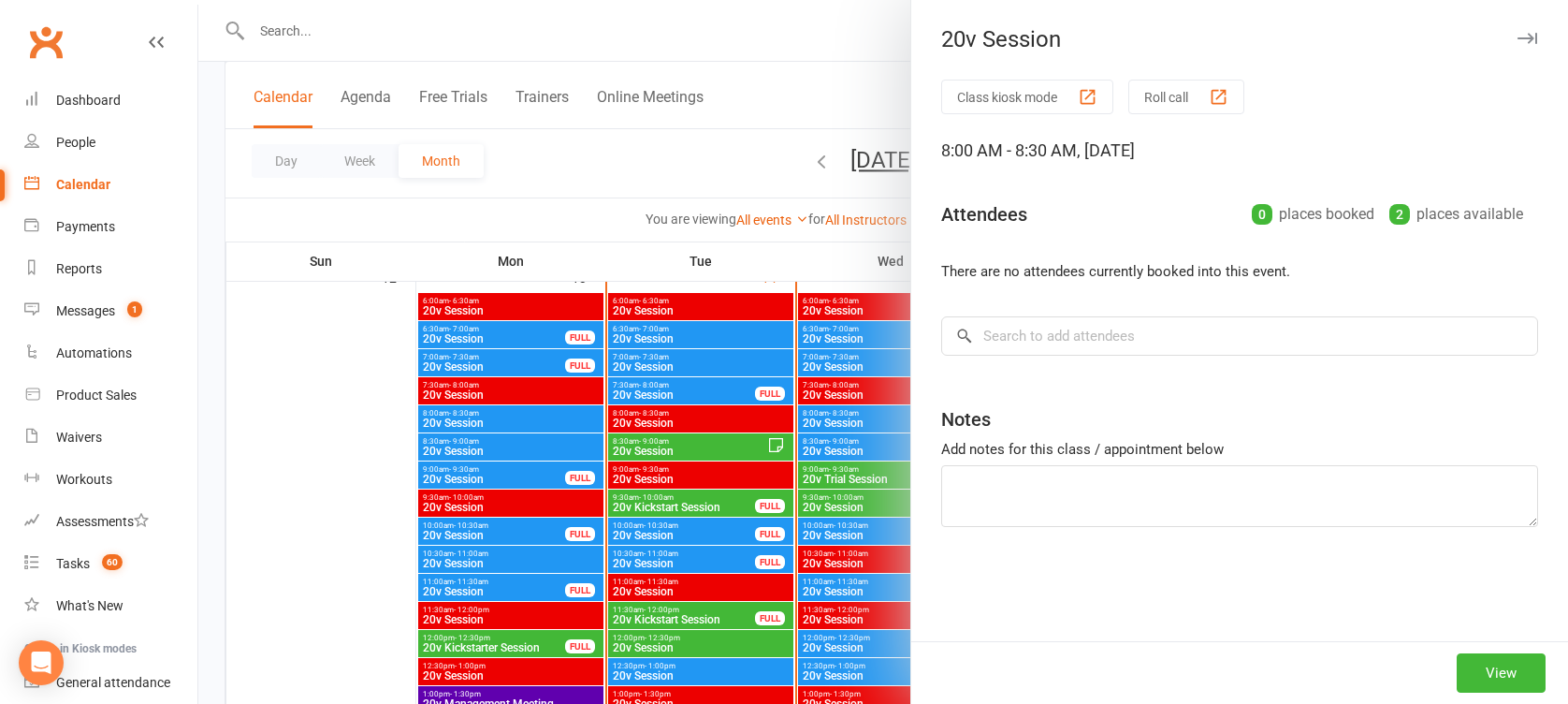
click at [856, 418] on div at bounding box center [883, 352] width 1369 height 704
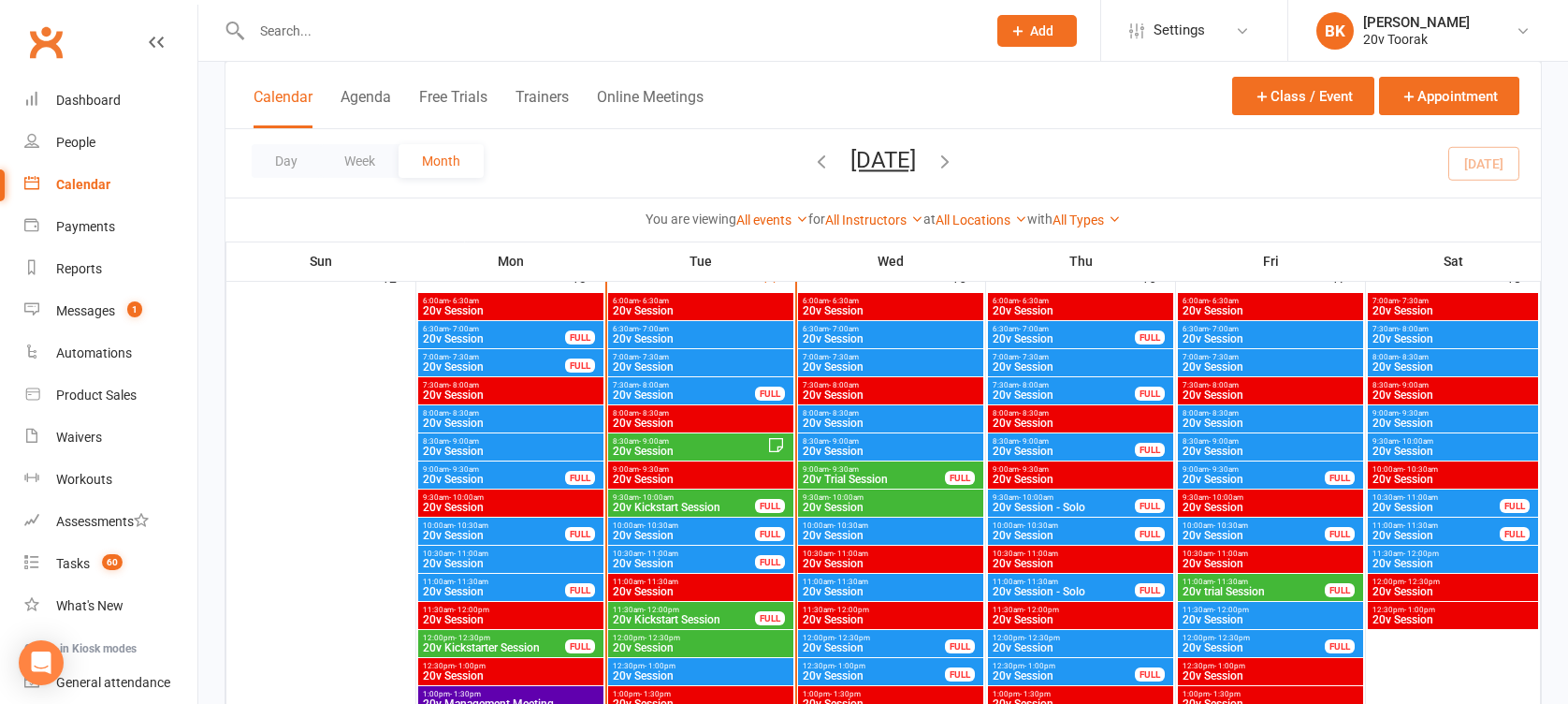
click at [859, 366] on span "20v Session" at bounding box center [891, 368] width 177 height 12
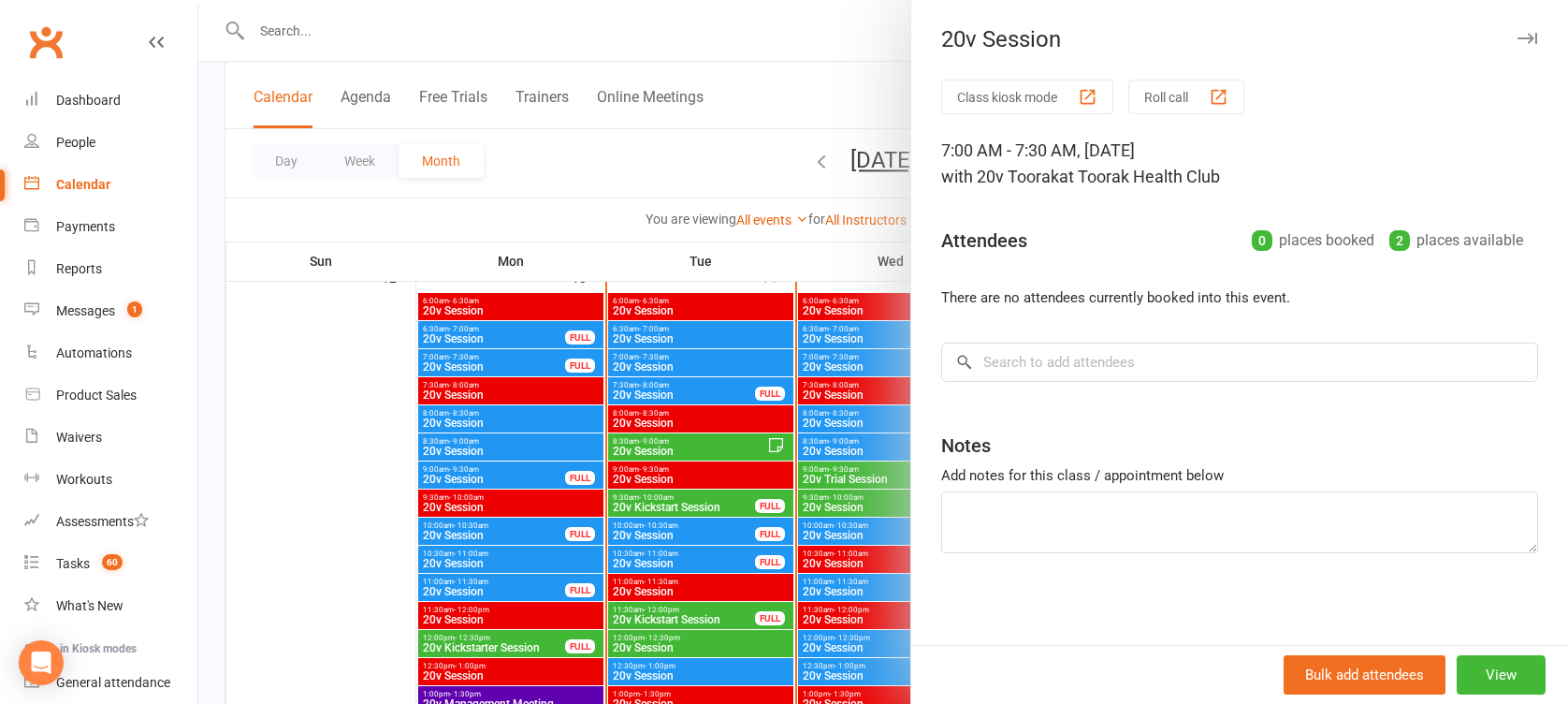
click at [859, 366] on div at bounding box center [883, 352] width 1369 height 704
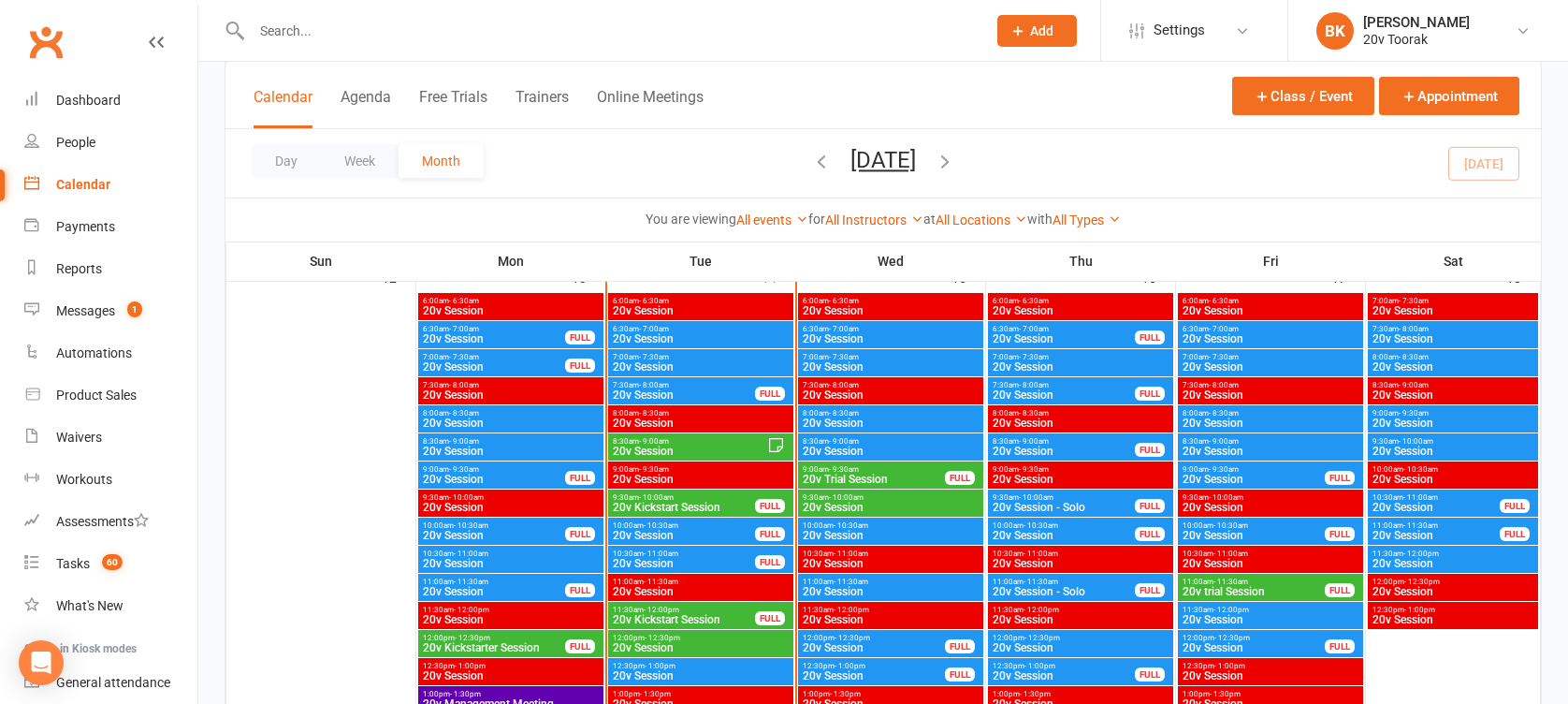
click at [792, 359] on div "7:00am - 7:30am 20v Session" at bounding box center [701, 363] width 185 height 27
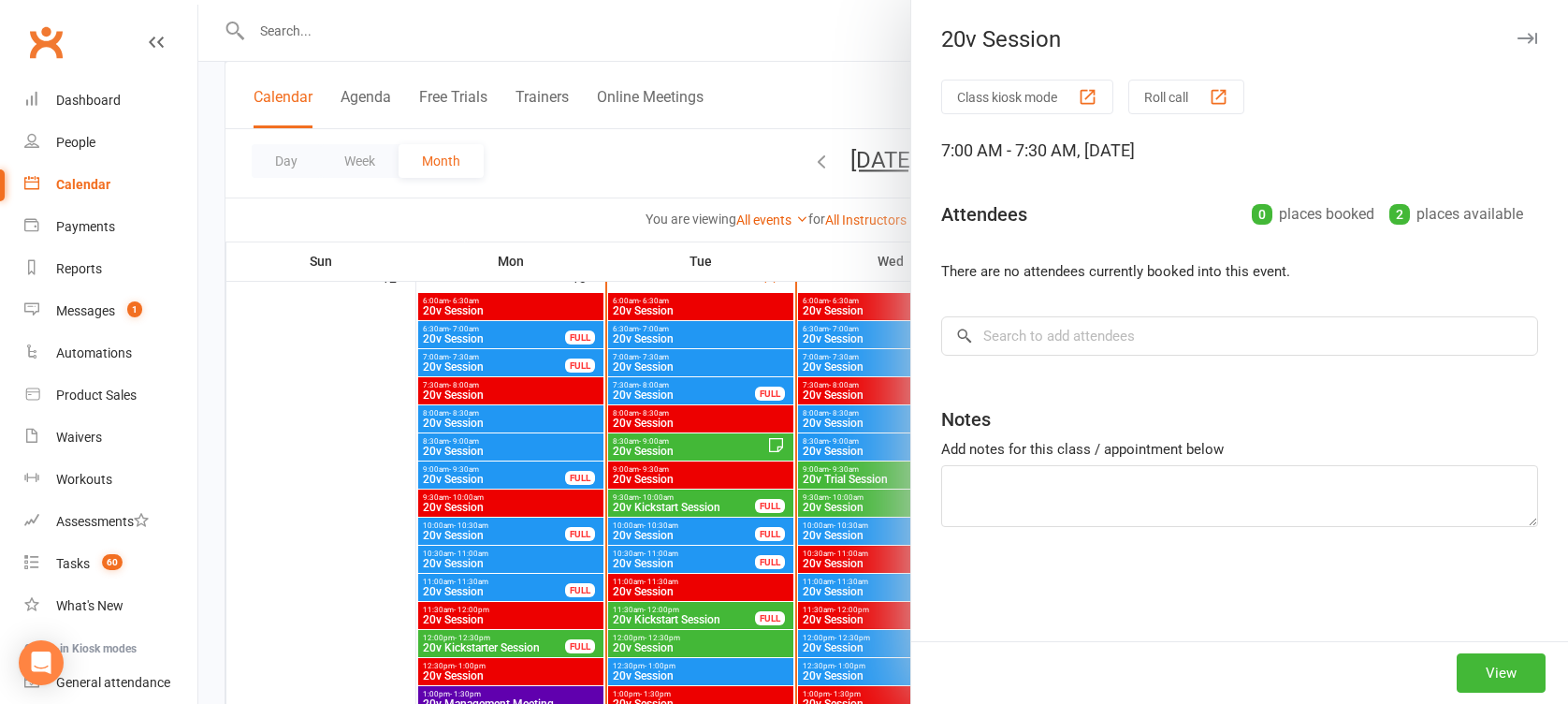
click at [792, 359] on div at bounding box center [883, 352] width 1369 height 704
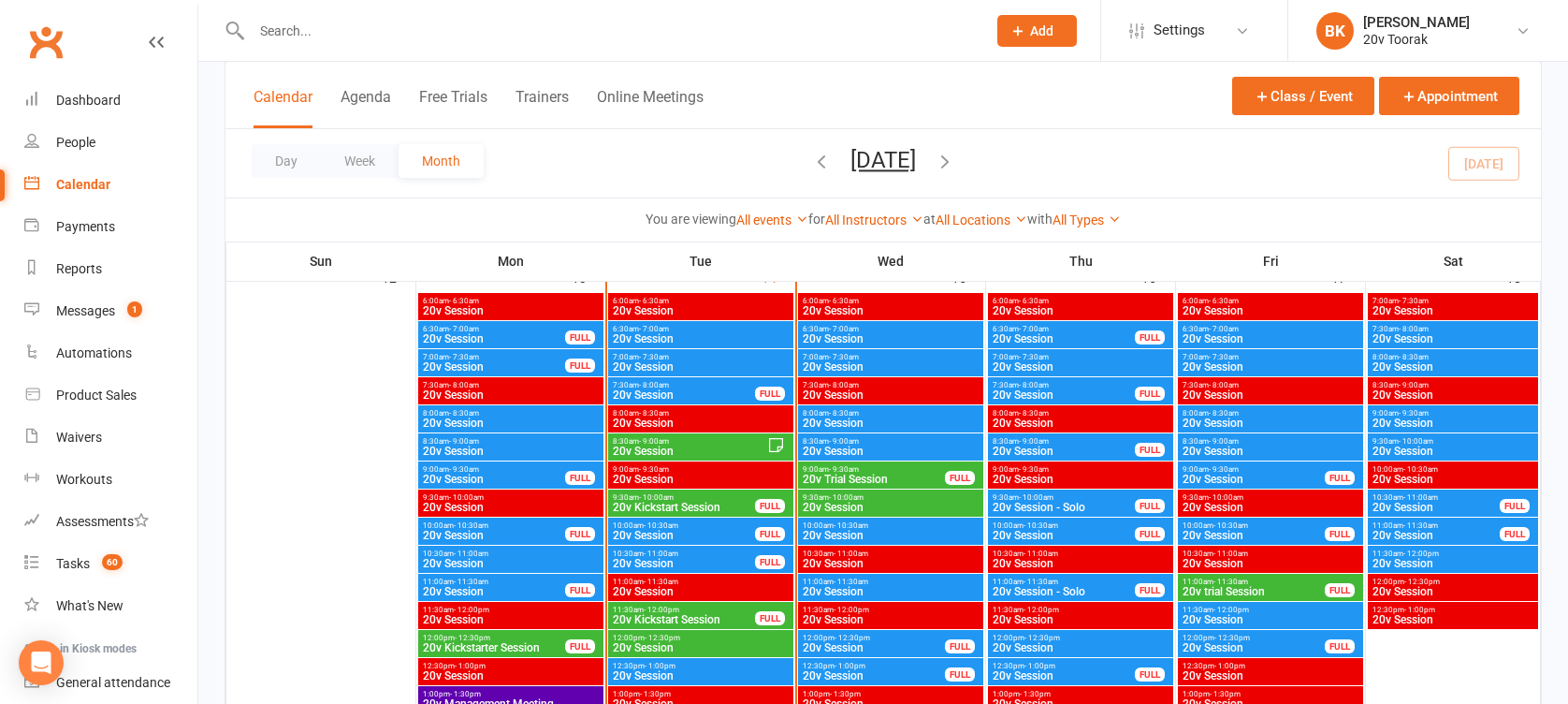
click at [833, 357] on span "- 7:30am" at bounding box center [844, 357] width 30 height 9
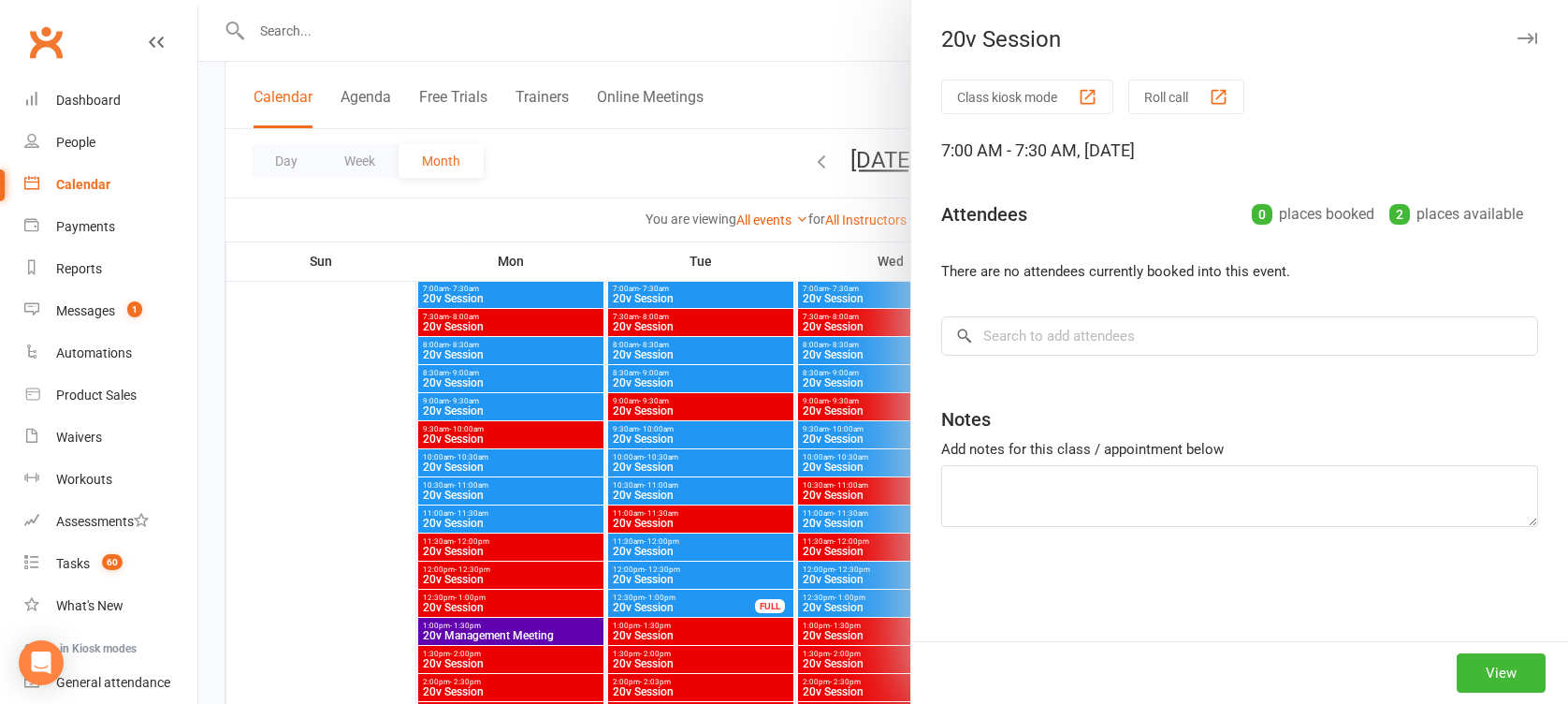
click at [833, 422] on div at bounding box center [883, 352] width 1369 height 704
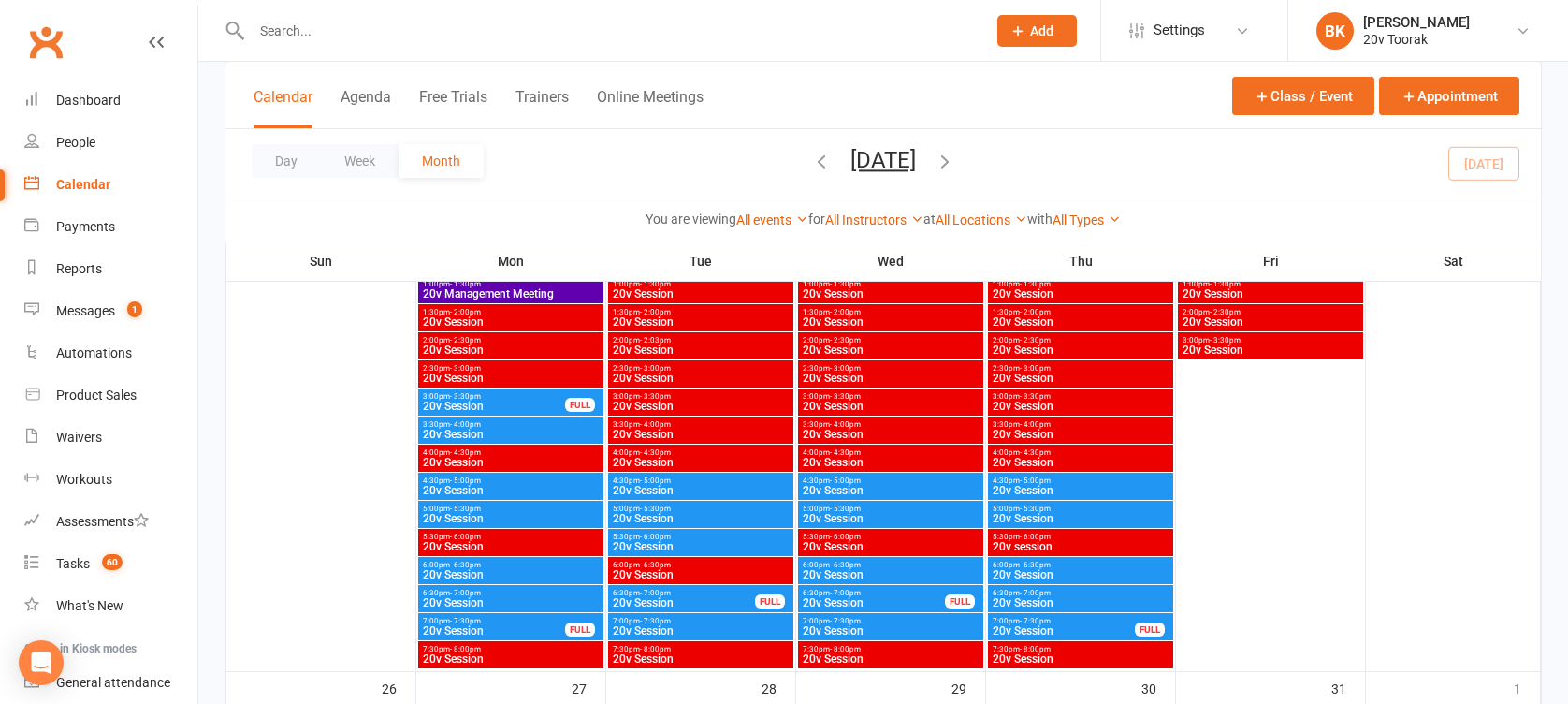
scroll to position [3056, 0]
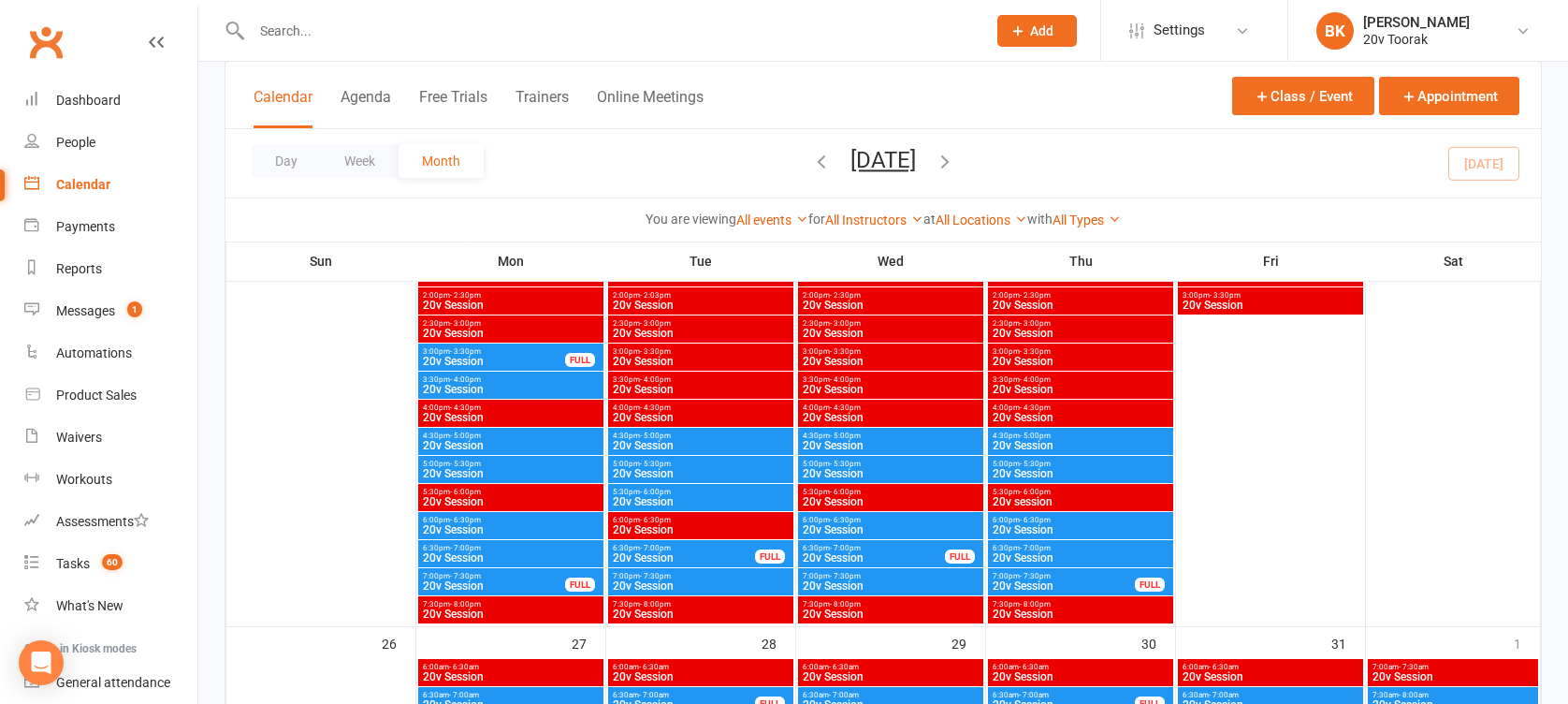
click at [839, 594] on div "7:00pm - 7:30pm 20v Session" at bounding box center [891, 582] width 185 height 27
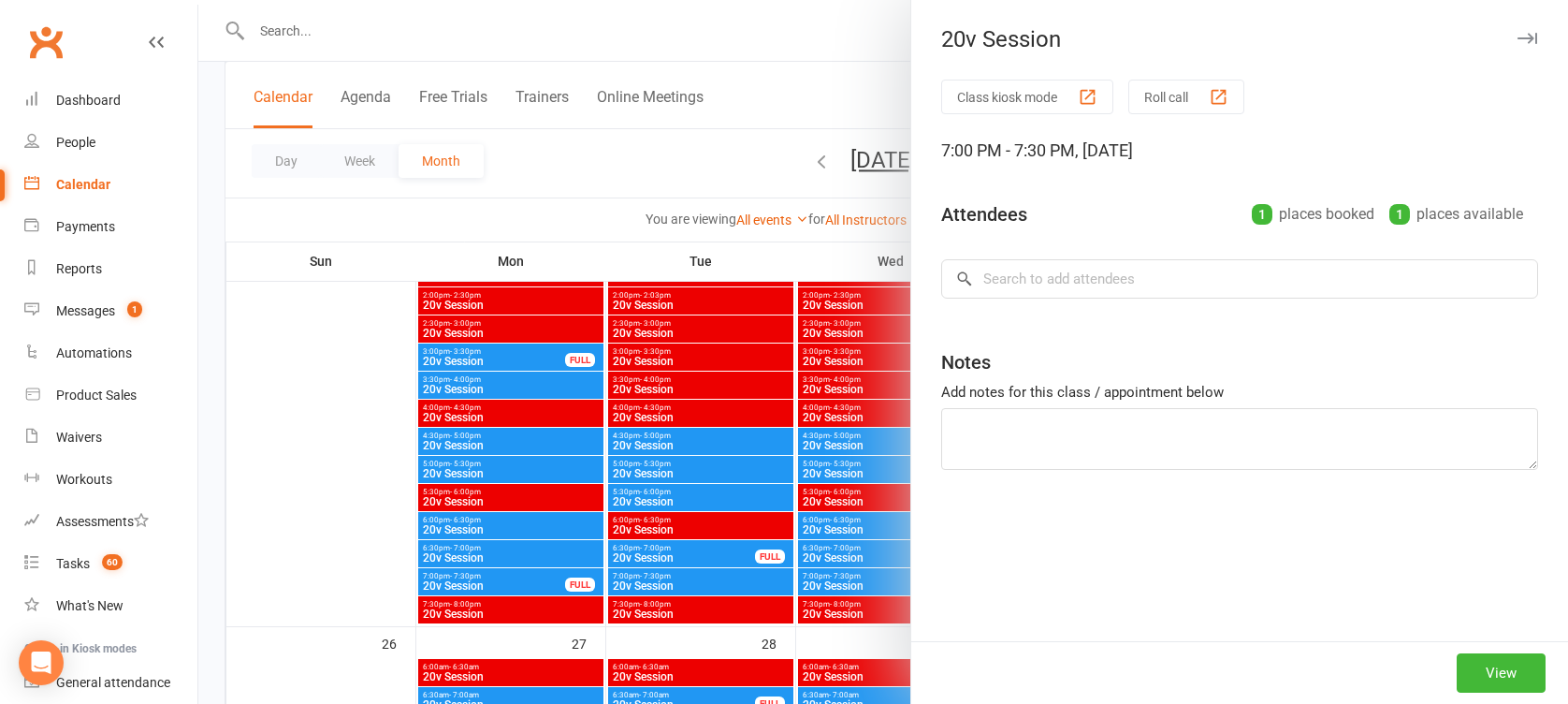
click at [839, 594] on div at bounding box center [883, 352] width 1369 height 704
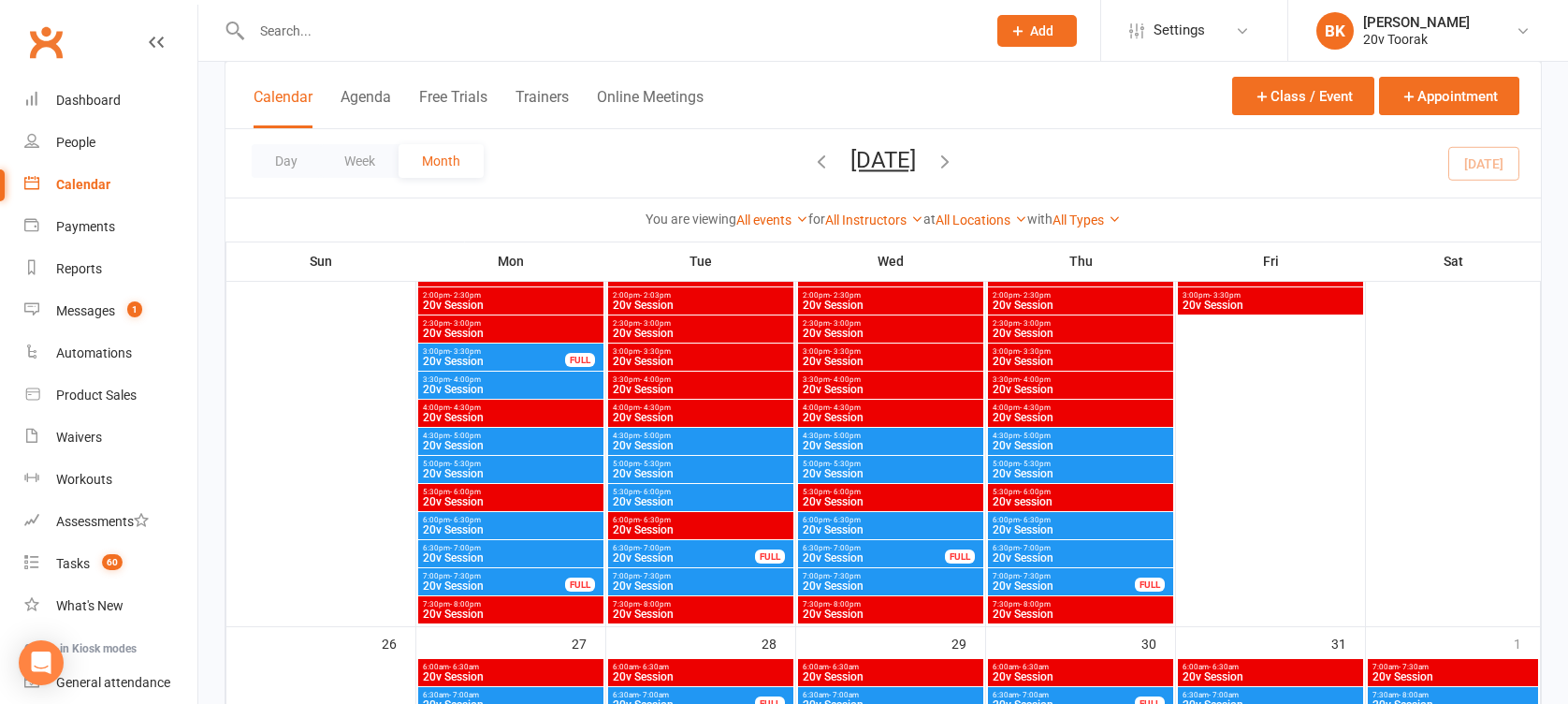
click at [855, 587] on span "20v Session" at bounding box center [891, 586] width 177 height 12
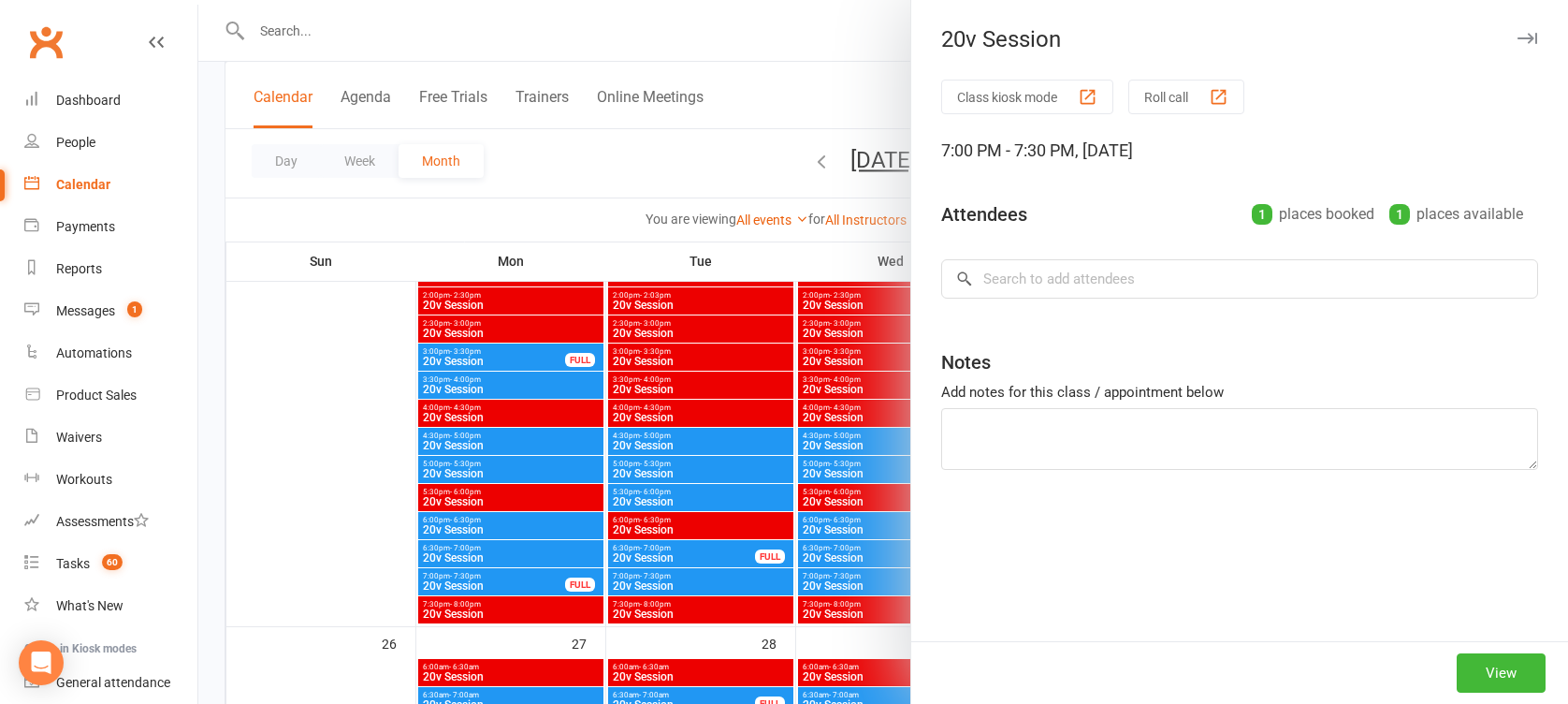
click at [855, 587] on div at bounding box center [883, 352] width 1369 height 704
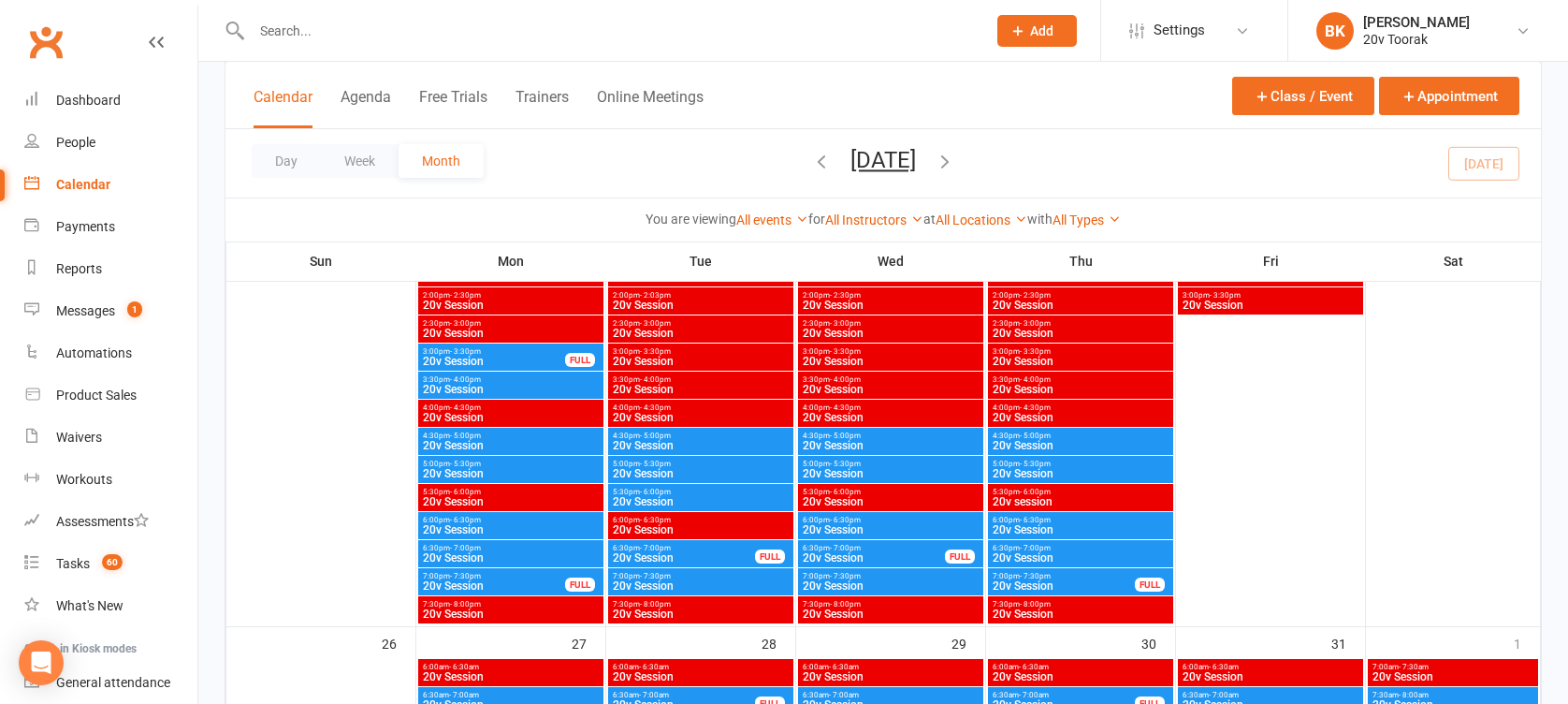
scroll to position [3040, 0]
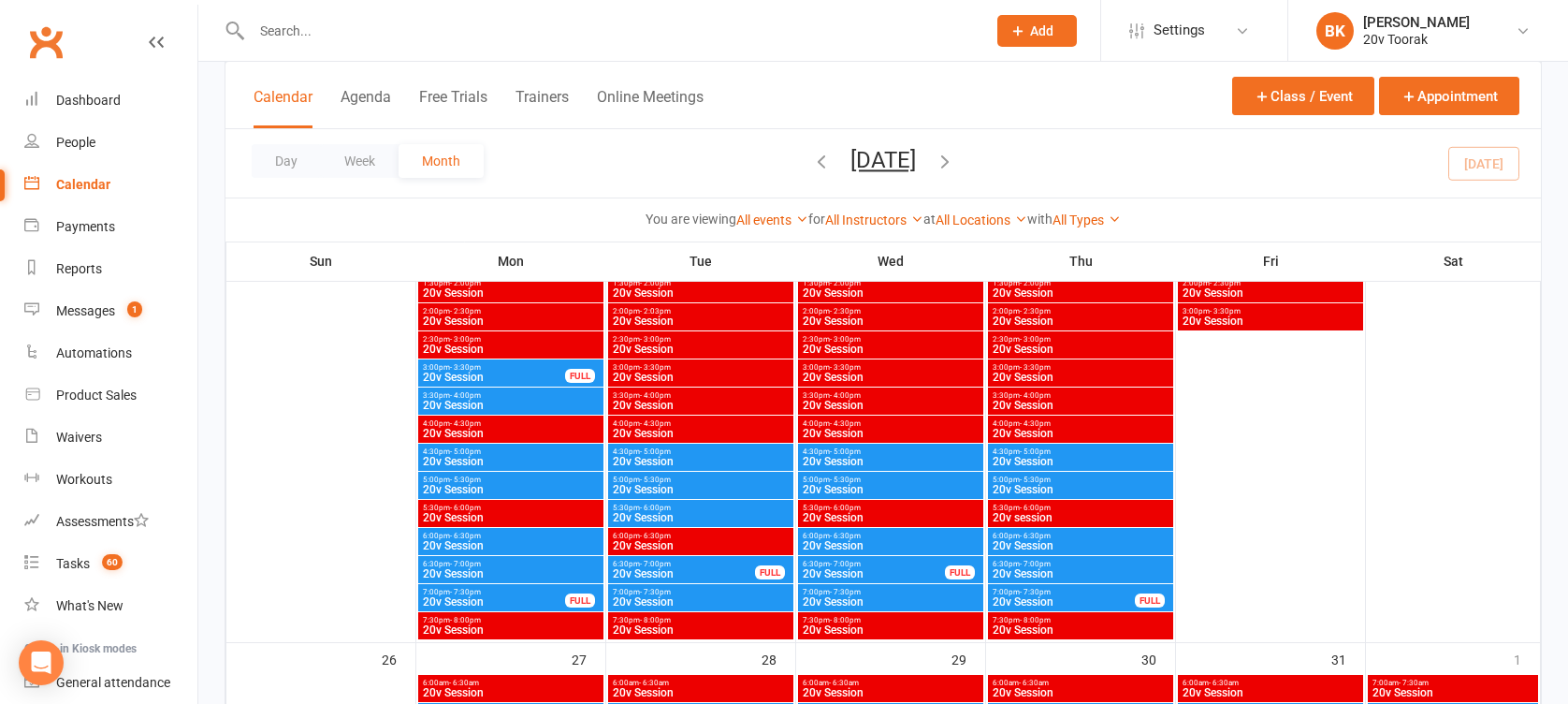
click at [689, 601] on span "20v Session" at bounding box center [701, 603] width 177 height 12
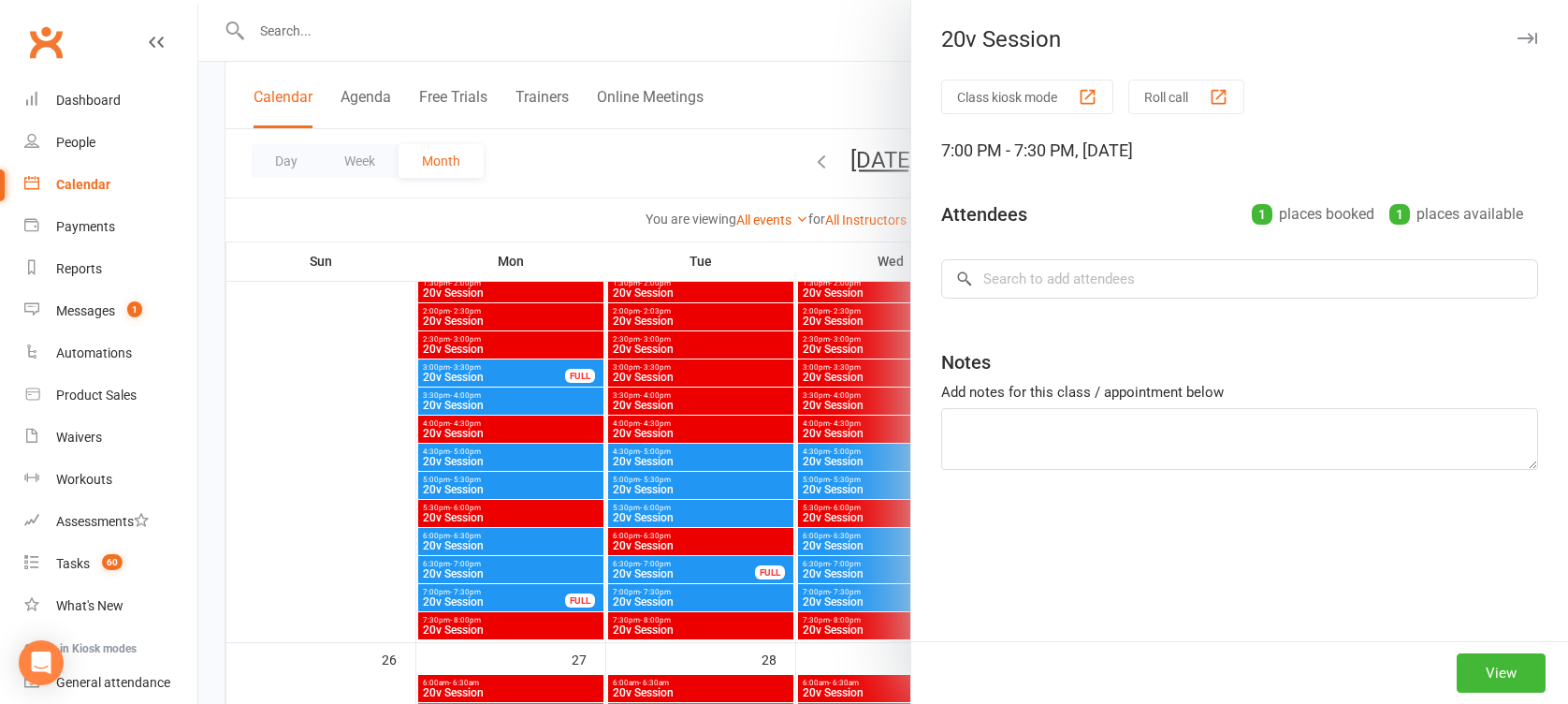
click at [689, 601] on div at bounding box center [883, 352] width 1369 height 704
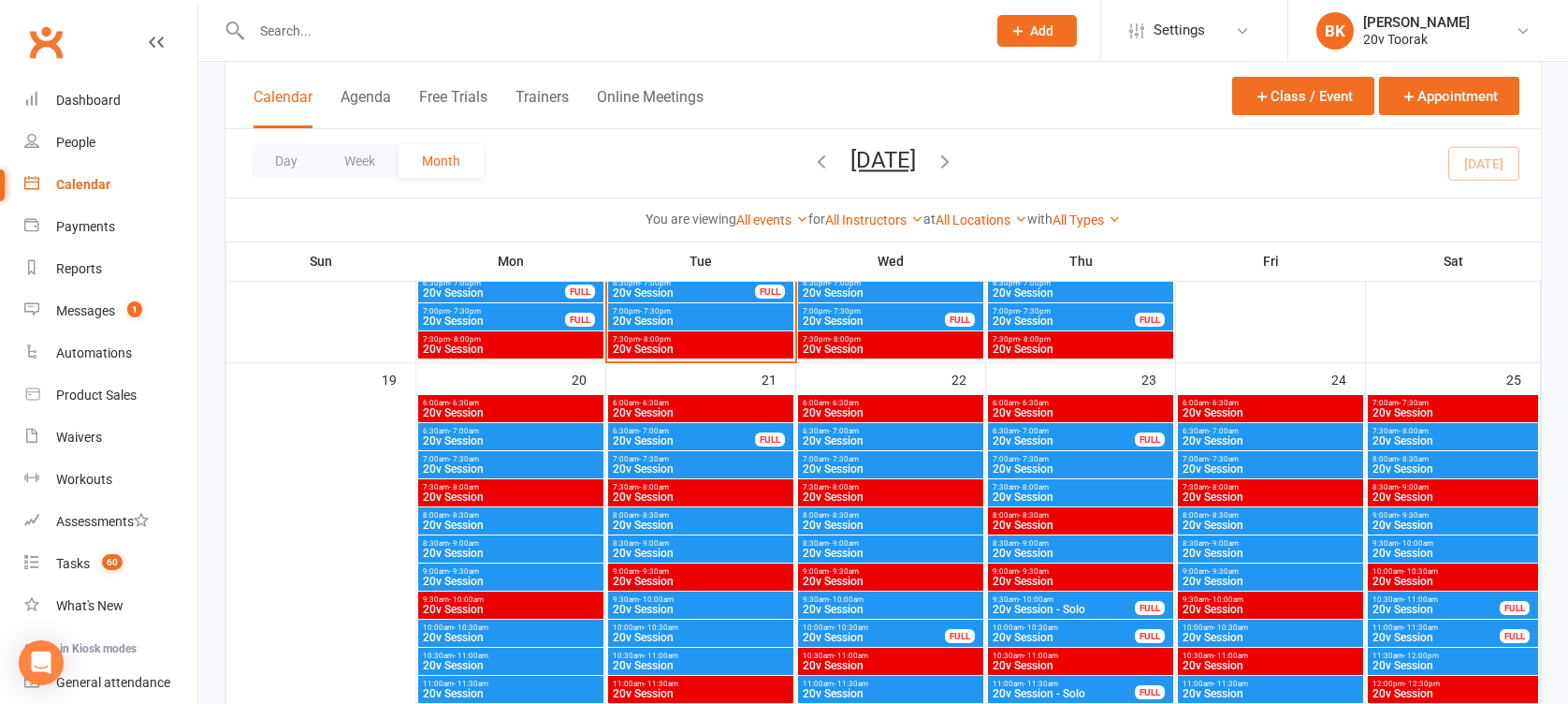
scroll to position [2498, 0]
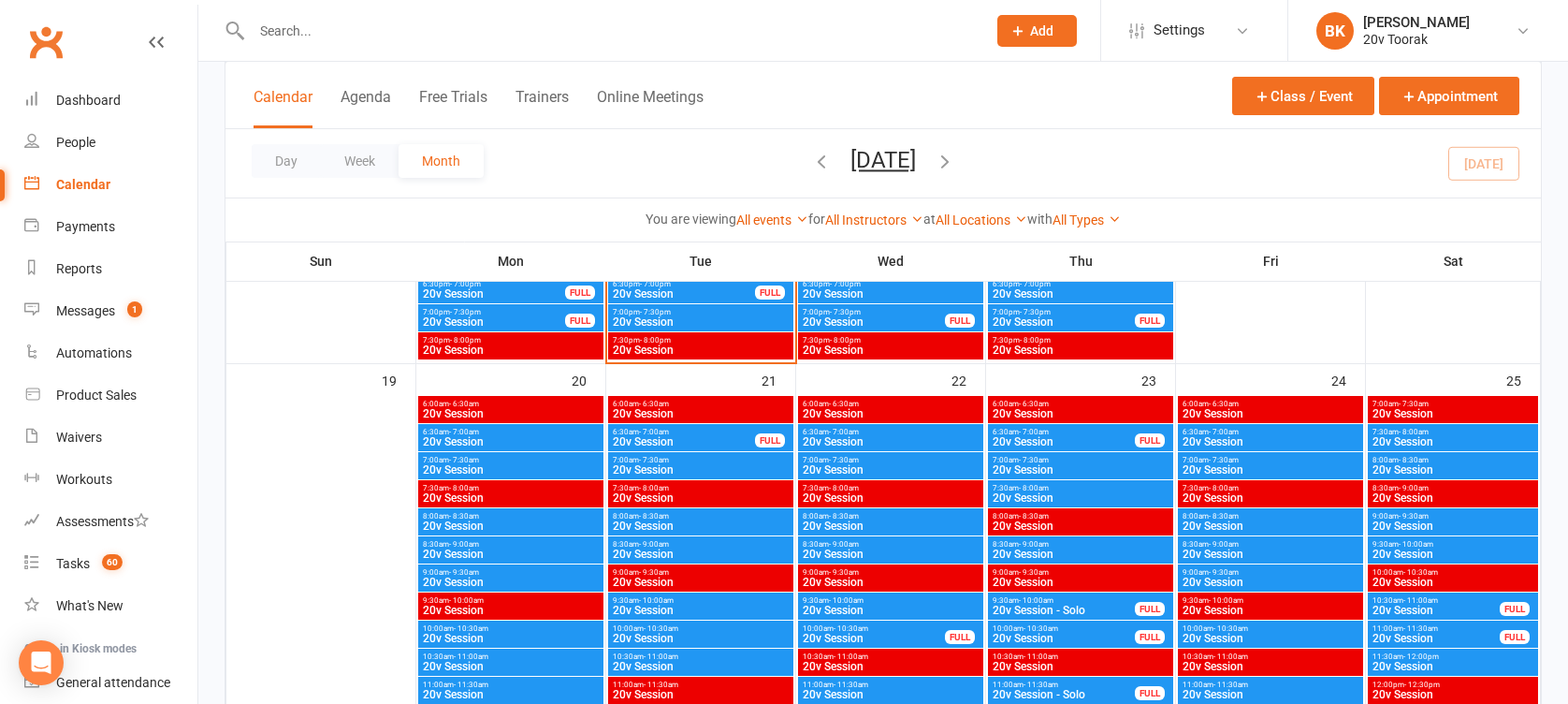
click at [536, 431] on span "6:30am - 7:00am" at bounding box center [511, 432] width 177 height 9
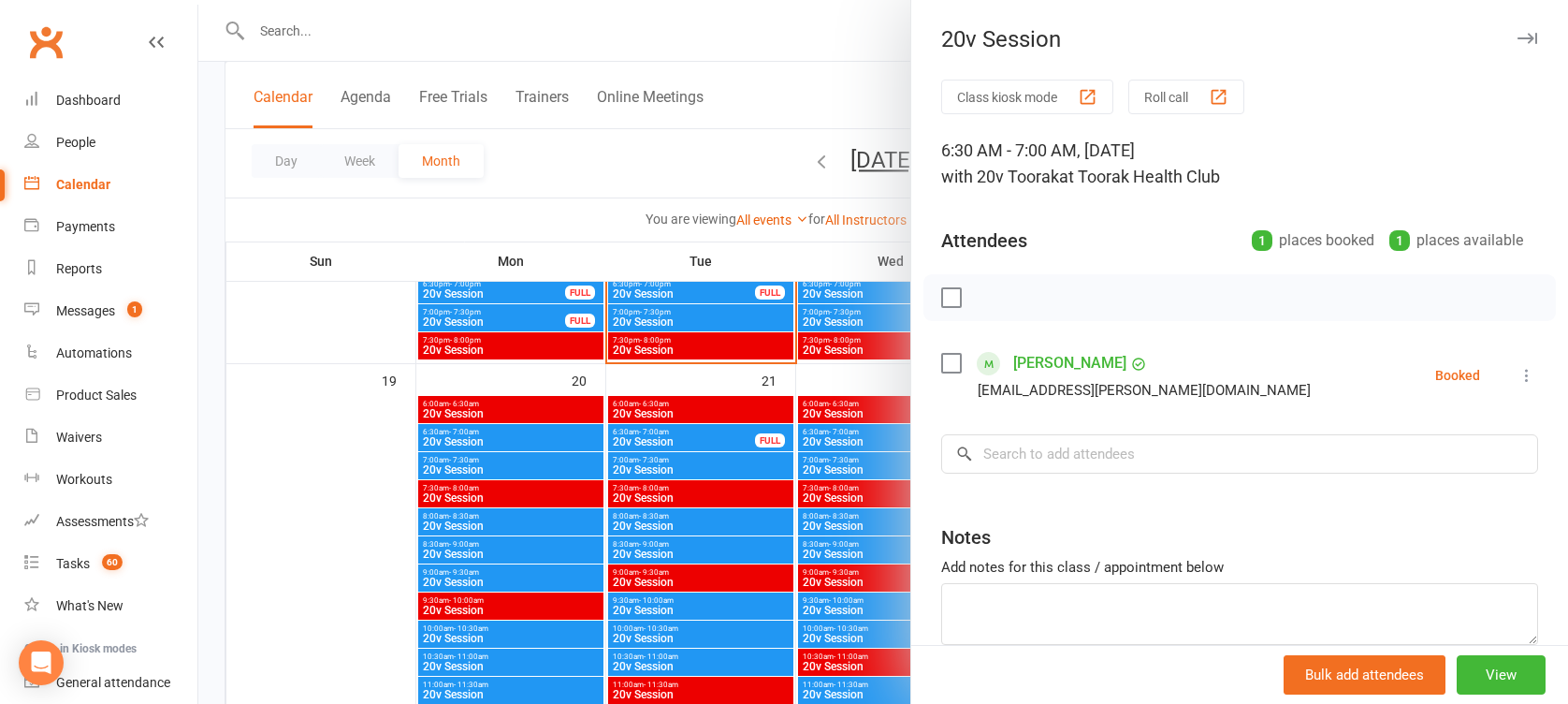
click at [549, 436] on div at bounding box center [883, 352] width 1369 height 704
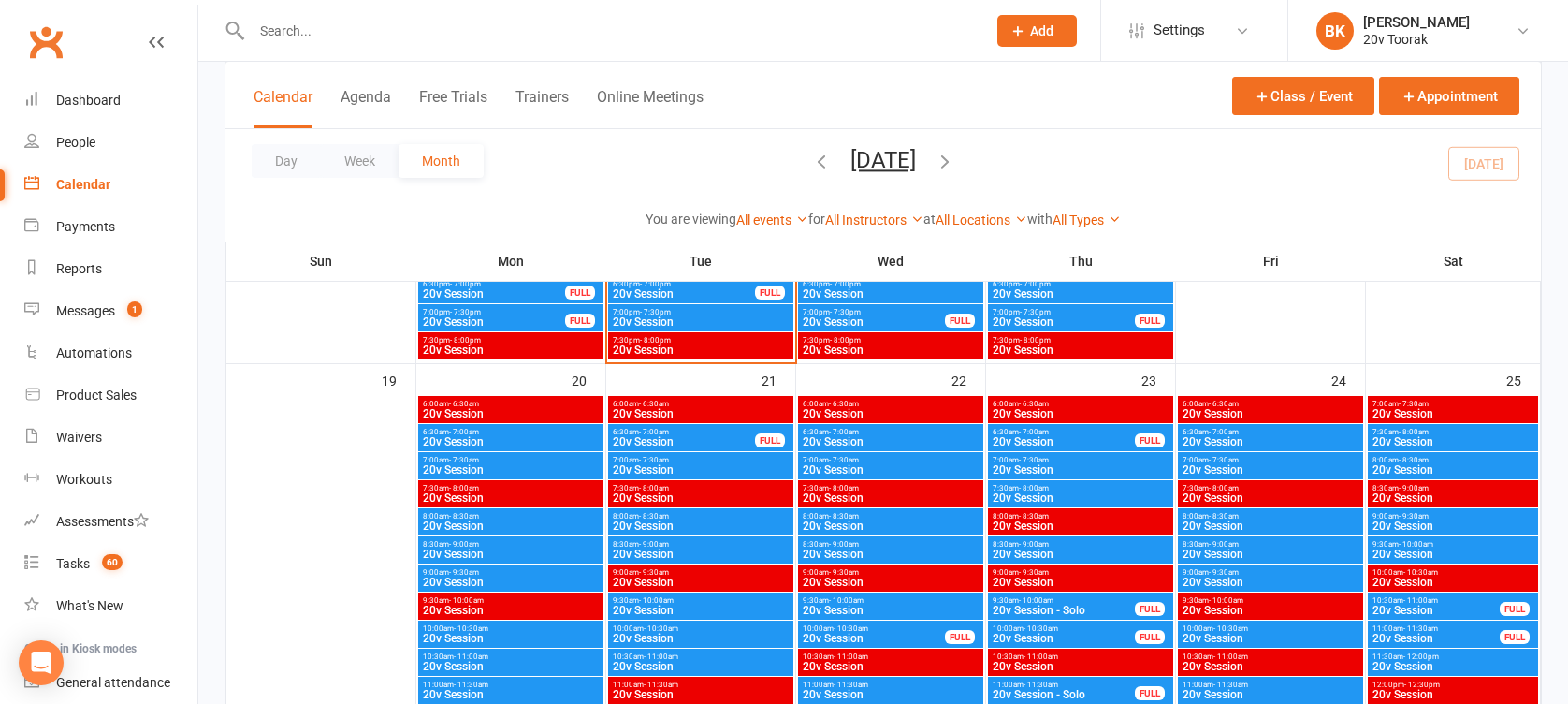
click at [889, 430] on span "6:30am - 7:00am" at bounding box center [891, 432] width 177 height 9
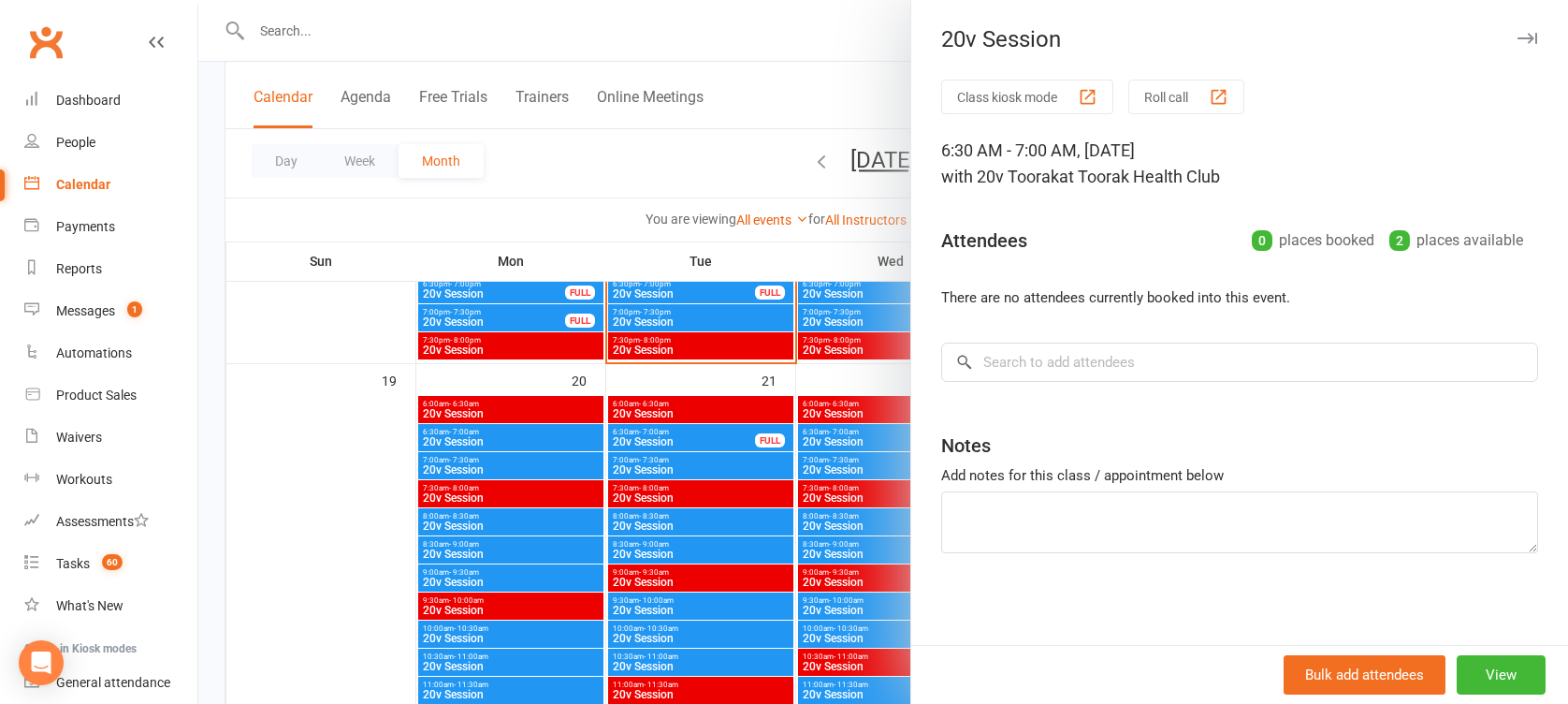
click at [855, 438] on div at bounding box center [883, 352] width 1369 height 704
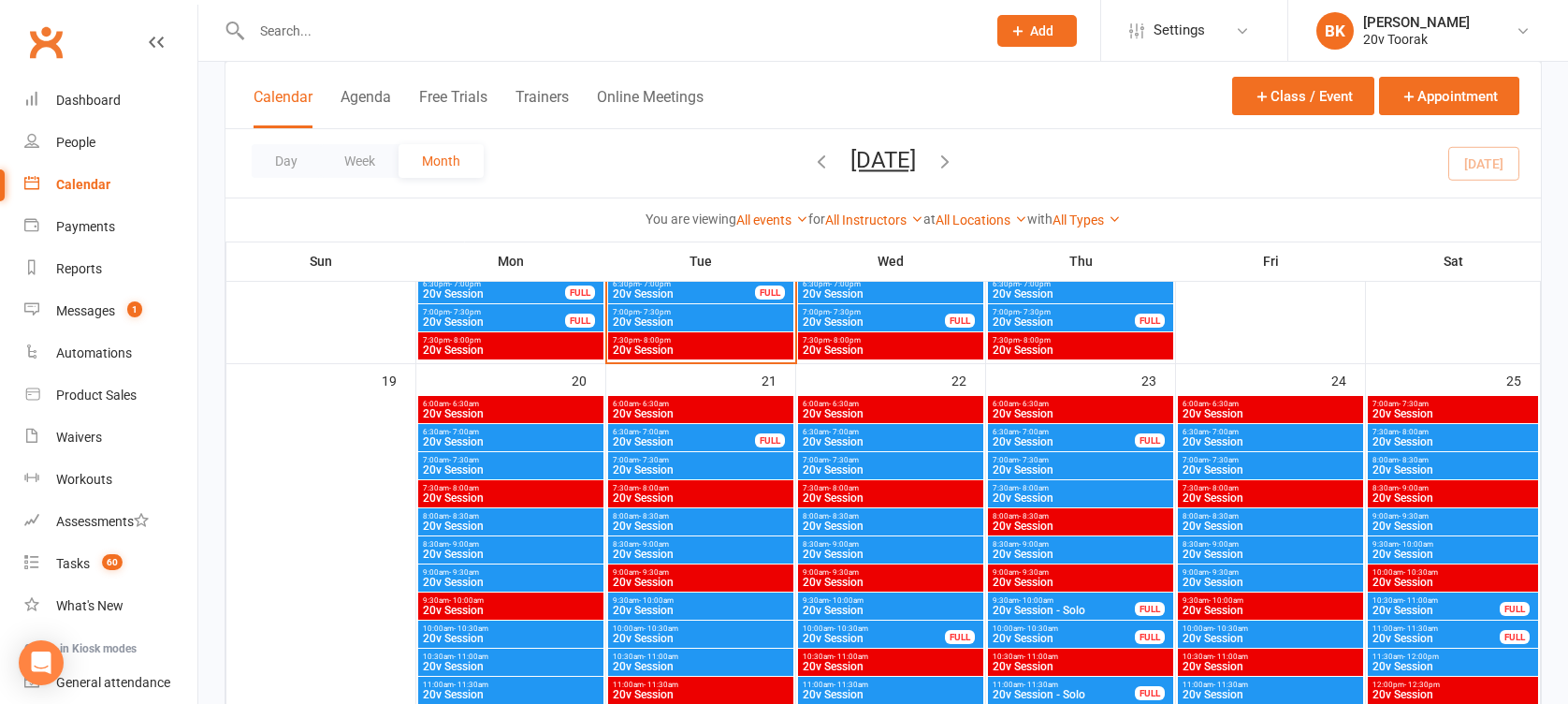
click at [855, 438] on span "20v Session" at bounding box center [891, 442] width 177 height 12
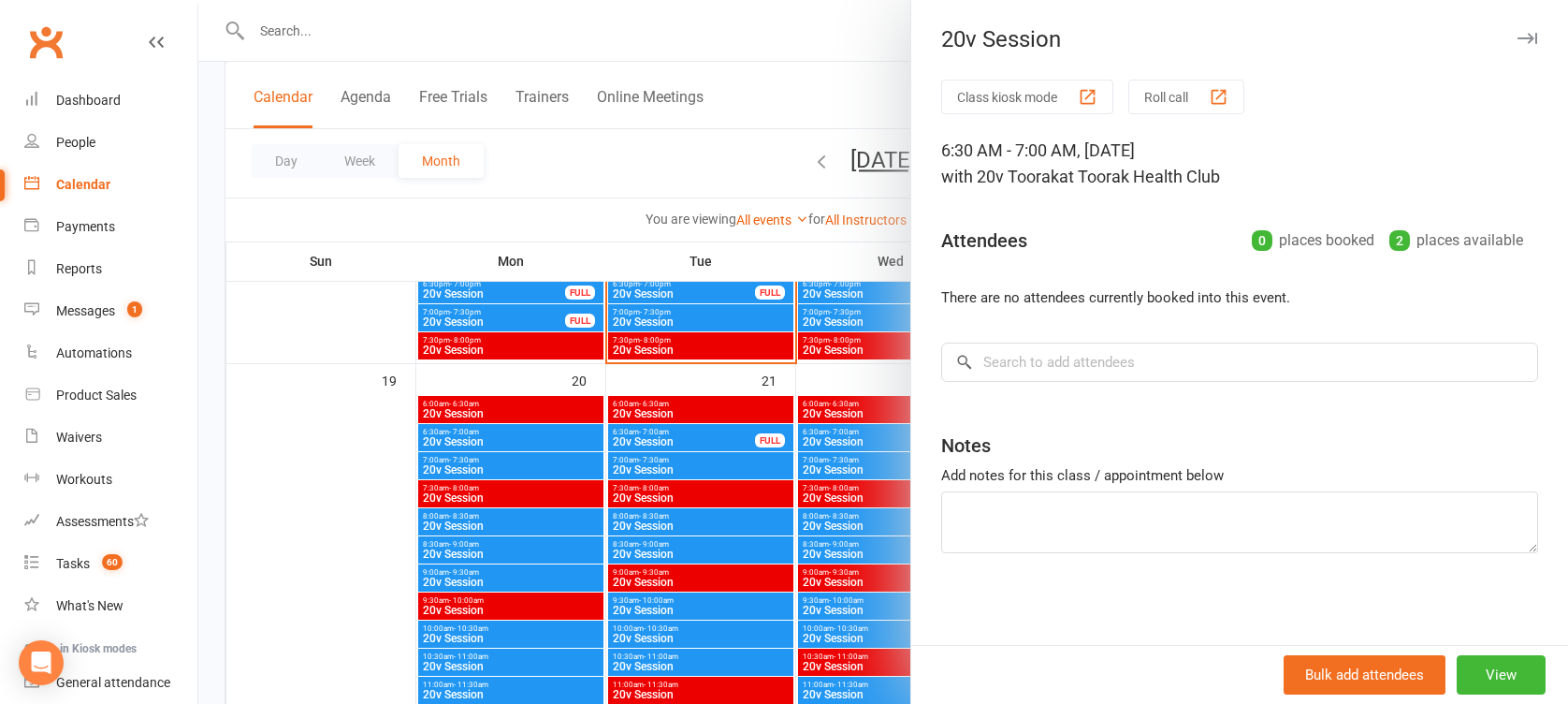
click at [855, 438] on div at bounding box center [883, 352] width 1369 height 704
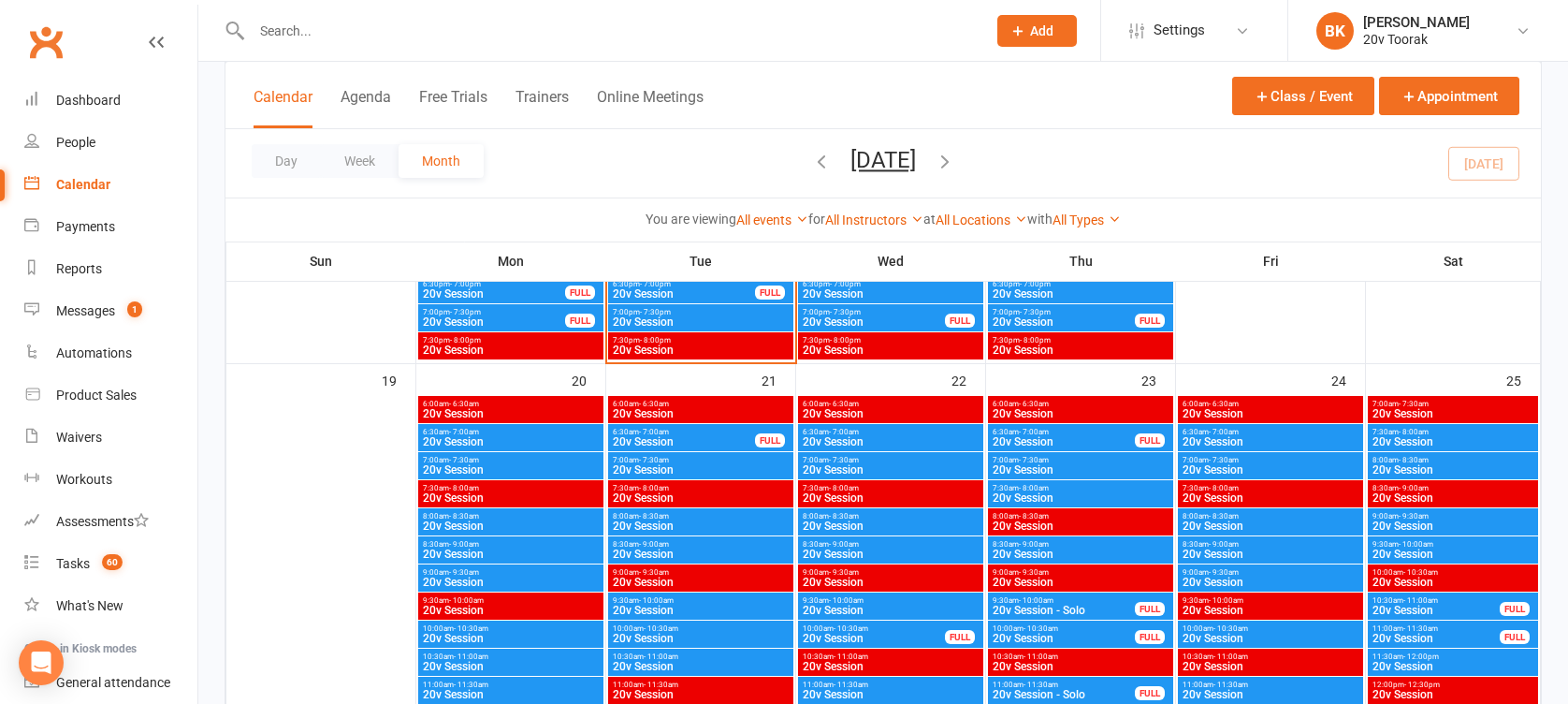
click at [855, 459] on span "- 7:30am" at bounding box center [844, 460] width 30 height 9
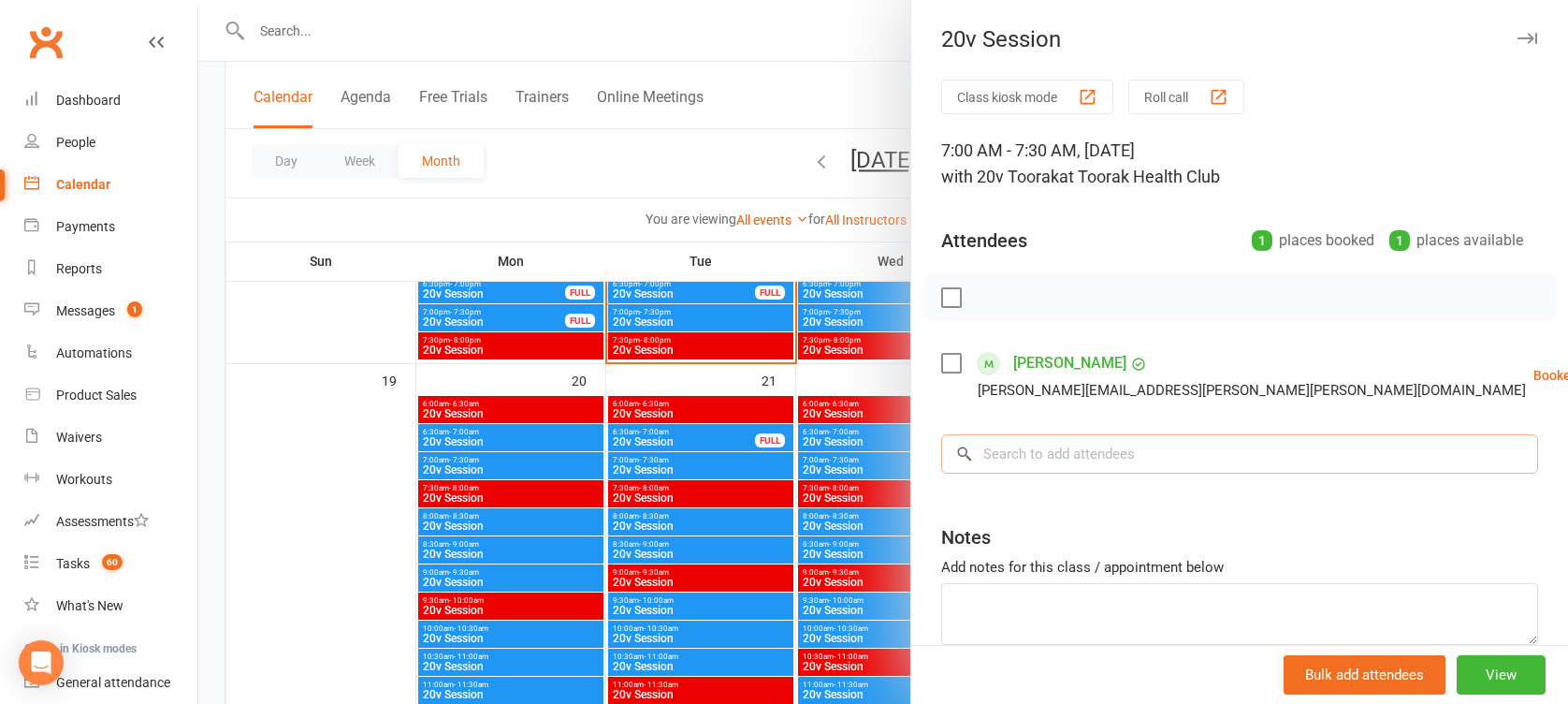
click at [1072, 451] on input "search" at bounding box center [1240, 453] width 596 height 39
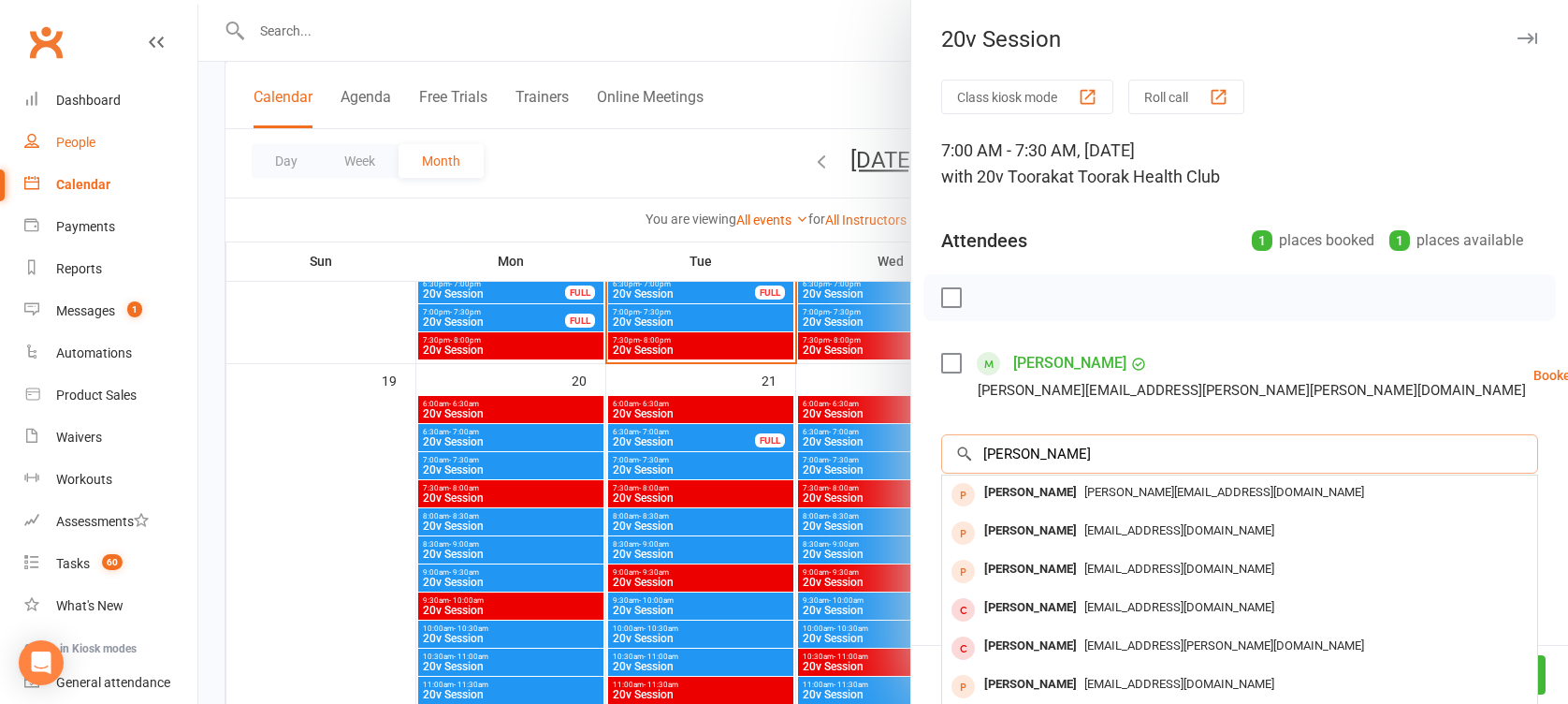
type input "[PERSON_NAME]"
click at [52, 149] on link "People" at bounding box center [111, 142] width 173 height 42
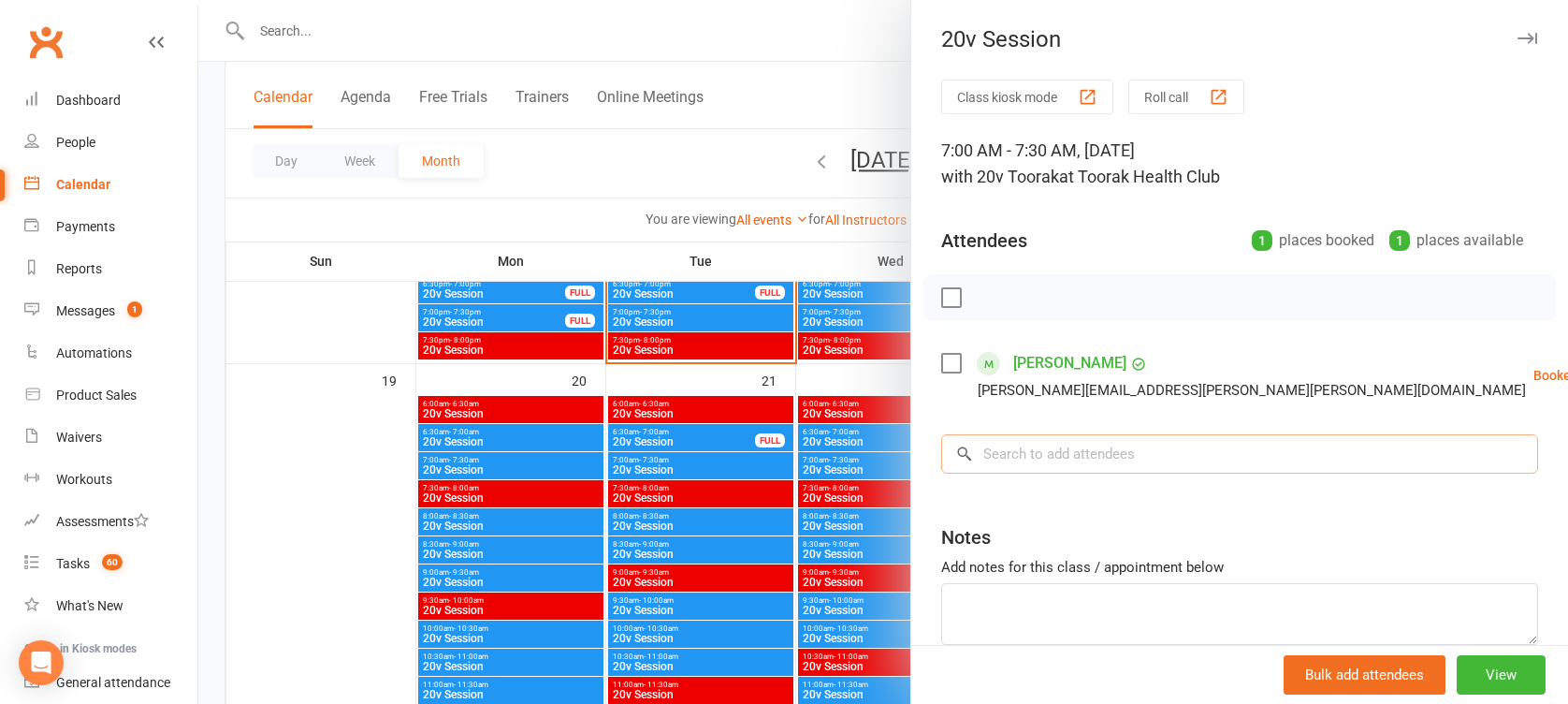
click at [1078, 440] on input "search" at bounding box center [1240, 453] width 596 height 39
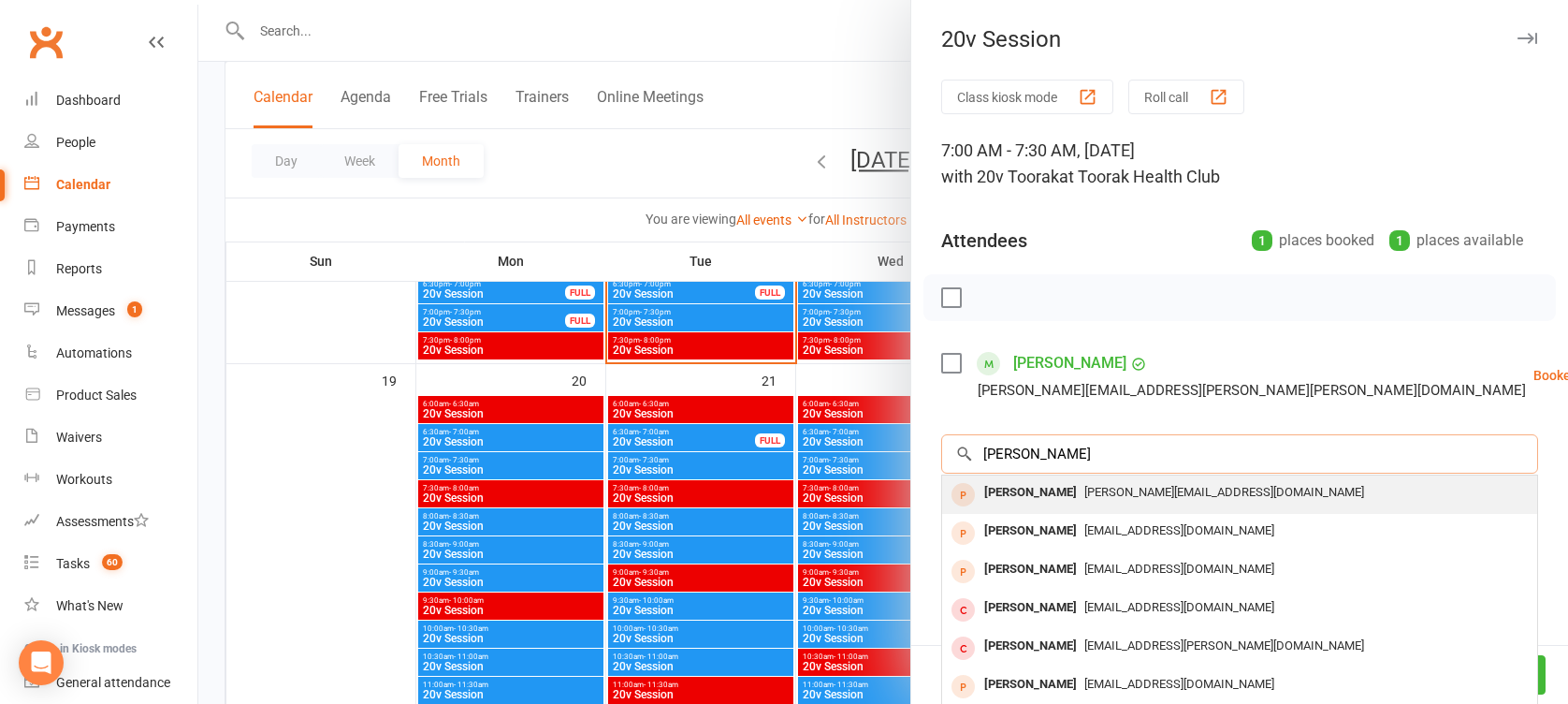
type input "[PERSON_NAME]"
click at [1025, 492] on div "[PERSON_NAME]" at bounding box center [1030, 493] width 107 height 27
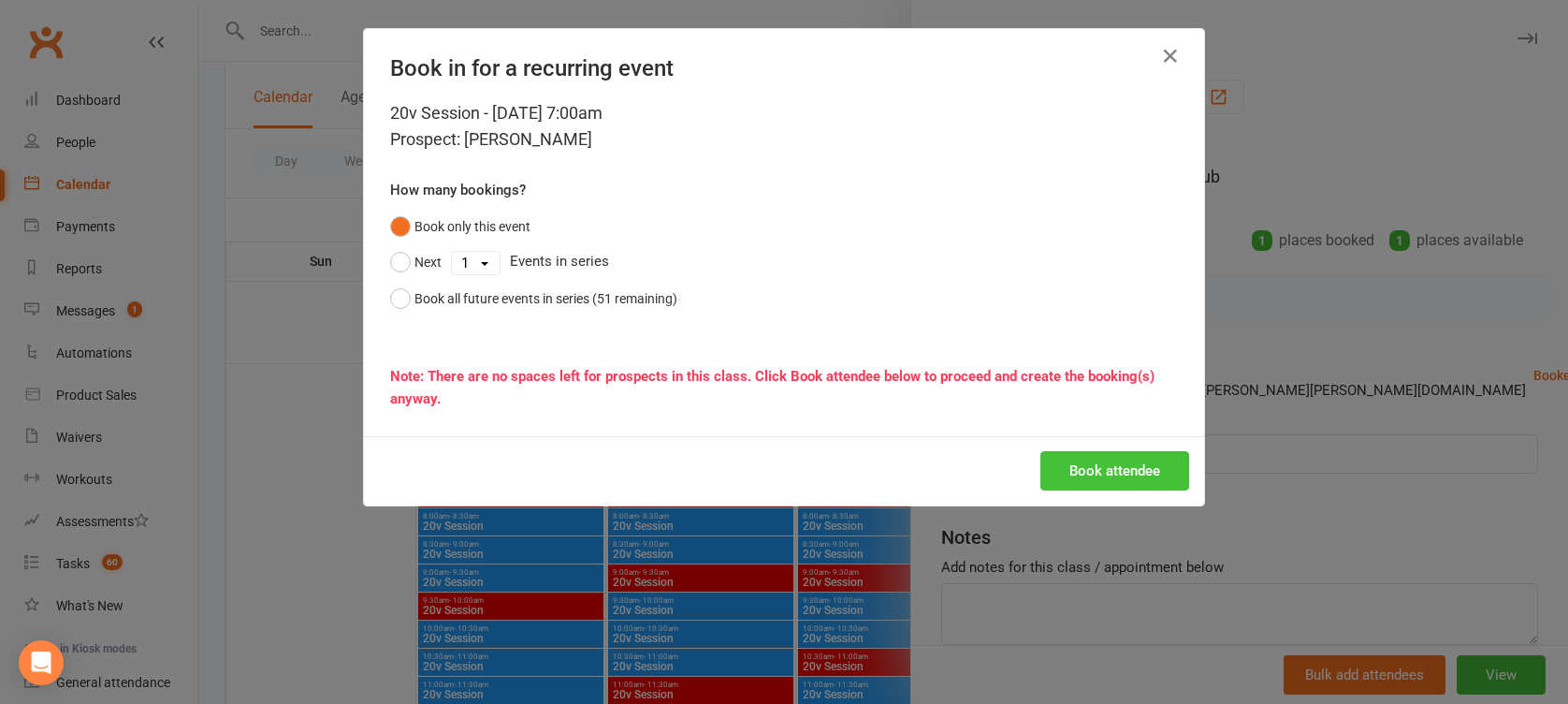
click at [1131, 480] on button "Book attendee" at bounding box center [1115, 471] width 149 height 39
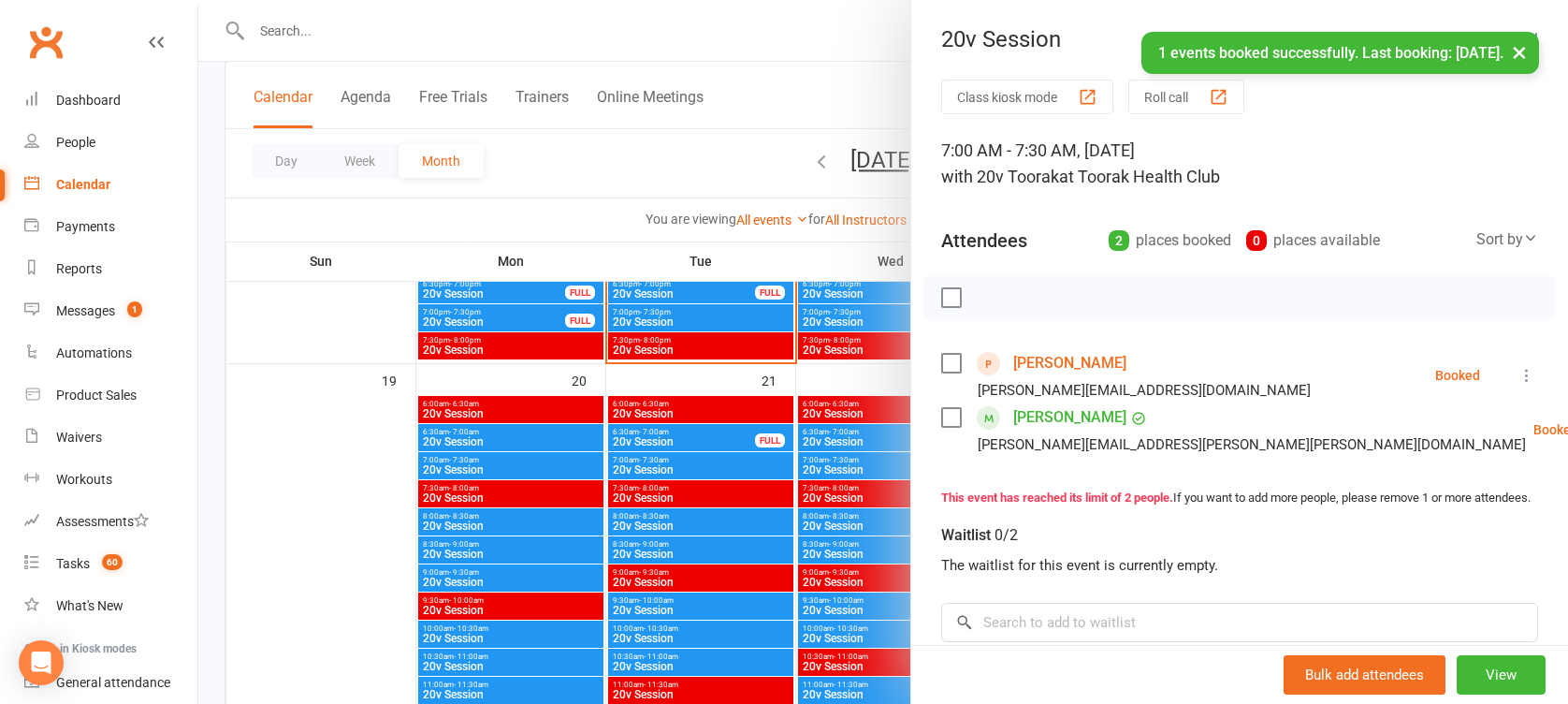
scroll to position [135, 0]
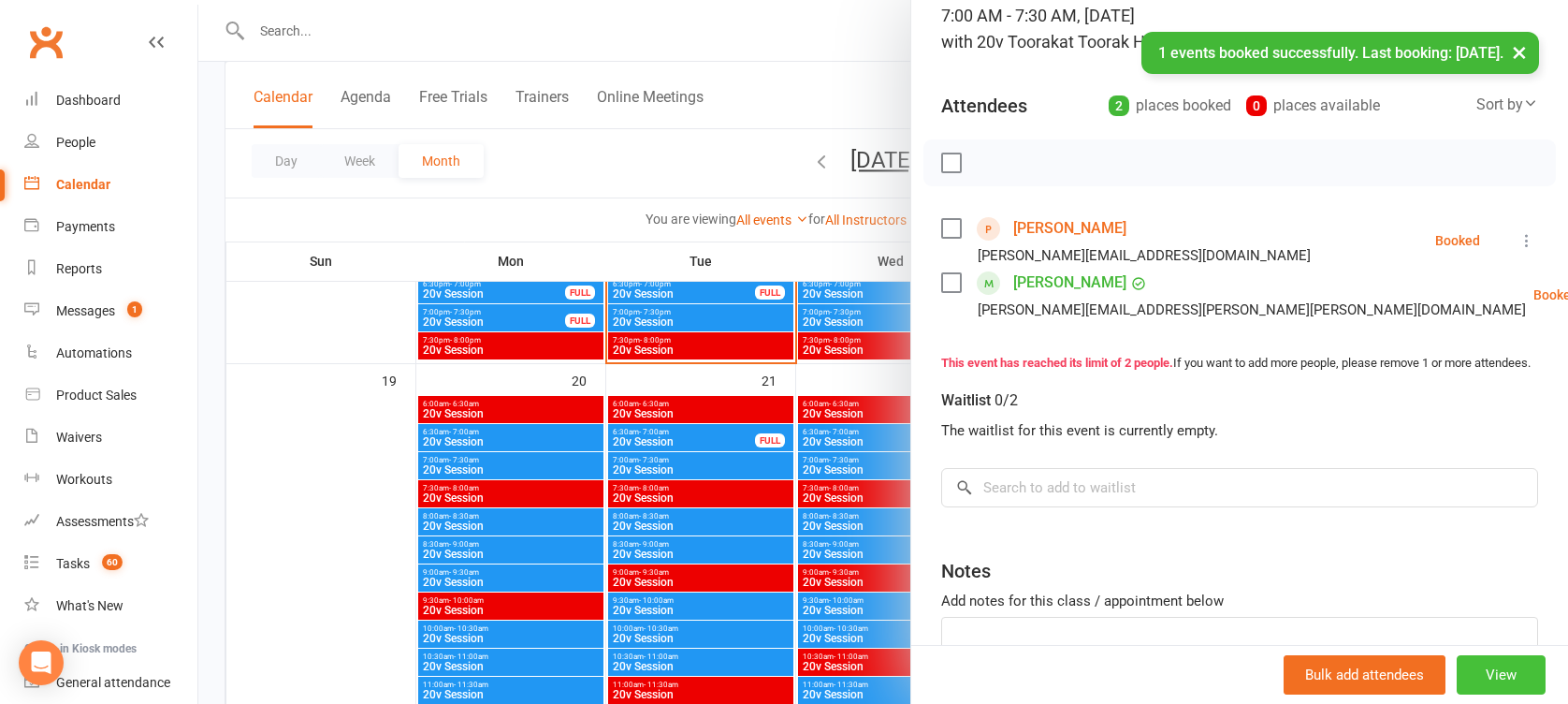
click at [1488, 687] on button "View" at bounding box center [1501, 675] width 89 height 39
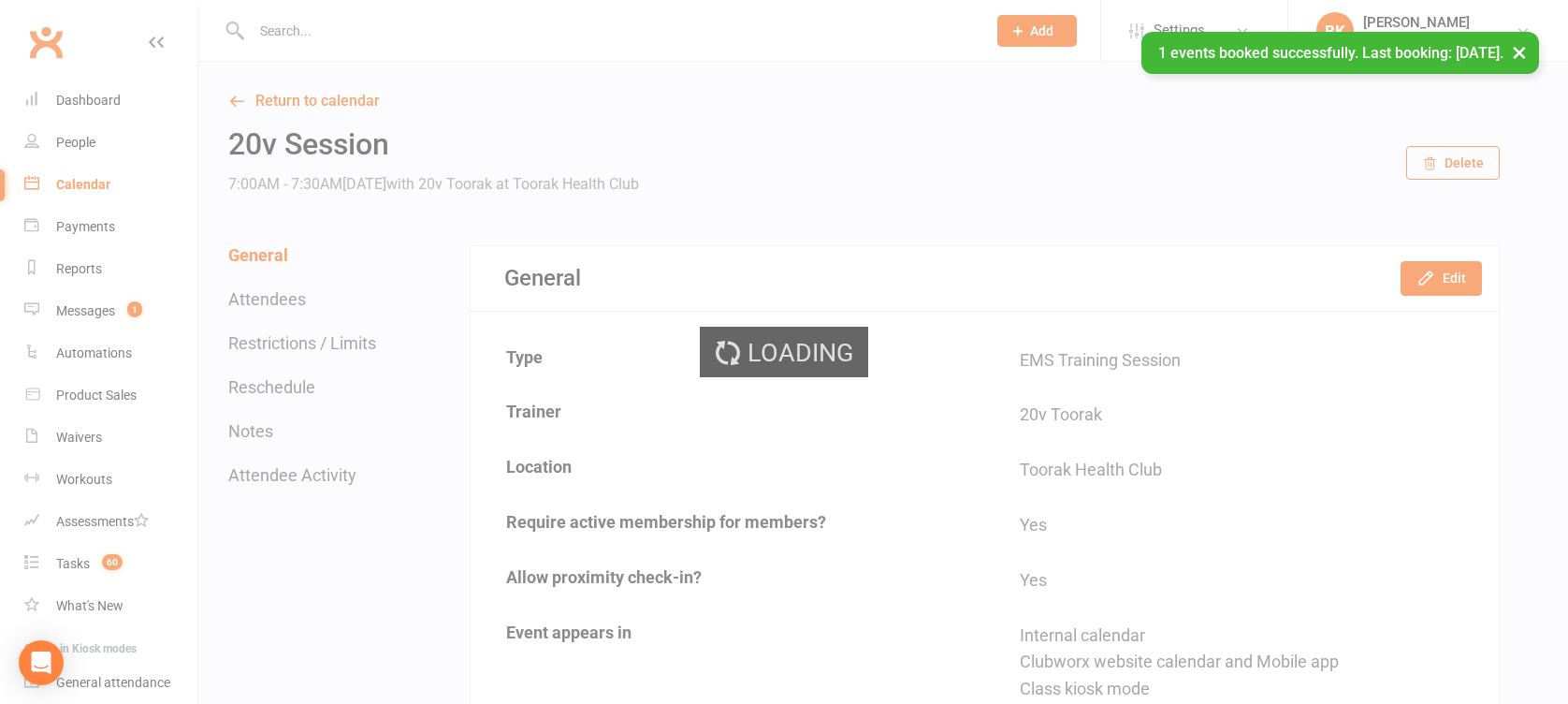
click at [1434, 284] on div "Loading" at bounding box center [784, 352] width 1568 height 704
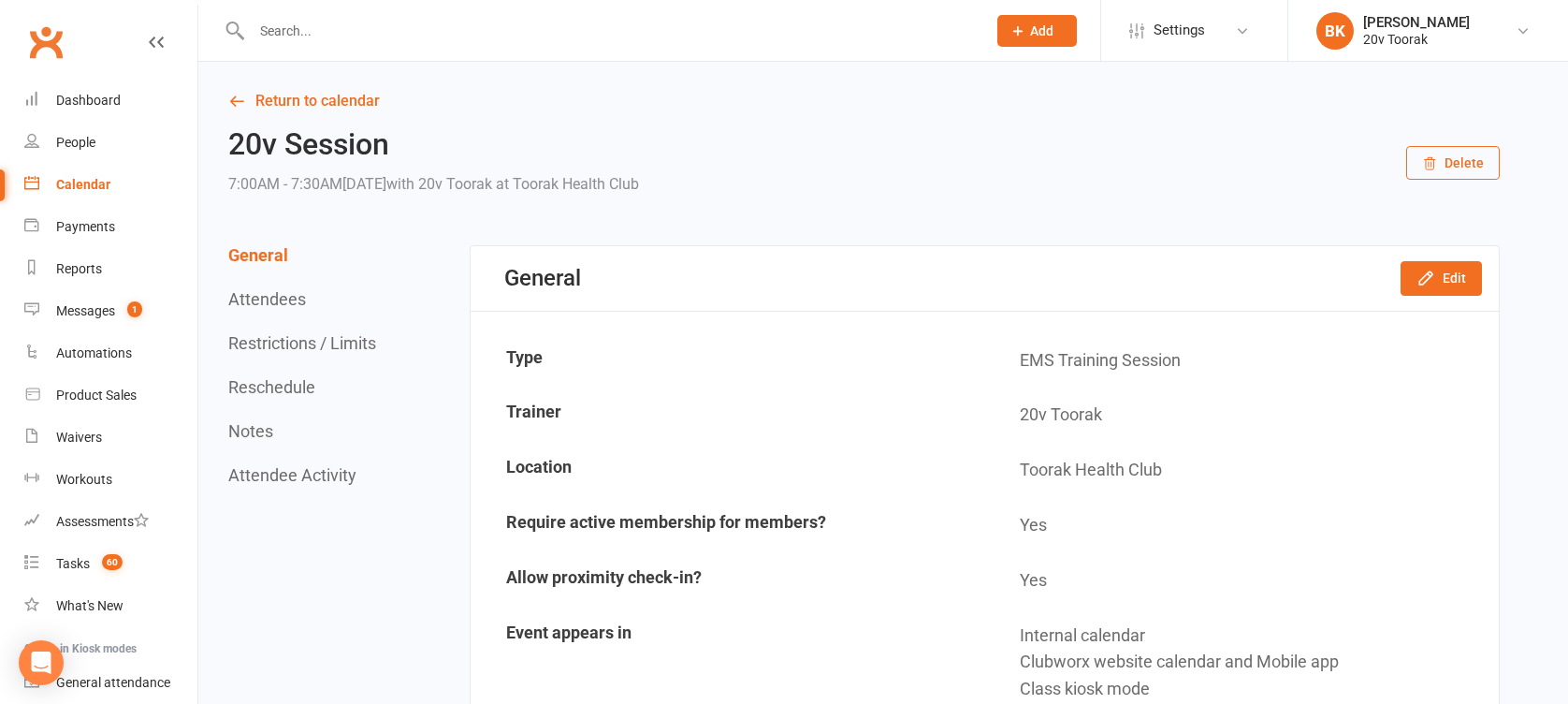
click at [959, 152] on div "20v Session 7:00AM - 7:30AM[DATE] with 20v Toorak at Toorak Health Club Delete" at bounding box center [863, 163] width 1272 height 69
click at [1419, 277] on icon "button" at bounding box center [1425, 278] width 19 height 19
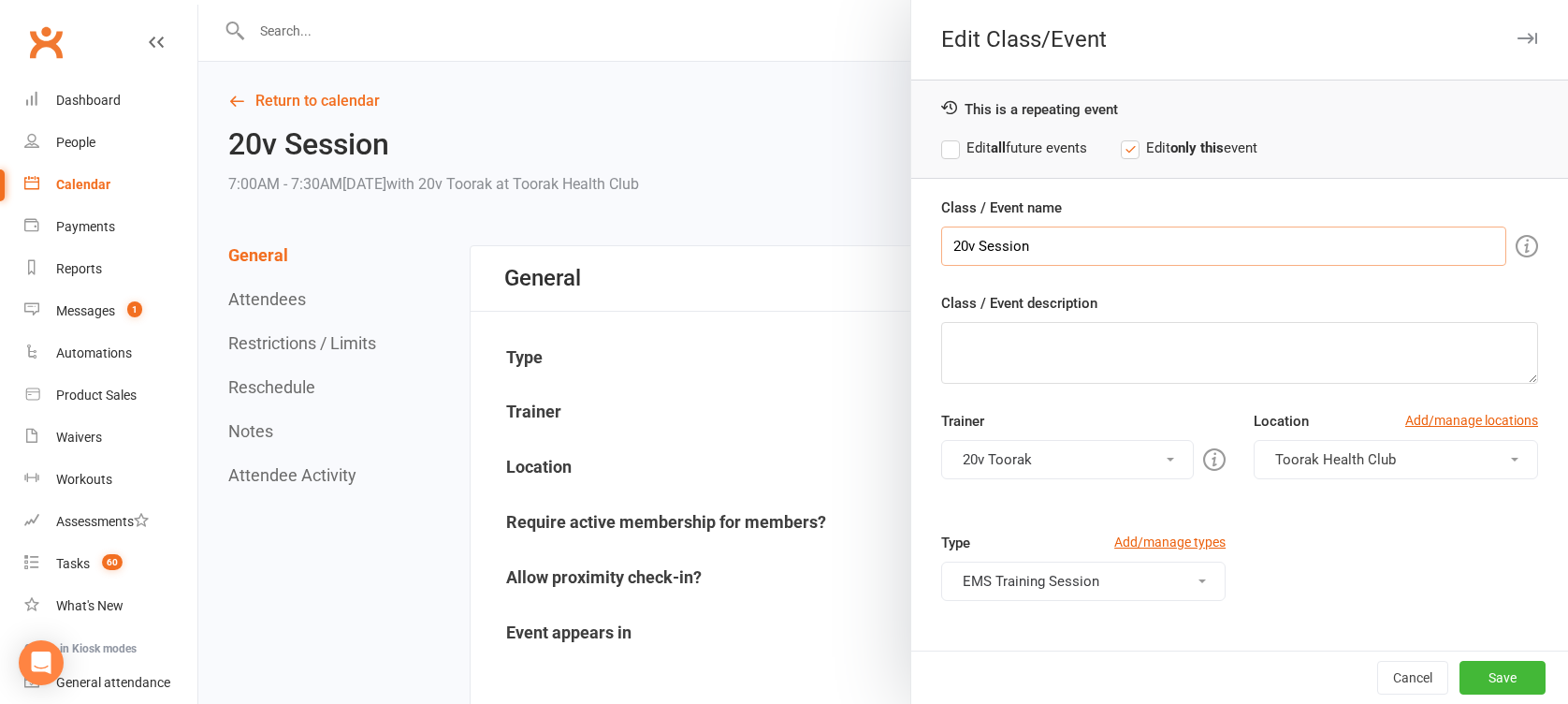
click at [974, 247] on input "20v Session" at bounding box center [1224, 246] width 565 height 39
click at [972, 246] on input "20v Session" at bounding box center [1224, 246] width 565 height 39
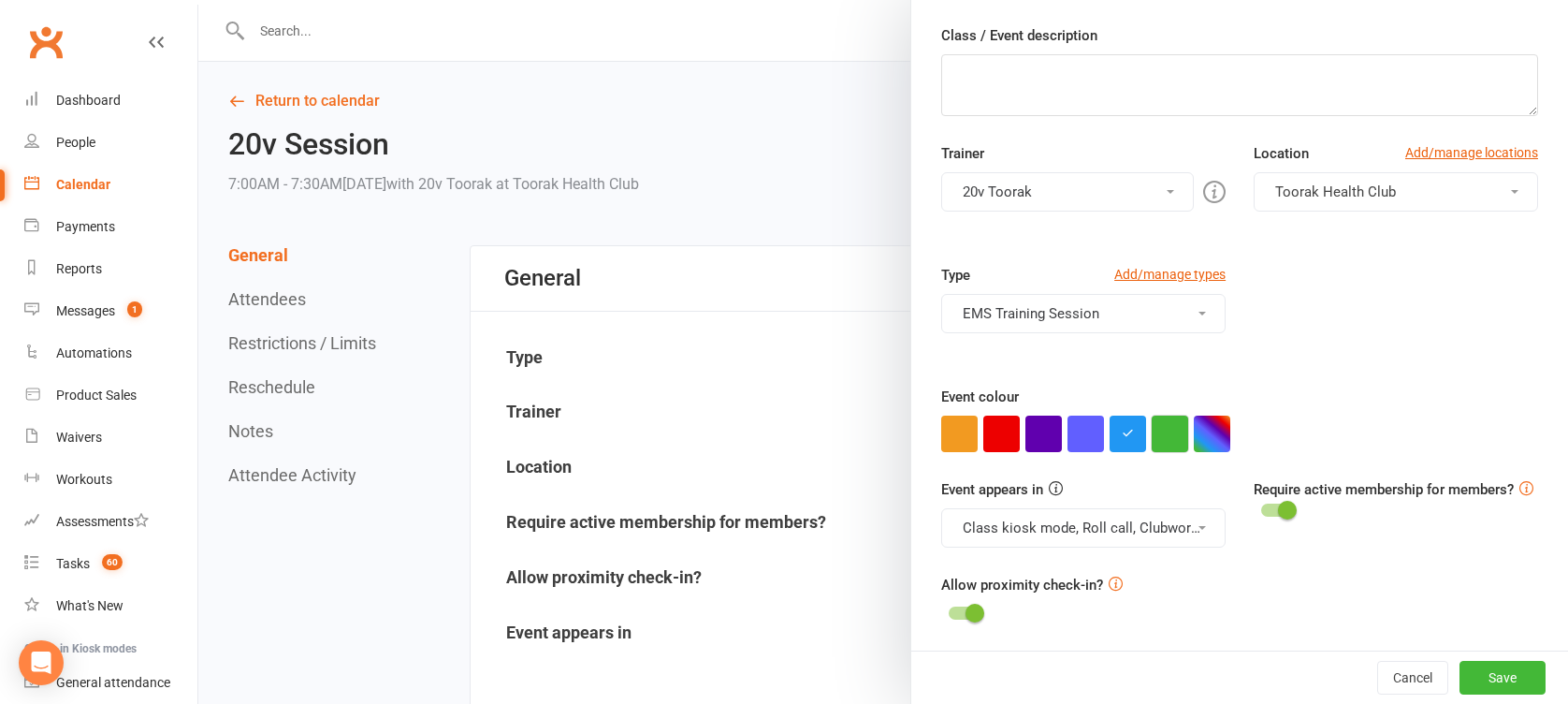
type input "20v Kickstarter Session"
click at [1157, 444] on button "button" at bounding box center [1169, 433] width 36 height 36
click at [1158, 515] on button "Class kiosk mode, Roll call, Clubworx website calendar and Mobile app" at bounding box center [1084, 528] width 285 height 39
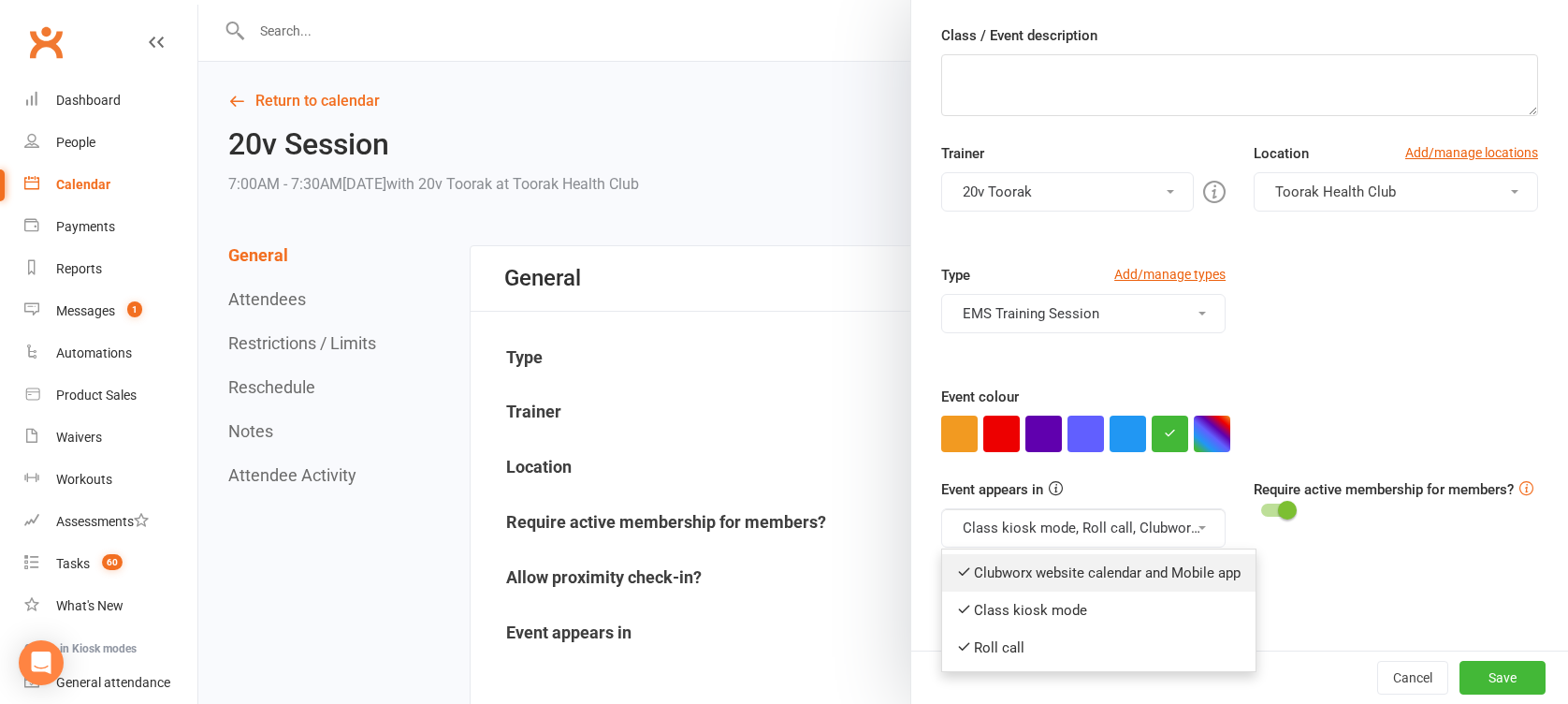
click at [1135, 572] on link "Clubworx website calendar and Mobile app" at bounding box center [1099, 572] width 314 height 37
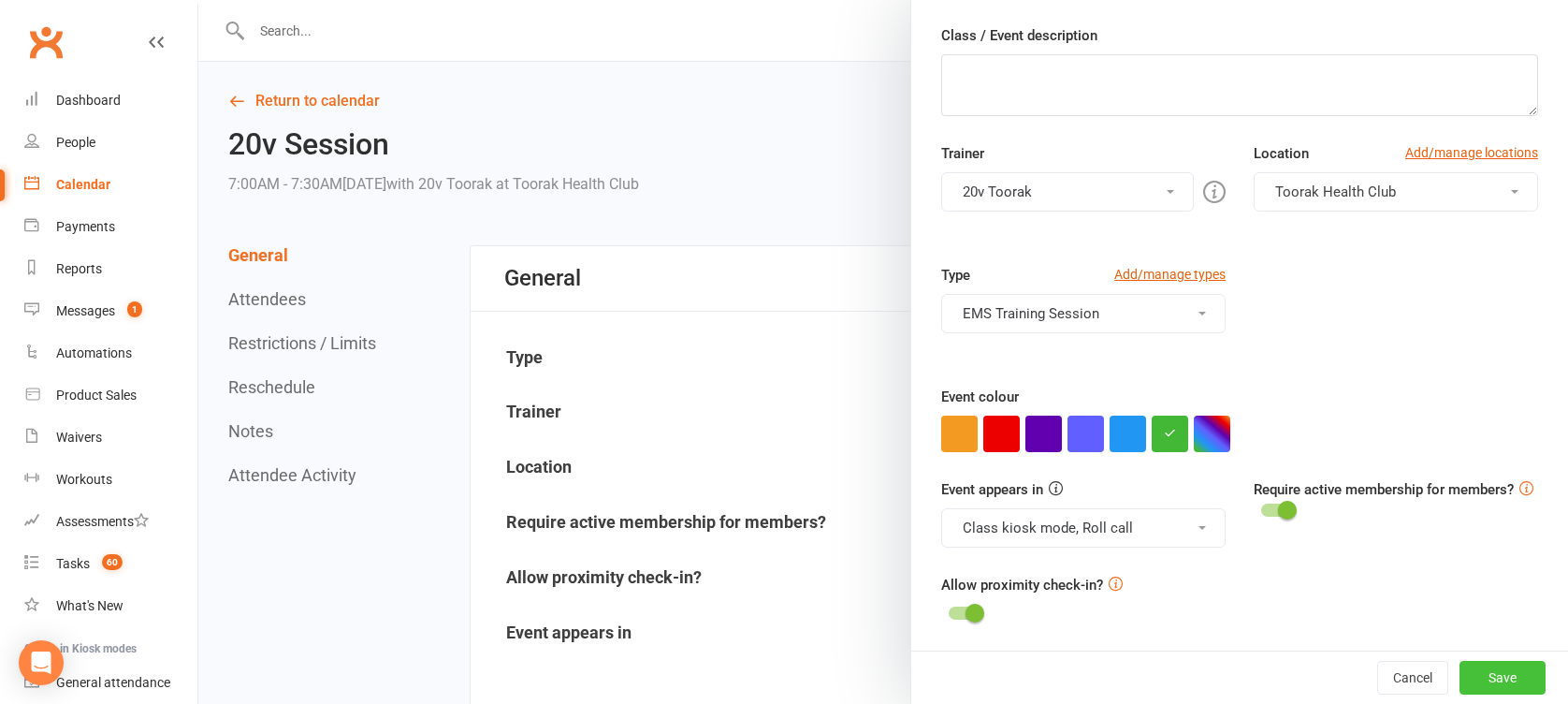
click at [1460, 677] on button "Save" at bounding box center [1503, 678] width 86 height 34
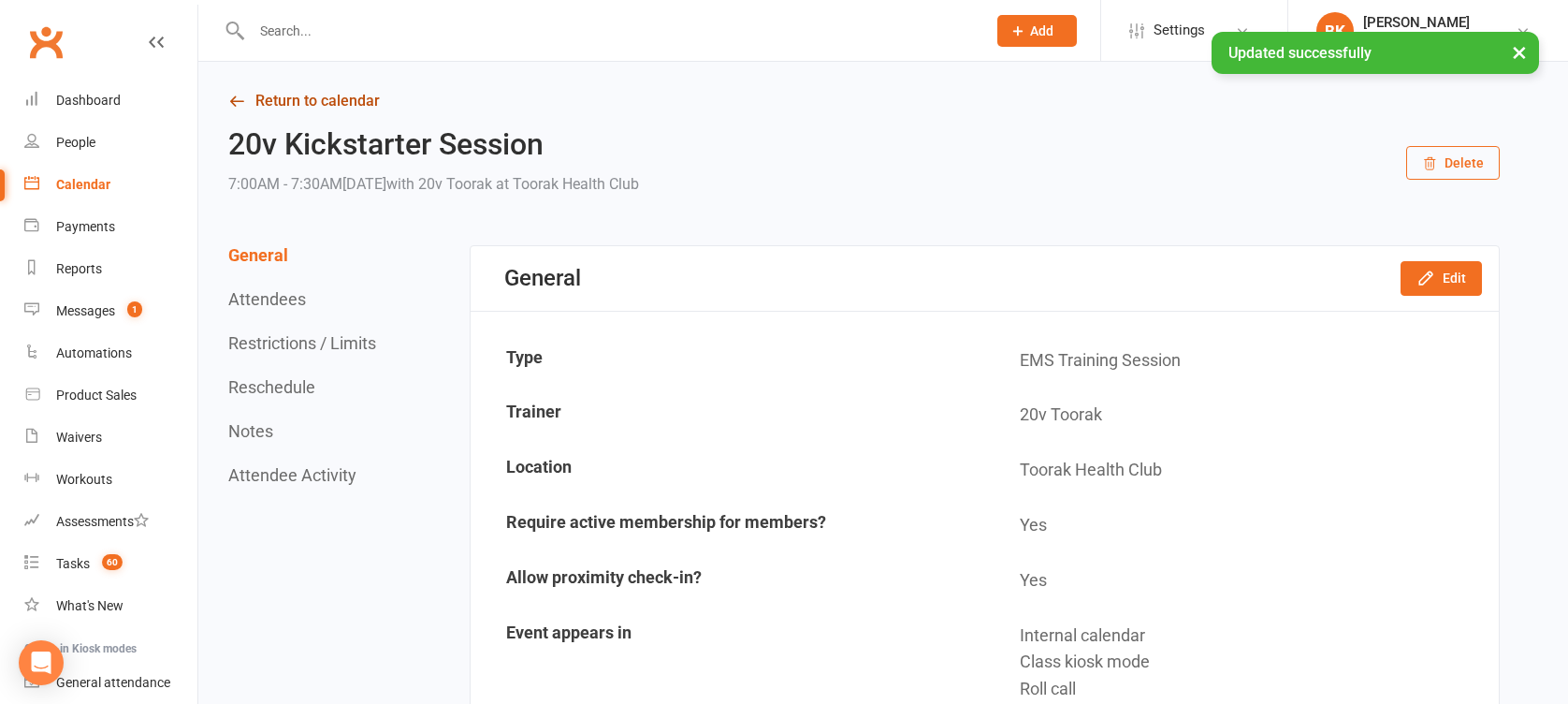
click at [307, 102] on link "Return to calendar" at bounding box center [863, 100] width 1272 height 26
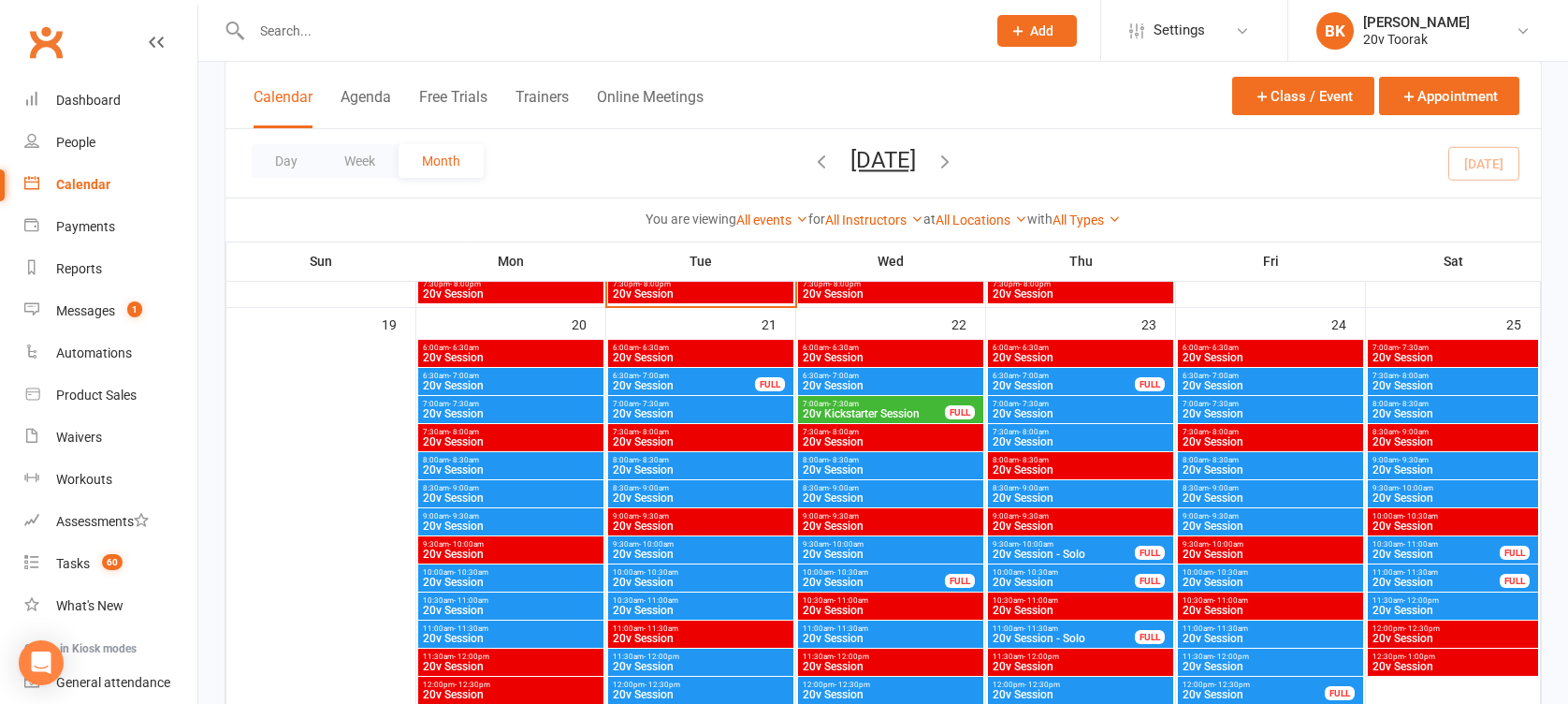
scroll to position [2554, 0]
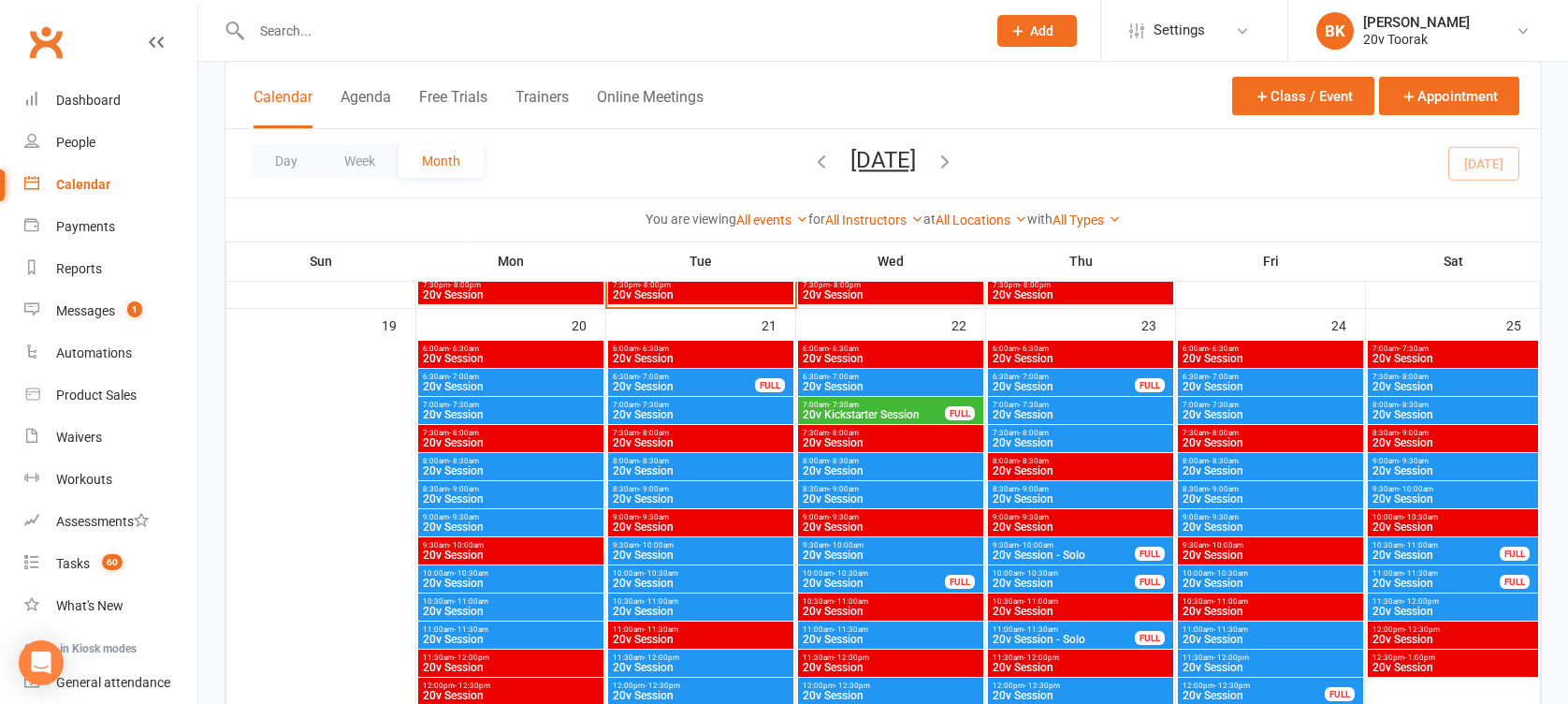
click at [860, 386] on span "20v Session" at bounding box center [891, 387] width 177 height 12
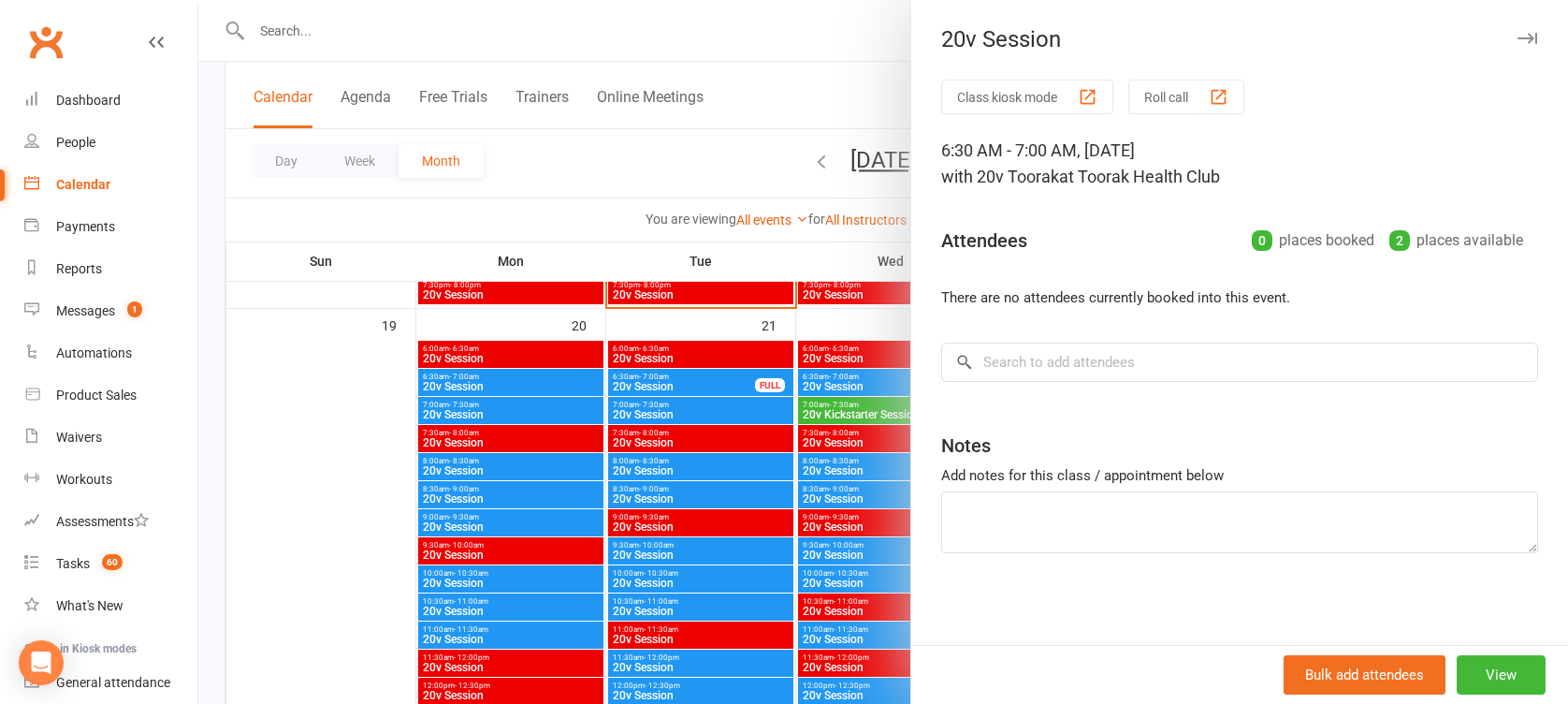
click at [860, 386] on div at bounding box center [883, 352] width 1369 height 704
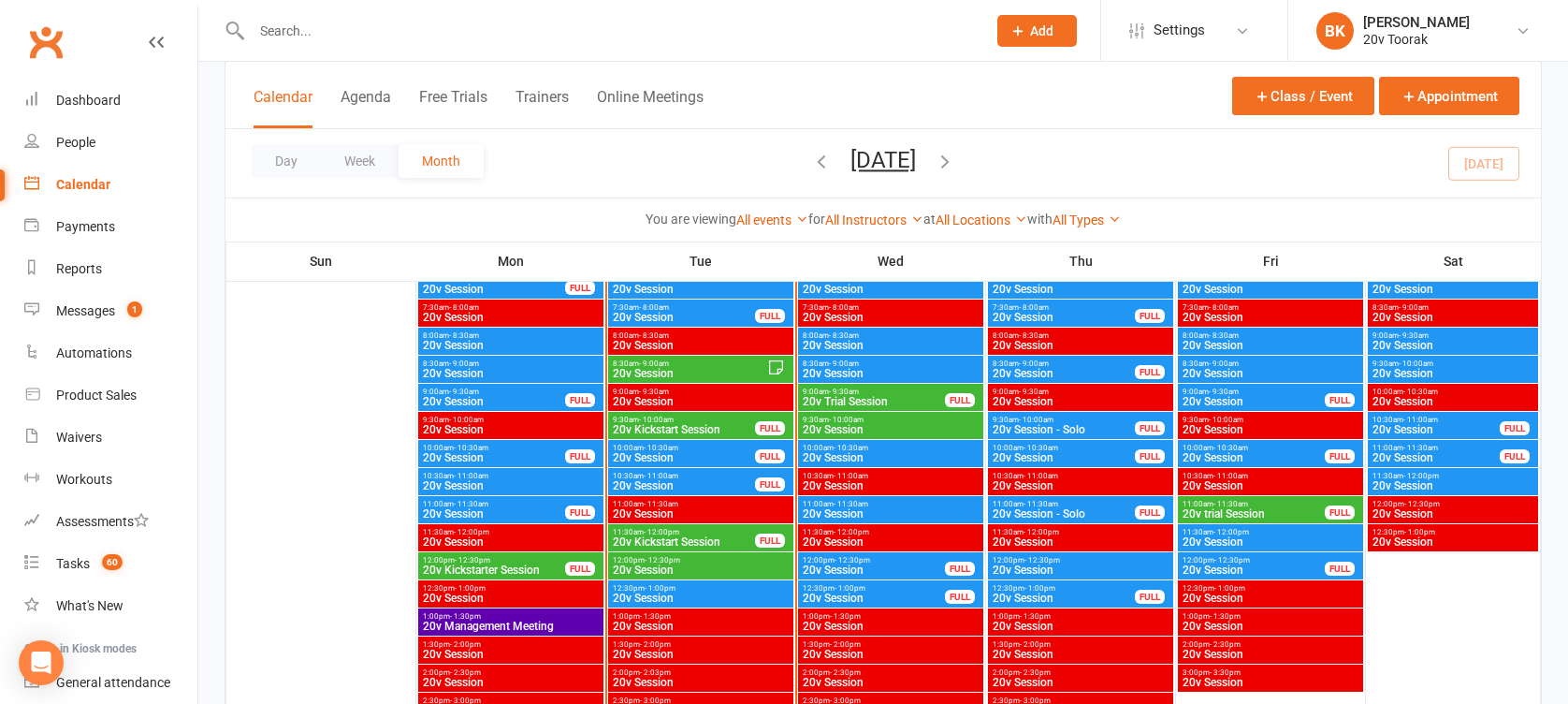
scroll to position [1839, 0]
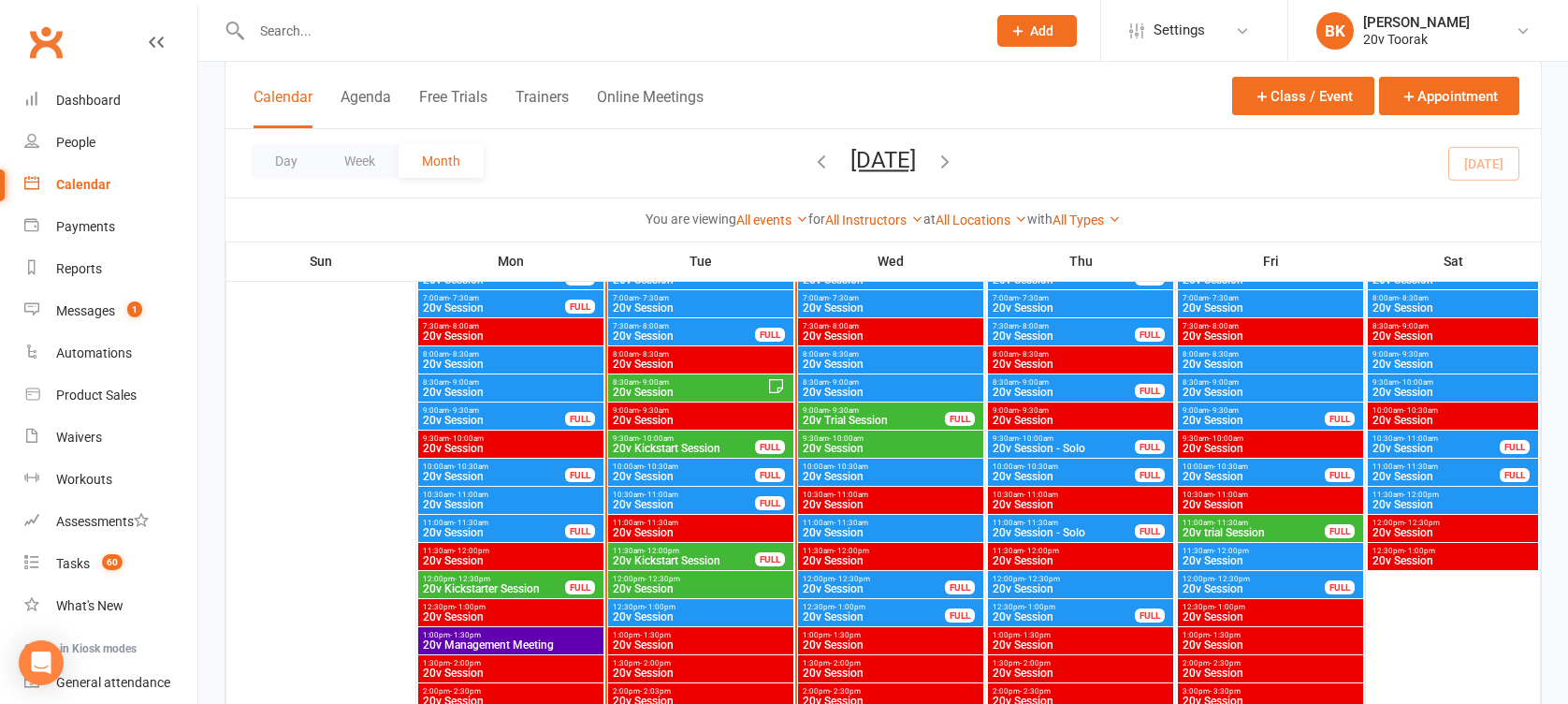
click at [678, 433] on div "9:30am - 10:00am 20v Kickstart Session FULL" at bounding box center [701, 445] width 185 height 27
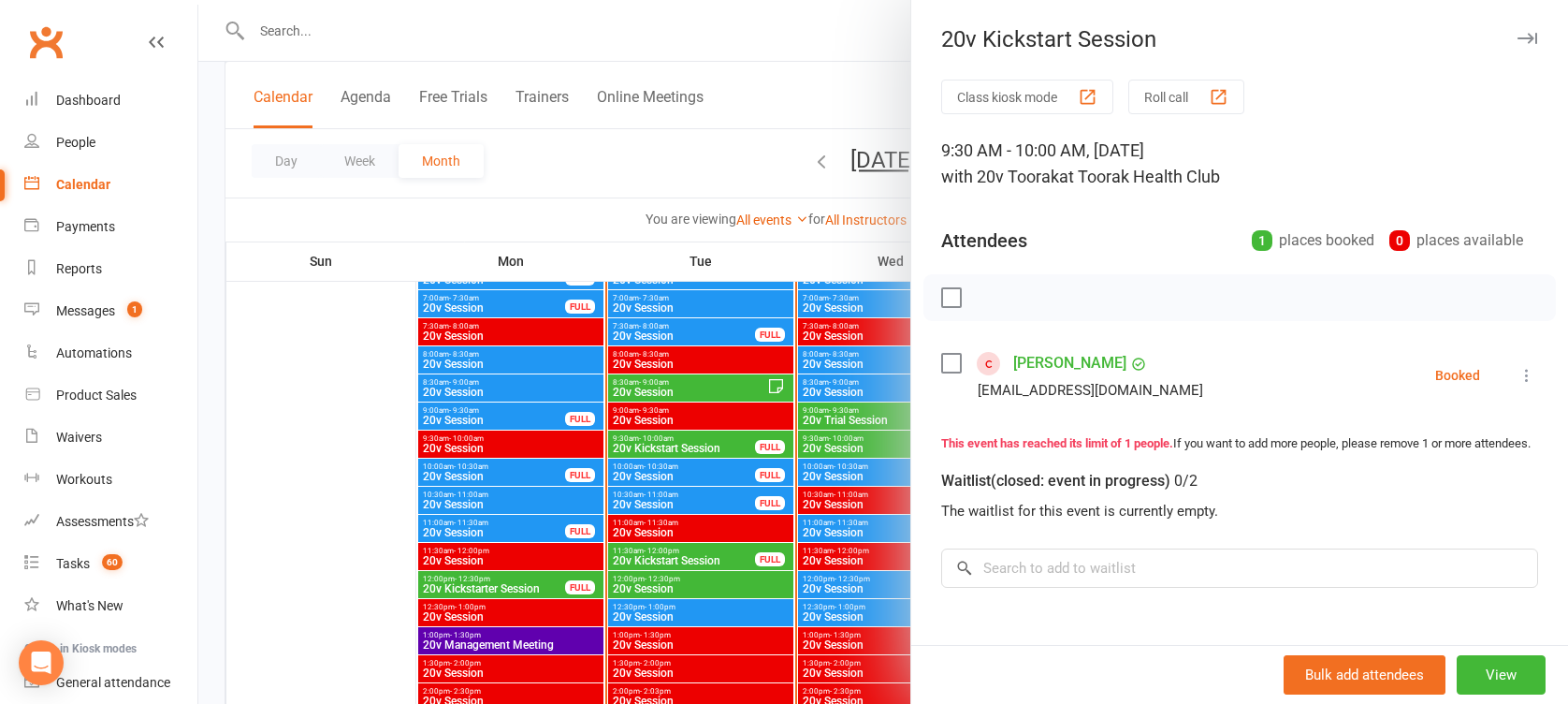
click at [670, 436] on div at bounding box center [883, 352] width 1369 height 704
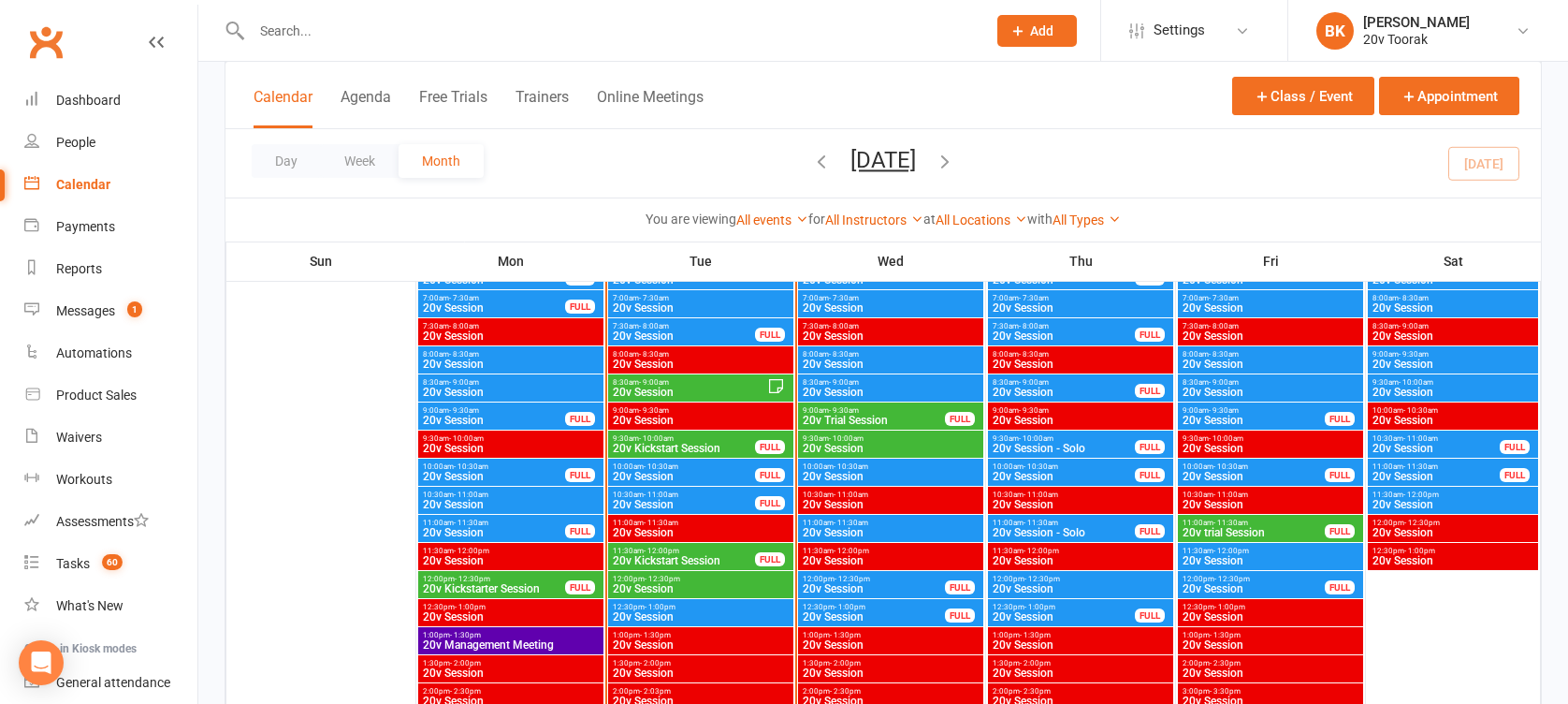
click at [672, 386] on span "20v Session" at bounding box center [689, 392] width 155 height 12
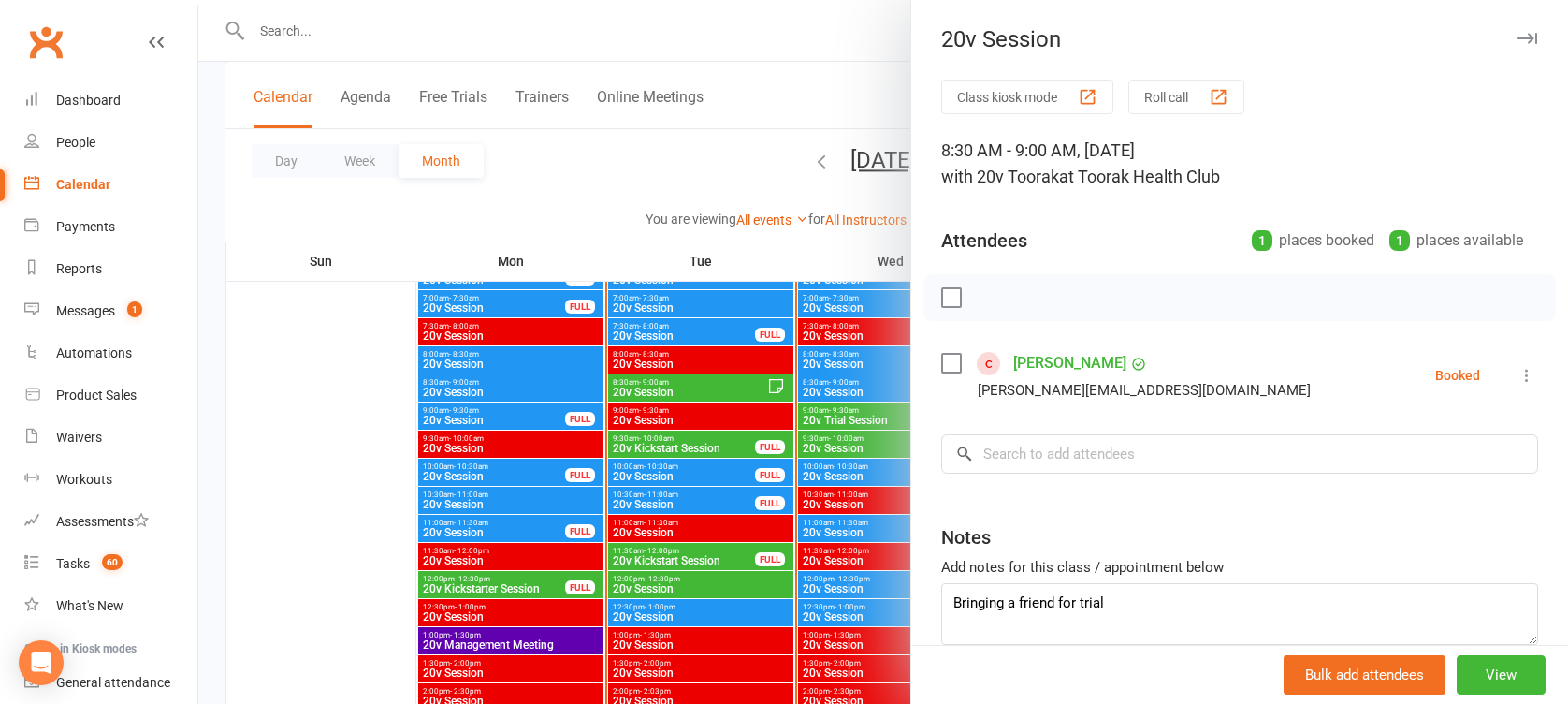
click at [672, 386] on div at bounding box center [883, 352] width 1369 height 704
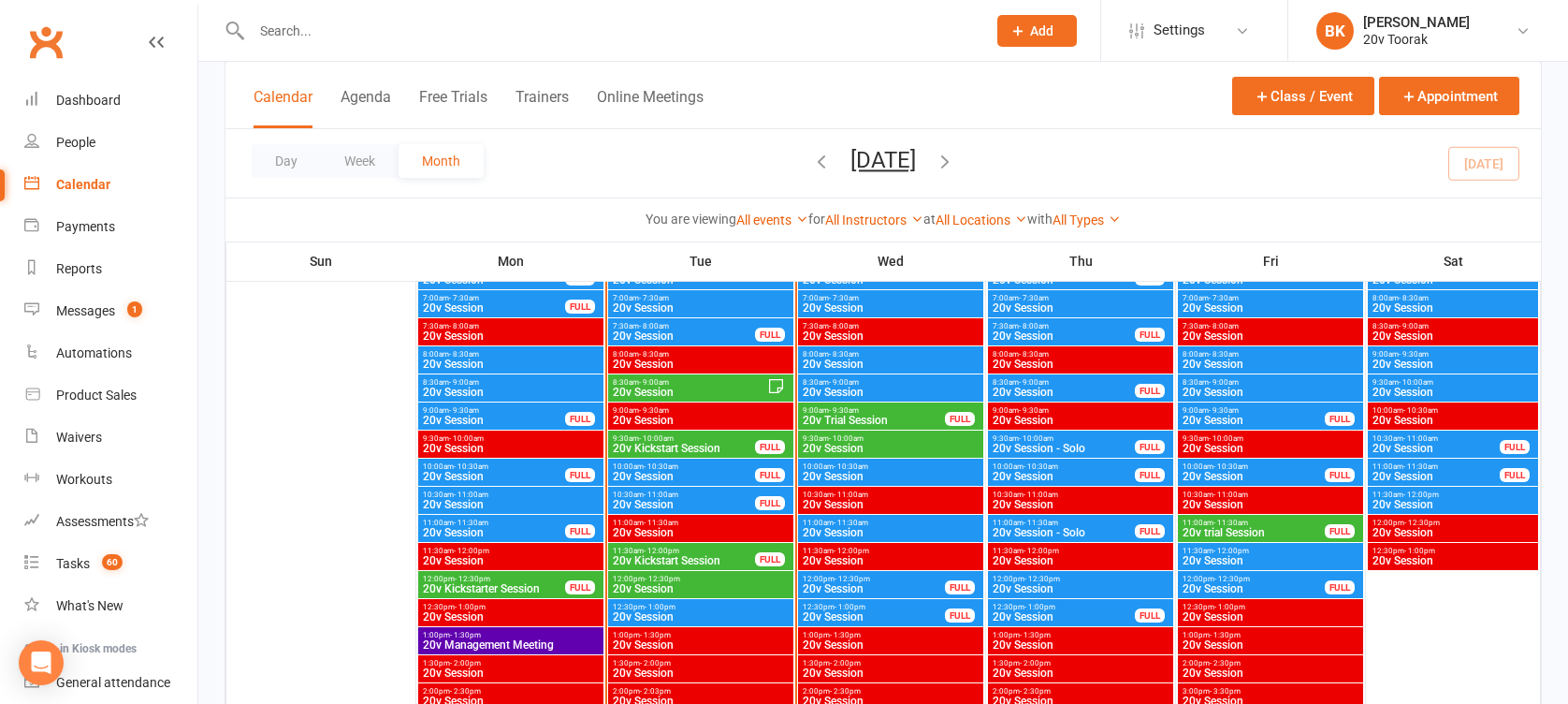
click at [669, 466] on span "- 10:30am" at bounding box center [662, 466] width 35 height 9
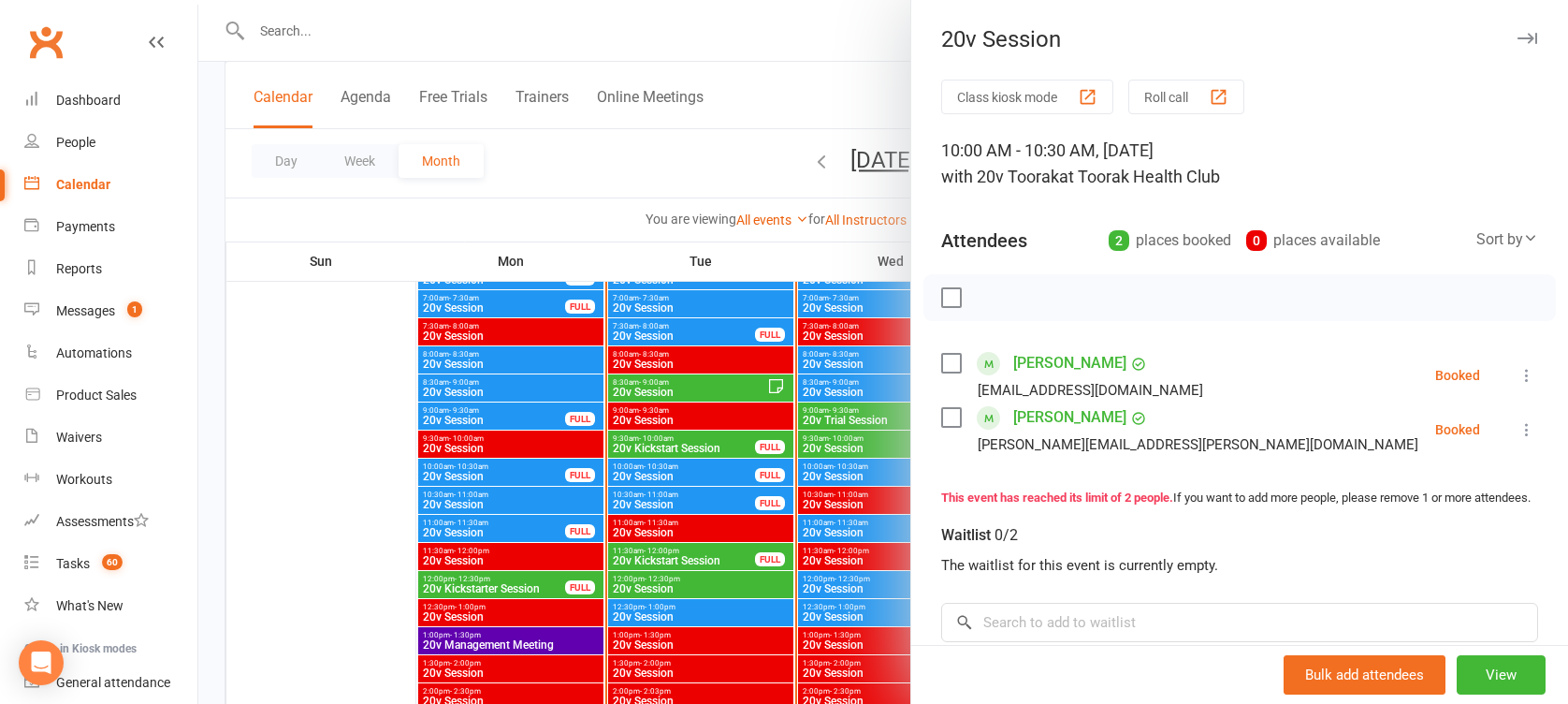
click at [1508, 367] on div "Class kiosk mode Roll call 10:00 AM - 10:30 AM, [DATE] with 20v Toorak at Toora…" at bounding box center [1240, 493] width 657 height 828
click at [1517, 371] on icon at bounding box center [1526, 374] width 19 height 19
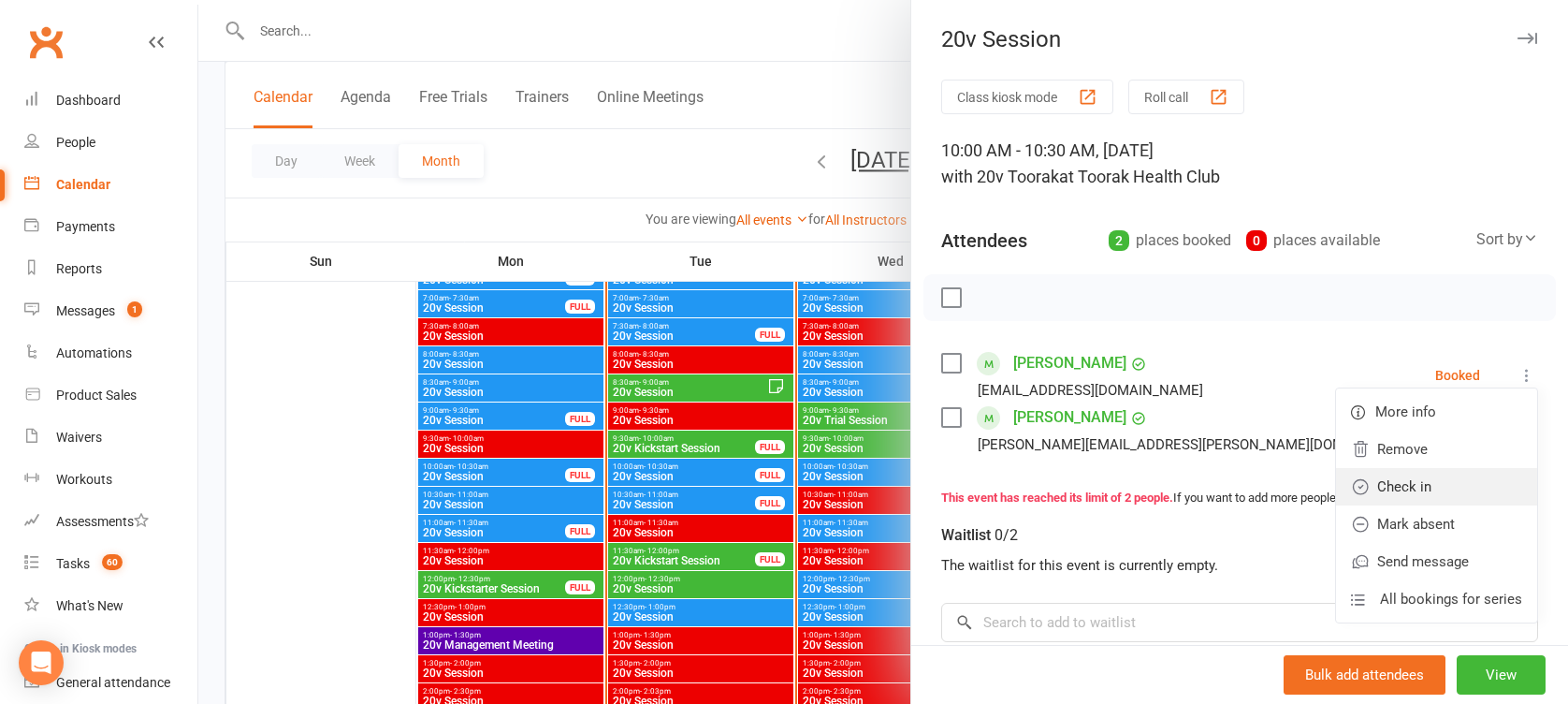
click at [1449, 476] on link "Check in" at bounding box center [1436, 487] width 201 height 37
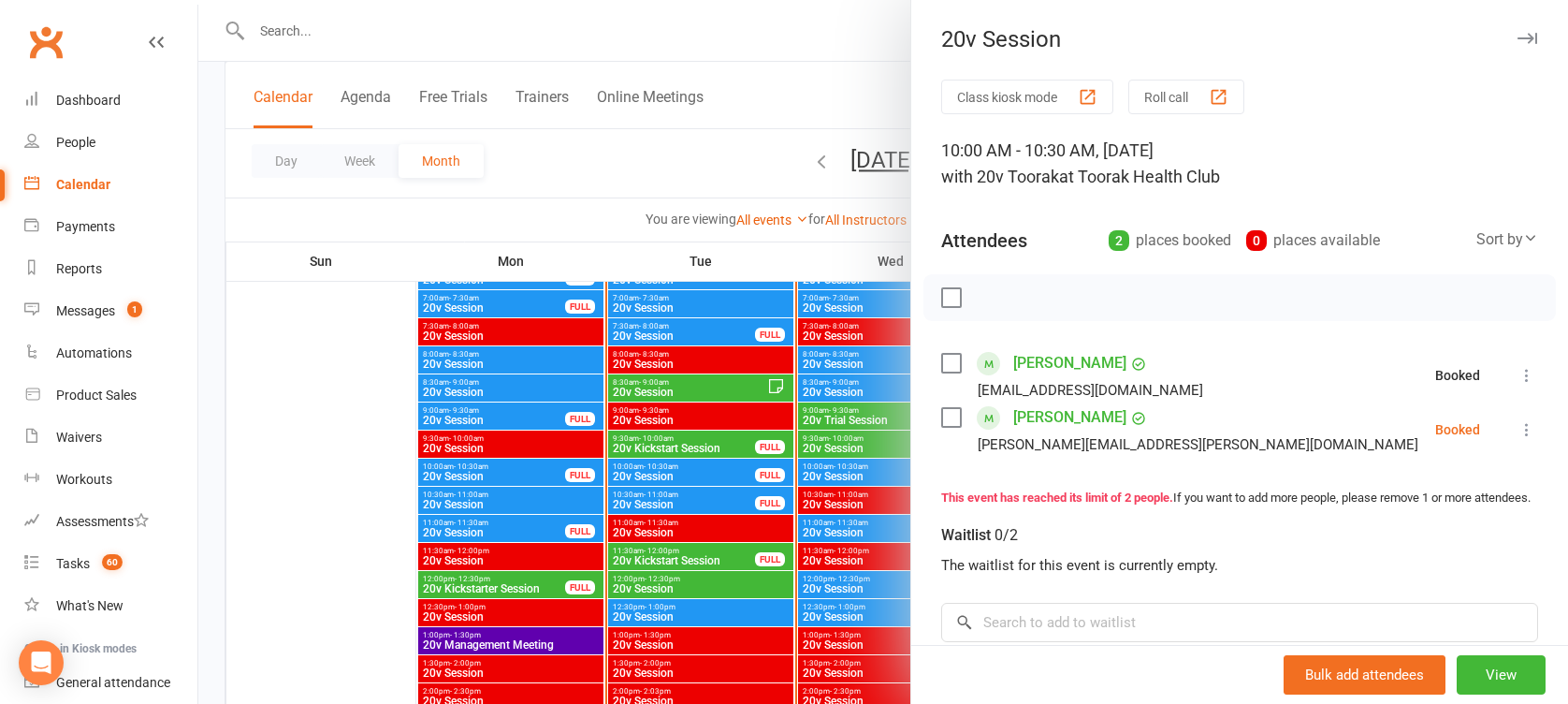
click at [1486, 443] on li "[PERSON_NAME] [PERSON_NAME][EMAIL_ADDRESS][PERSON_NAME][DOMAIN_NAME] Booked Mor…" at bounding box center [1240, 430] width 596 height 55
click at [1517, 433] on icon at bounding box center [1526, 429] width 19 height 19
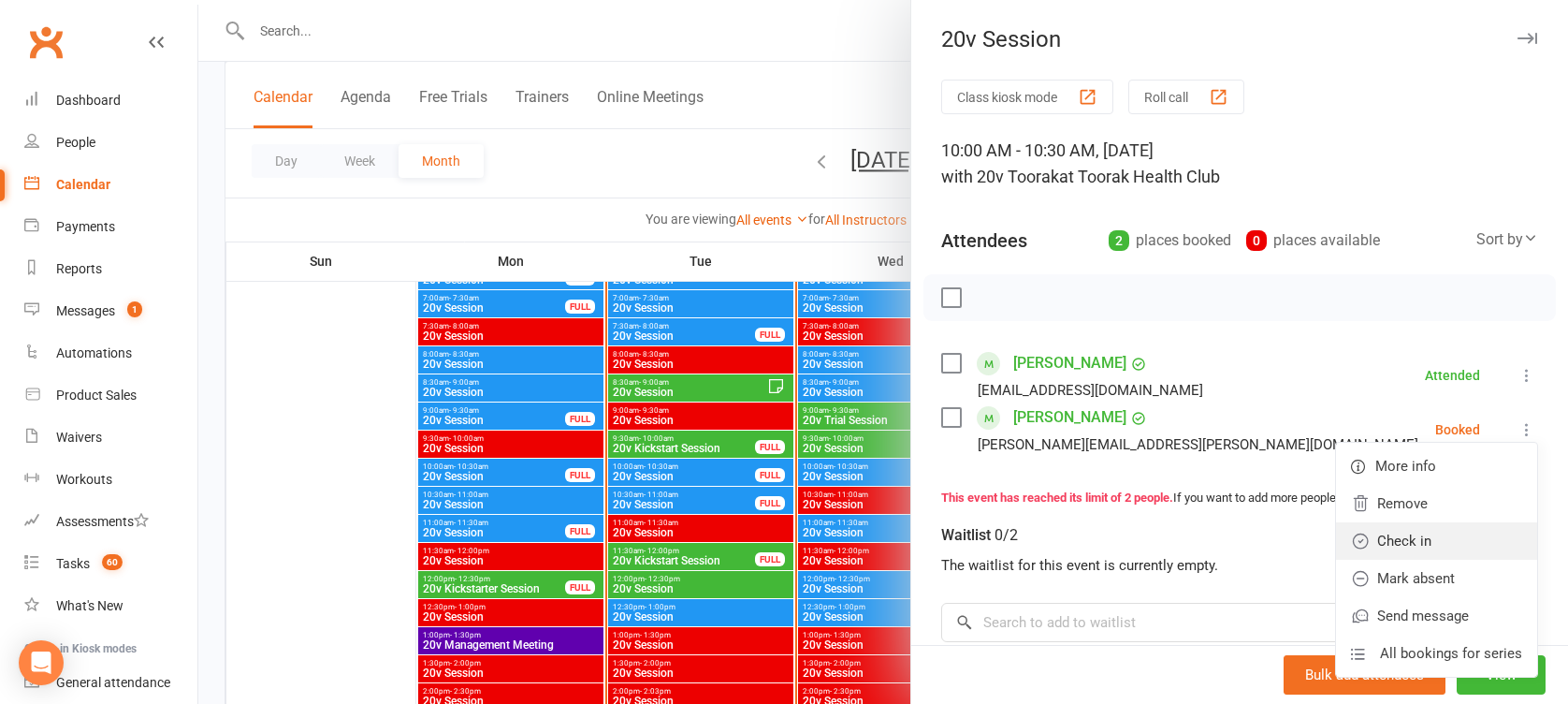
click at [1392, 550] on link "Check in" at bounding box center [1436, 541] width 201 height 37
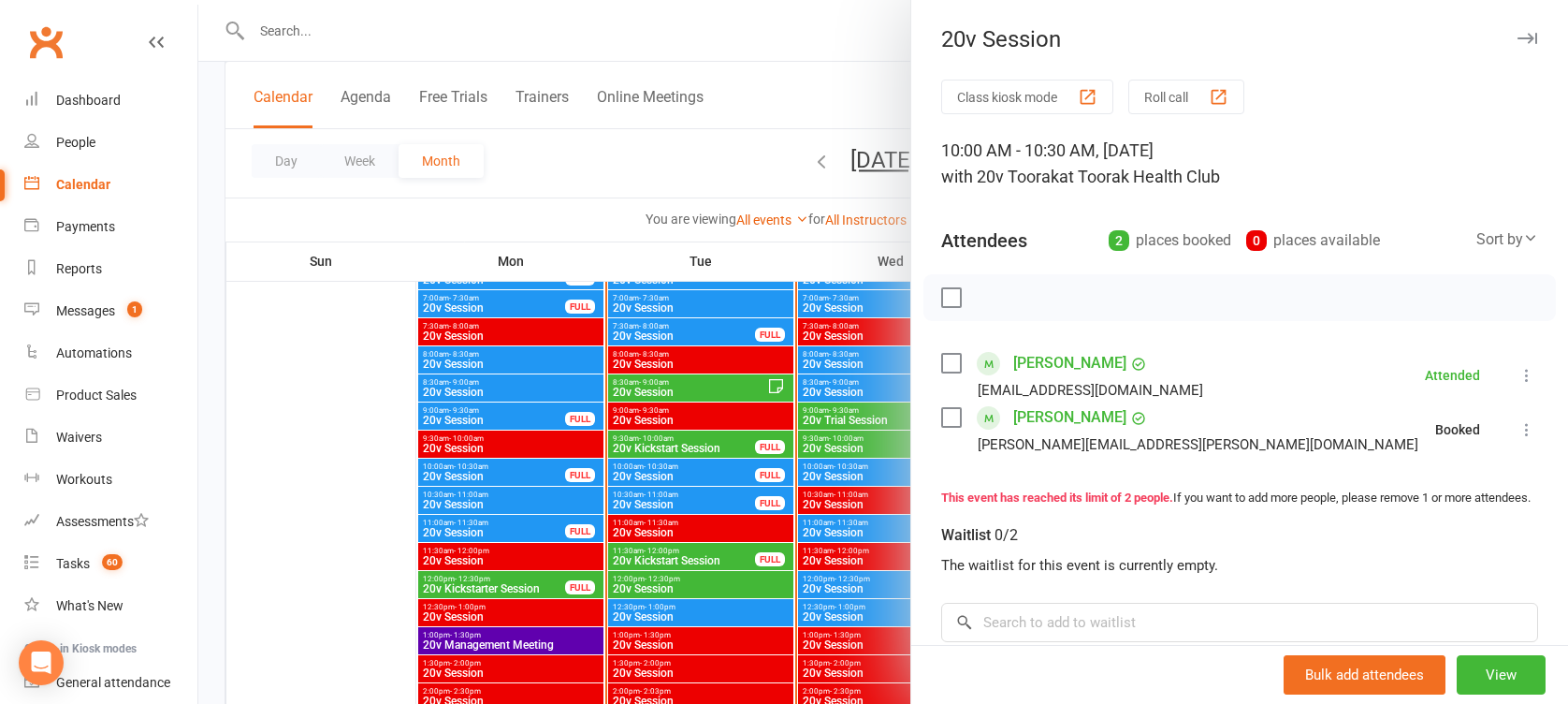
click at [776, 504] on div at bounding box center [883, 352] width 1369 height 704
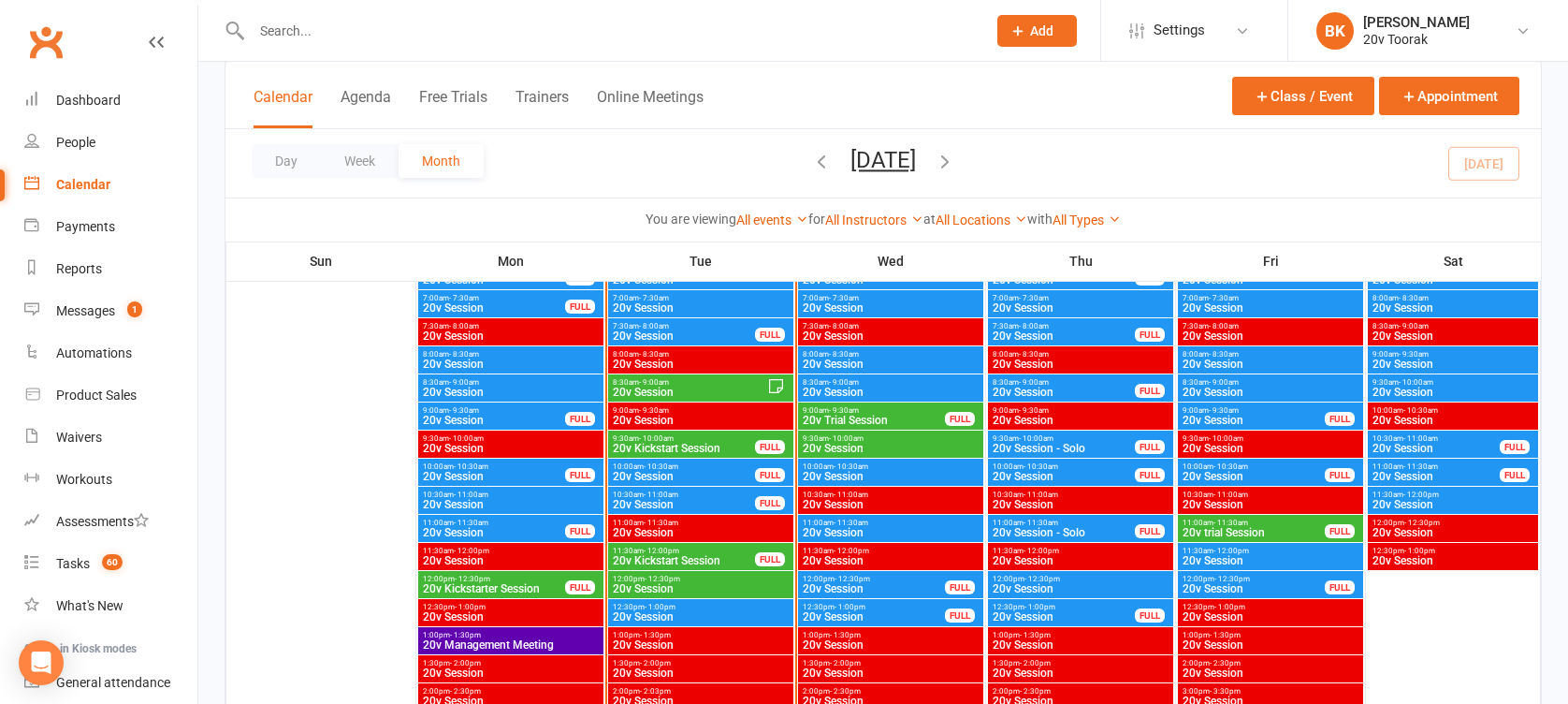
click at [668, 490] on span "- 11:00am" at bounding box center [662, 494] width 35 height 9
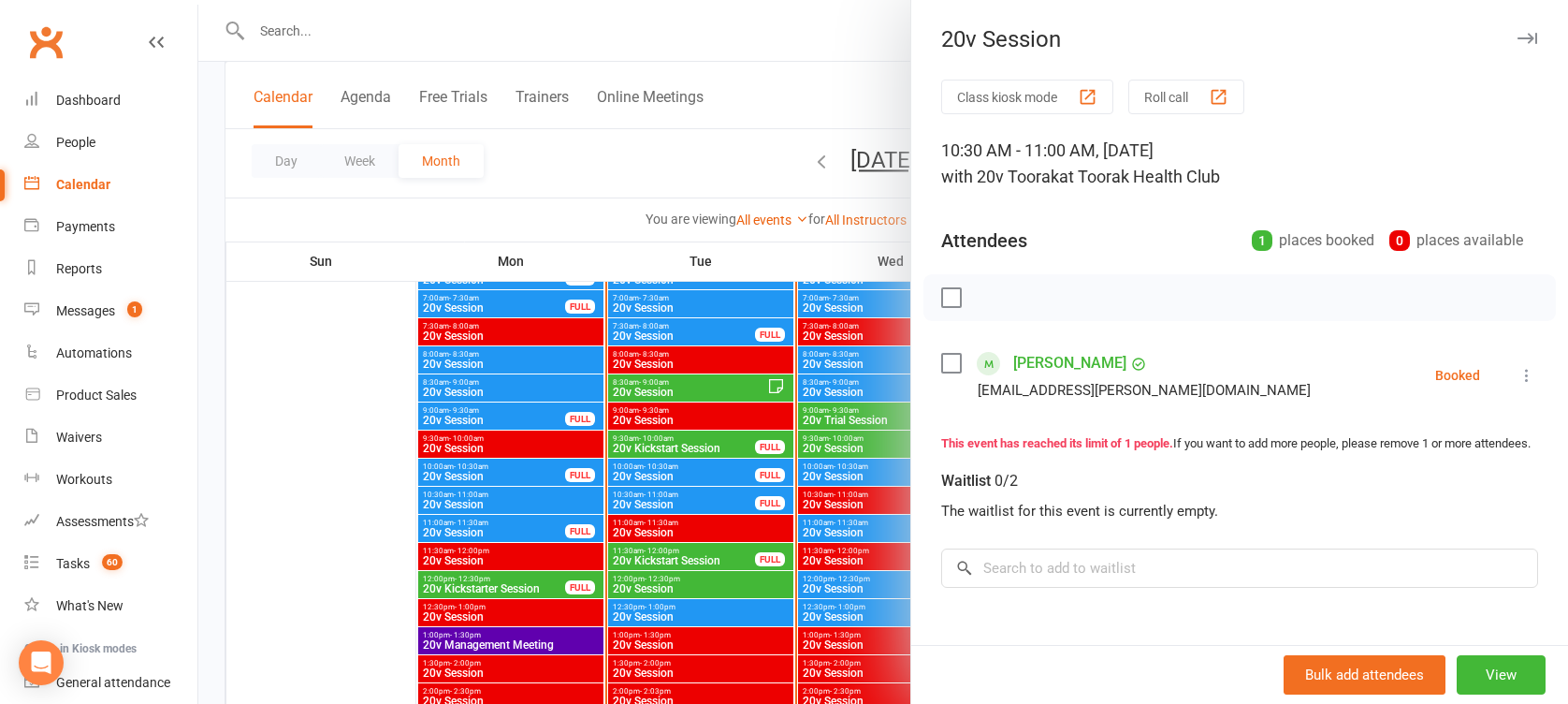
click at [668, 489] on div at bounding box center [883, 352] width 1369 height 704
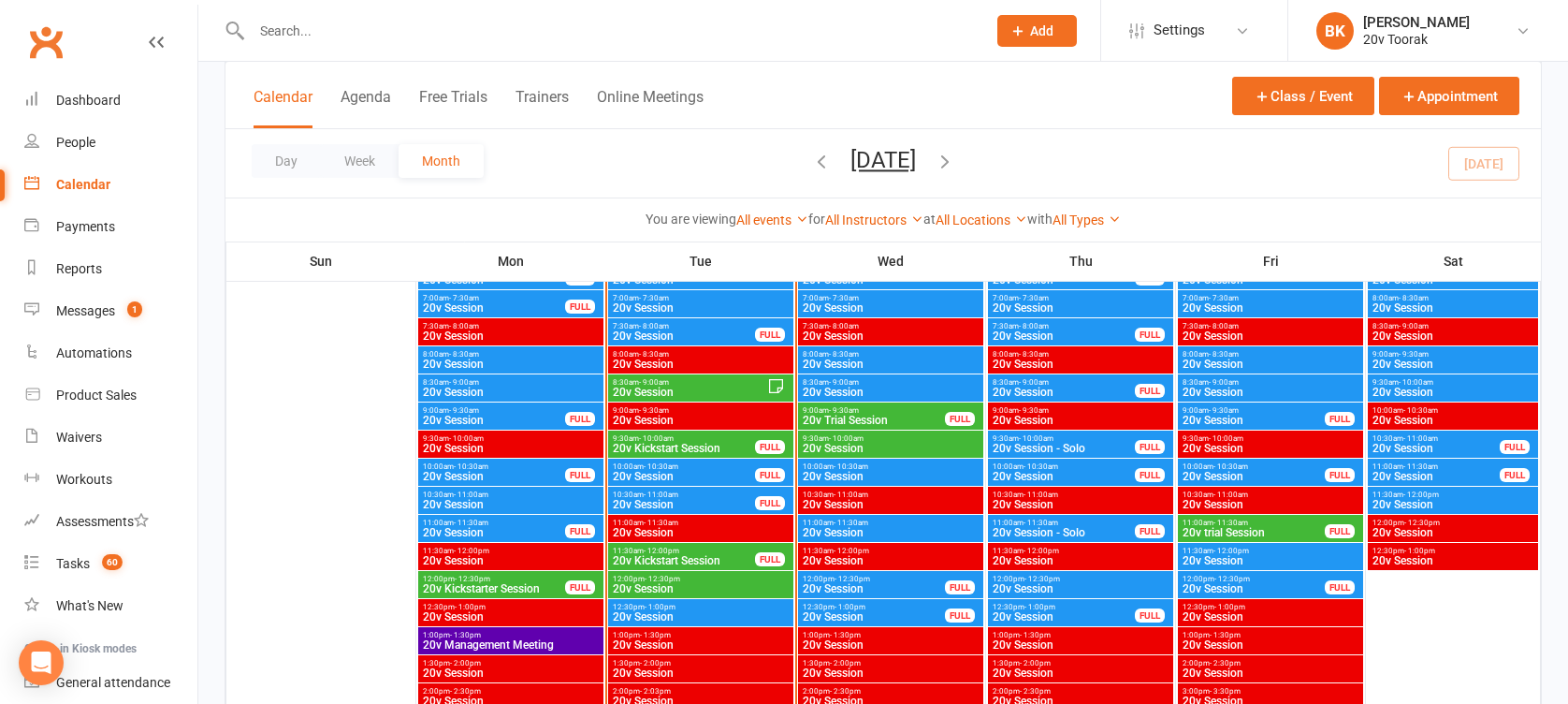
click at [656, 450] on span "20v Kickstart Session" at bounding box center [684, 449] width 144 height 12
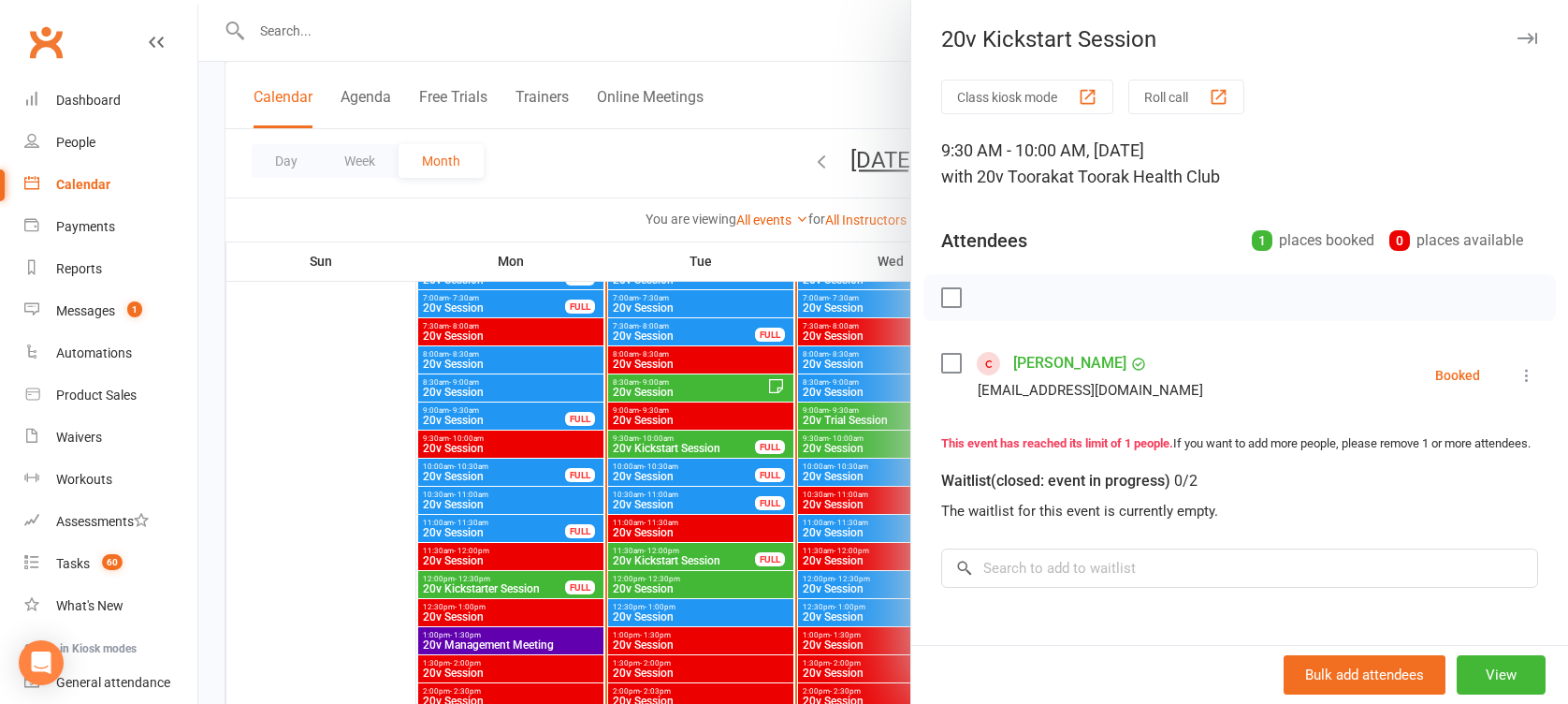
click at [1515, 373] on button at bounding box center [1526, 374] width 22 height 22
click at [702, 433] on div at bounding box center [883, 352] width 1369 height 704
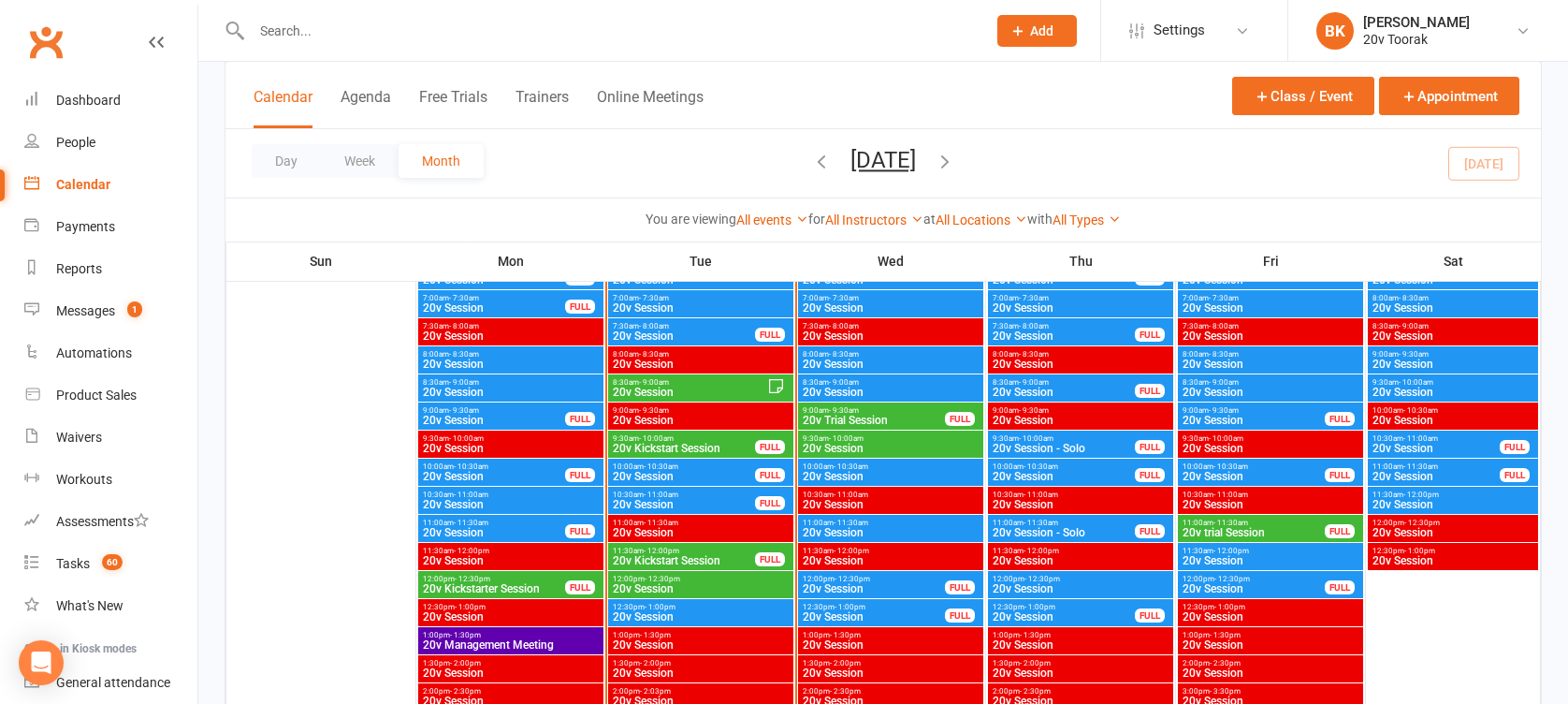
click at [682, 435] on span "9:30am - 10:00am" at bounding box center [684, 438] width 144 height 9
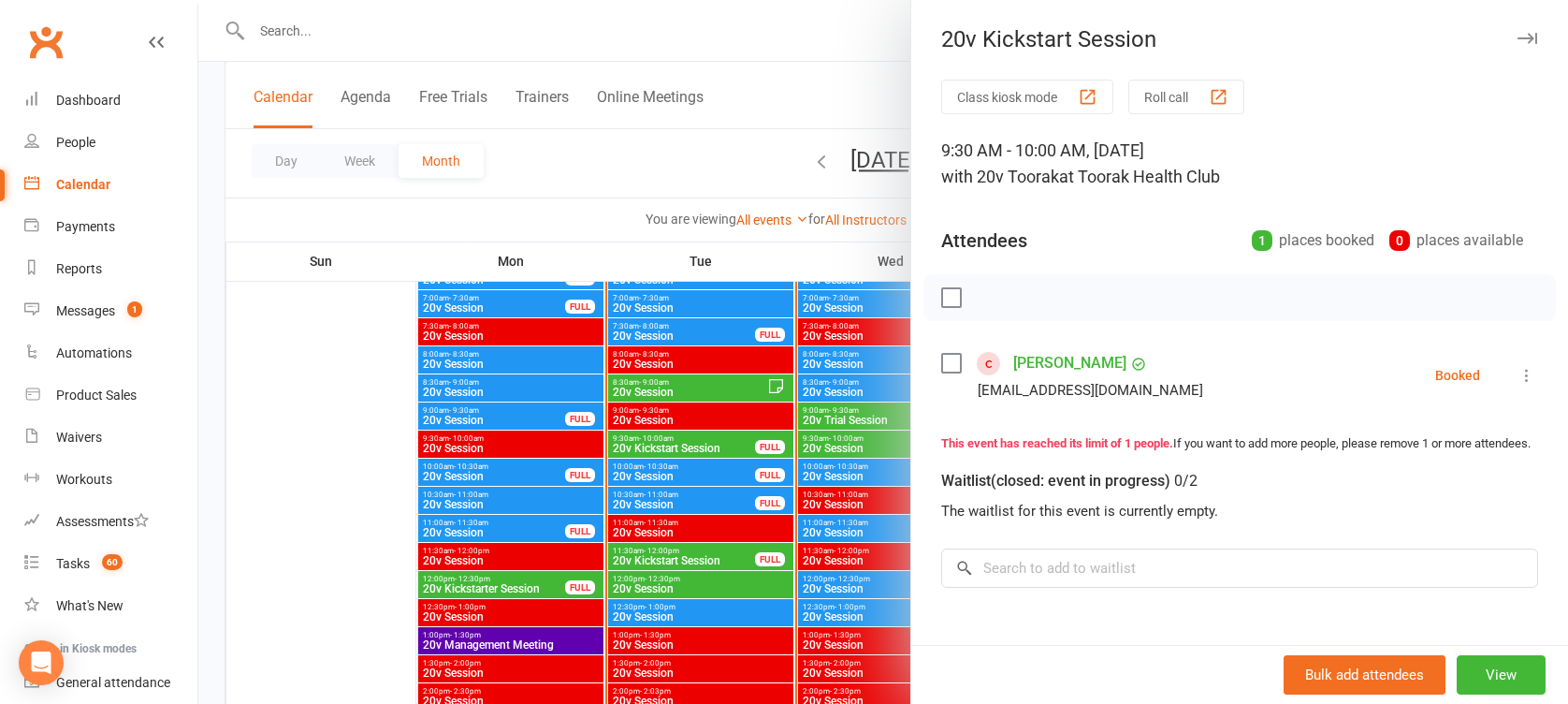
click at [682, 435] on div at bounding box center [883, 352] width 1369 height 704
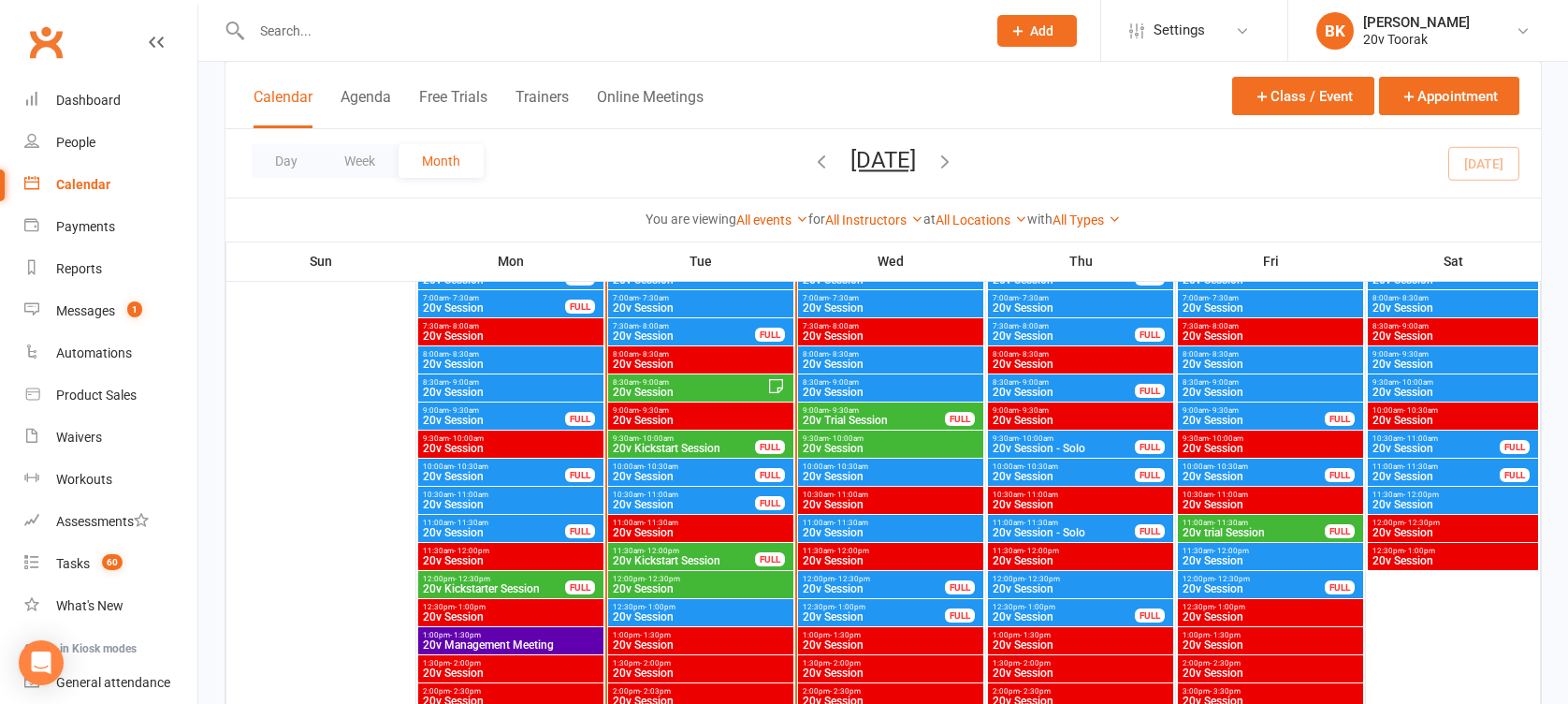
click at [663, 378] on span "- 9:00am" at bounding box center [654, 382] width 30 height 9
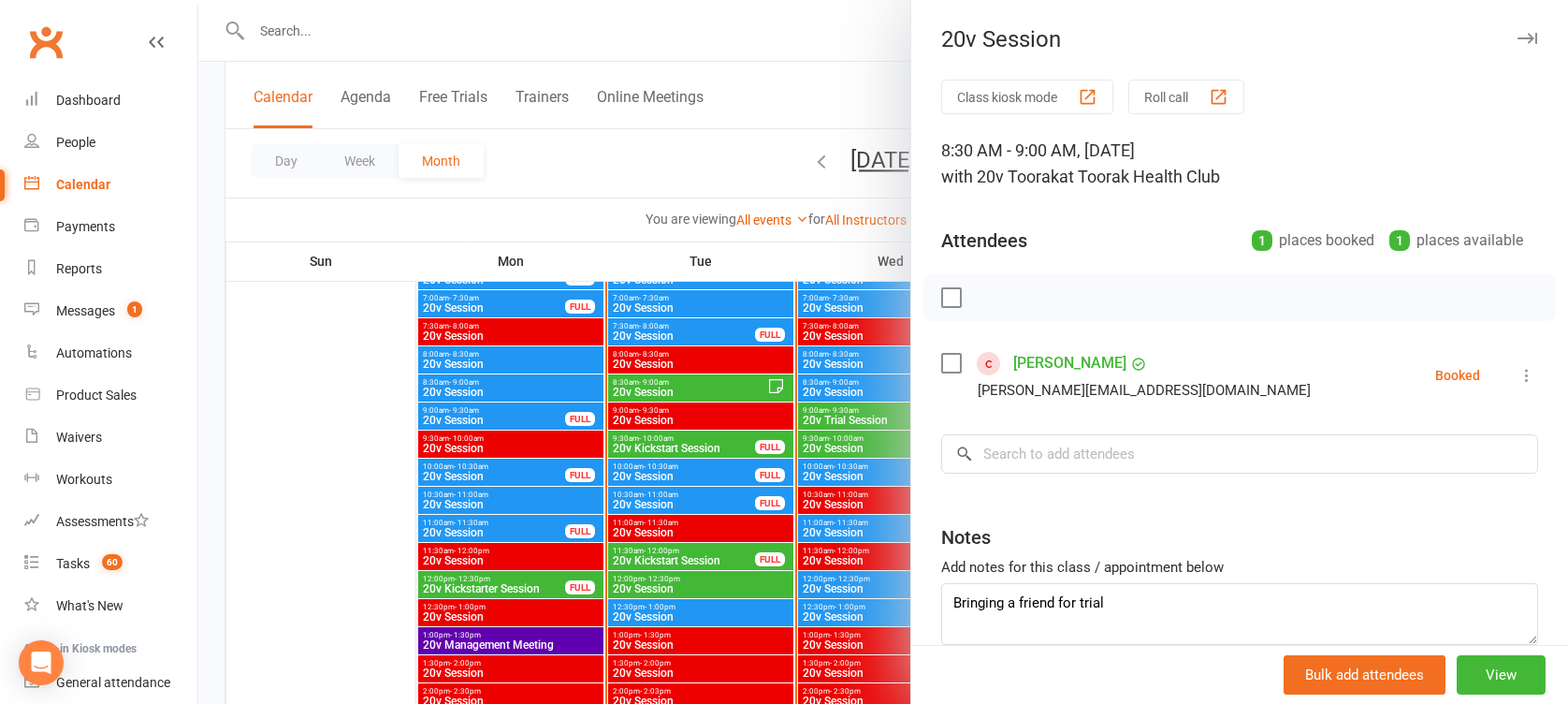
click at [1517, 366] on icon at bounding box center [1526, 374] width 19 height 19
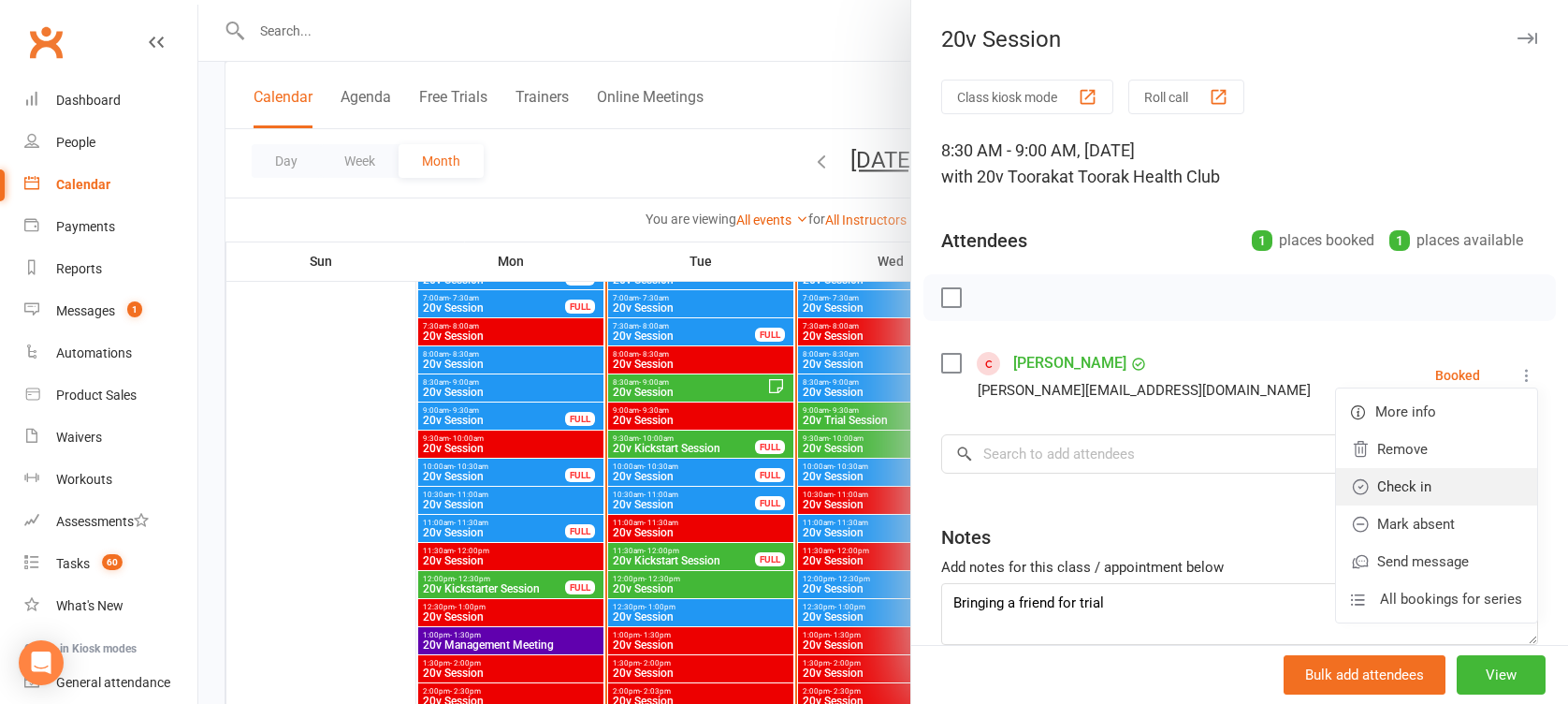
click at [1412, 478] on link "Check in" at bounding box center [1436, 487] width 201 height 37
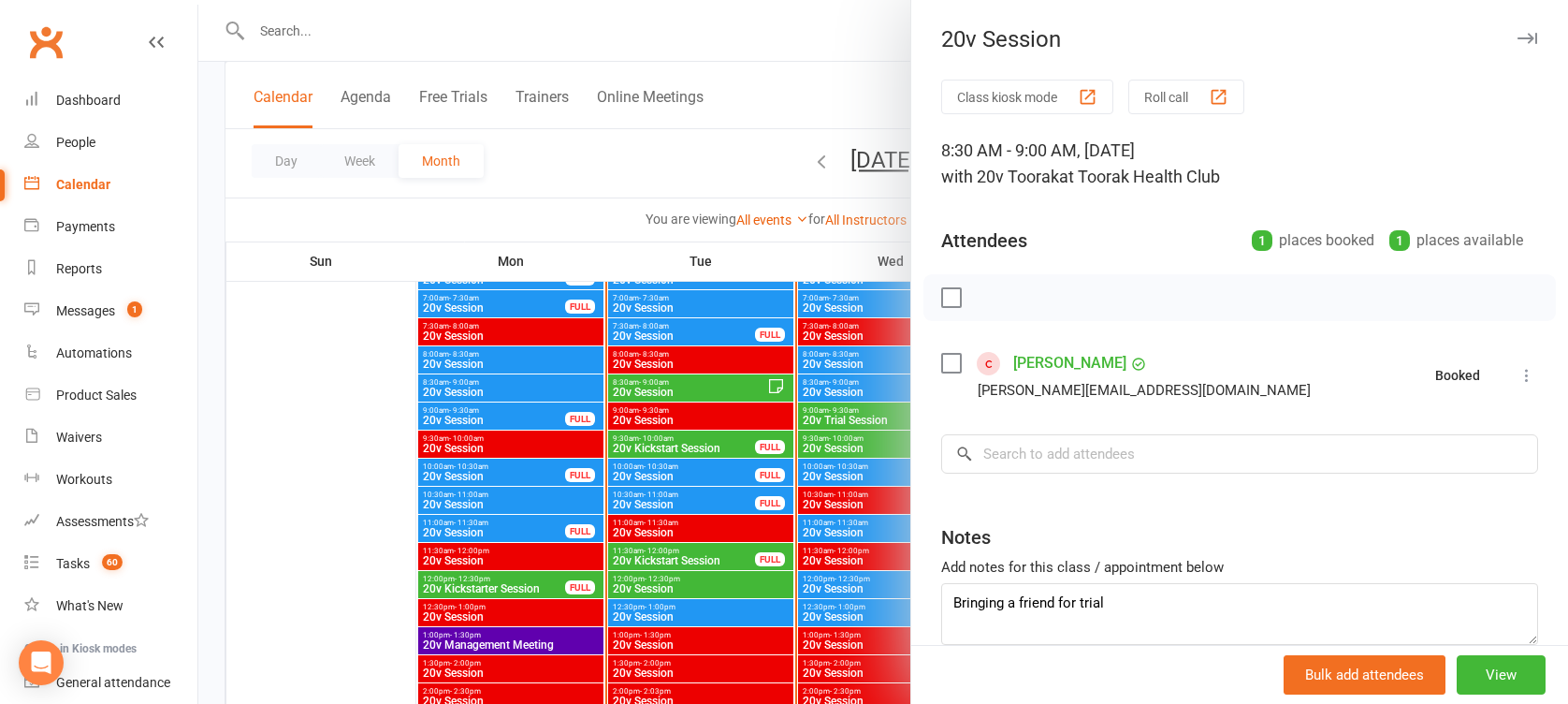
click at [672, 473] on div at bounding box center [883, 352] width 1369 height 704
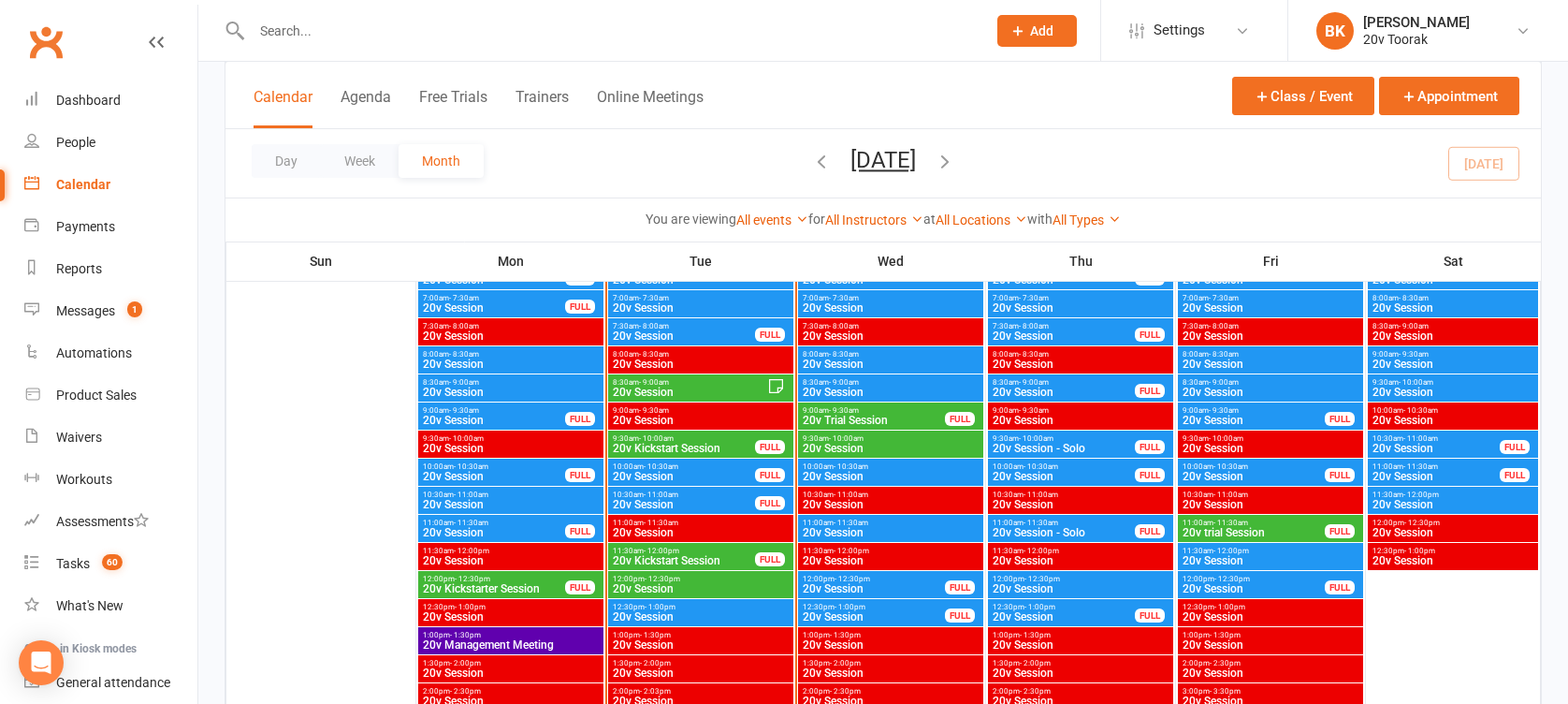
click at [649, 459] on div "10:00am - 10:30am 20v Session FULL" at bounding box center [701, 472] width 185 height 27
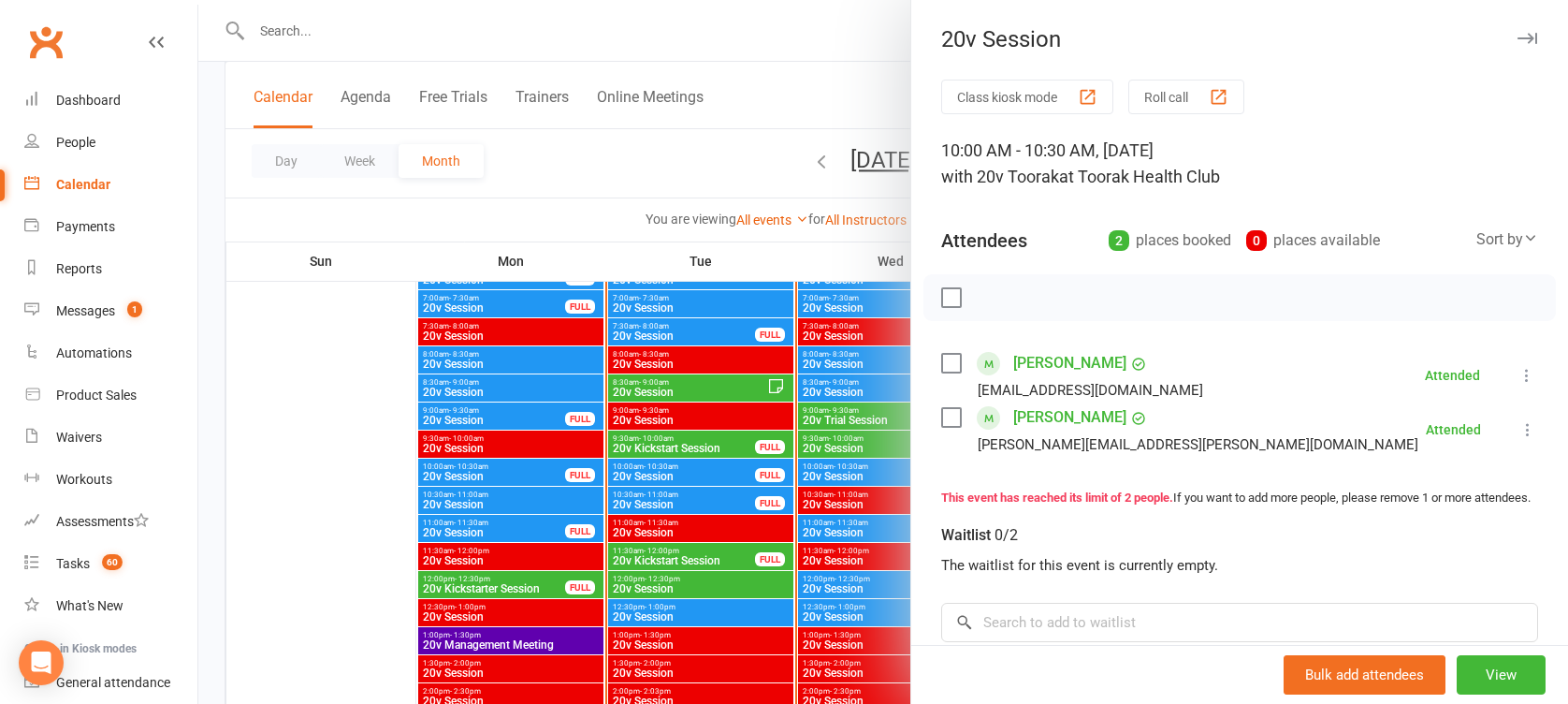
click at [639, 451] on div at bounding box center [883, 352] width 1369 height 704
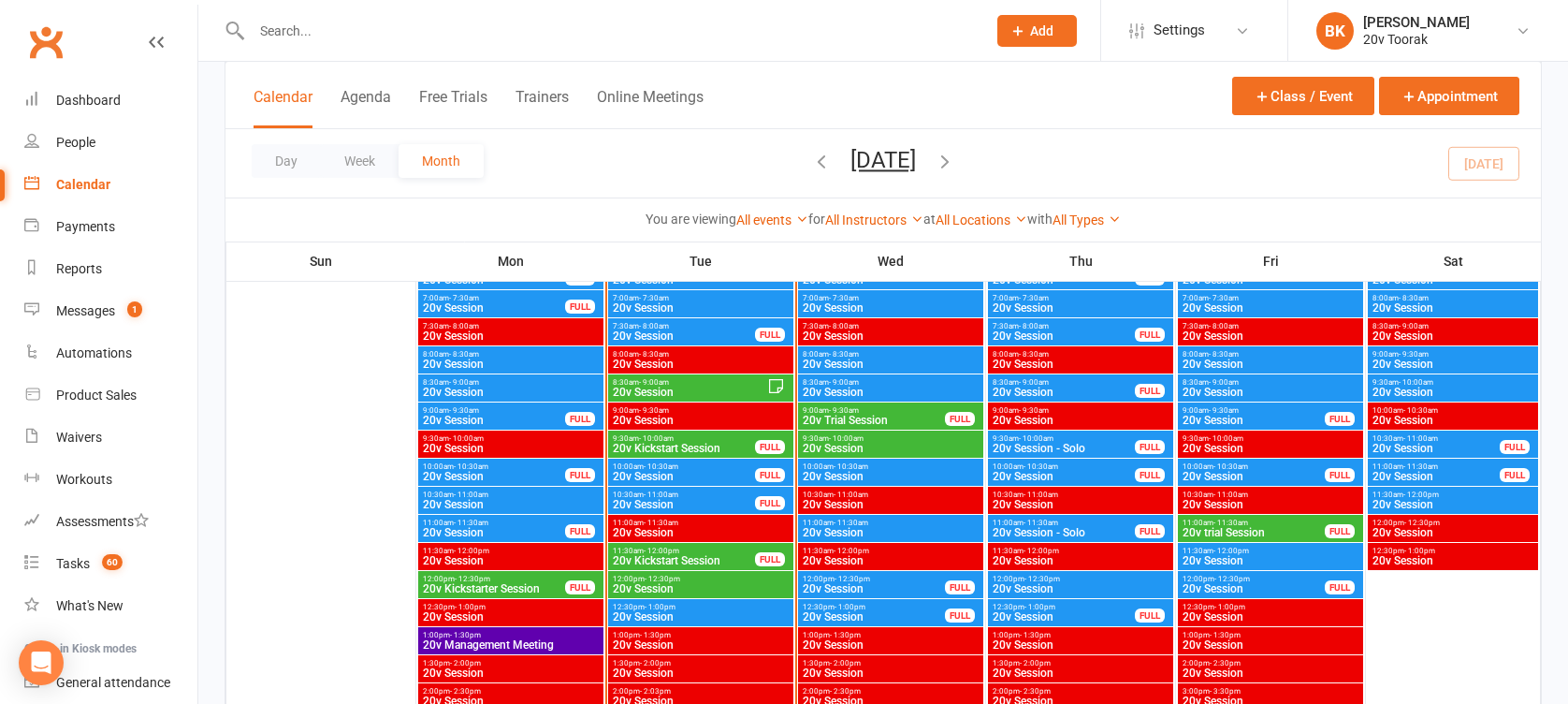
click at [648, 434] on span "- 10:00am" at bounding box center [657, 438] width 35 height 9
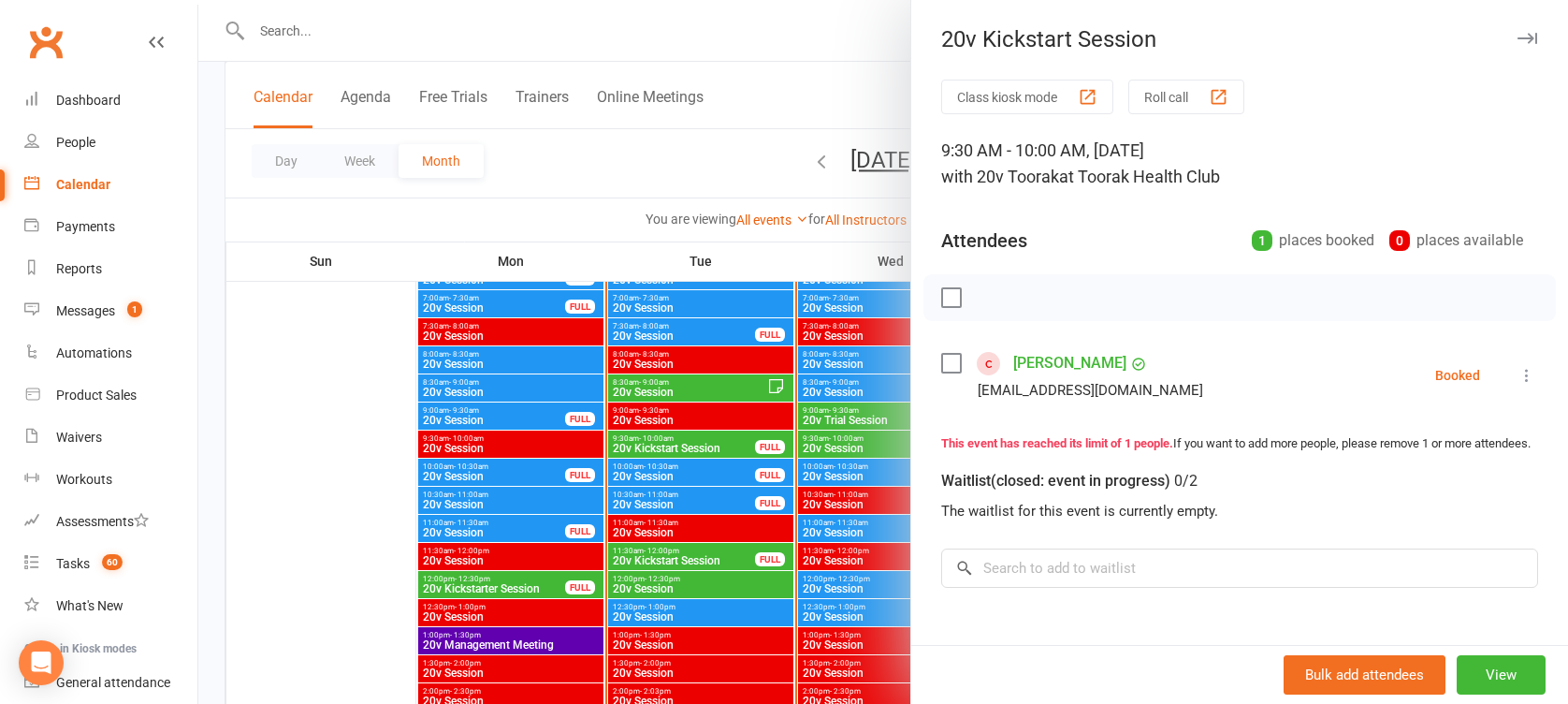
click at [648, 433] on div at bounding box center [883, 352] width 1369 height 704
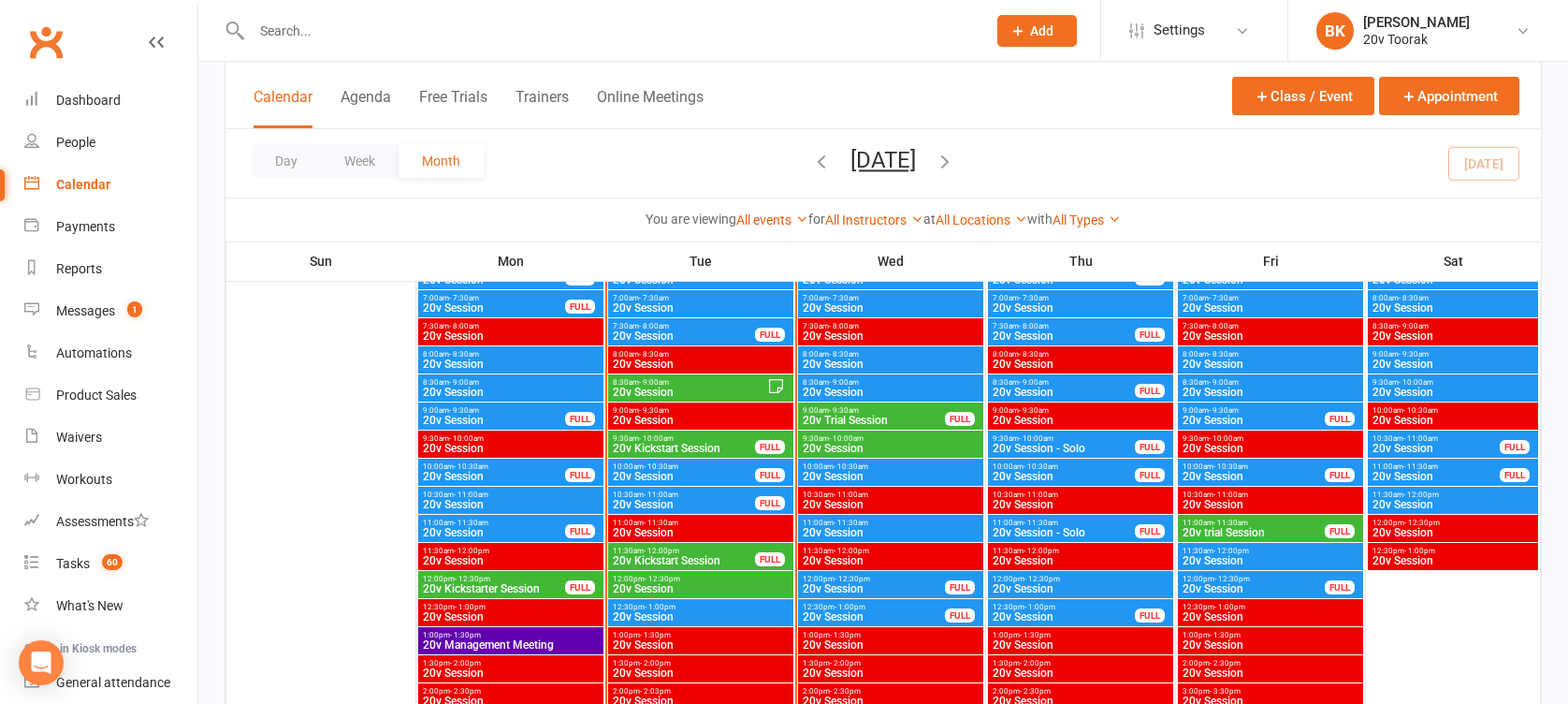
click at [681, 386] on span "20v Session" at bounding box center [689, 392] width 155 height 12
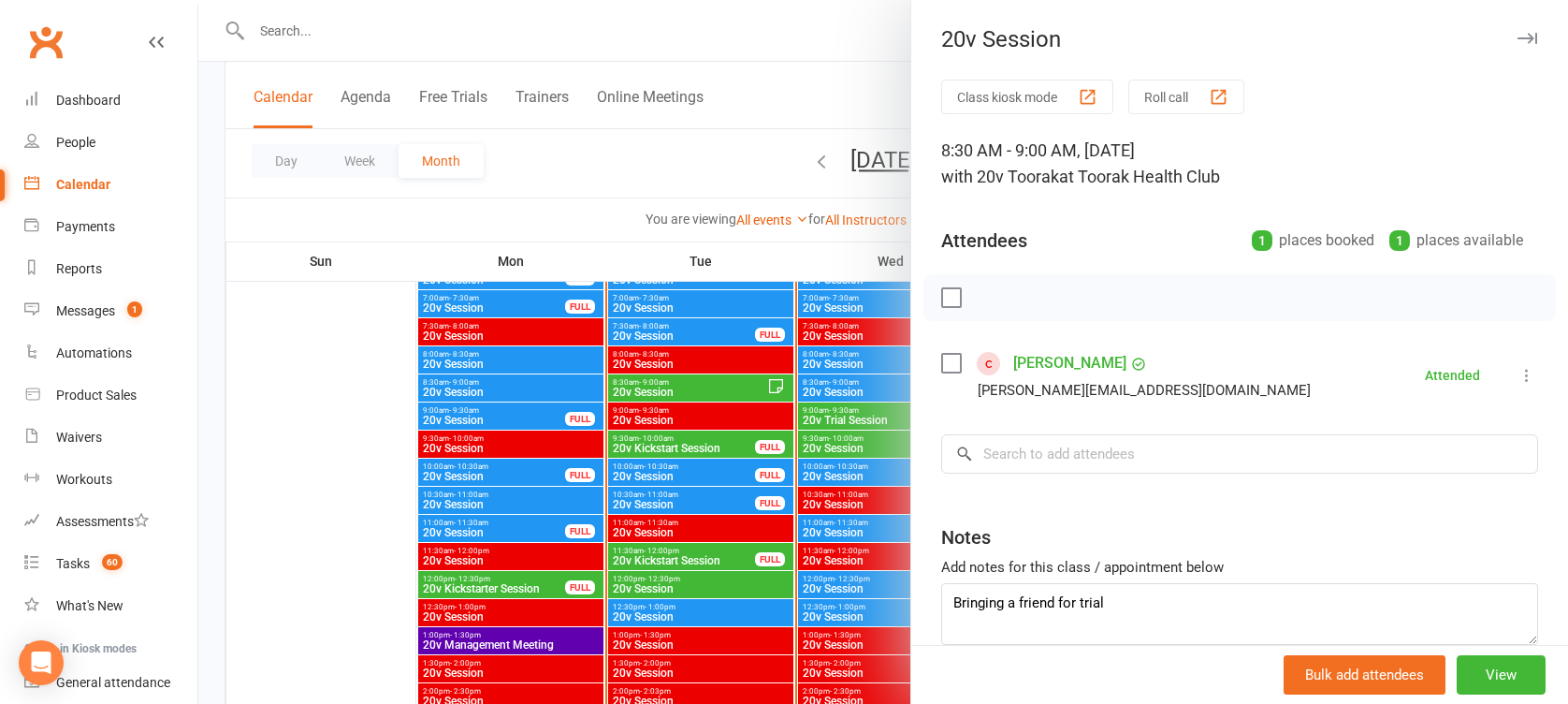
click at [681, 386] on div at bounding box center [883, 352] width 1369 height 704
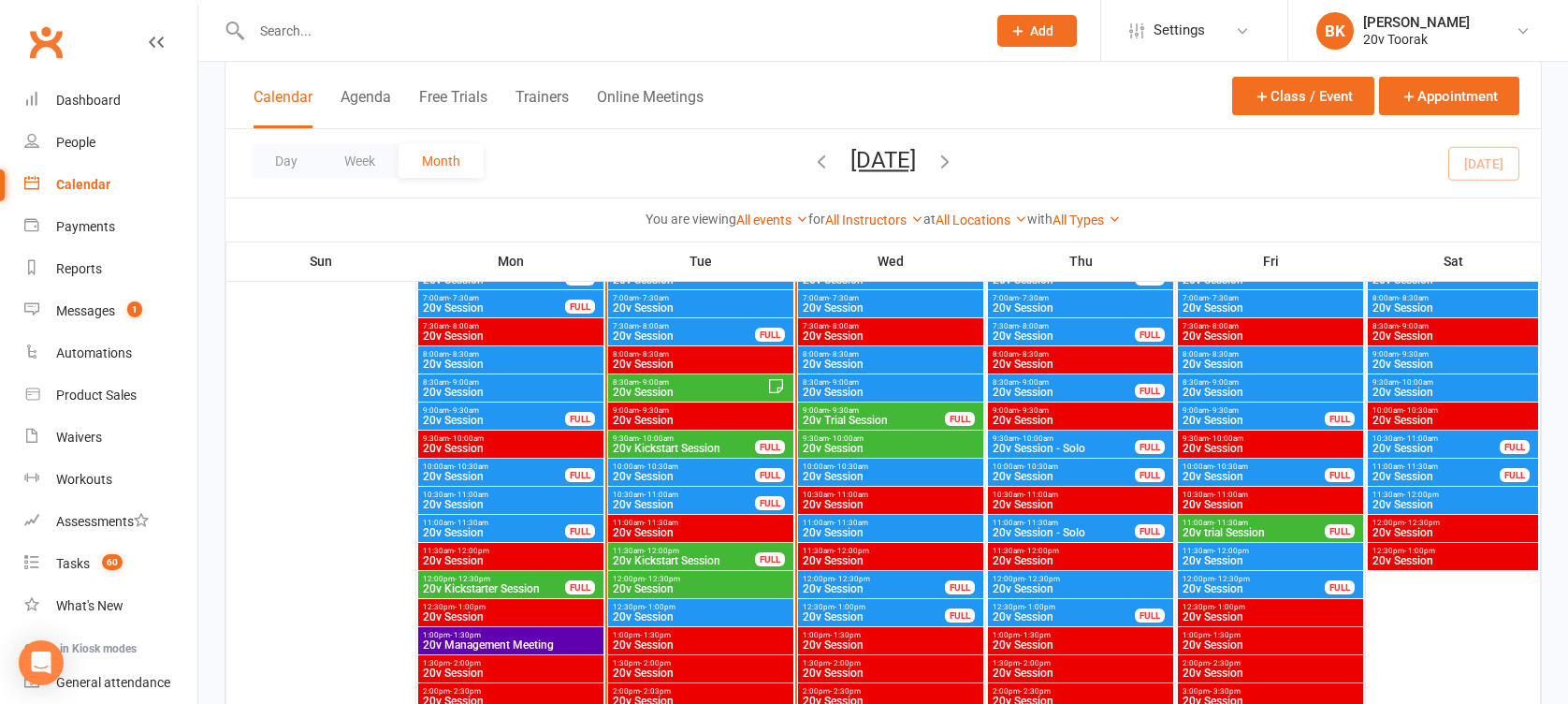
click at [677, 323] on span "7:30am - 8:00am" at bounding box center [684, 326] width 144 height 9
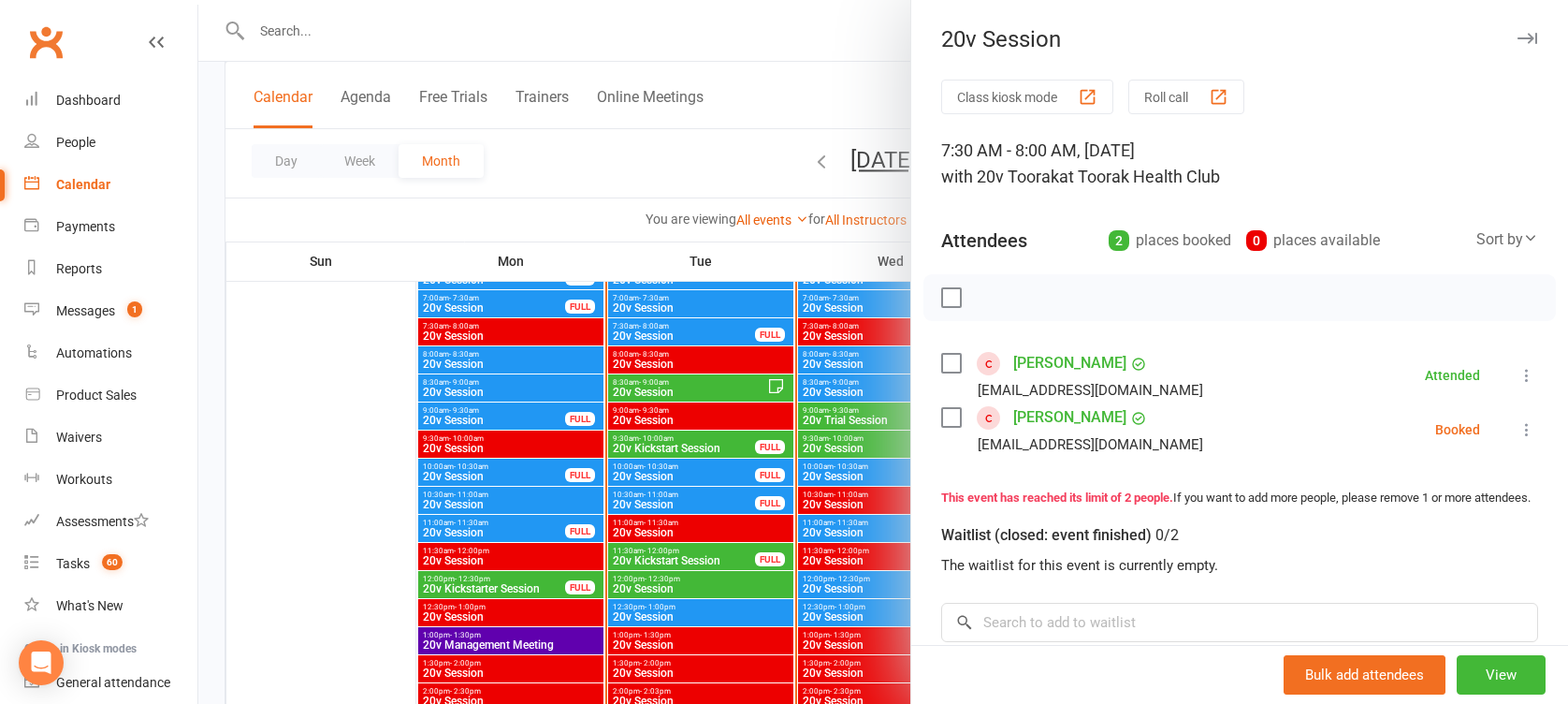
click at [677, 323] on div at bounding box center [883, 352] width 1369 height 704
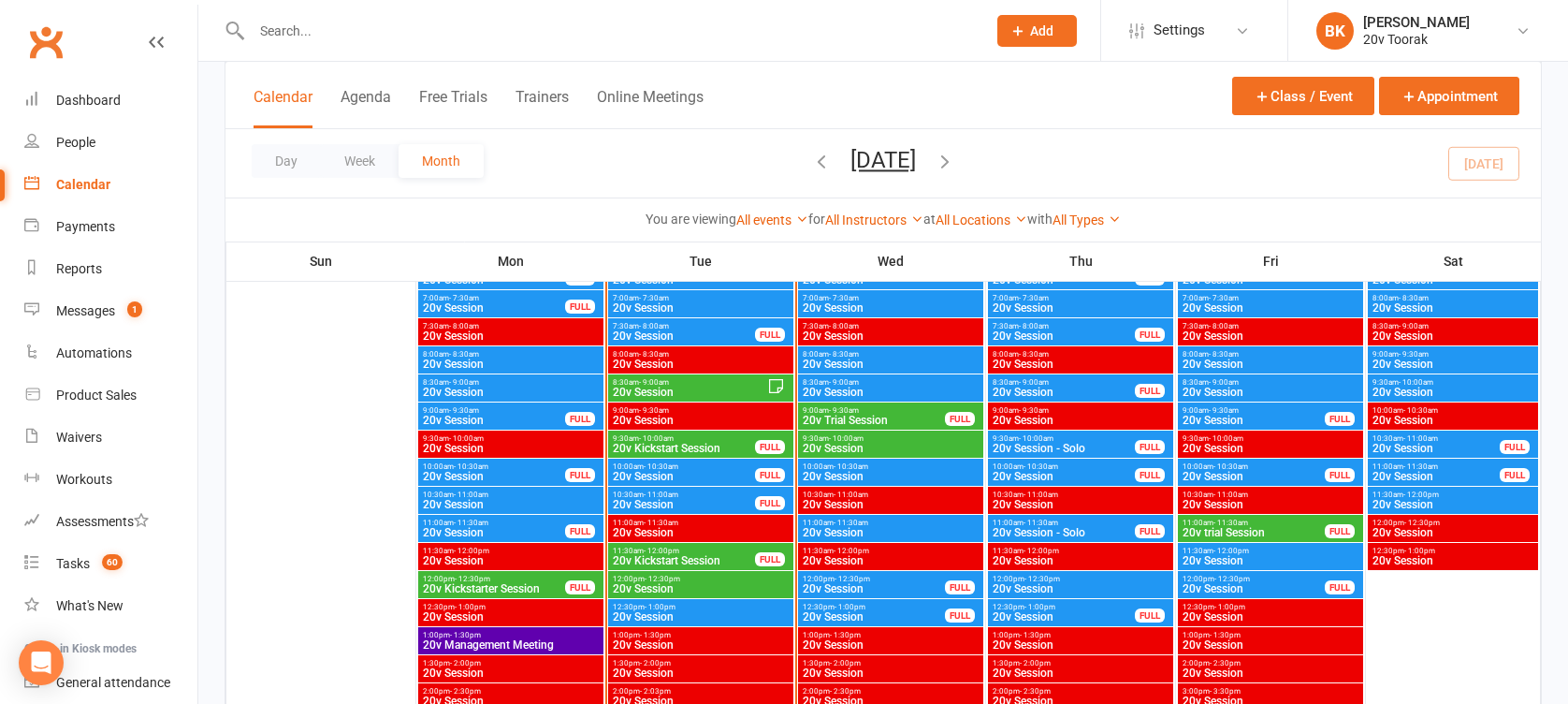
click at [677, 323] on span "7:30am - 8:00am" at bounding box center [684, 326] width 144 height 9
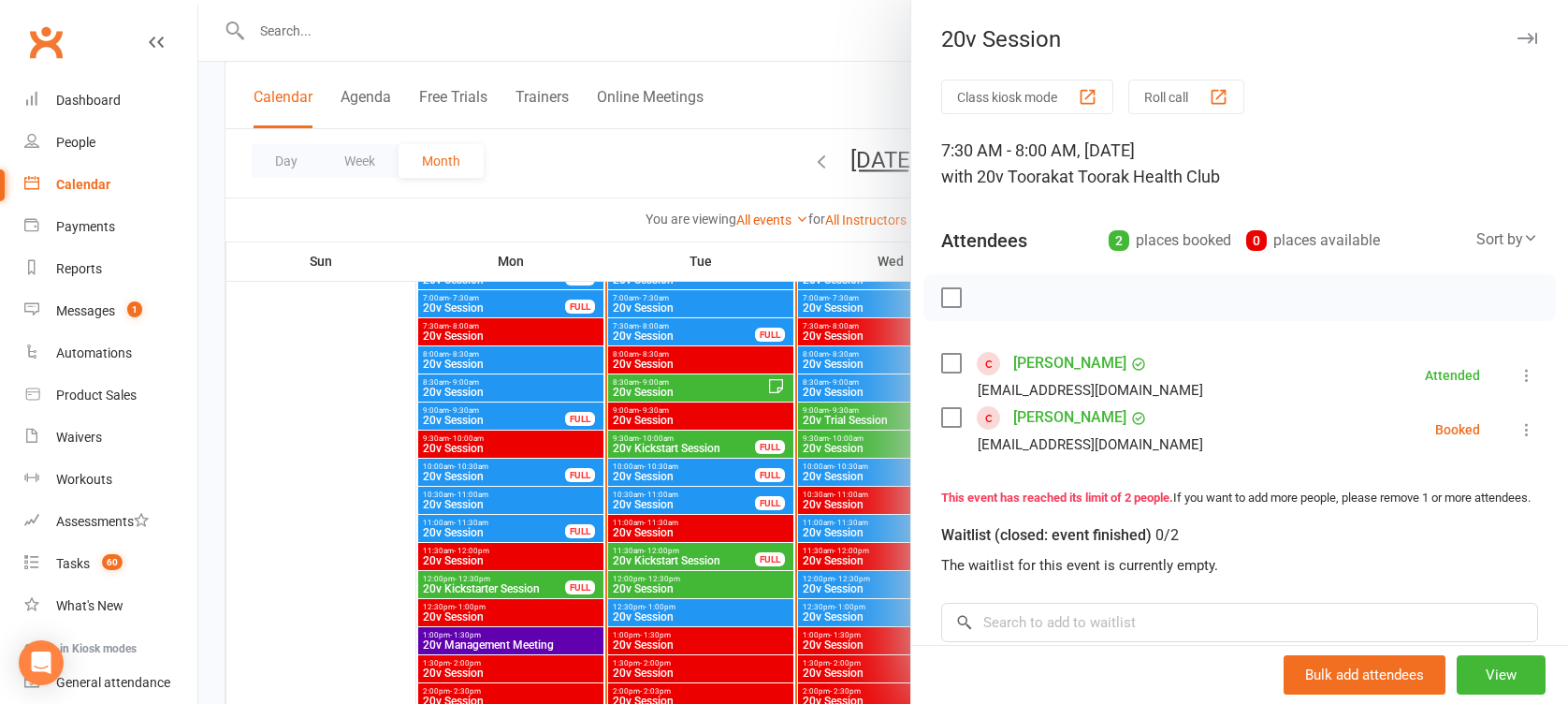
click at [714, 323] on div at bounding box center [883, 352] width 1369 height 704
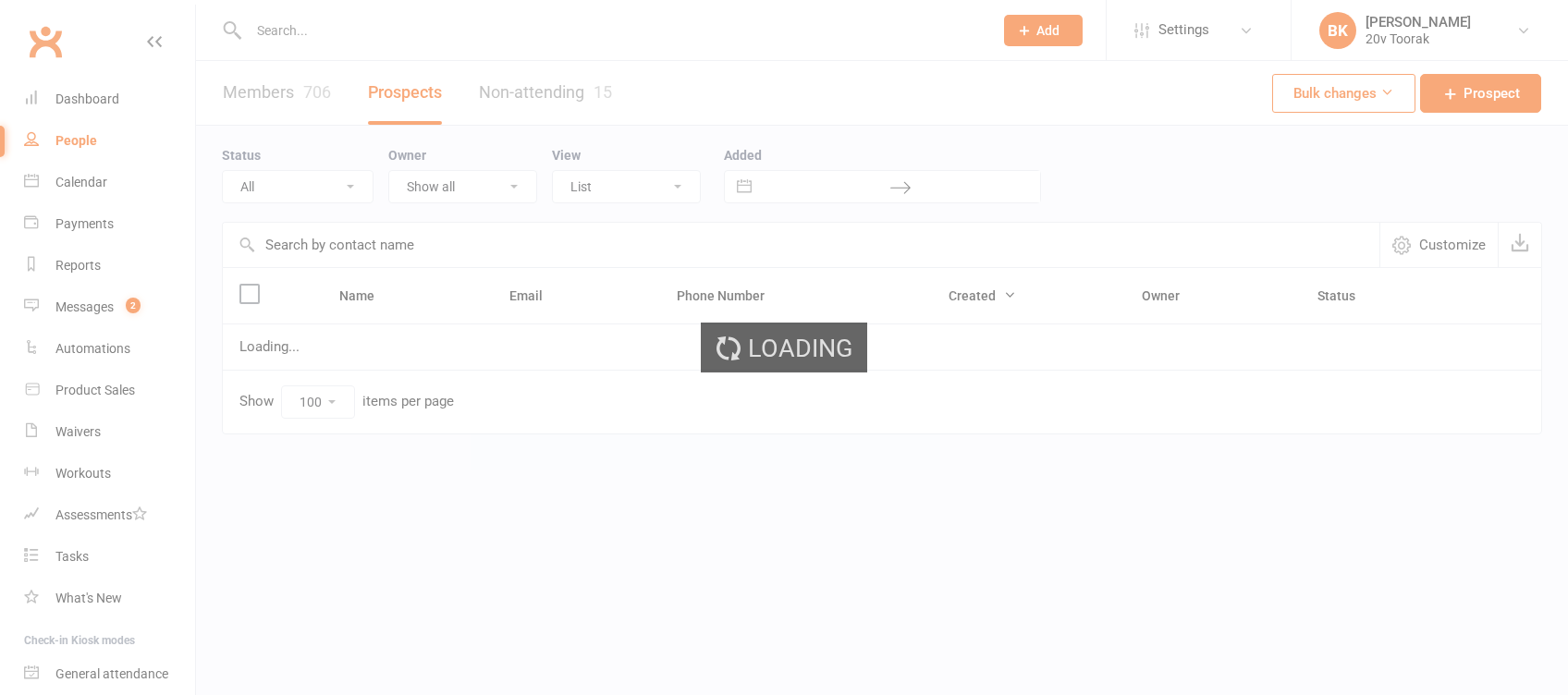
select select "100"
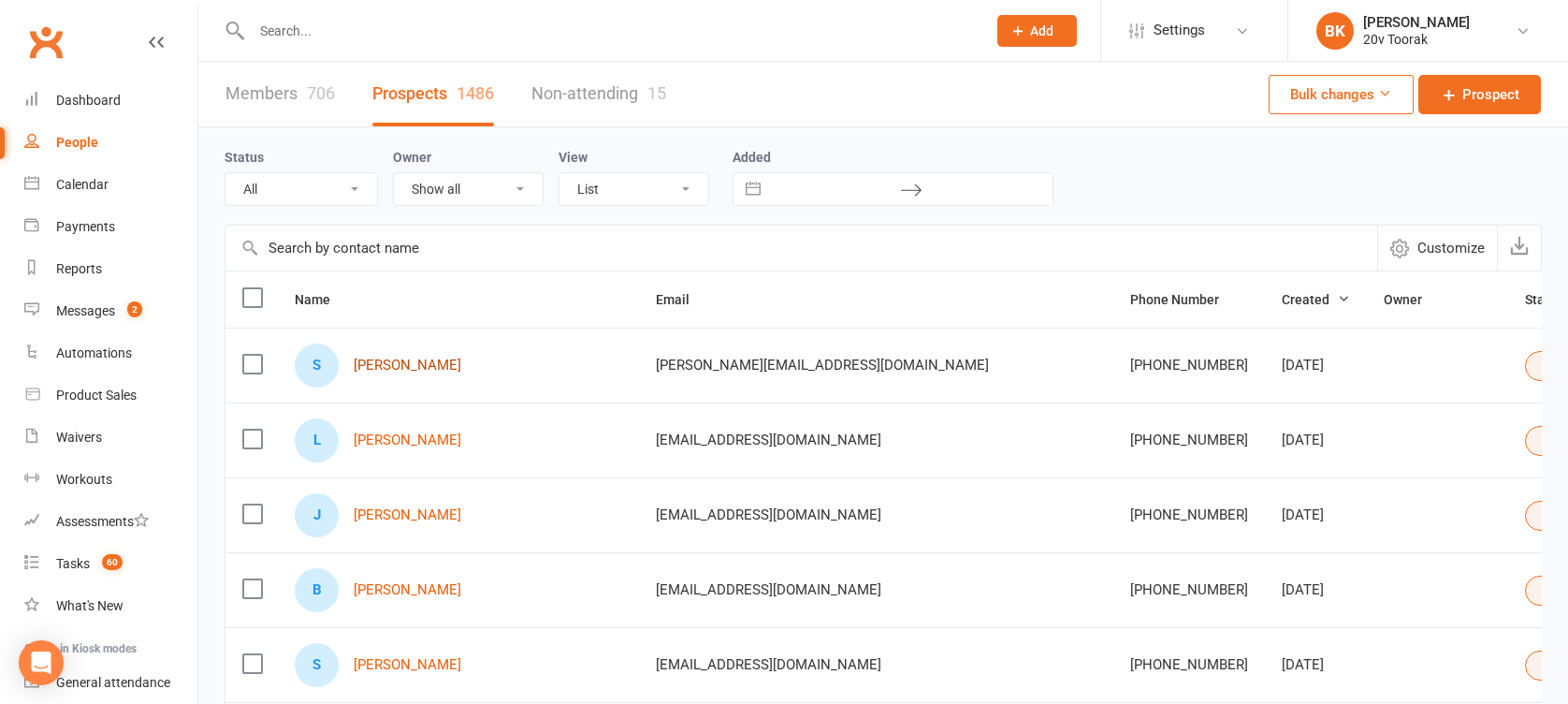
click at [399, 360] on link "[PERSON_NAME]" at bounding box center [407, 366] width 107 height 16
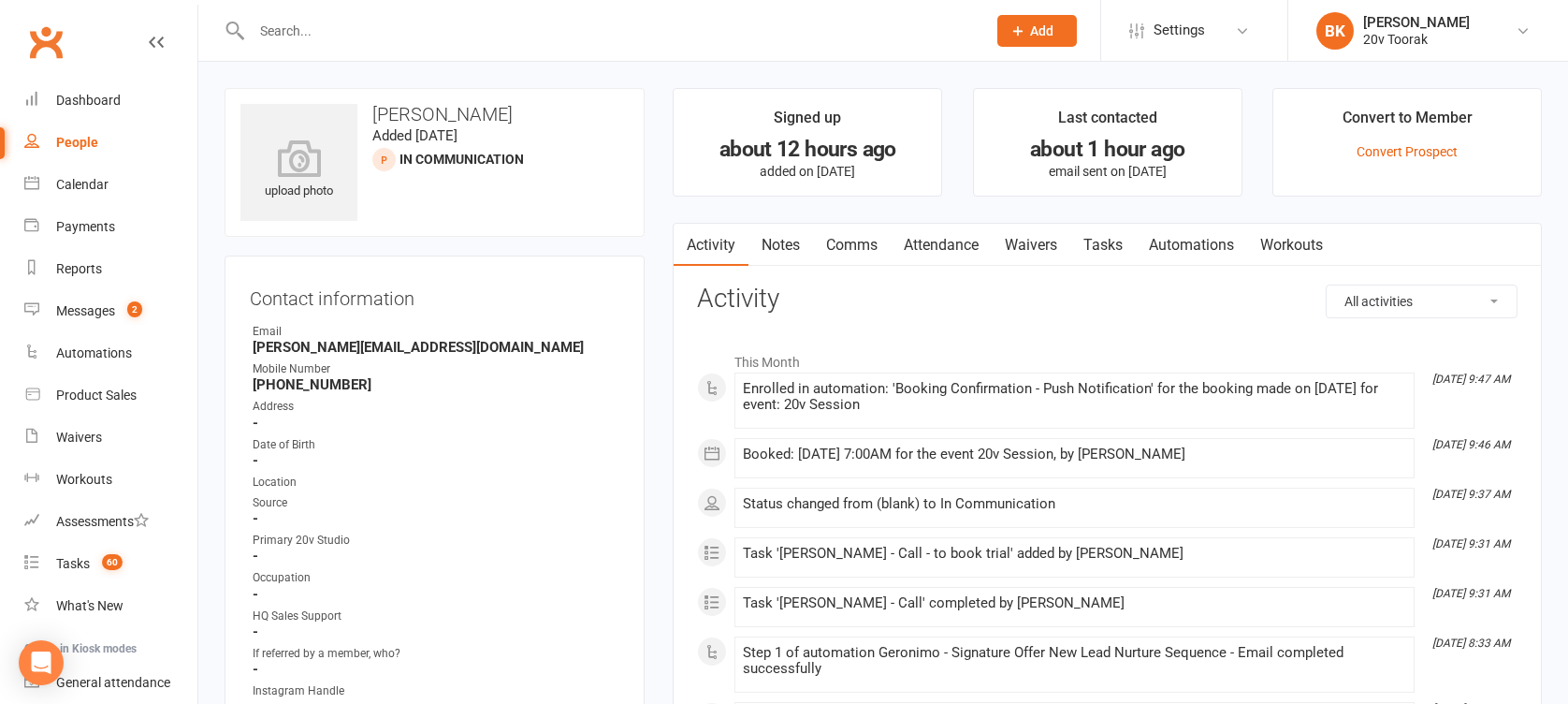
click at [1048, 254] on link "Waivers" at bounding box center [1031, 245] width 79 height 43
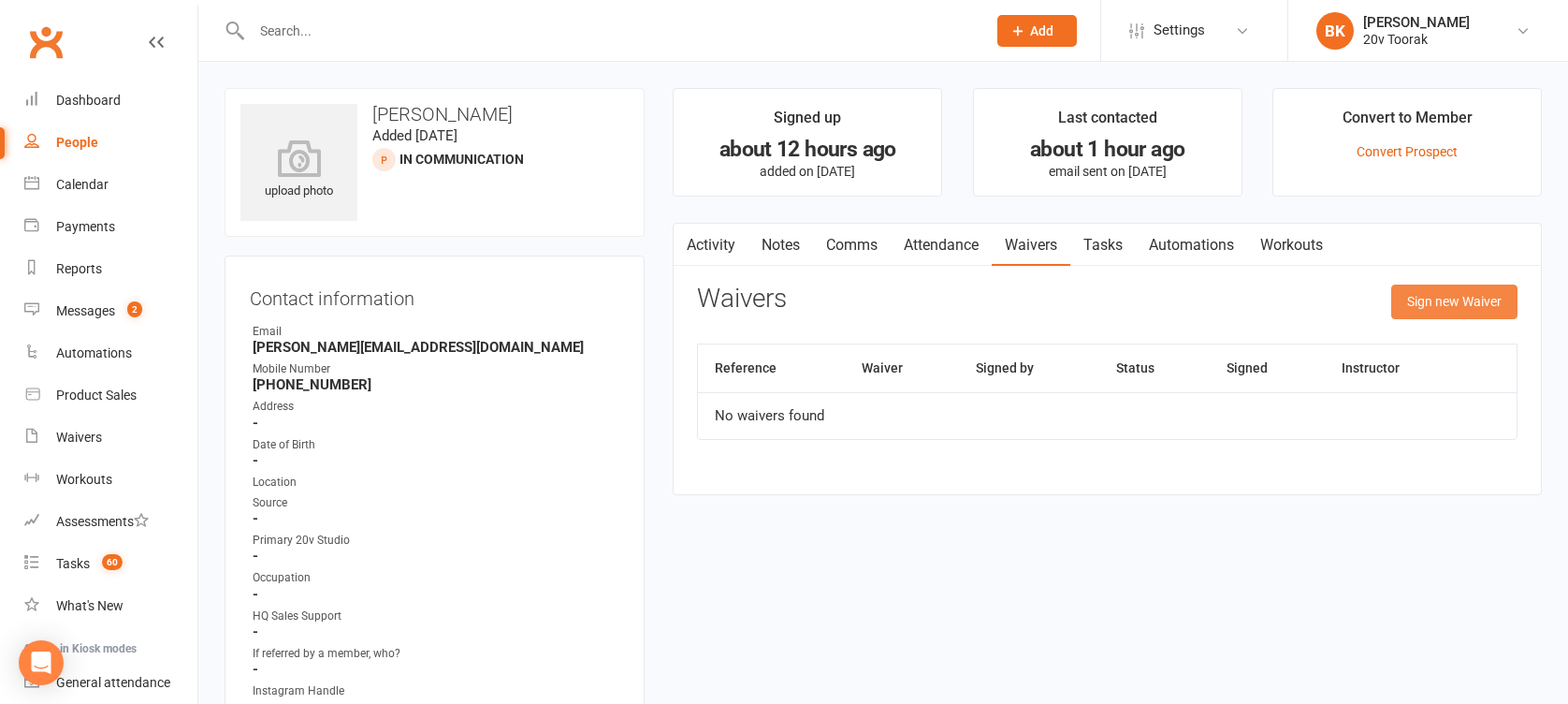
click at [1482, 298] on button "Sign new Waiver" at bounding box center [1455, 301] width 127 height 34
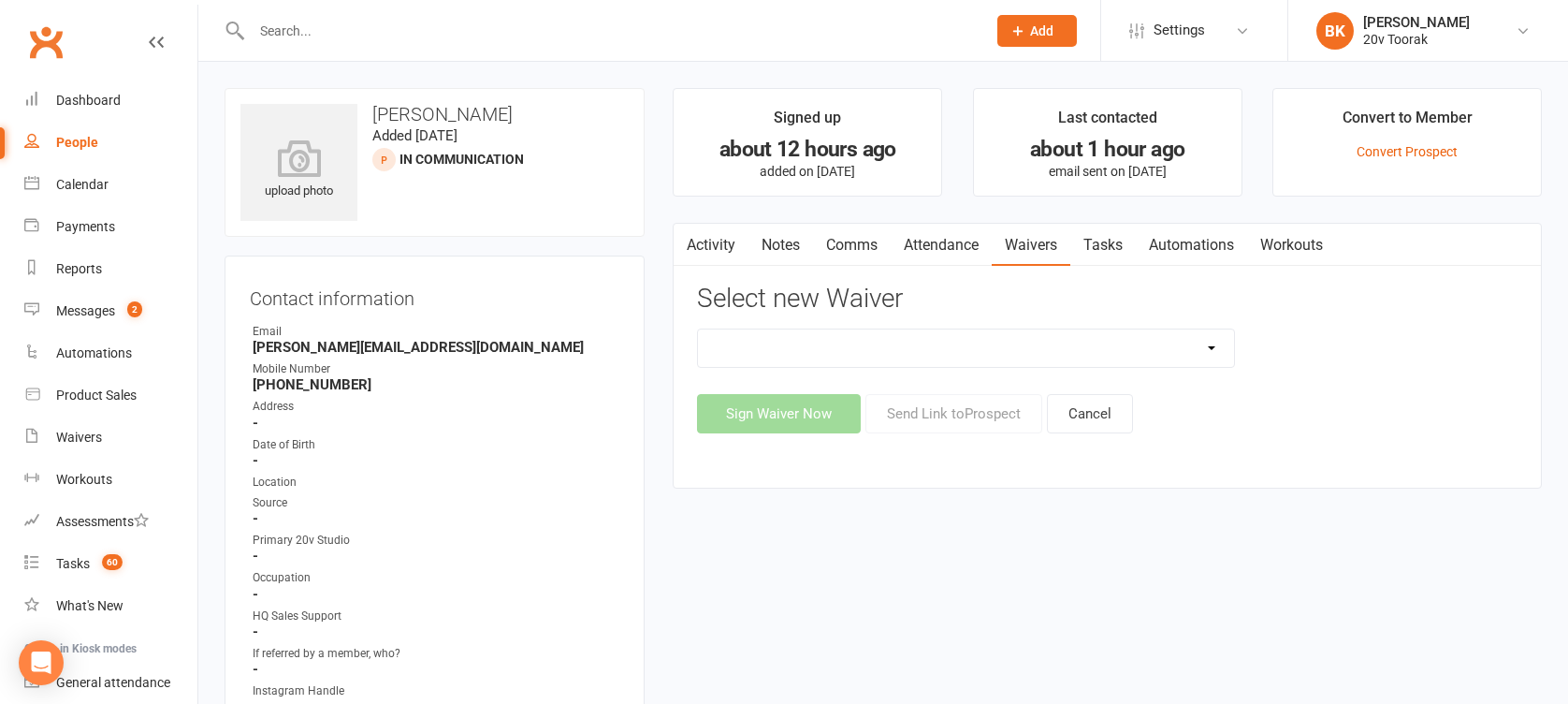
click at [1201, 349] on select "20v Ambassador Program 20v Kickstarter Pack 20v Kickstarter Pack - Toorak Membe…" at bounding box center [965, 348] width 535 height 37
select select "13165"
click at [698, 330] on select "20v Ambassador Program 20v Kickstarter Pack 20v Kickstarter Pack - Toorak Membe…" at bounding box center [965, 348] width 535 height 37
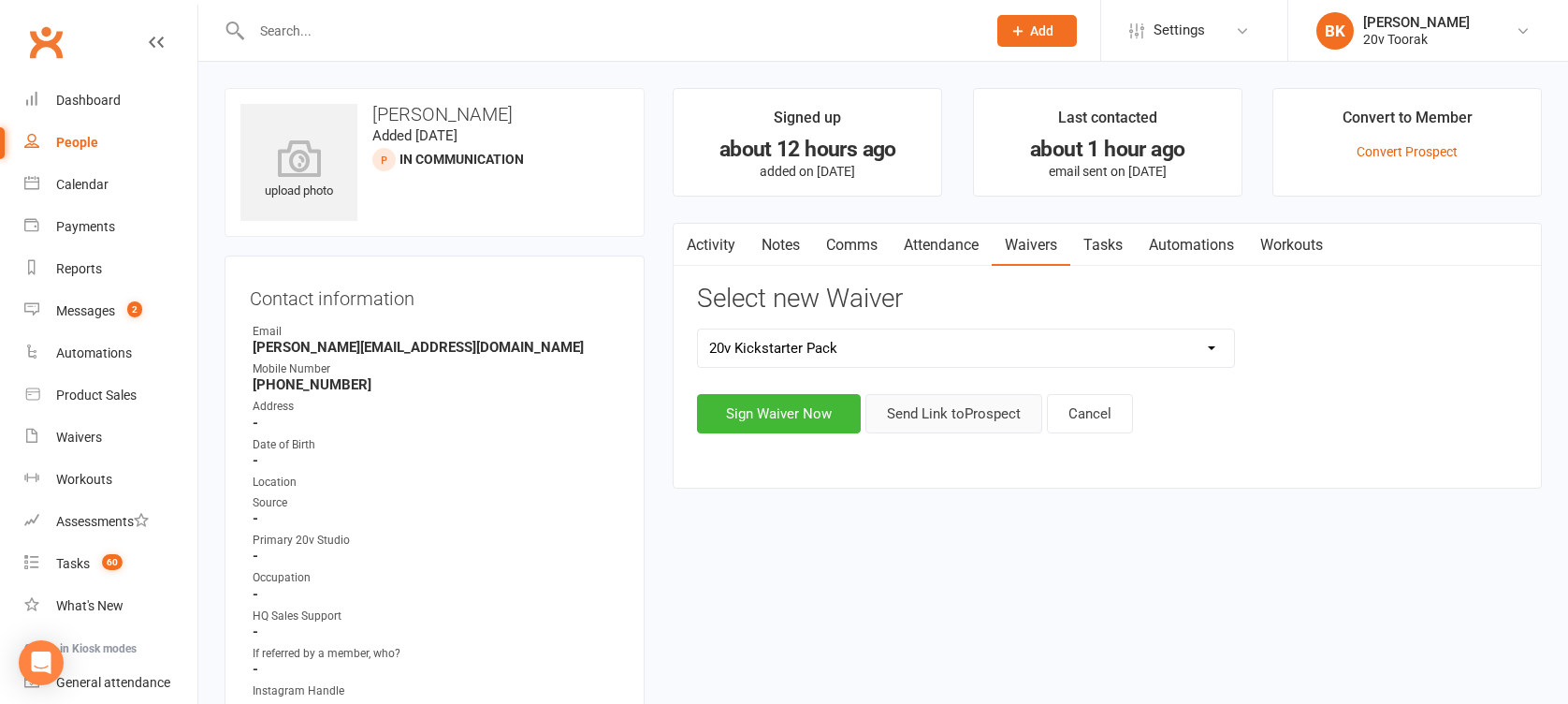
click at [969, 422] on button "Send Link to Prospect" at bounding box center [953, 413] width 176 height 39
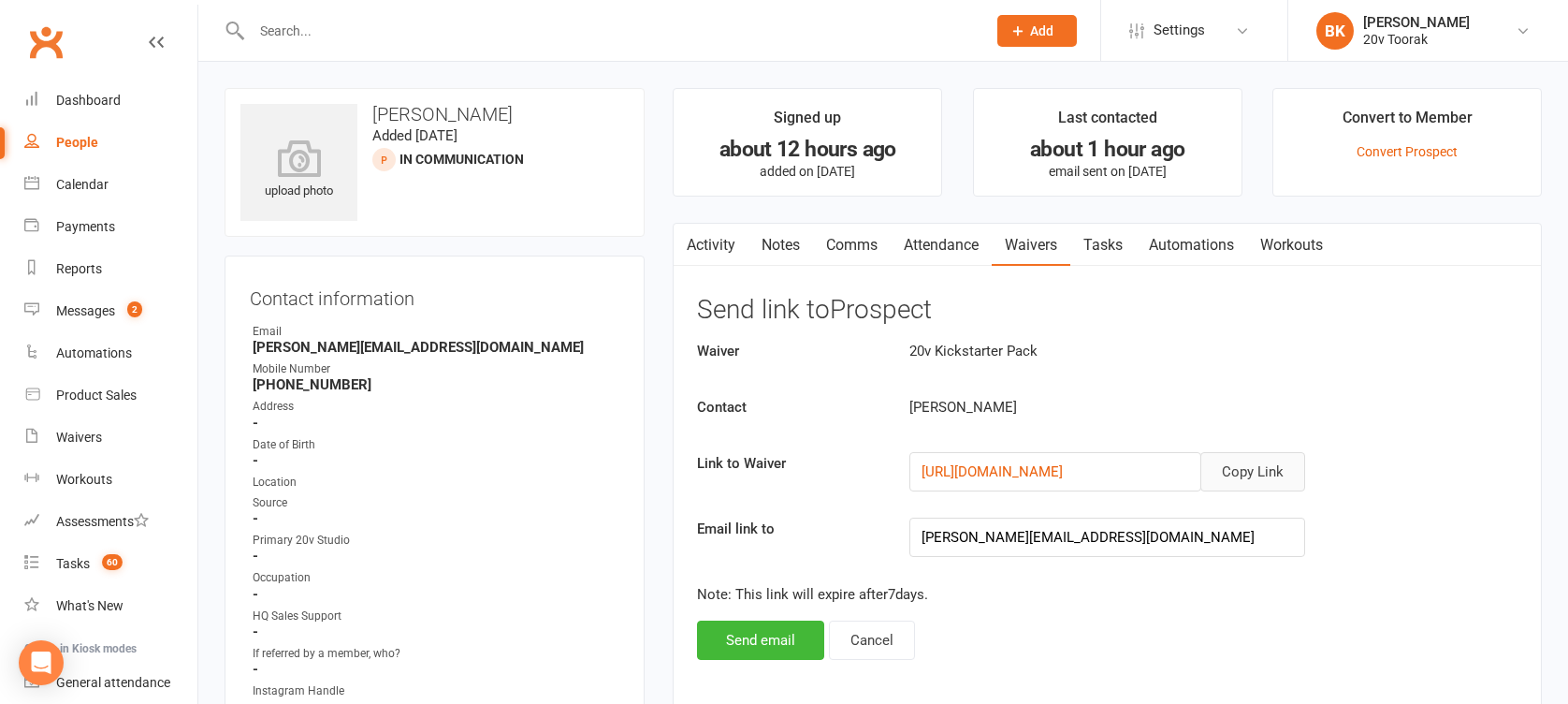
click at [1261, 487] on button "Copy Link" at bounding box center [1253, 472] width 105 height 39
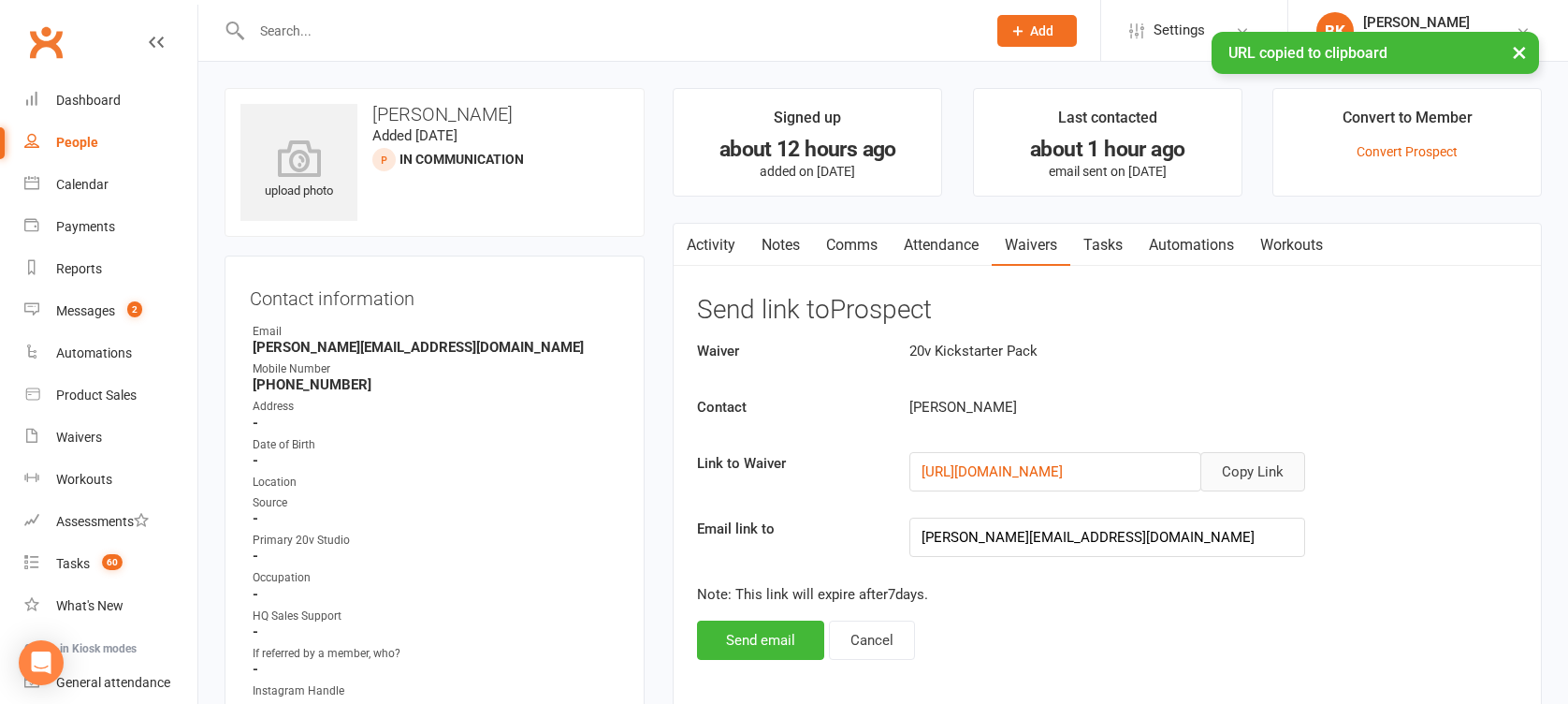
click at [843, 238] on link "Comms" at bounding box center [852, 245] width 78 height 43
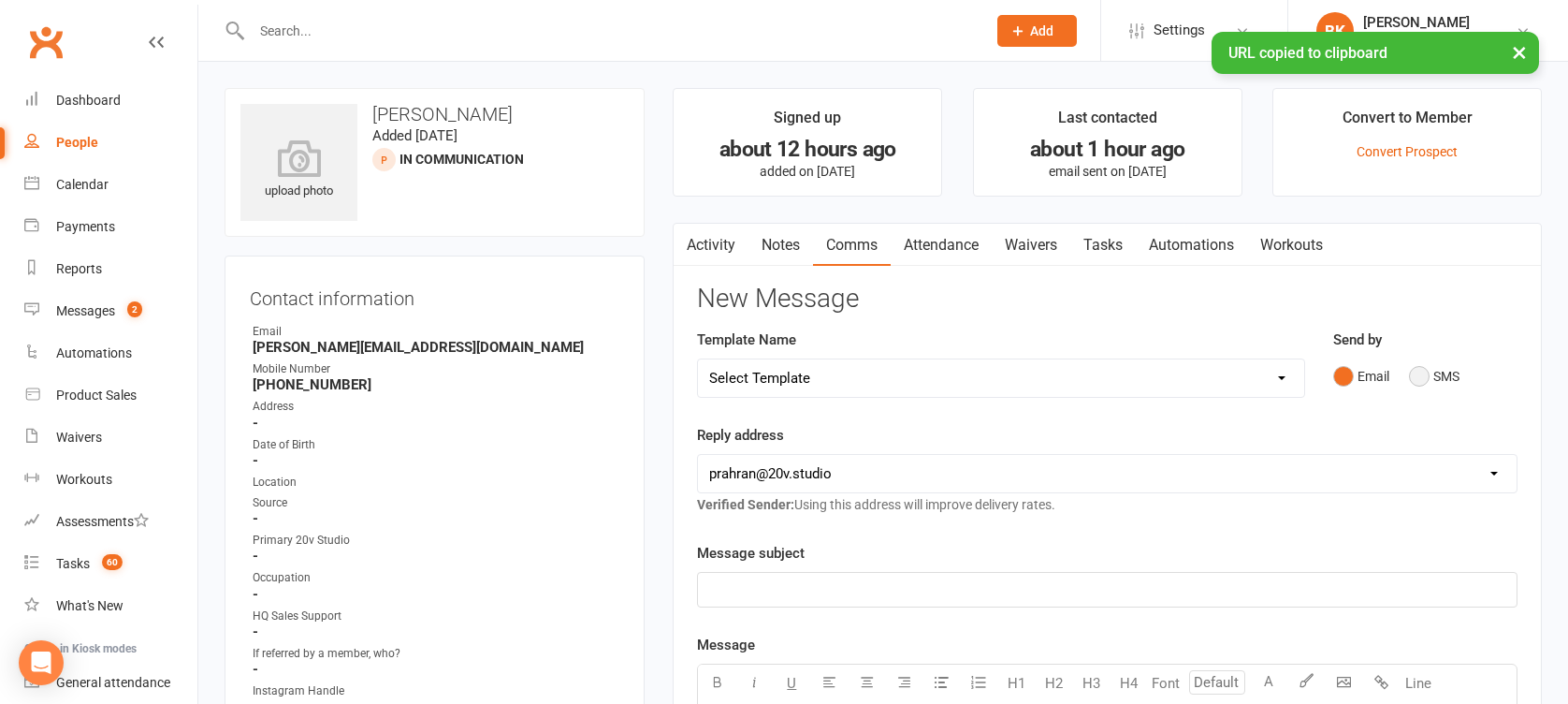
click at [1445, 379] on button "SMS" at bounding box center [1434, 376] width 51 height 35
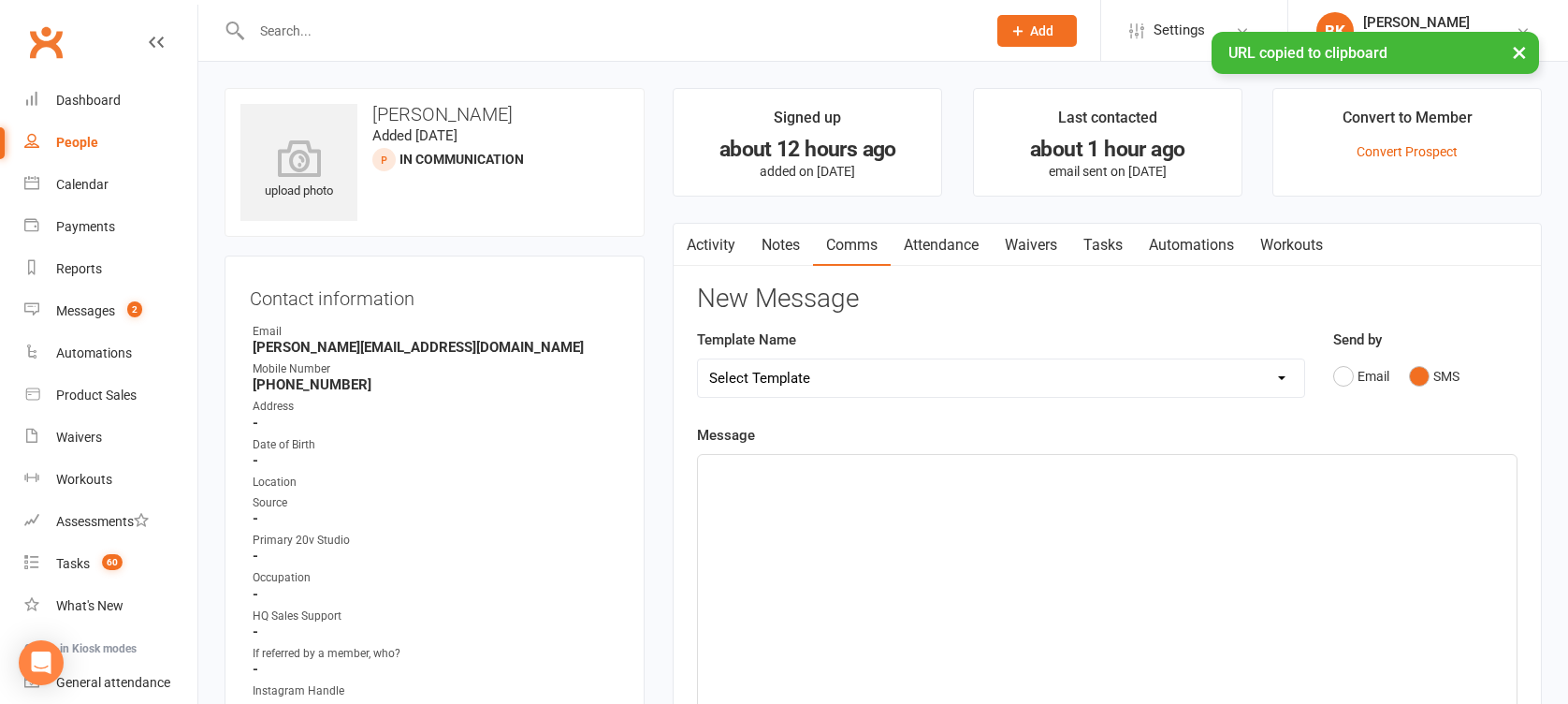
click at [1334, 535] on div "﻿" at bounding box center [1107, 596] width 819 height 281
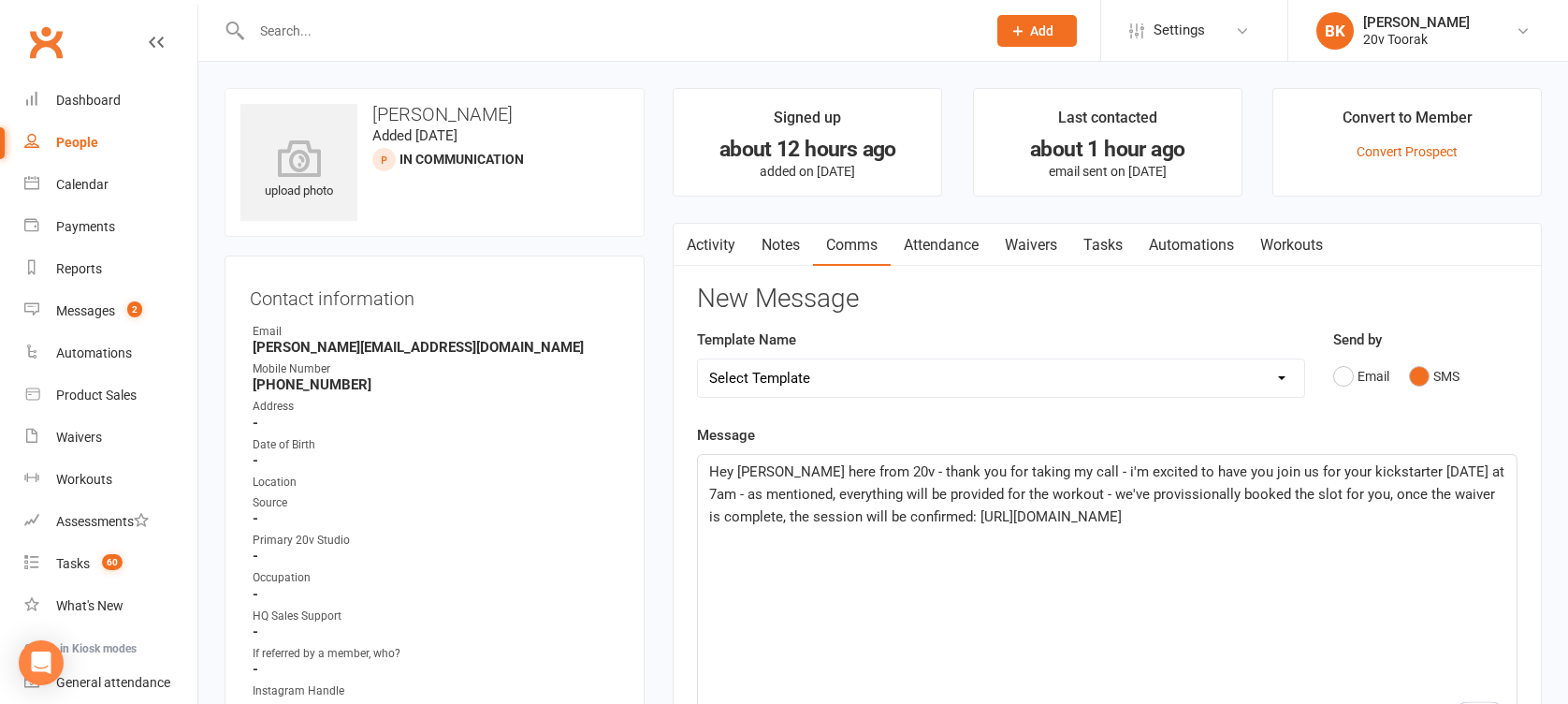
click at [1078, 518] on span "Hey Selina - Byron here from 20v - thank you for taking my call - i'm excited t…" at bounding box center [1109, 493] width 799 height 61
click at [1079, 550] on p "https://app.clubworx.com/websites/20v-1-2/waivers/membership-sign-up-1/signed_w…" at bounding box center [1107, 538] width 796 height 22
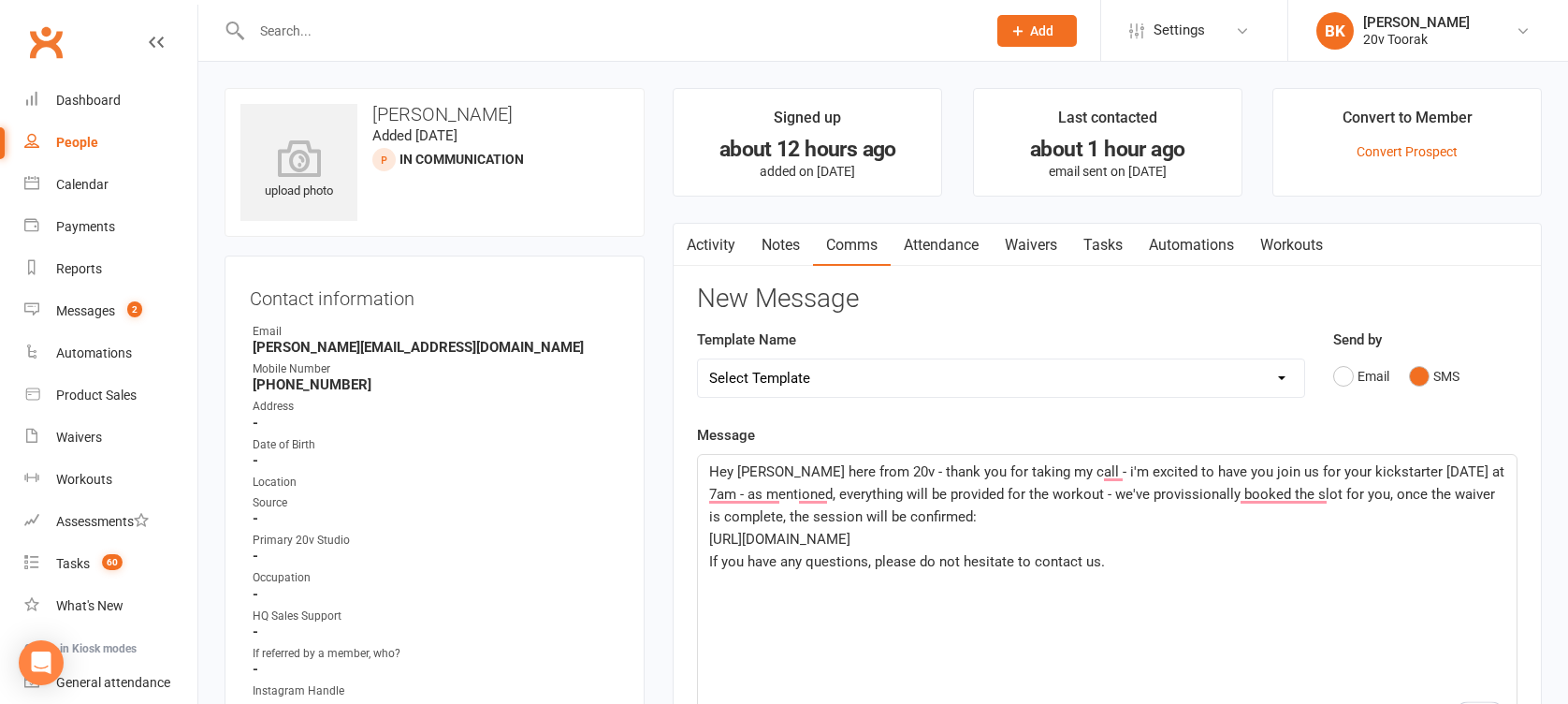
click at [1283, 485] on span "Hey Selina - Byron here from 20v - thank you for taking my call - i'm excited t…" at bounding box center [1109, 493] width 799 height 61
click at [1283, 494] on span "Hey Selina - Byron here from 20v - thank you for taking my call - i'm excited t…" at bounding box center [1109, 493] width 799 height 61
click at [735, 492] on span "Hey Selina - Byron here from 20v - thank you for taking my call - i'm excited t…" at bounding box center [1109, 493] width 799 height 61
click at [1172, 573] on p "If you have any questions, please do not hesitate to contact us." at bounding box center [1107, 561] width 796 height 22
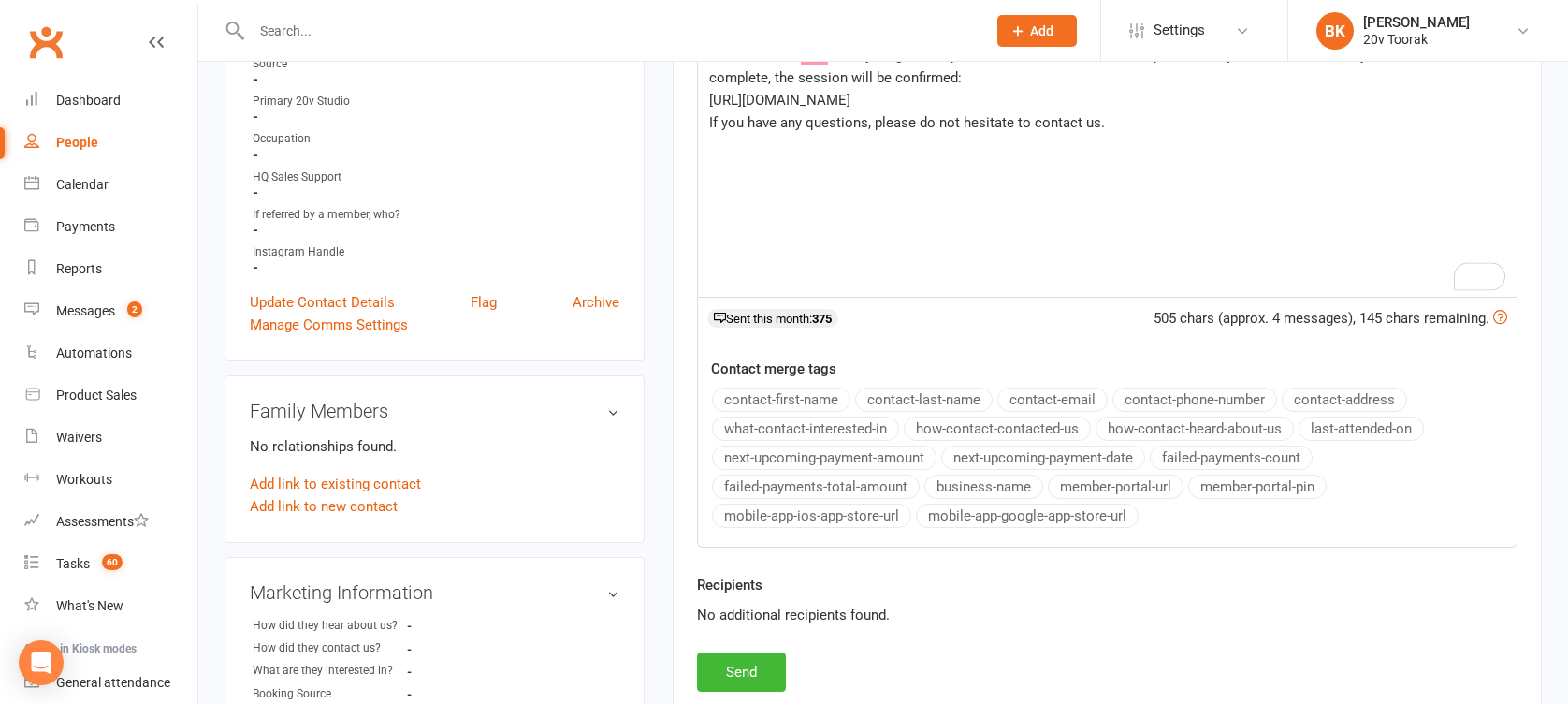
scroll to position [456, 0]
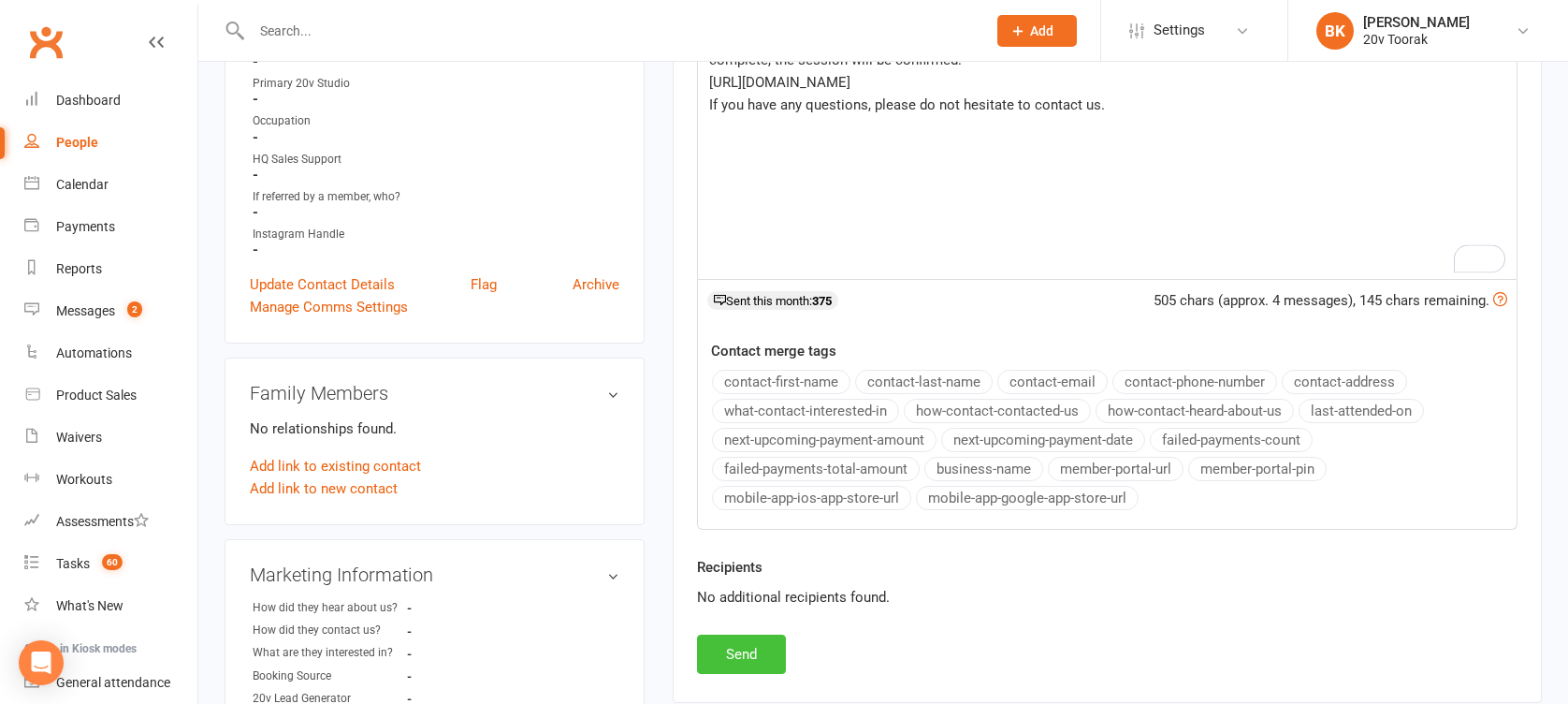
click at [774, 639] on button "Send" at bounding box center [741, 654] width 89 height 39
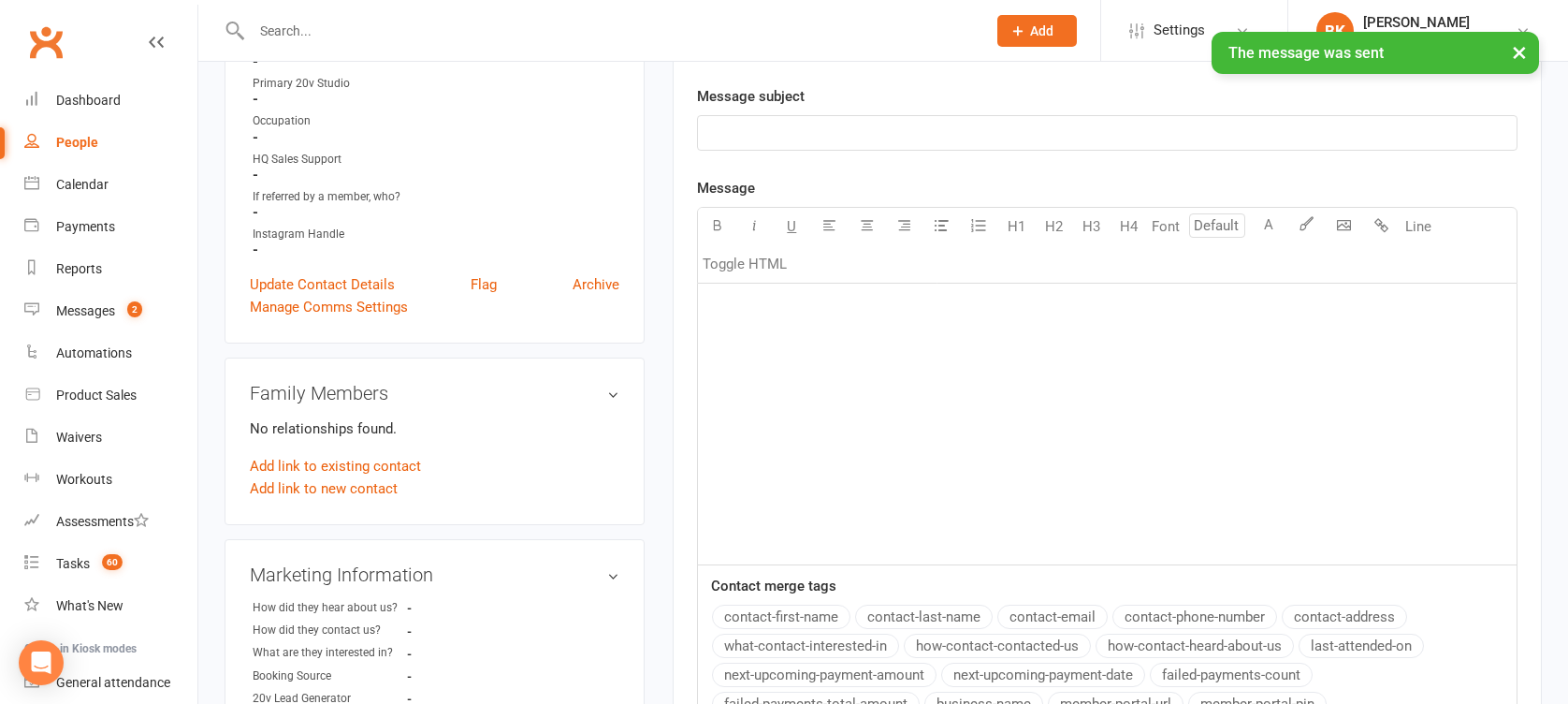
scroll to position [0, 0]
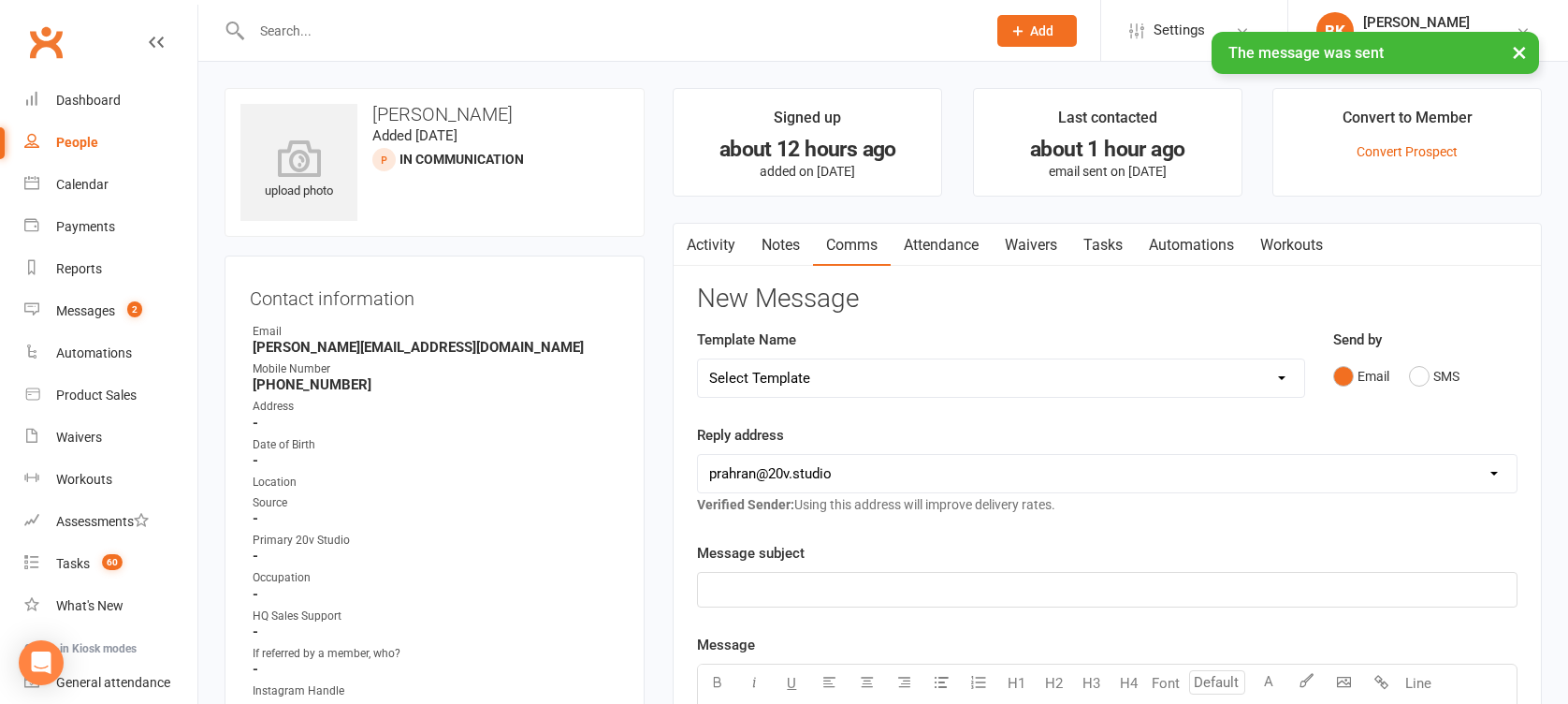
click at [823, 240] on link "Comms" at bounding box center [852, 245] width 78 height 43
click at [793, 240] on link "Notes" at bounding box center [781, 245] width 64 height 43
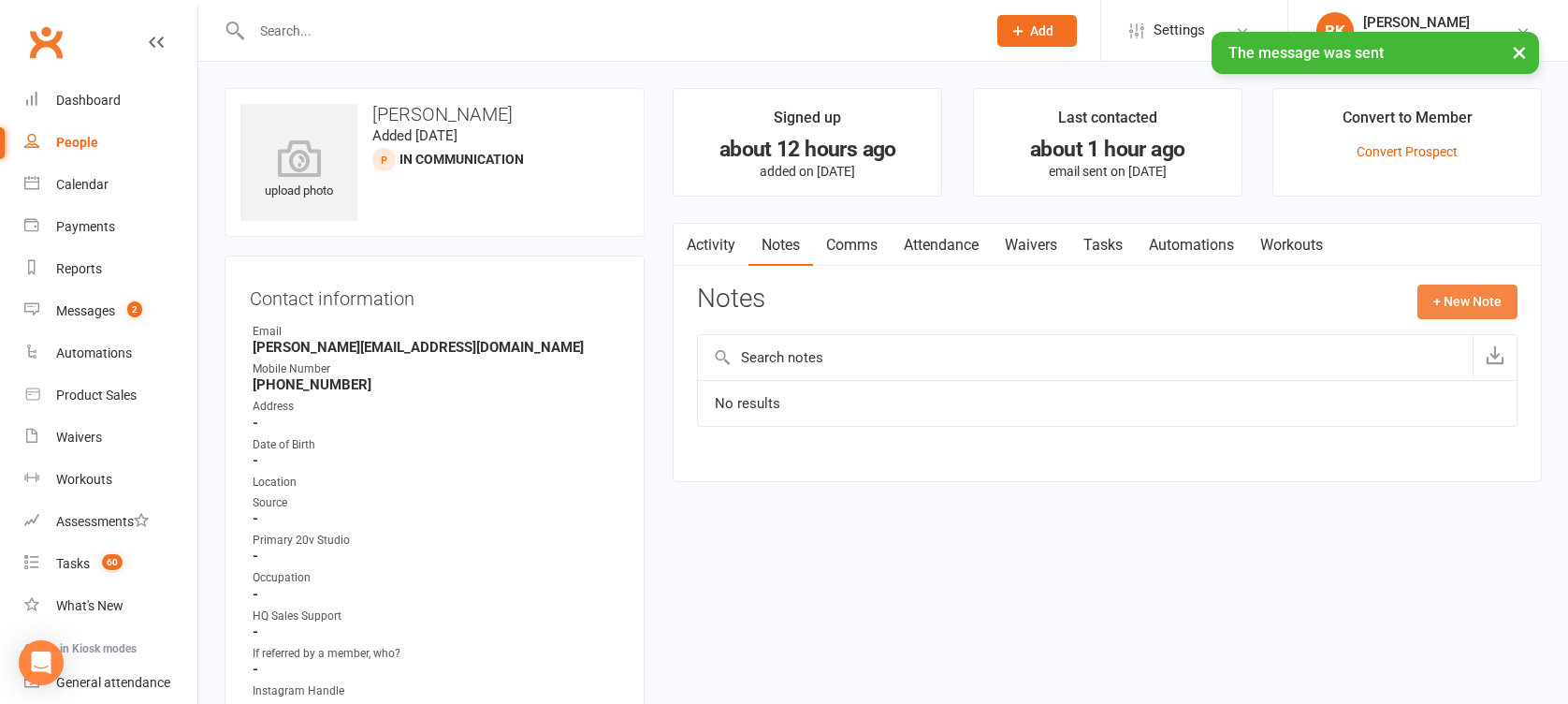
click at [1418, 299] on button "+ New Note" at bounding box center [1467, 301] width 100 height 34
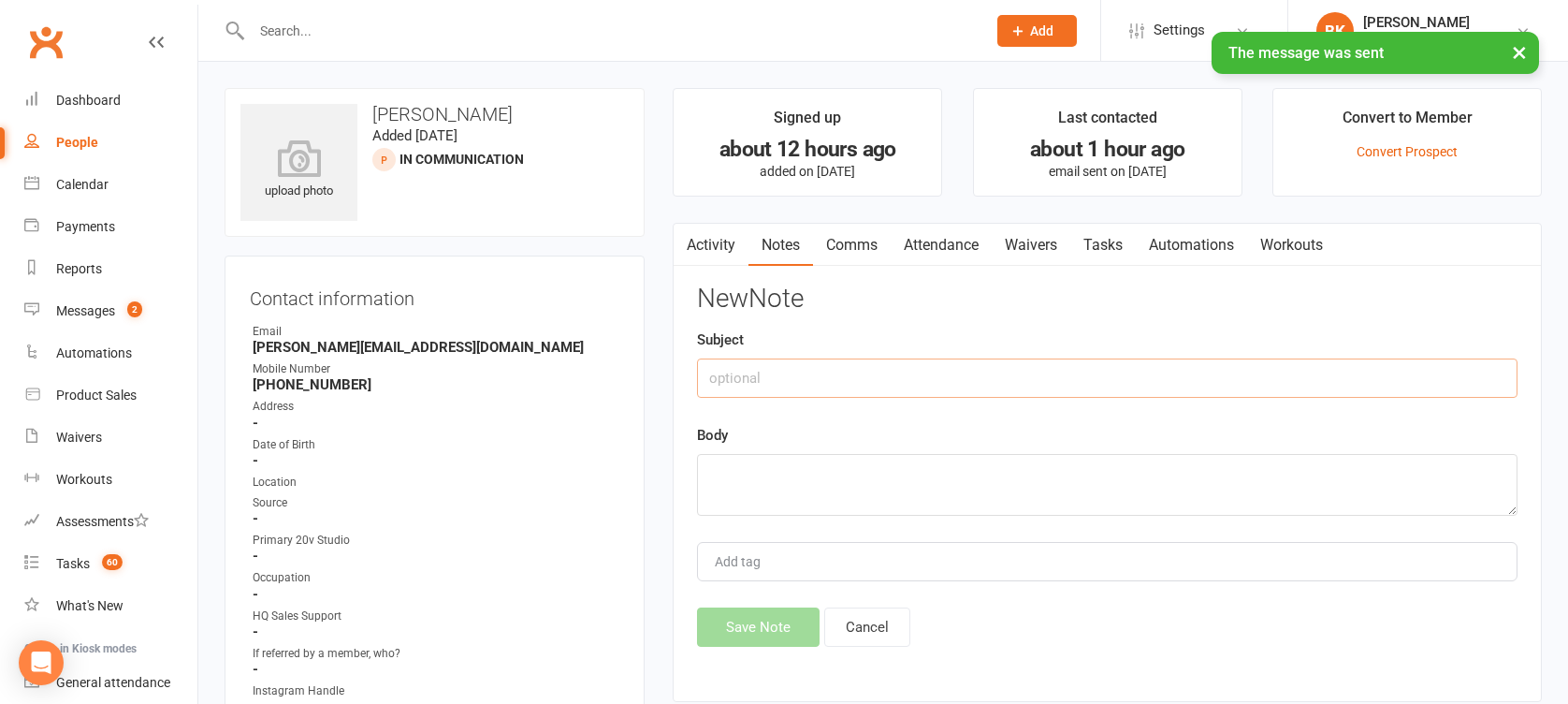
click at [1330, 360] on input "text" at bounding box center [1107, 378] width 821 height 39
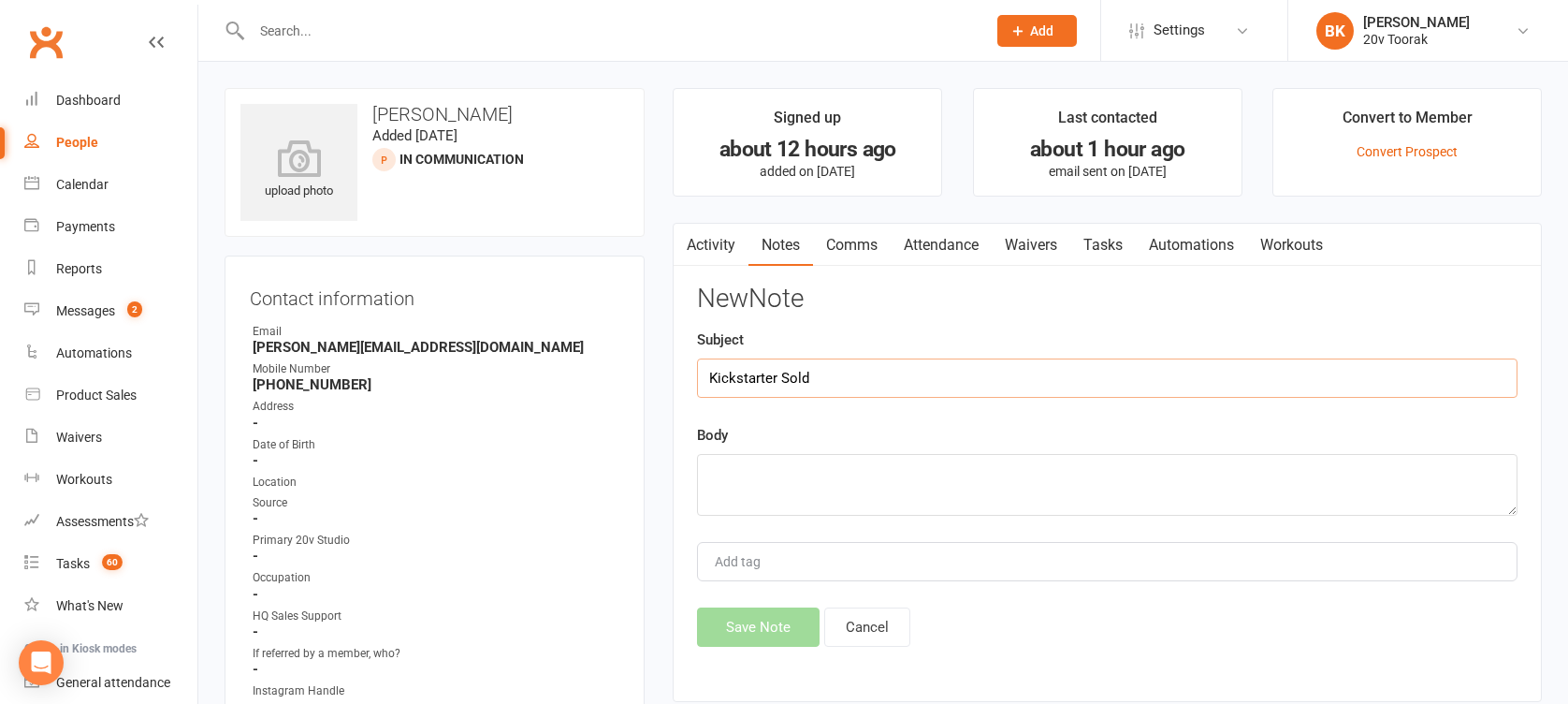
type input "Kickstarter Sold"
type textarea "[PERSON_NAME]"
click at [724, 649] on div "Activity Notes Comms Attendance Waivers Tasks Automations Workouts Notes + New …" at bounding box center [1107, 462] width 869 height 480
click at [747, 633] on button "Save Note" at bounding box center [758, 627] width 123 height 39
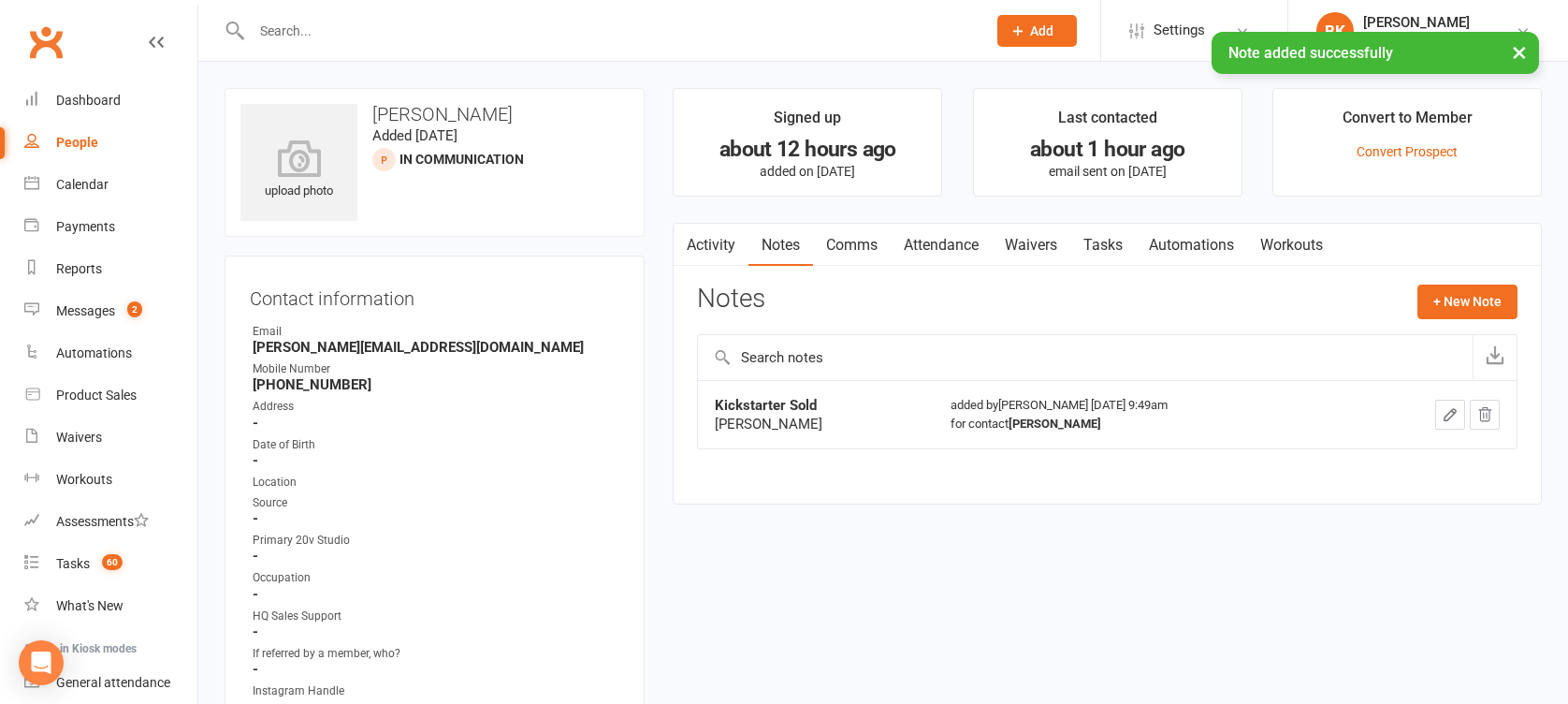
click at [1390, 318] on div "Notes + New Note" at bounding box center [1107, 309] width 821 height 49
click at [1456, 299] on button "+ New Note" at bounding box center [1467, 301] width 100 height 34
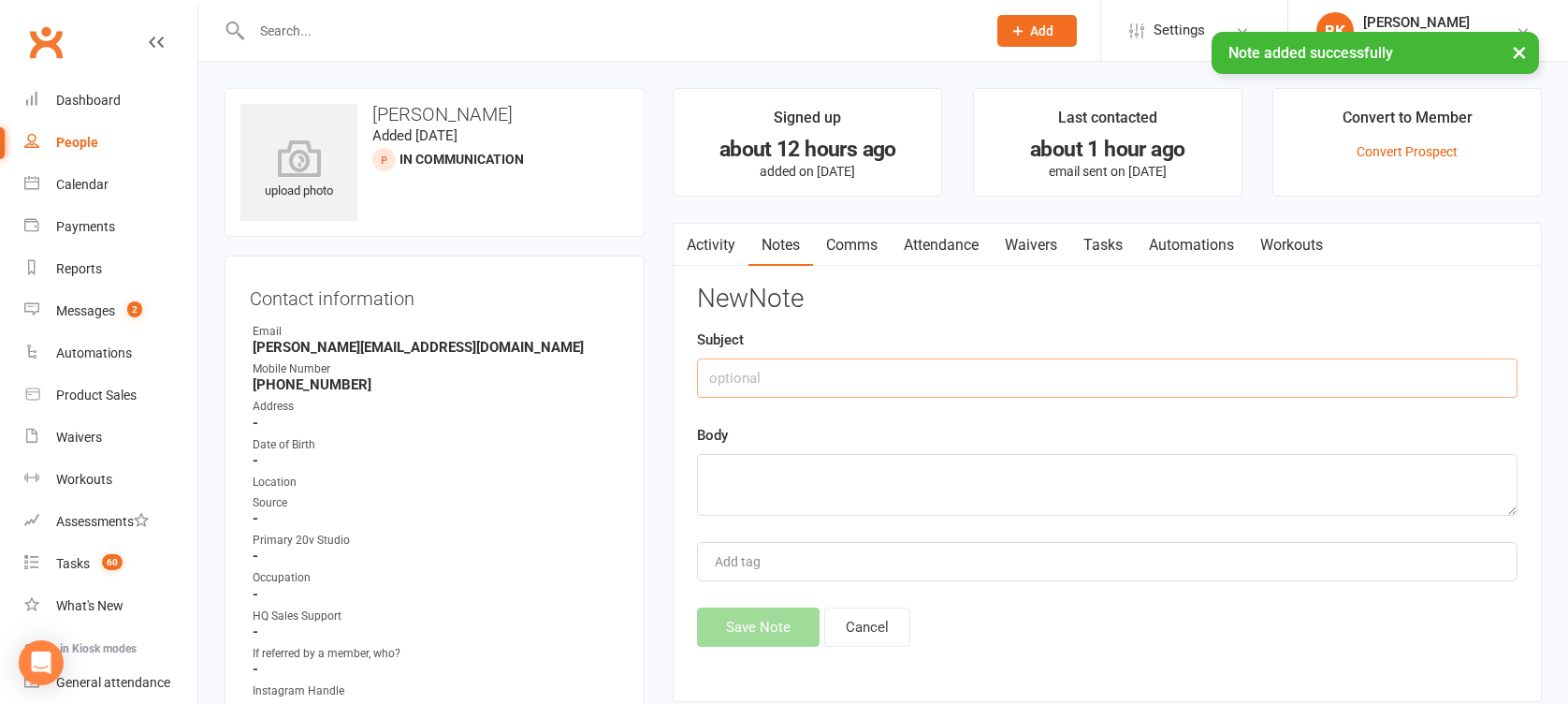
click at [1290, 375] on input "text" at bounding box center [1107, 378] width 821 height 39
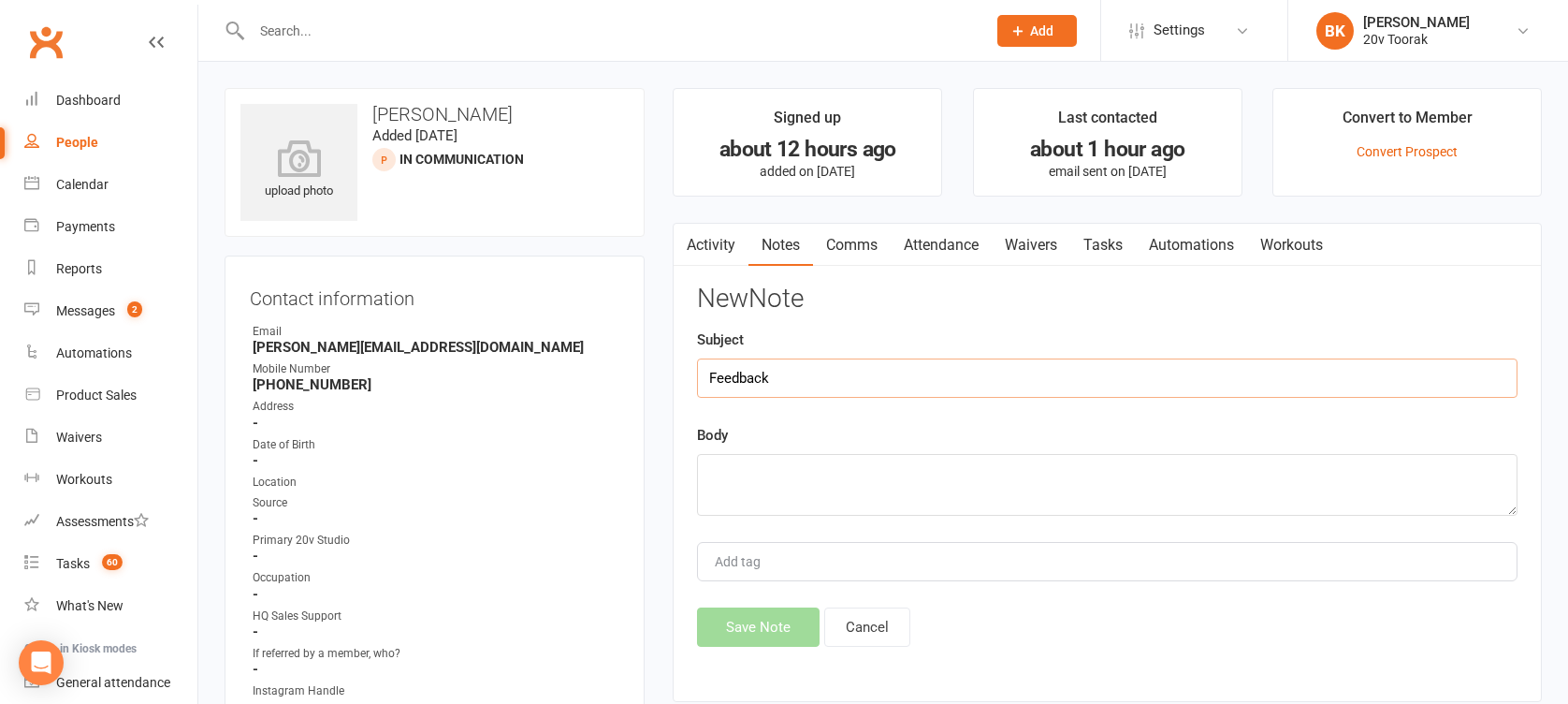
type input "Feedback"
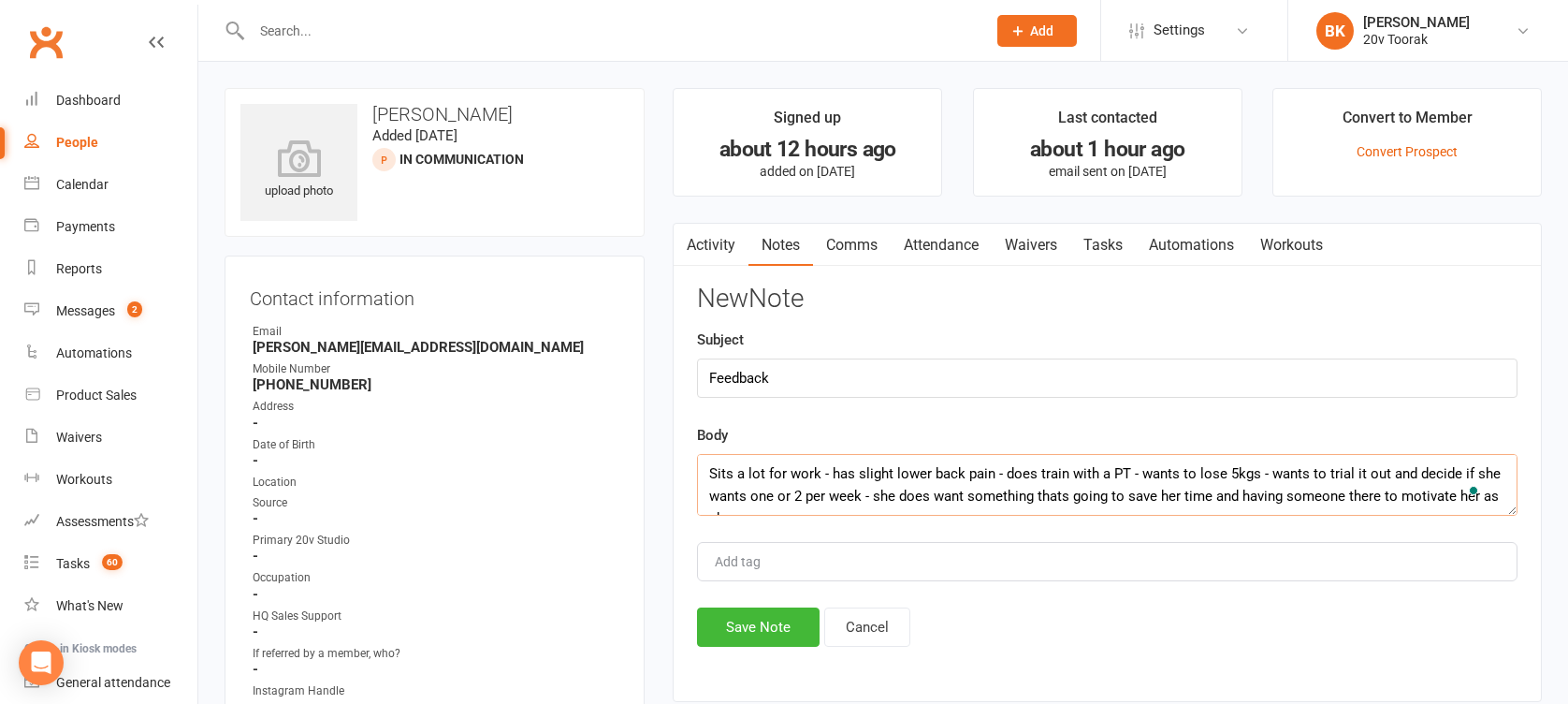
scroll to position [12, 0]
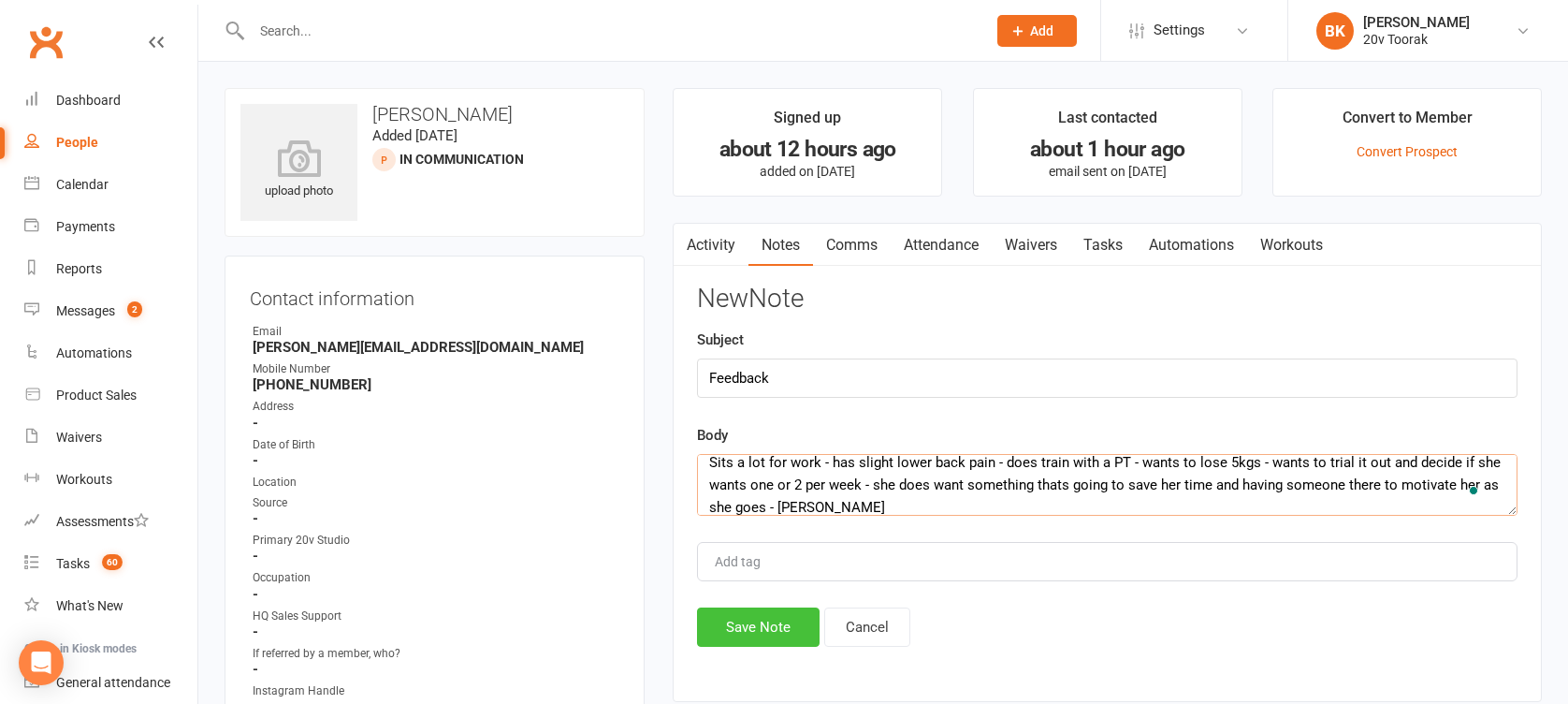
type textarea "Sits a lot for work - has slight lower back pain - does train with a PT - wants…"
click at [748, 617] on button "Save Note" at bounding box center [758, 627] width 123 height 39
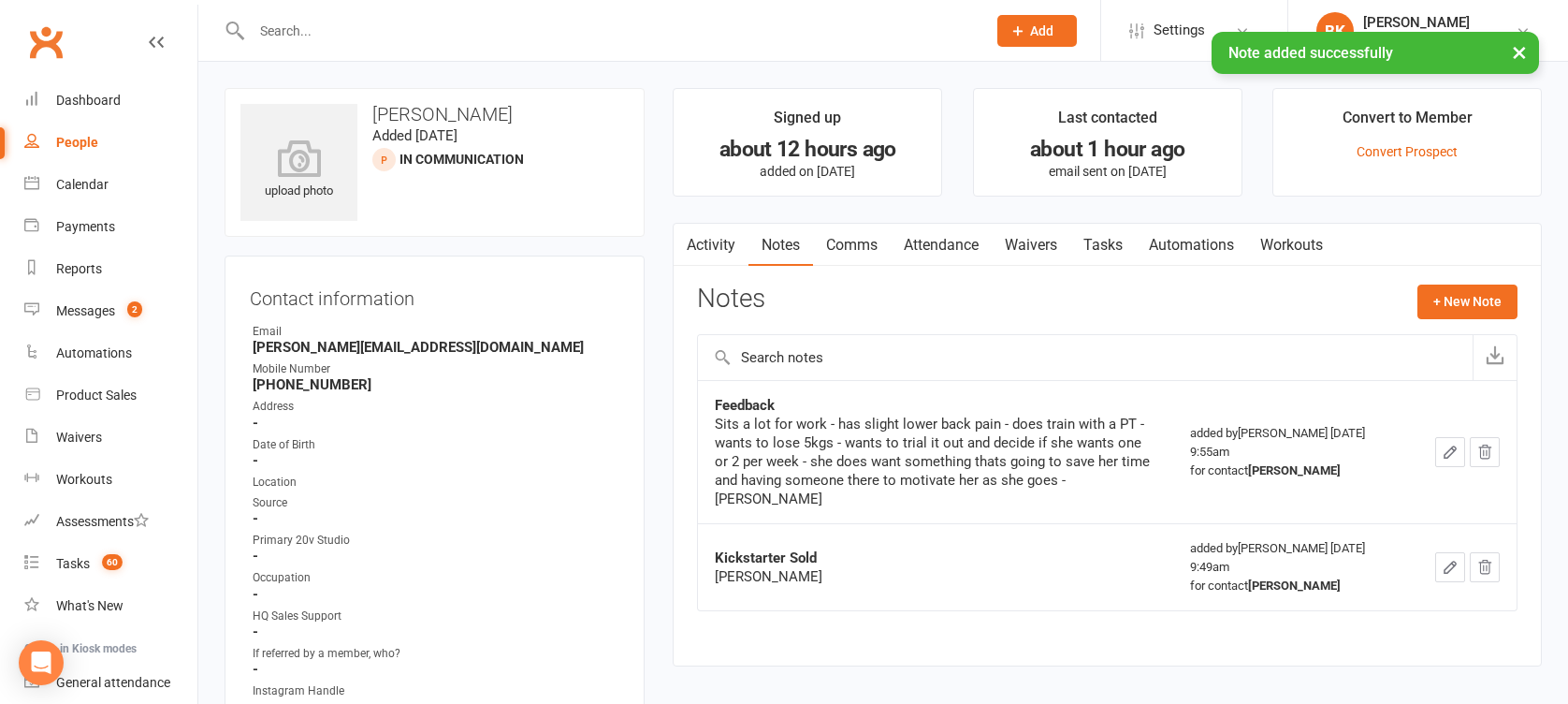
click at [1127, 233] on link "Tasks" at bounding box center [1102, 245] width 65 height 43
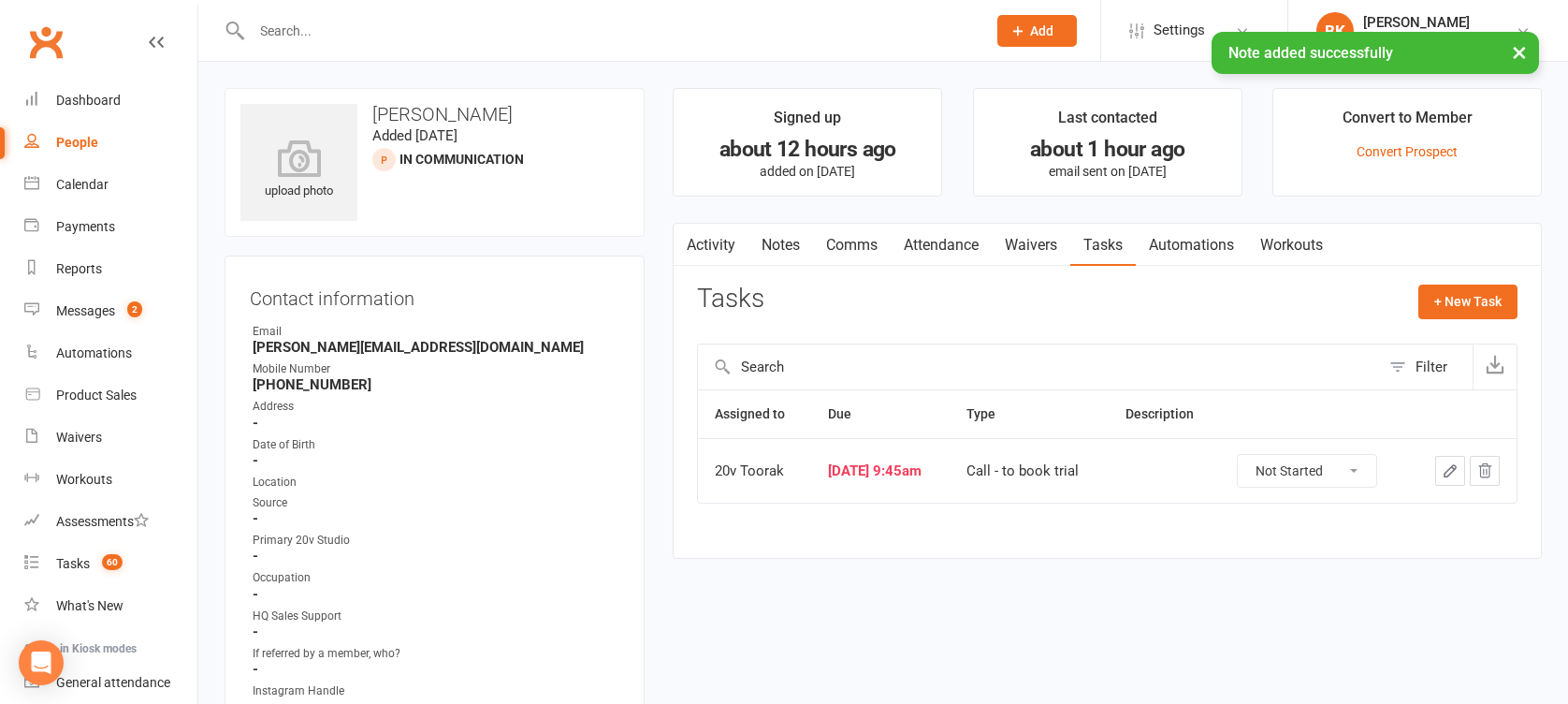
click at [1312, 471] on select "Not Started In Progress Waiting Complete" at bounding box center [1307, 471] width 138 height 32
click at [1250, 455] on select "Not Started In Progress Waiting Complete" at bounding box center [1307, 471] width 138 height 32
select select "unstarted"
